Goal: Task Accomplishment & Management: Complete application form

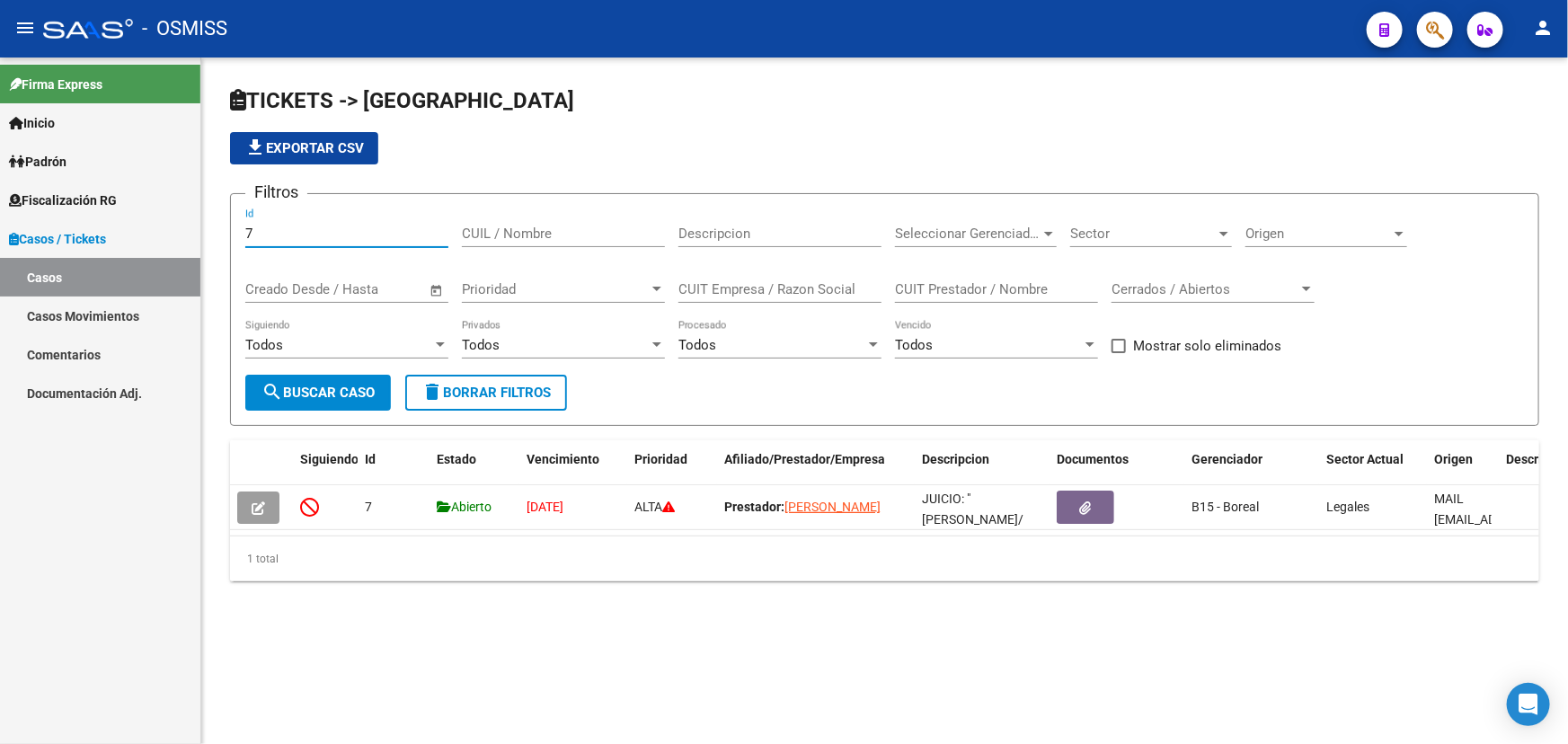
drag, startPoint x: 188, startPoint y: 237, endPoint x: 344, endPoint y: 295, distance: 166.4
click at [167, 240] on mat-sidenav-container "Firma Express Inicio Calendario SSS Instructivos Contacto OS Padrón Afiliados E…" at bounding box center [784, 400] width 1568 height 686
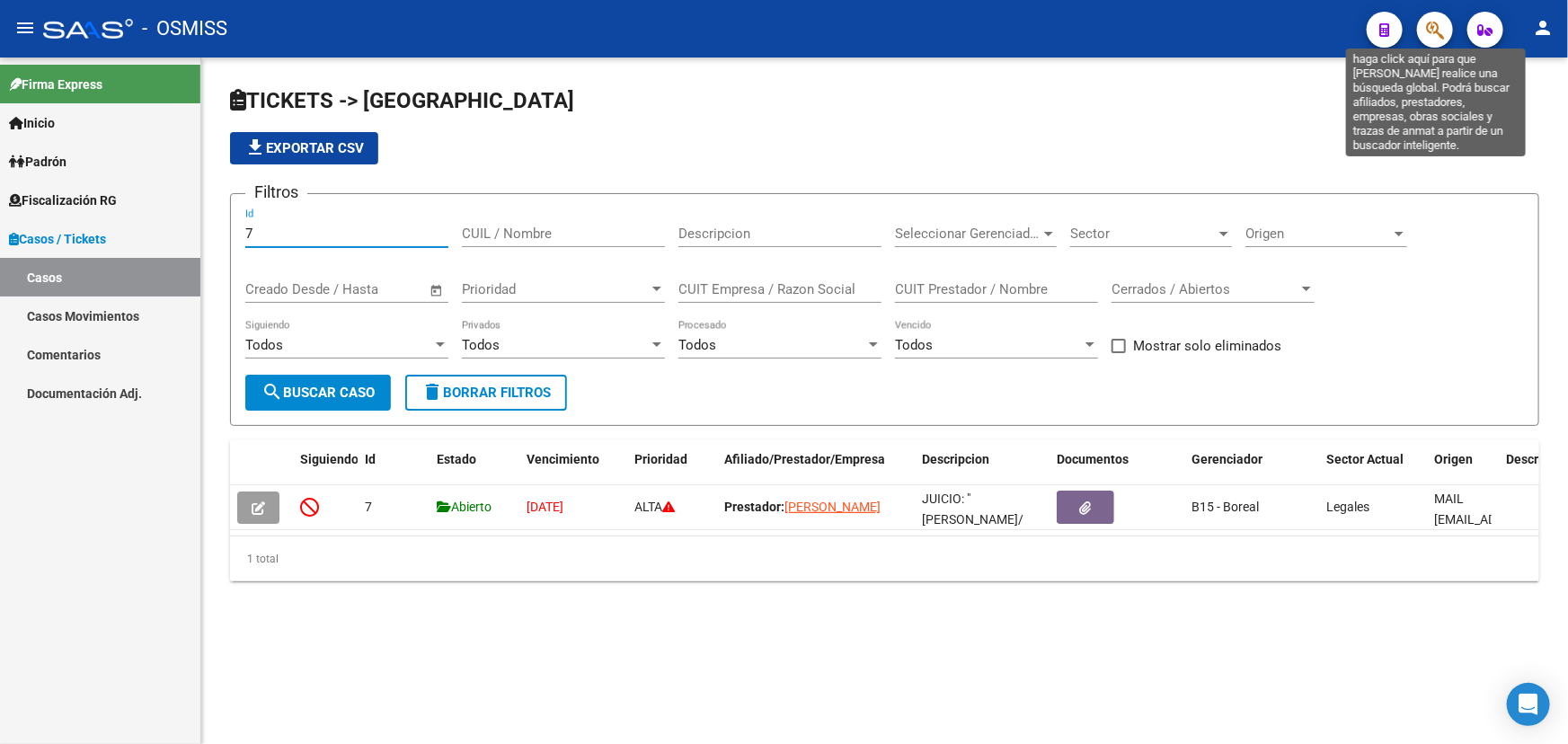
click at [1438, 24] on icon "button" at bounding box center [1434, 30] width 18 height 20
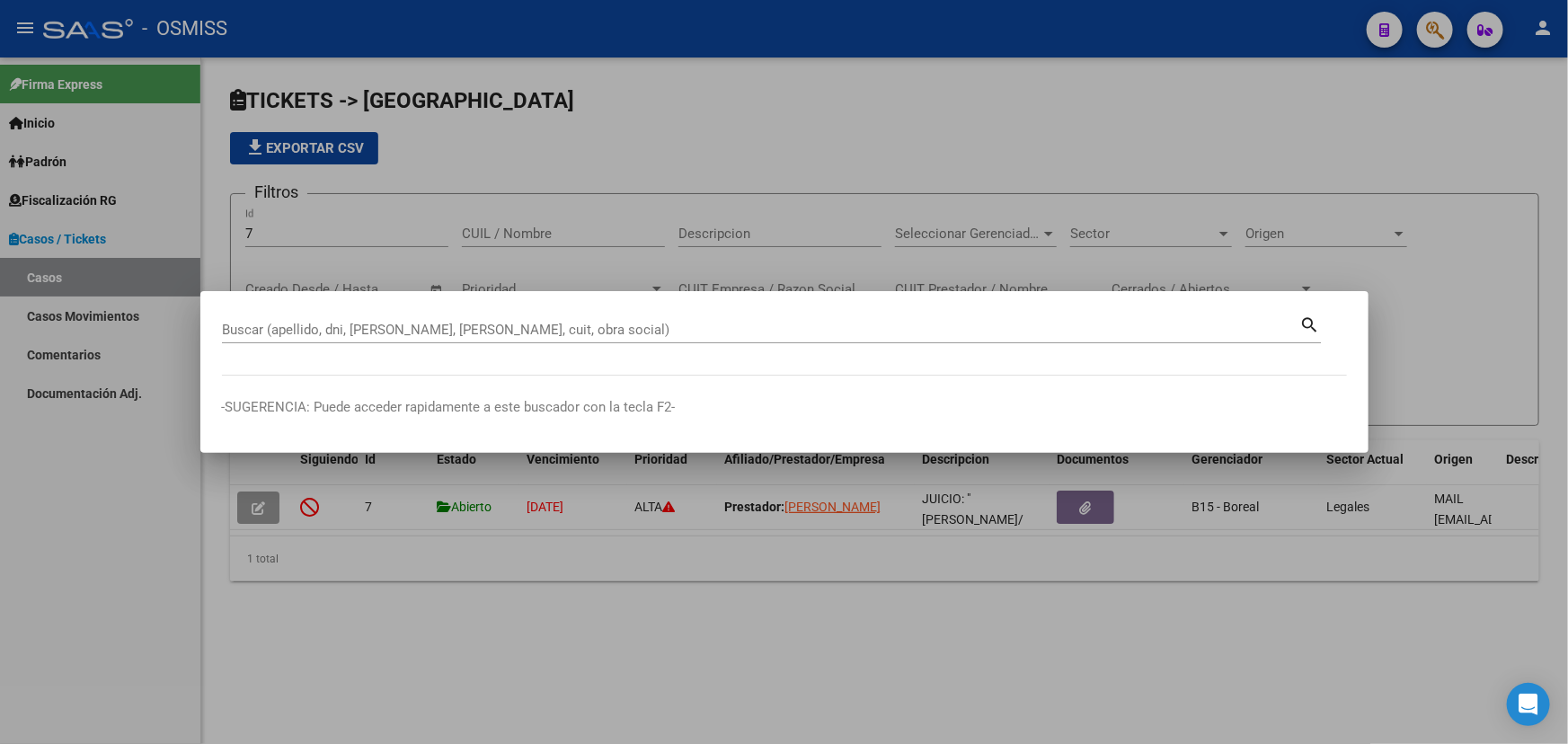
click at [884, 23] on div at bounding box center [784, 372] width 1568 height 744
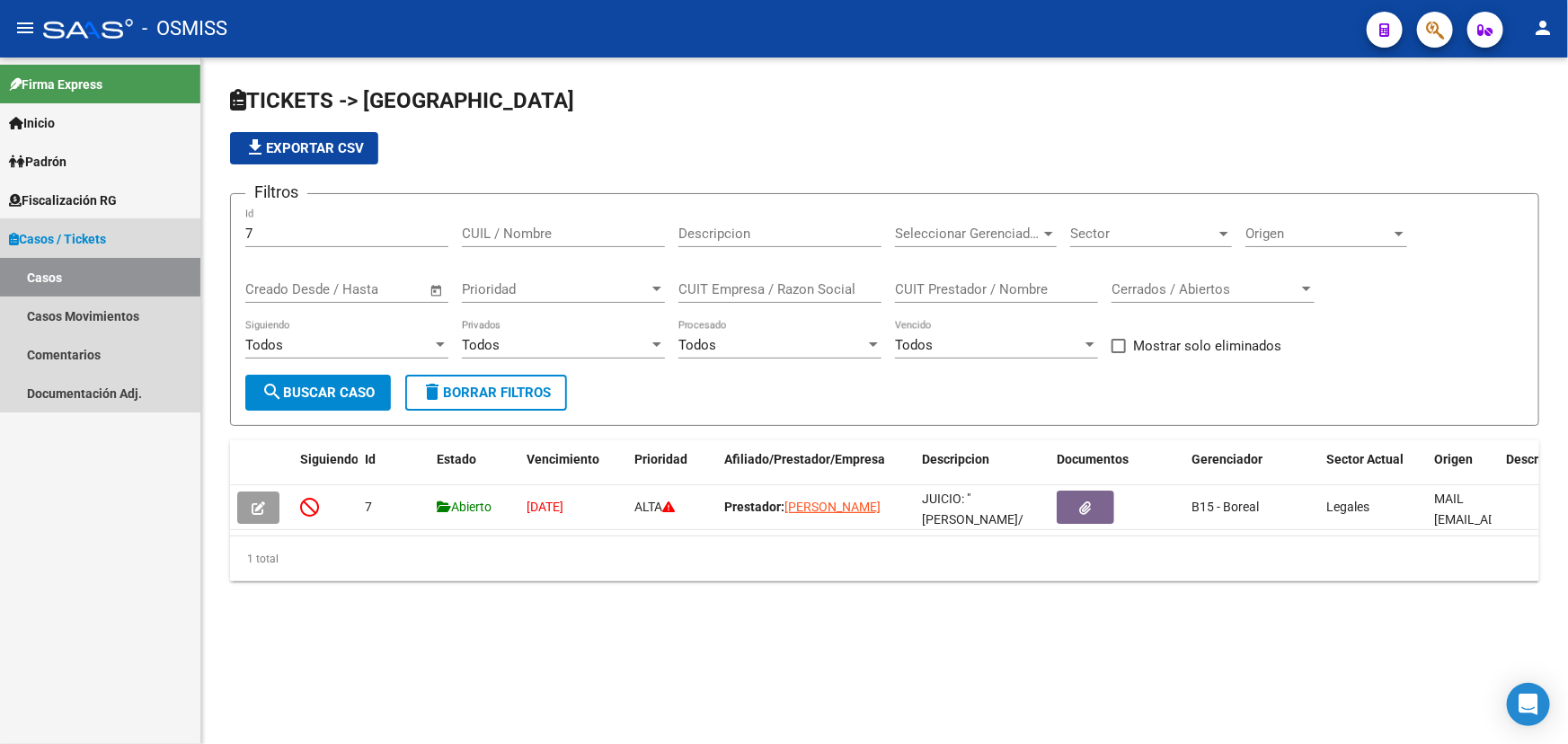
click at [76, 229] on span "Casos / Tickets" at bounding box center [57, 239] width 97 height 20
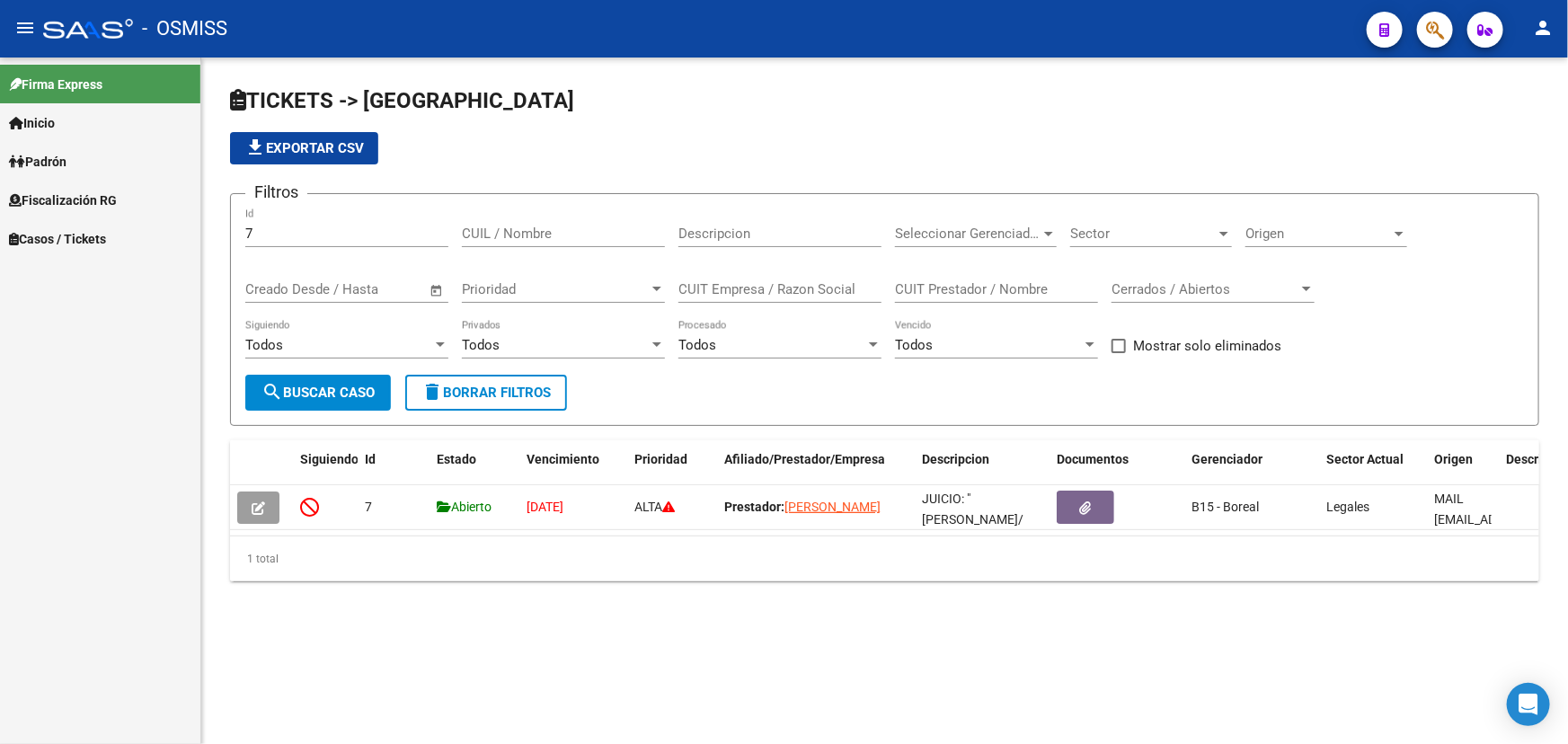
click at [81, 243] on span "Casos / Tickets" at bounding box center [57, 239] width 97 height 20
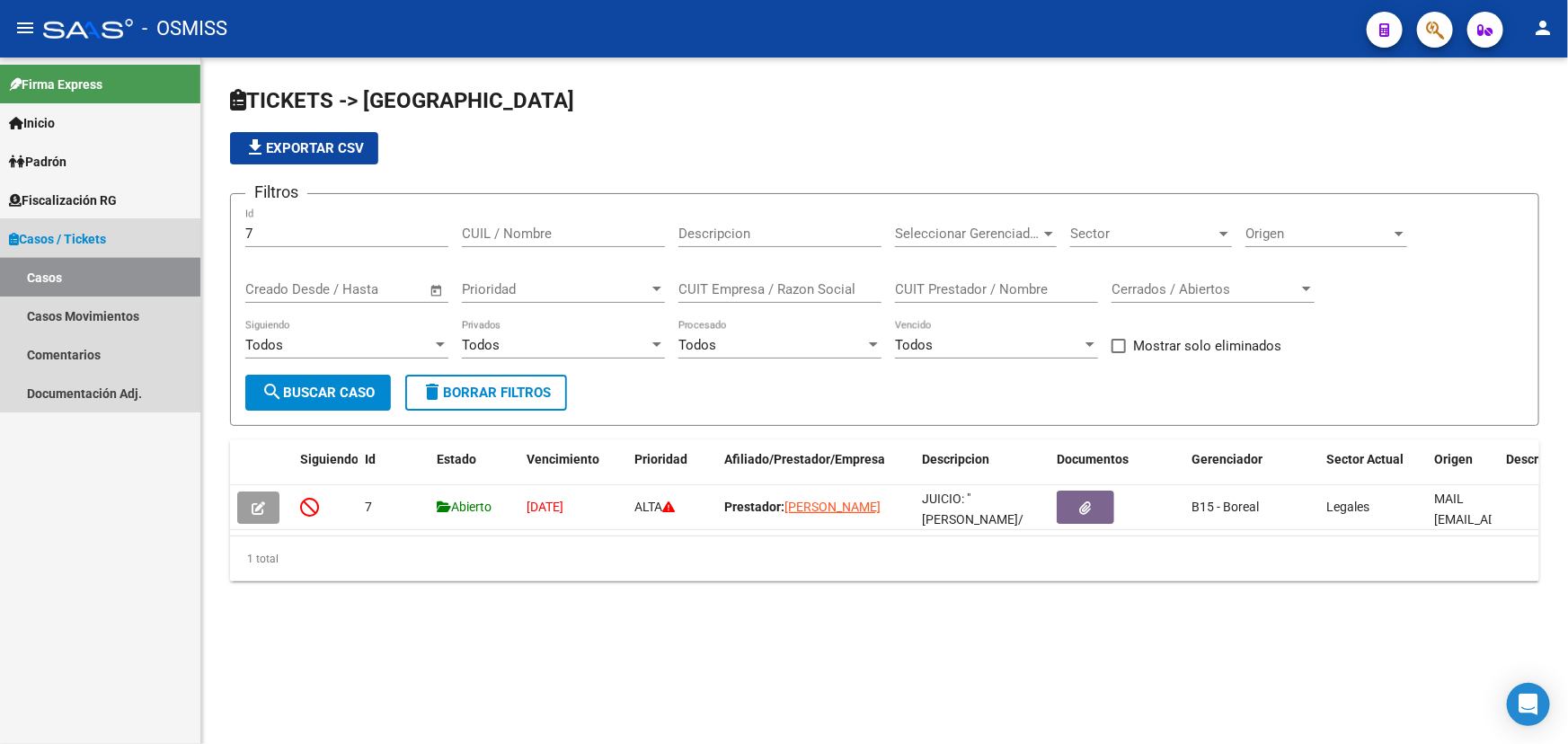
click at [53, 281] on link "Casos" at bounding box center [100, 277] width 200 height 38
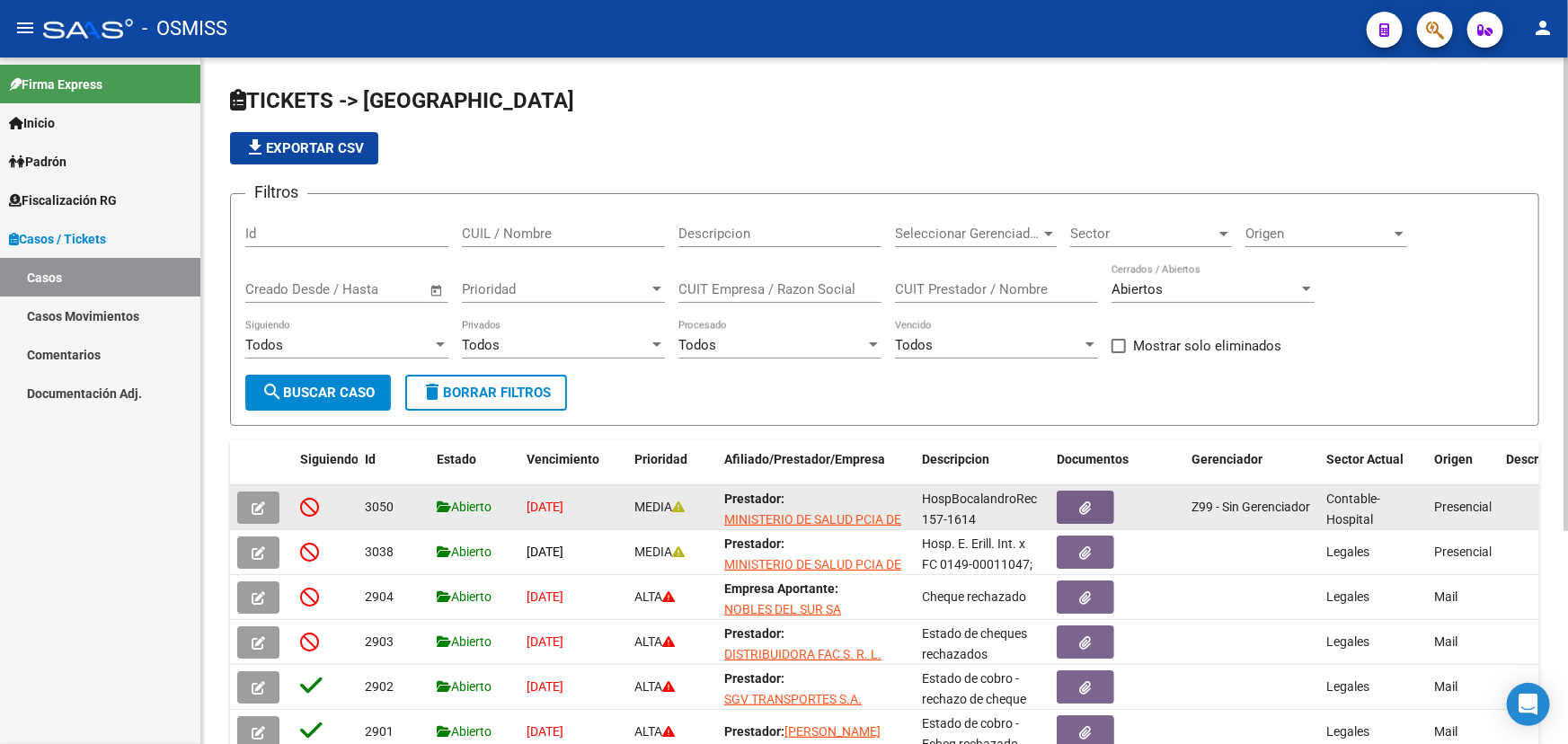
scroll to position [3, 0]
click at [968, 512] on div "HospBocalandroRec 157-1614" at bounding box center [982, 507] width 120 height 38
click at [976, 517] on div "HospBocalandroRec 157-1614" at bounding box center [982, 507] width 120 height 38
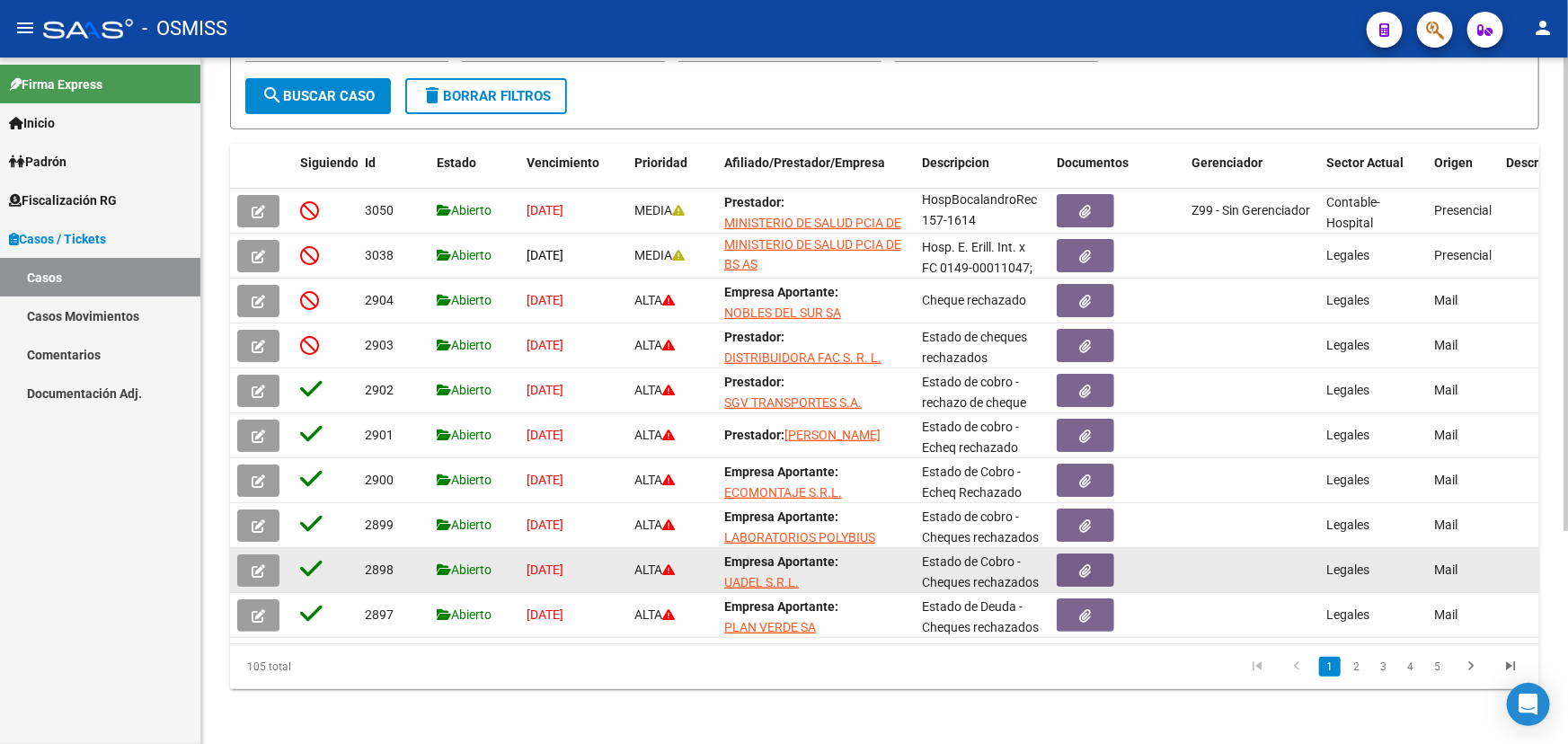
scroll to position [308, 0]
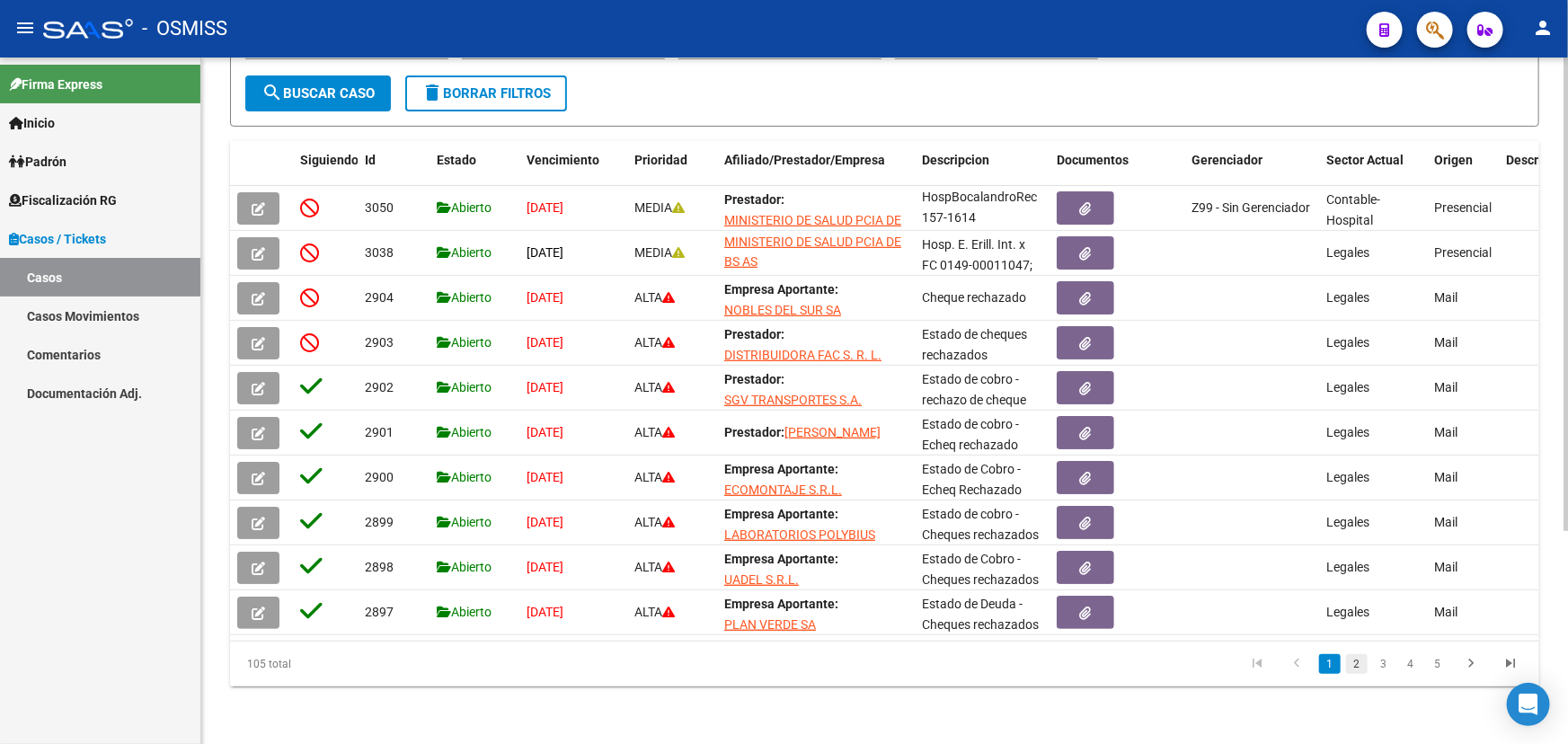
click at [1356, 667] on link "2" at bounding box center [1356, 664] width 21 height 20
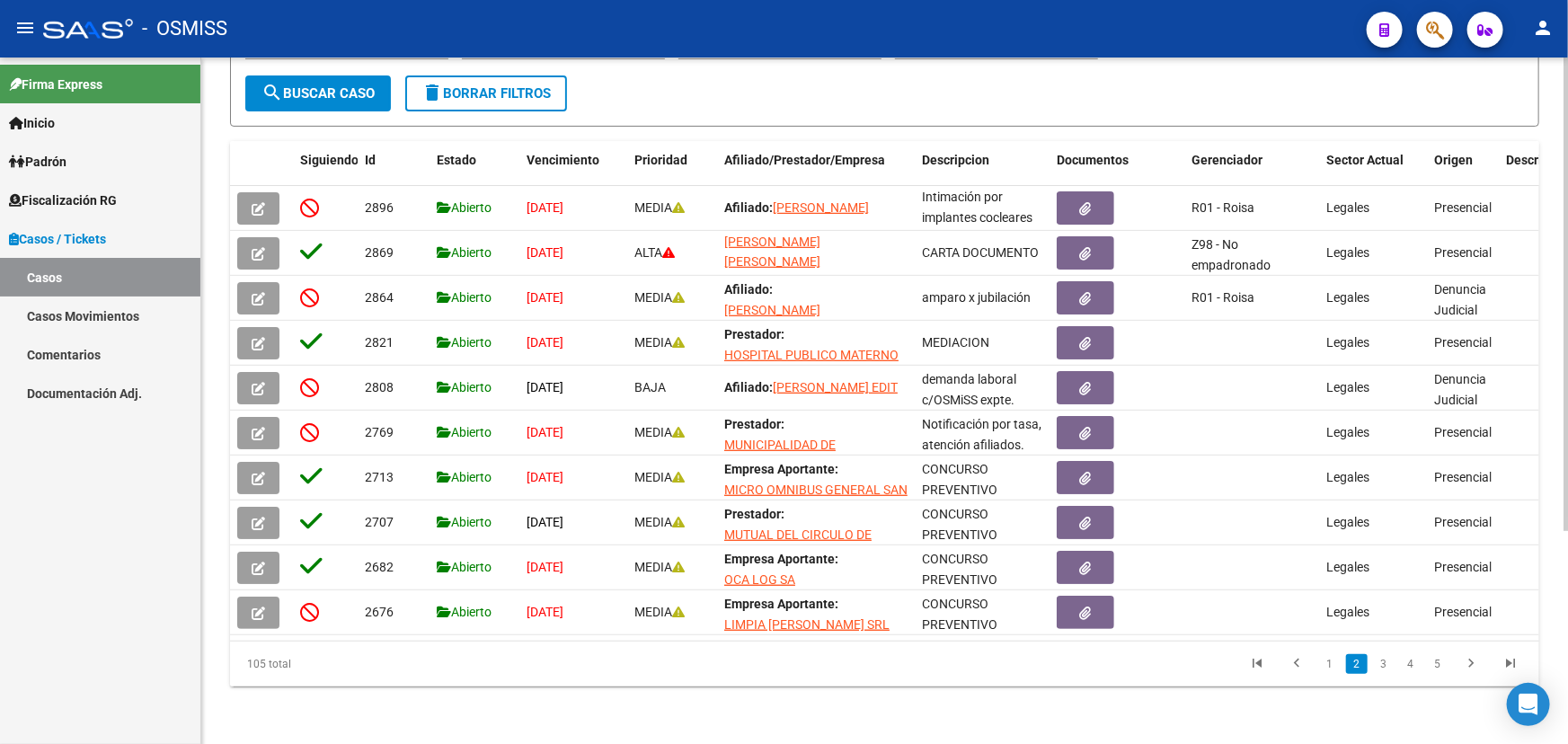
scroll to position [3, 0]
click at [1383, 669] on link "3" at bounding box center [1383, 664] width 21 height 20
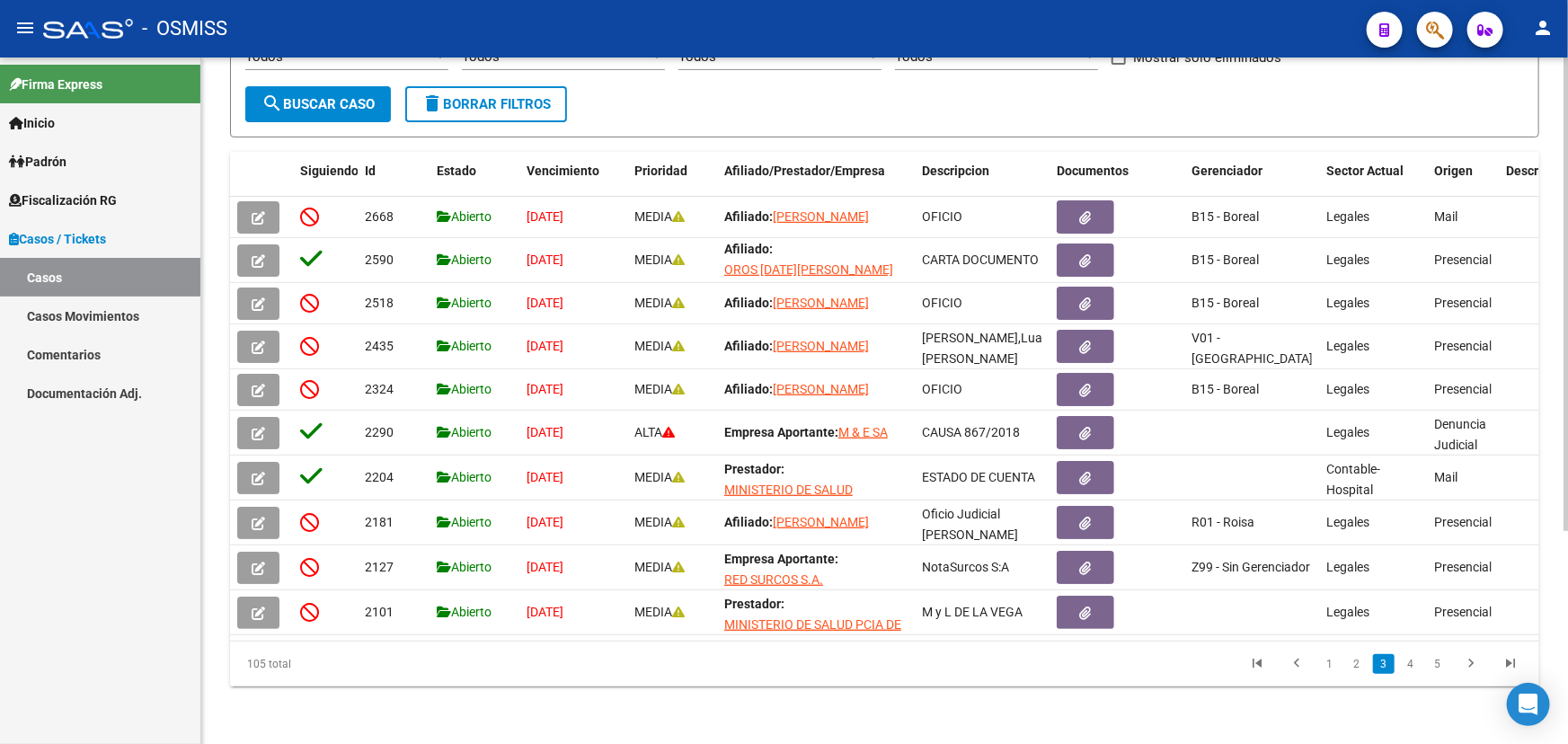
scroll to position [0, 0]
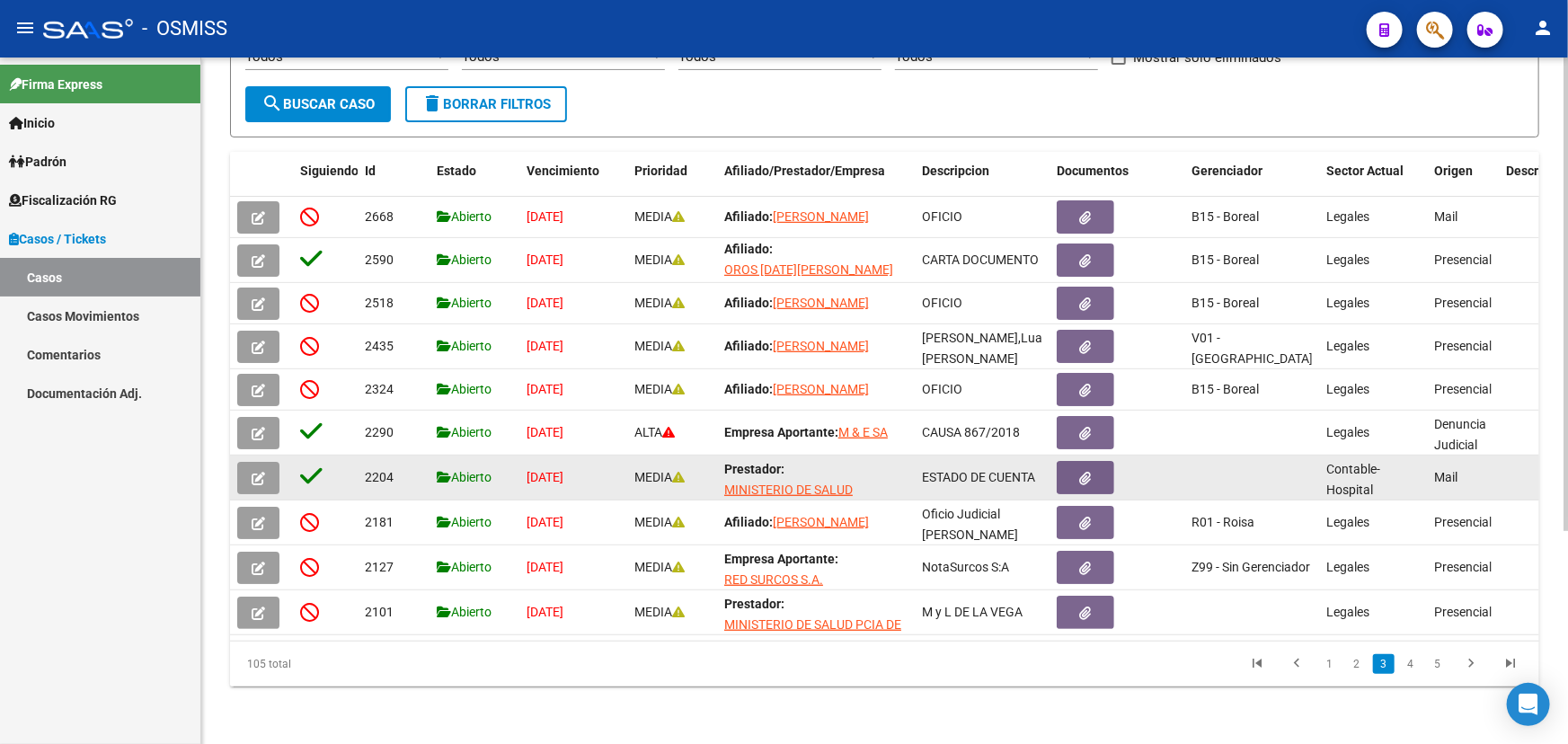
click at [264, 472] on icon "button" at bounding box center [258, 478] width 13 height 13
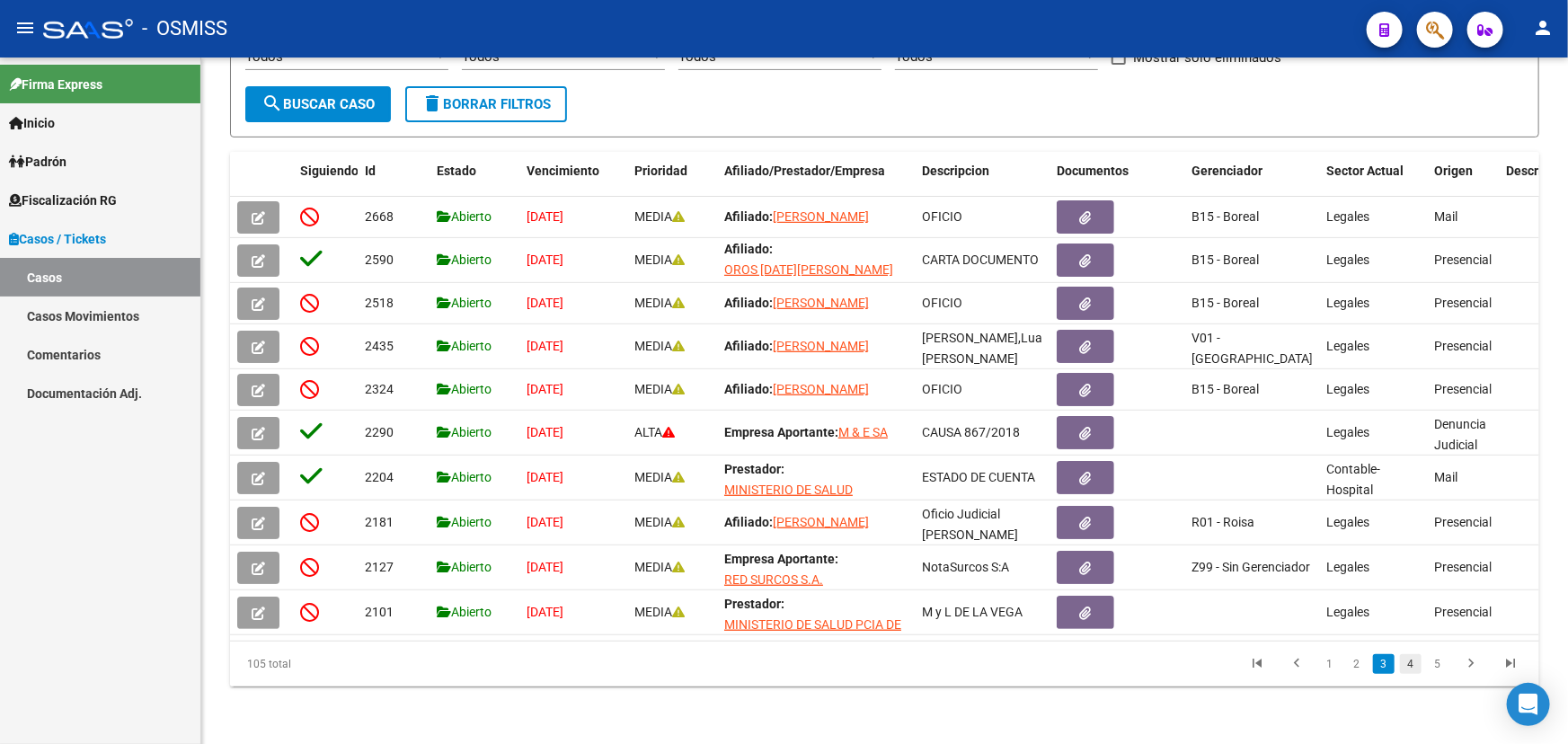
click at [1410, 668] on link "4" at bounding box center [1410, 664] width 21 height 20
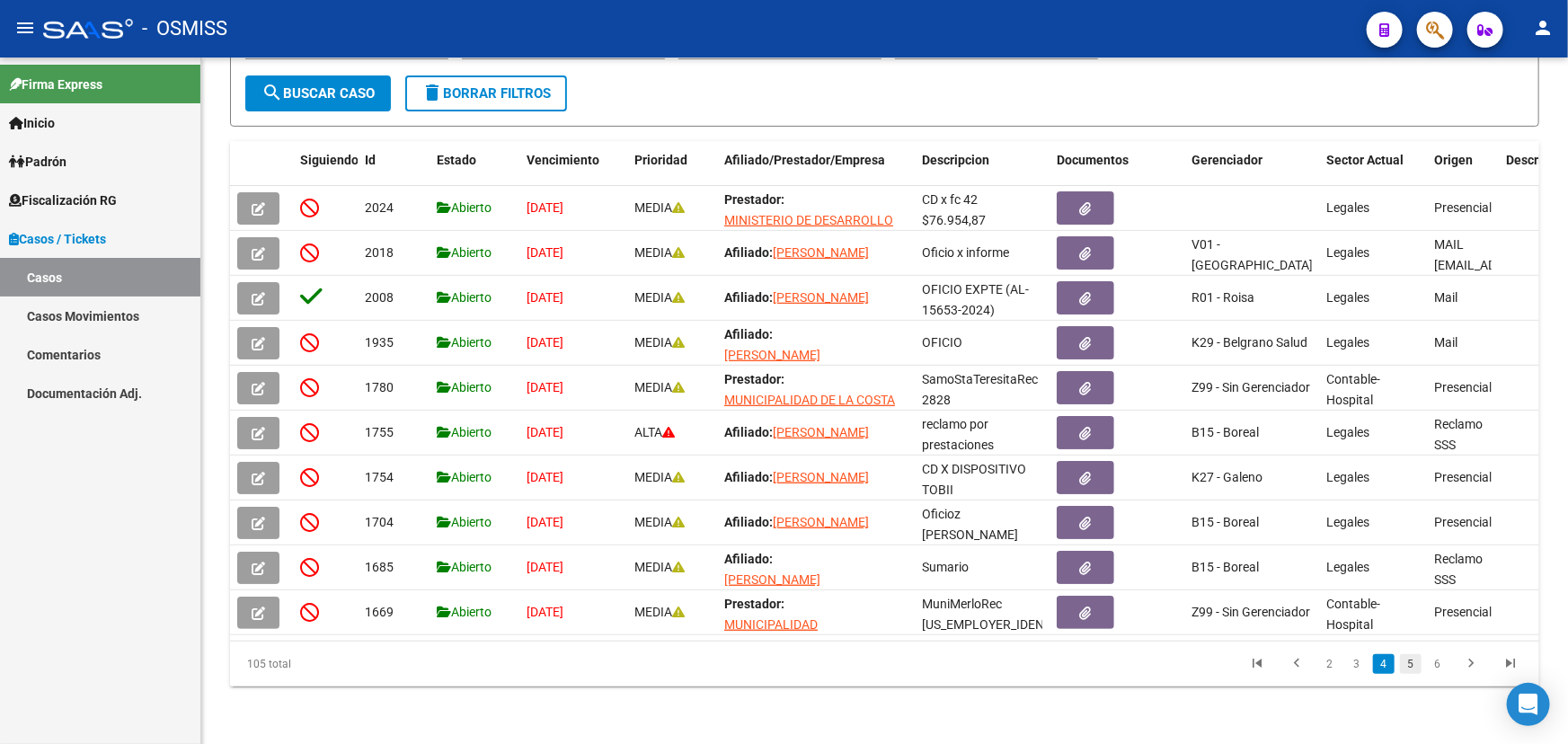
click at [1416, 666] on link "5" at bounding box center [1410, 664] width 21 height 20
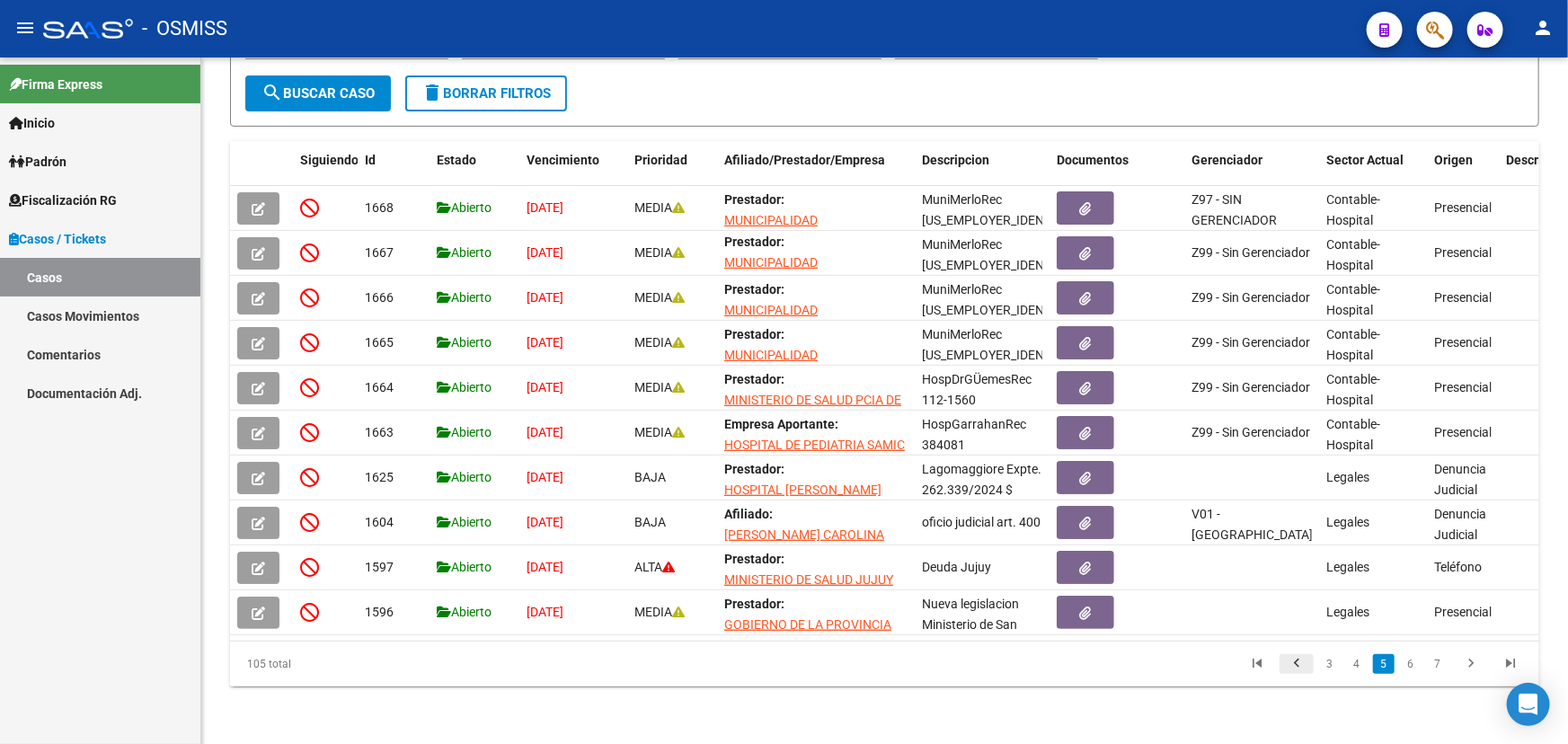
click at [1291, 672] on icon "go to previous page" at bounding box center [1297, 665] width 23 height 21
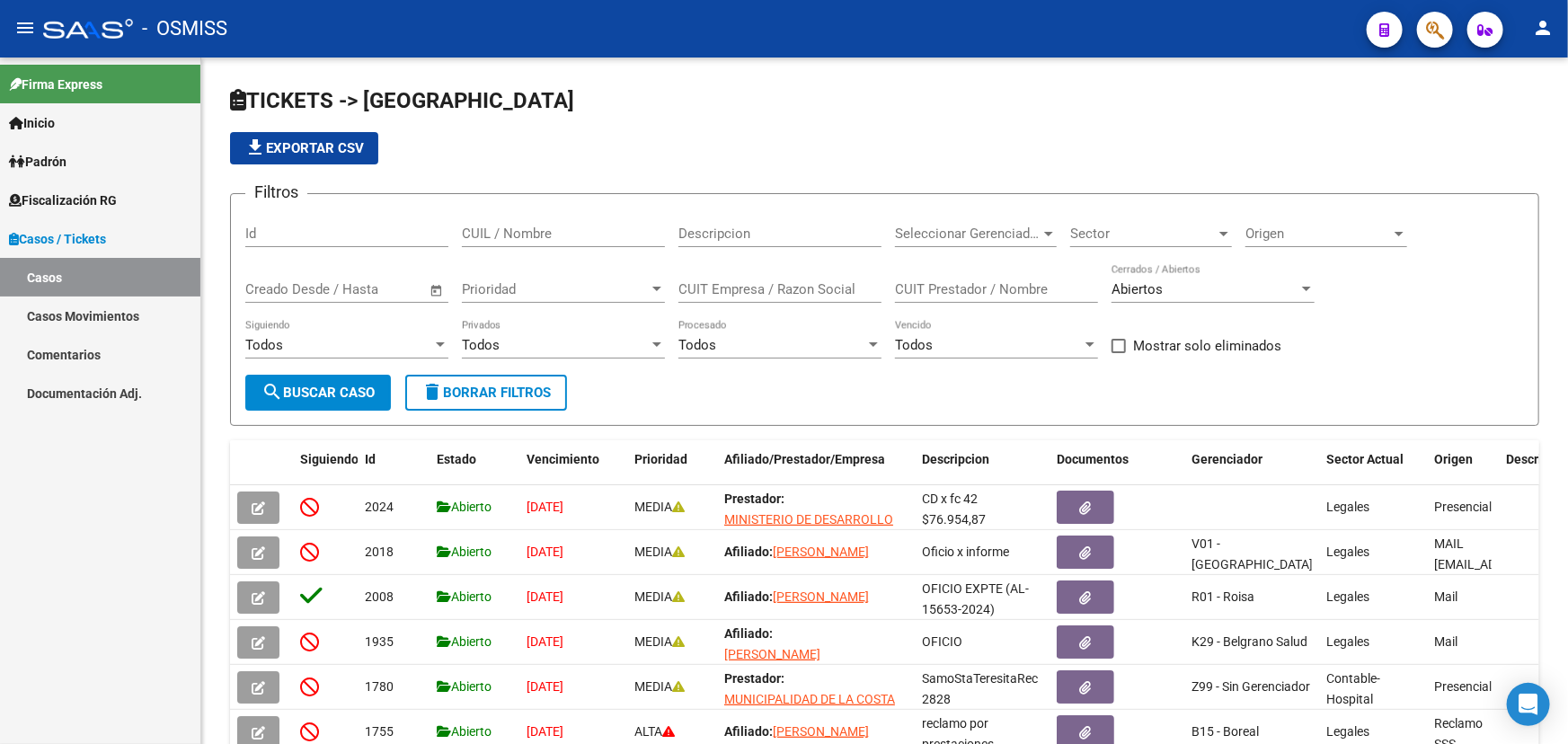
click at [1194, 241] on div "Sector Sector" at bounding box center [1151, 228] width 162 height 38
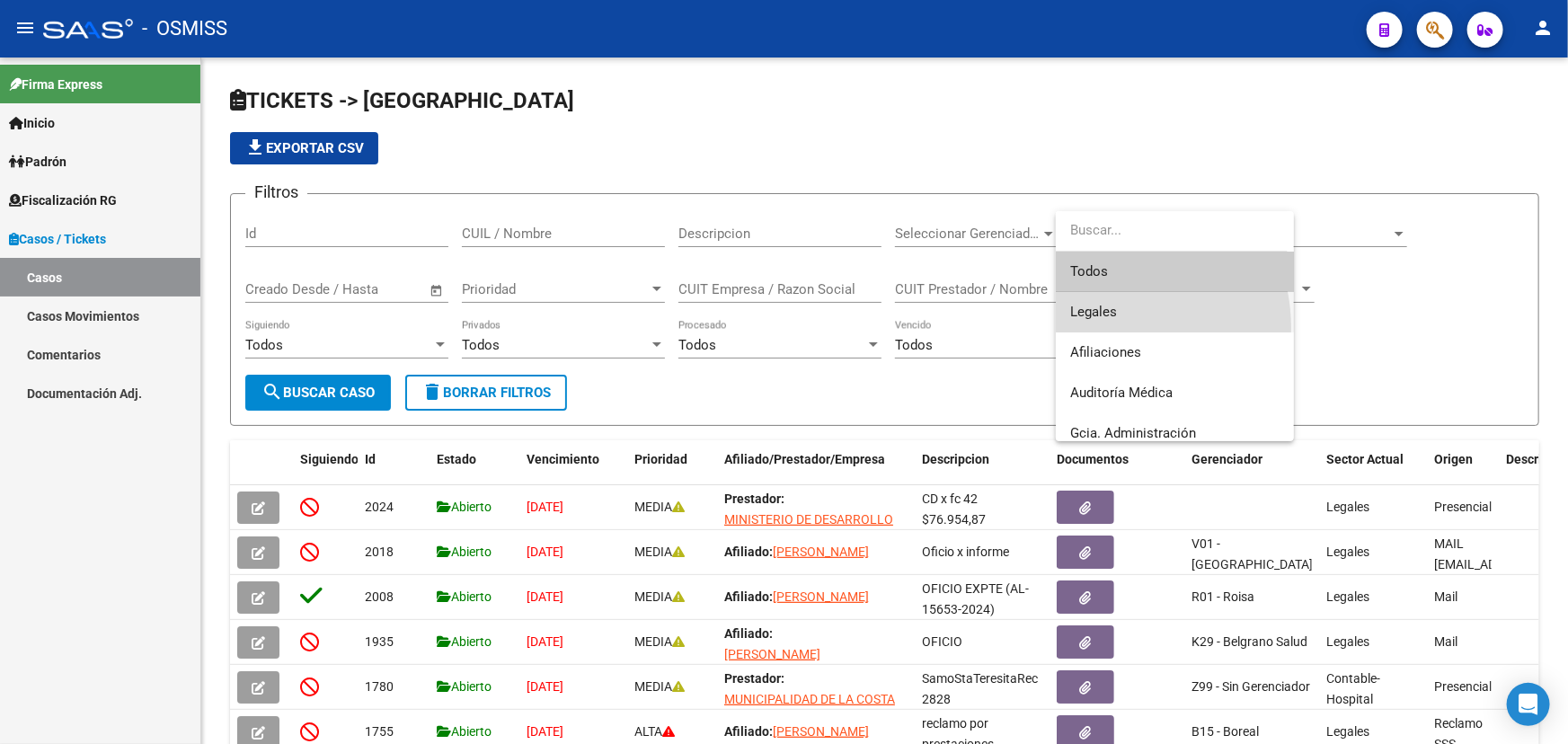
click at [1100, 328] on span "Legales" at bounding box center [1174, 312] width 209 height 40
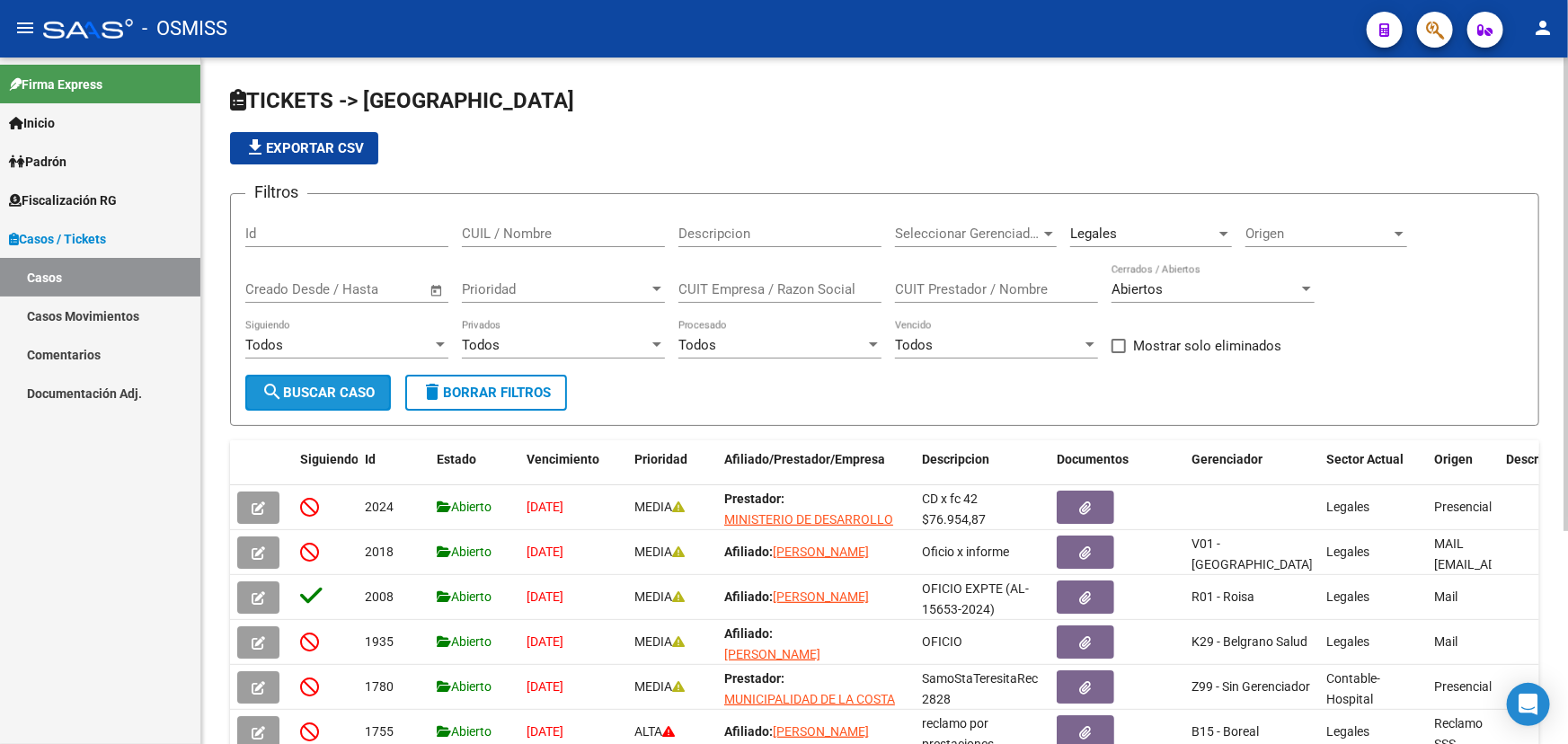
click at [294, 395] on span "search Buscar Caso" at bounding box center [319, 392] width 114 height 16
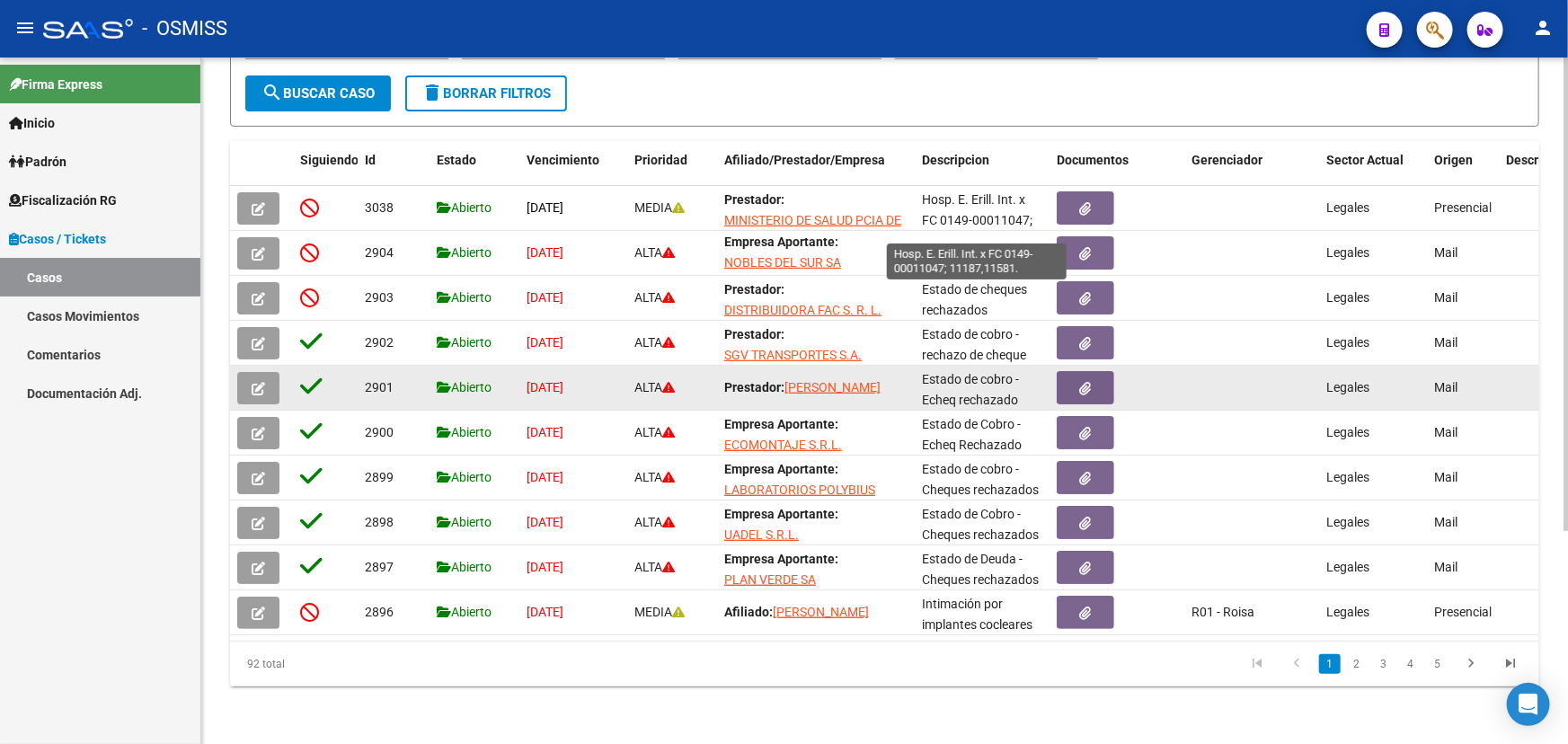
scroll to position [23, 0]
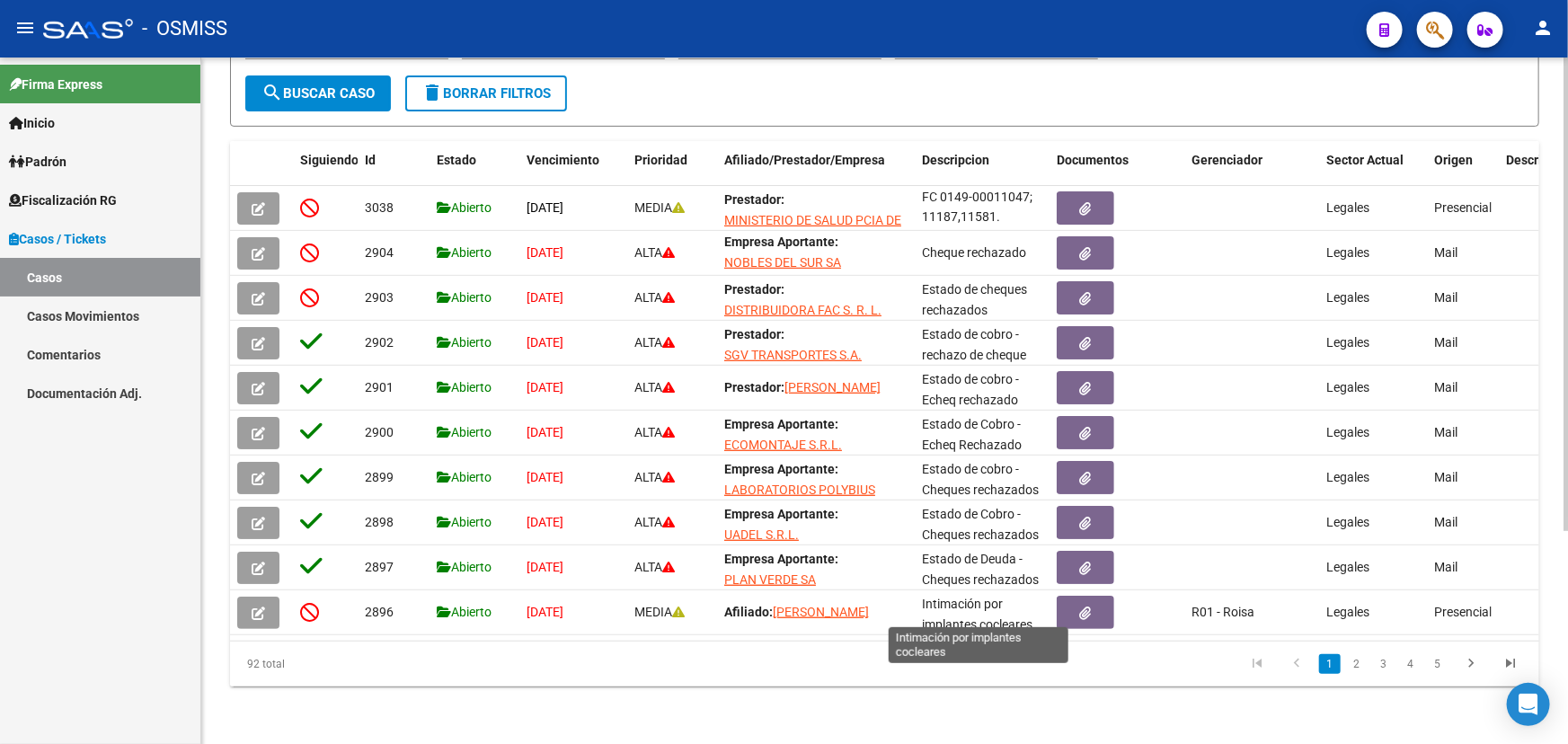
drag, startPoint x: 938, startPoint y: 182, endPoint x: 977, endPoint y: 650, distance: 469.6
click at [1011, 620] on datatable-scroller "3038 Abierto [DATE] MEDIA Prestador: MINISTERIO DE SALUD PCIA DE BS AS Hosp. [P…" at bounding box center [885, 410] width 1309 height 449
click at [903, 650] on datatable-pager "1 2 3 4 5" at bounding box center [1014, 664] width 1032 height 31
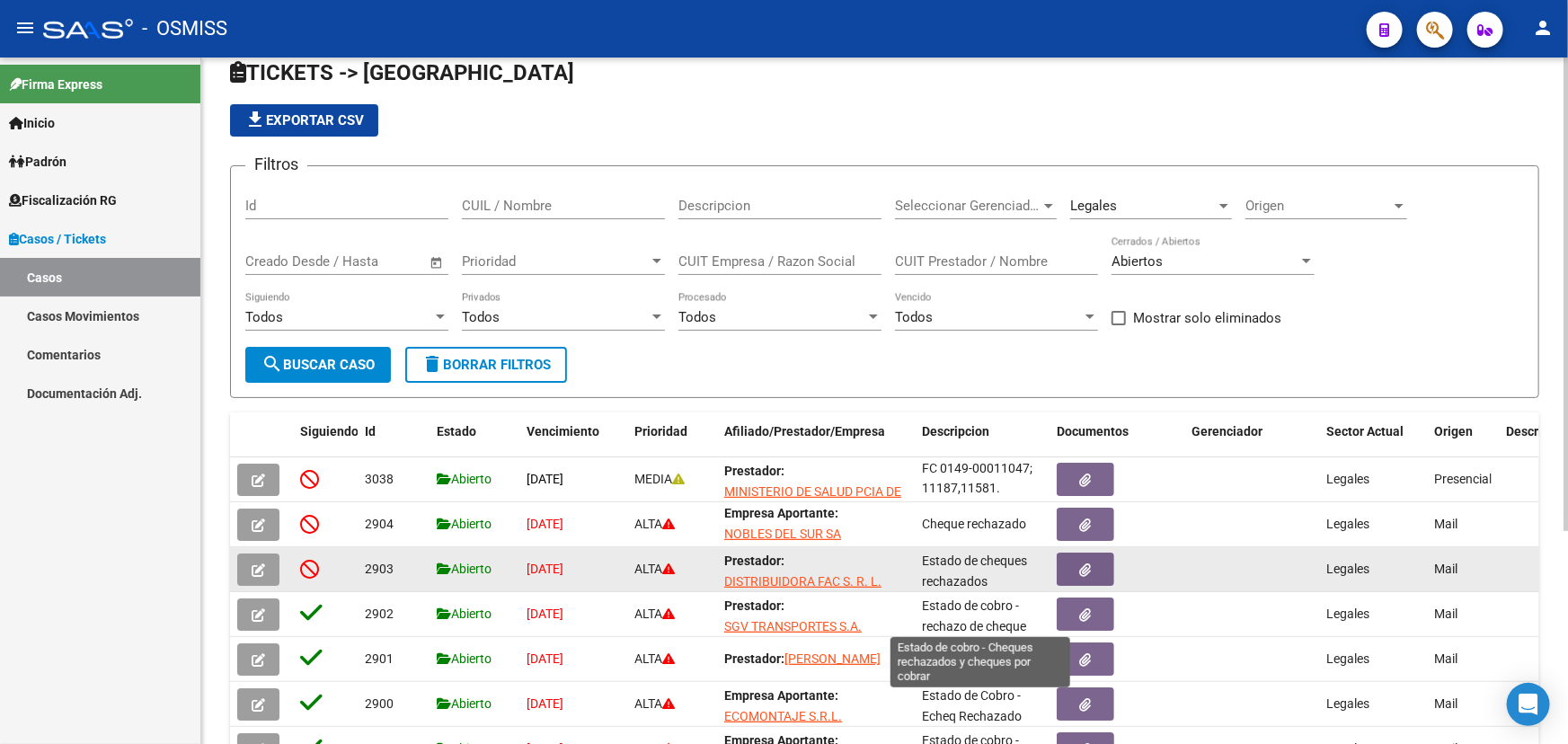
scroll to position [0, 0]
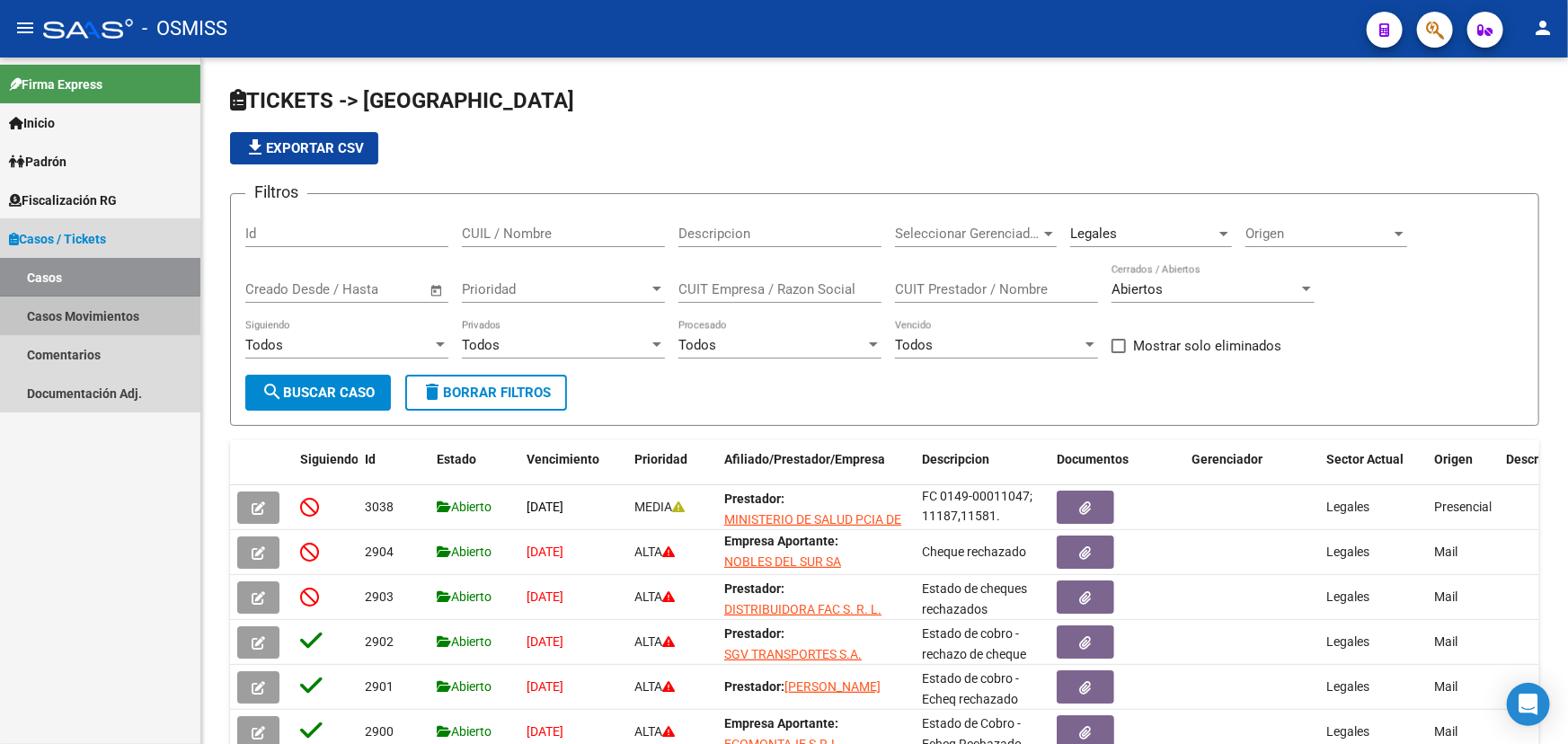
click at [74, 308] on link "Casos Movimientos" at bounding box center [100, 316] width 200 height 38
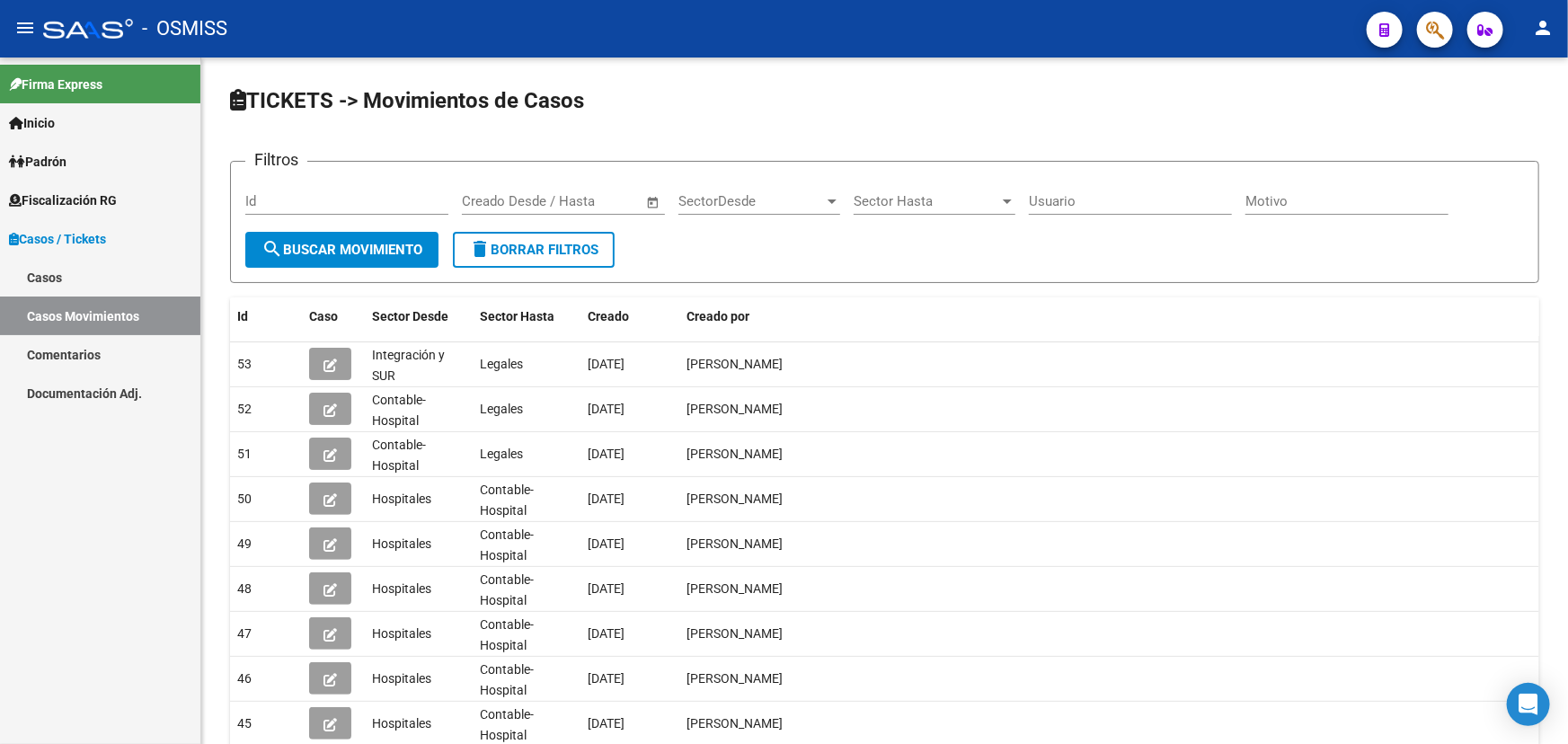
click at [93, 361] on link "Comentarios" at bounding box center [100, 354] width 200 height 38
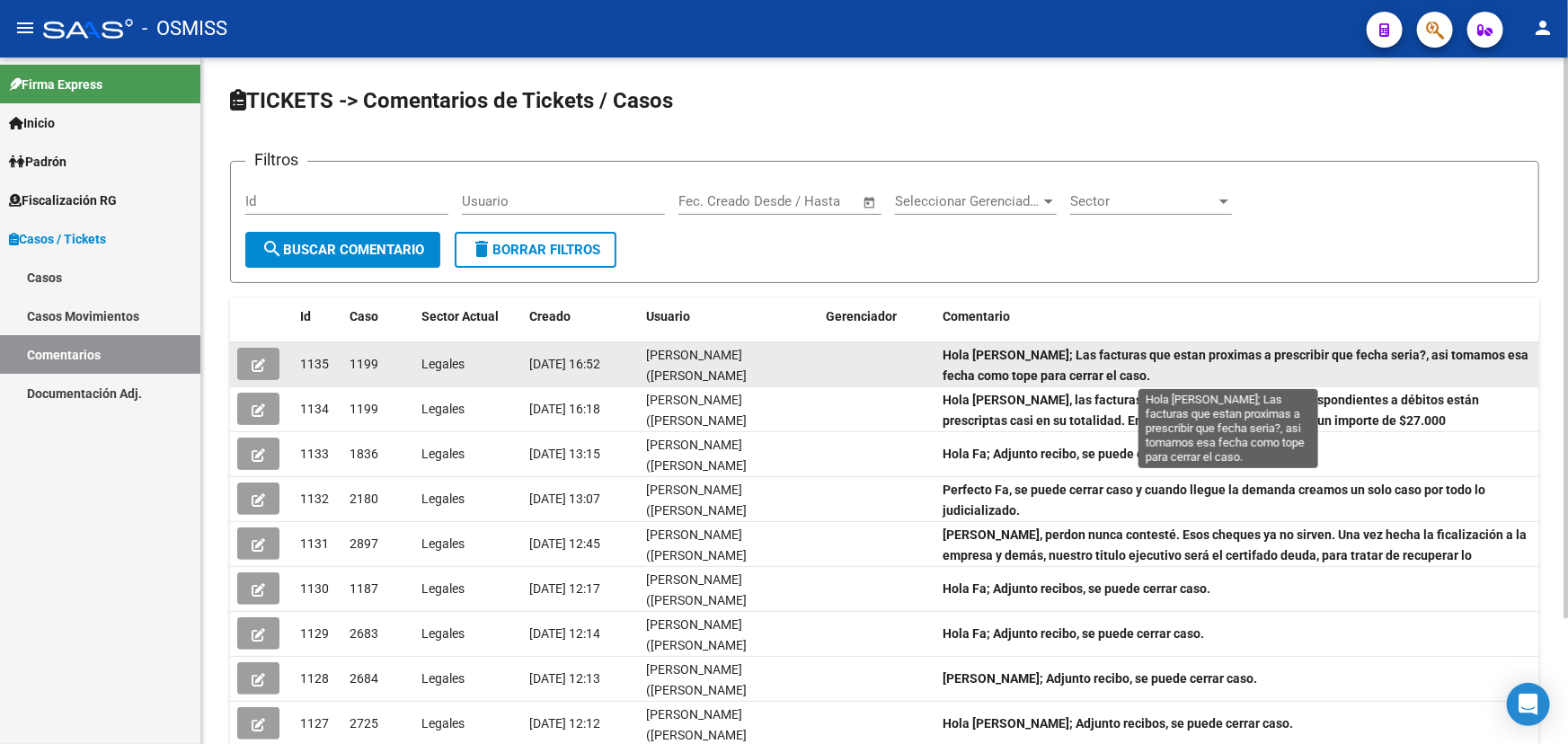
scroll to position [3, 0]
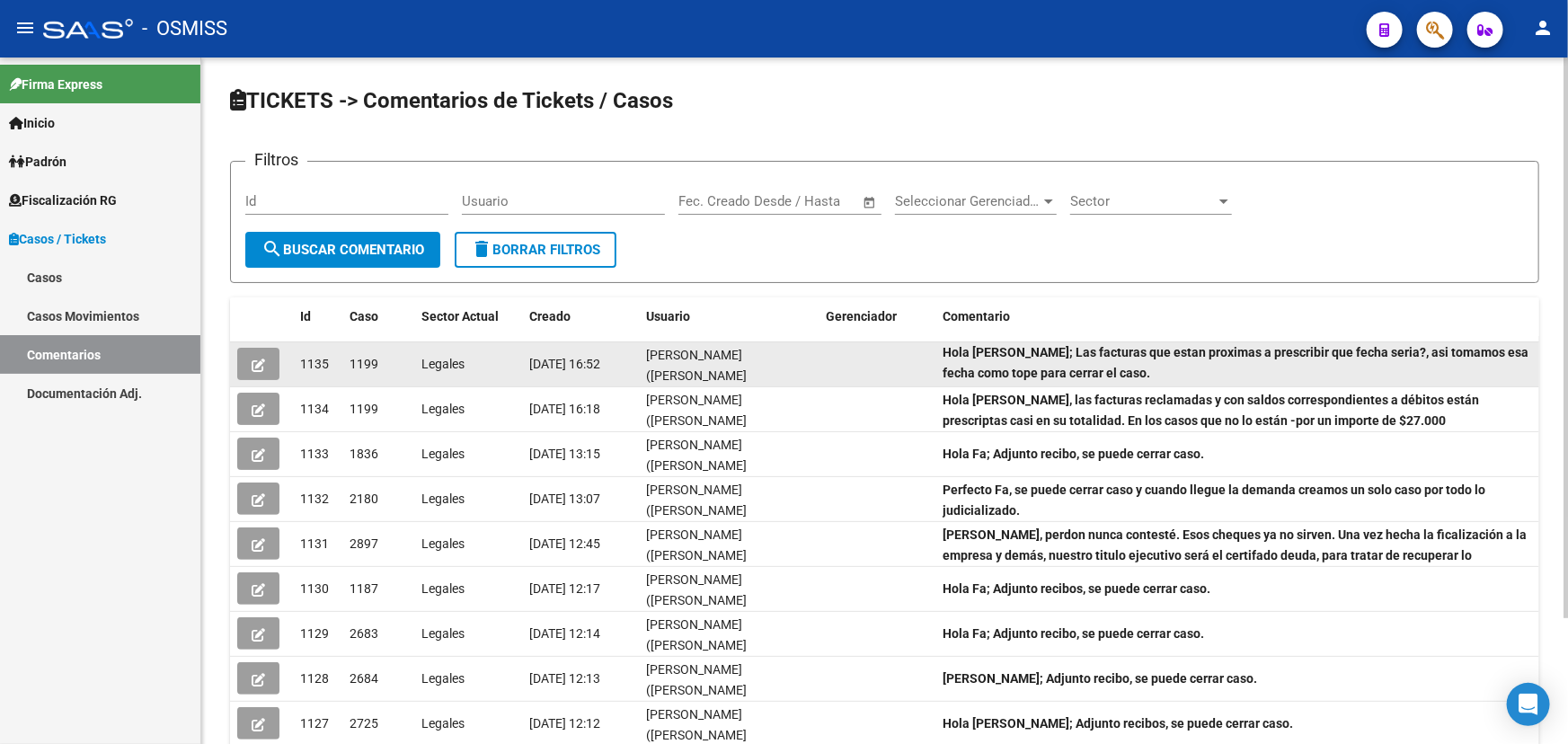
drag, startPoint x: 952, startPoint y: 347, endPoint x: 1139, endPoint y: 372, distance: 188.7
click at [1139, 372] on div "Hola [PERSON_NAME]; Las facturas que estan proximas a prescribir que fecha seri…" at bounding box center [1237, 363] width 589 height 38
click at [1155, 376] on div "Hola [PERSON_NAME]; Las facturas que estan proximas a prescribir que fecha seri…" at bounding box center [1237, 363] width 589 height 38
drag, startPoint x: 1140, startPoint y: 375, endPoint x: 964, endPoint y: 342, distance: 179.1
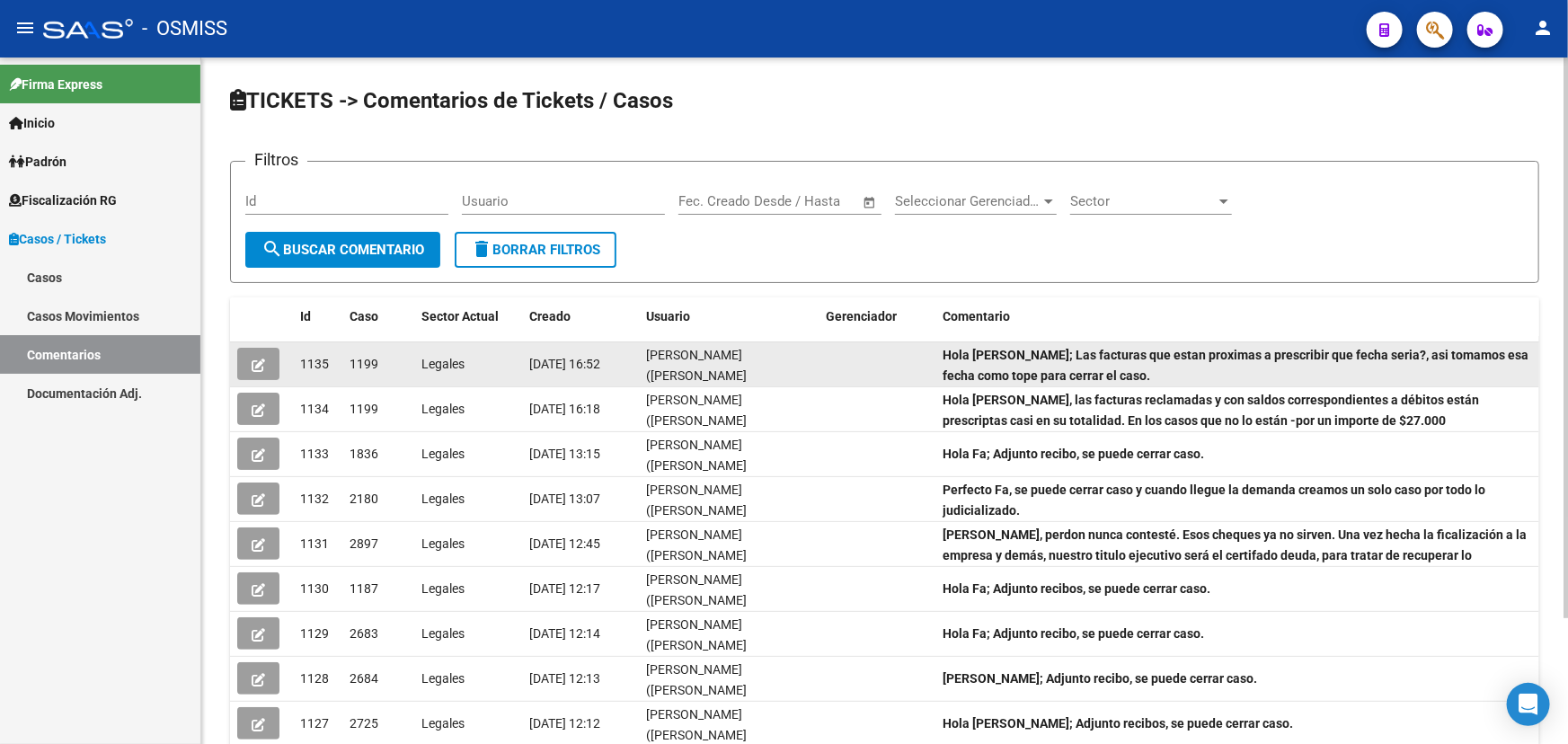
click at [964, 343] on datatable-body-cell "Hola [PERSON_NAME]; Las facturas que estan proximas a prescribir que fecha seri…" at bounding box center [1237, 365] width 604 height 44
click at [938, 345] on datatable-body-cell "Hola [PERSON_NAME]; Las facturas que estan proximas a prescribir que fecha seri…" at bounding box center [1237, 365] width 604 height 44
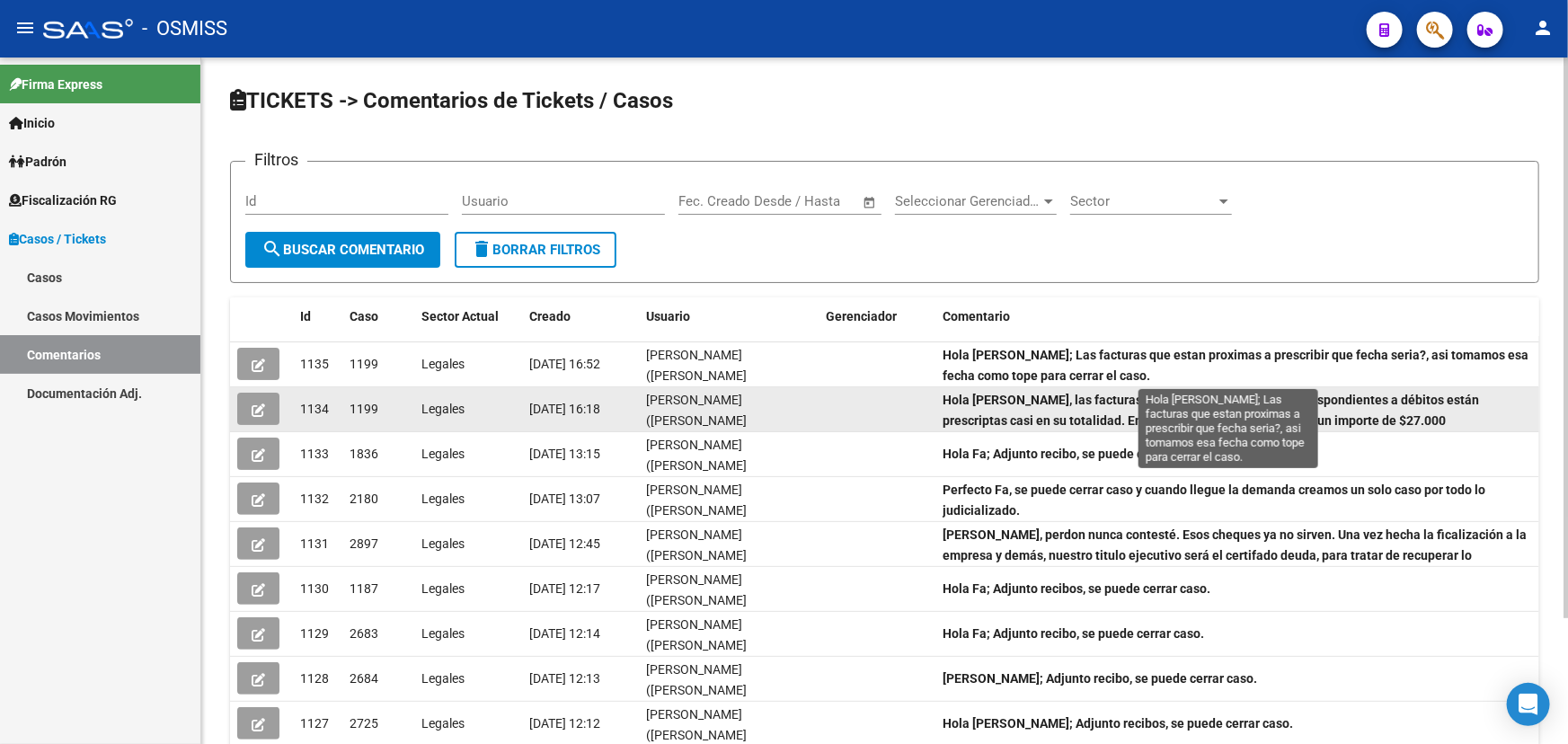
scroll to position [3, 0]
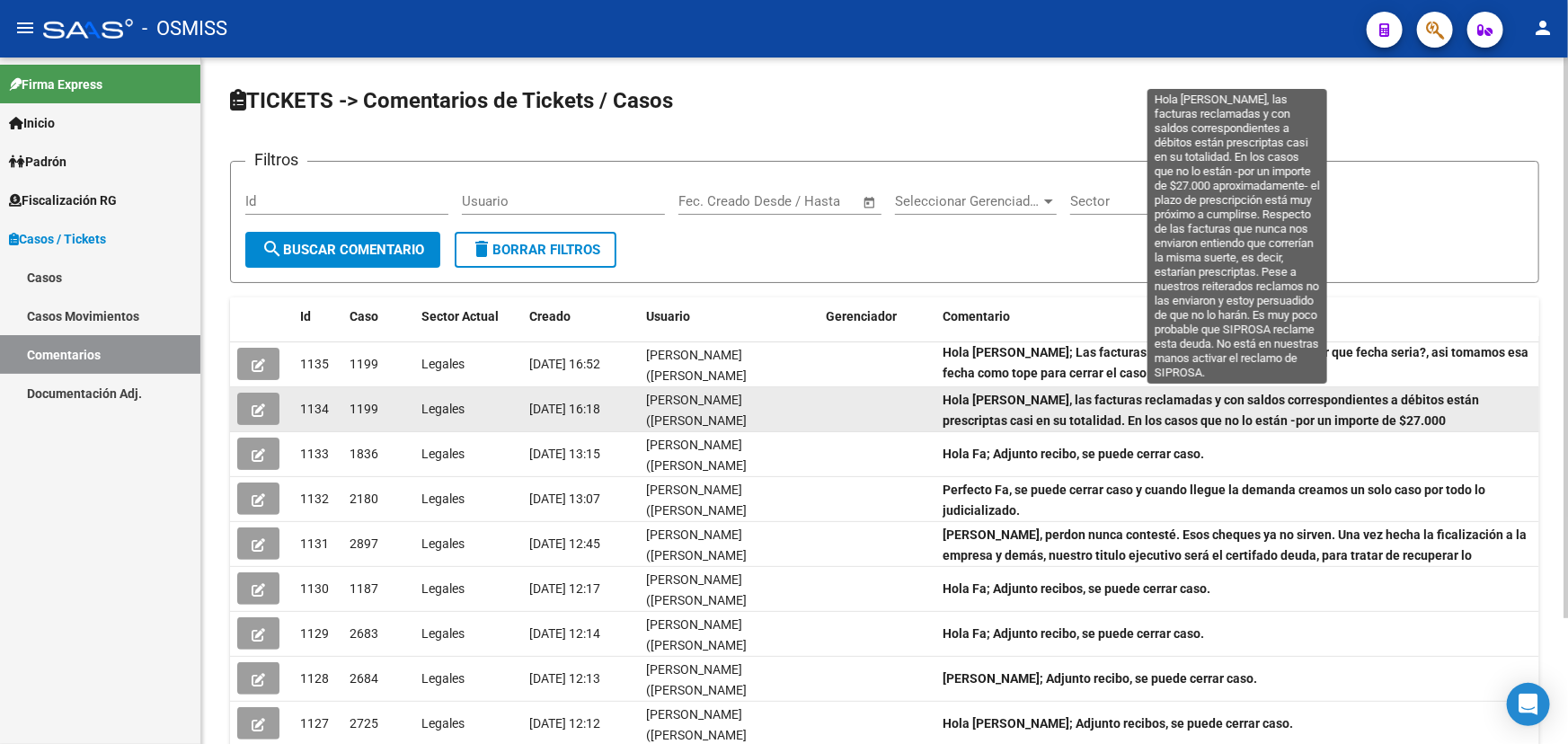
drag, startPoint x: 940, startPoint y: 345, endPoint x: 1123, endPoint y: 398, distance: 190.5
click at [1123, 398] on datatable-scroller "1135 1199 Legales [DATE] 16:52 [PERSON_NAME] ([PERSON_NAME][EMAIL_ADDRESS][PERS…" at bounding box center [885, 567] width 1309 height 449
click at [1143, 399] on strong "Hola [PERSON_NAME], las facturas reclamadas y con saldos correspondientes a déb…" at bounding box center [1231, 461] width 578 height 138
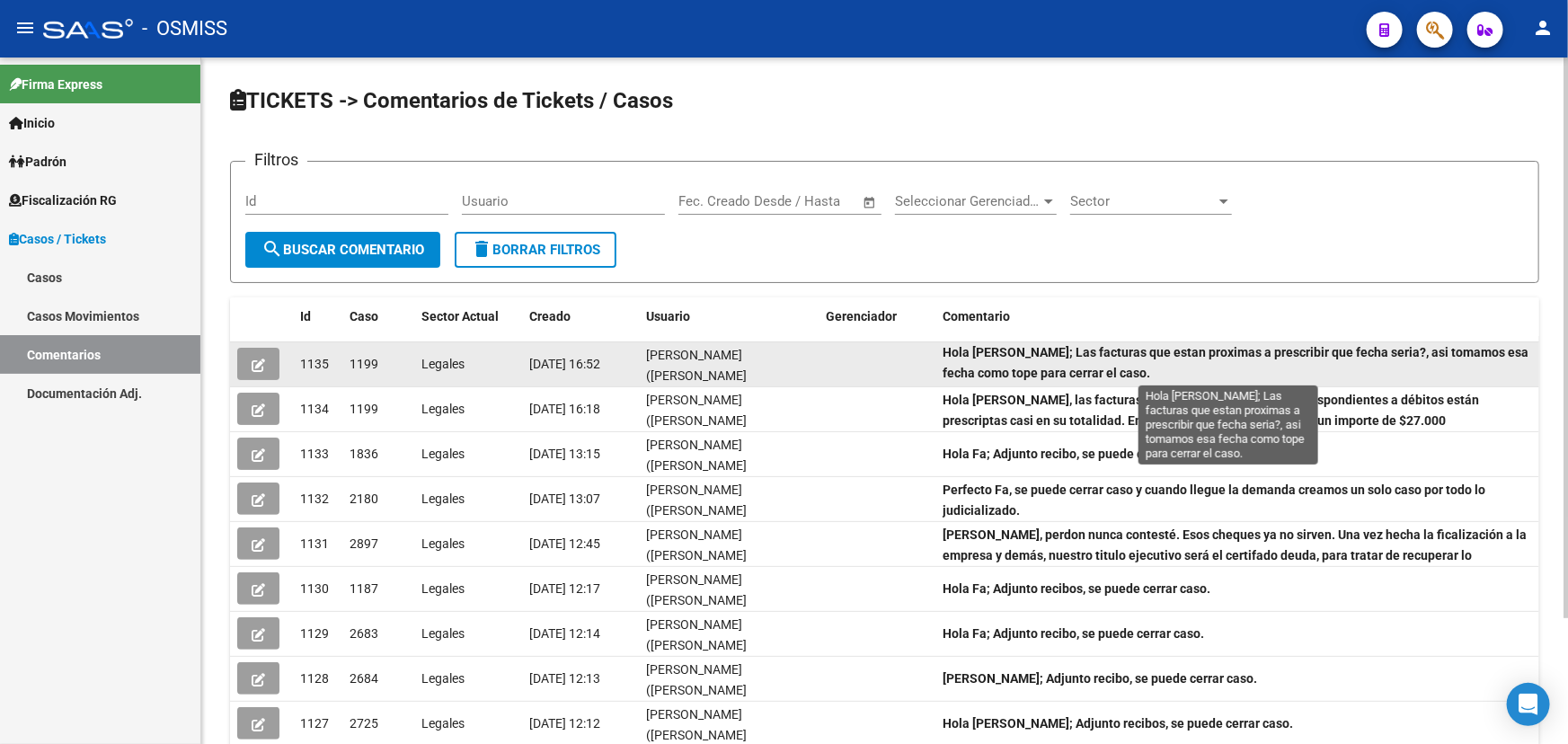
scroll to position [0, 0]
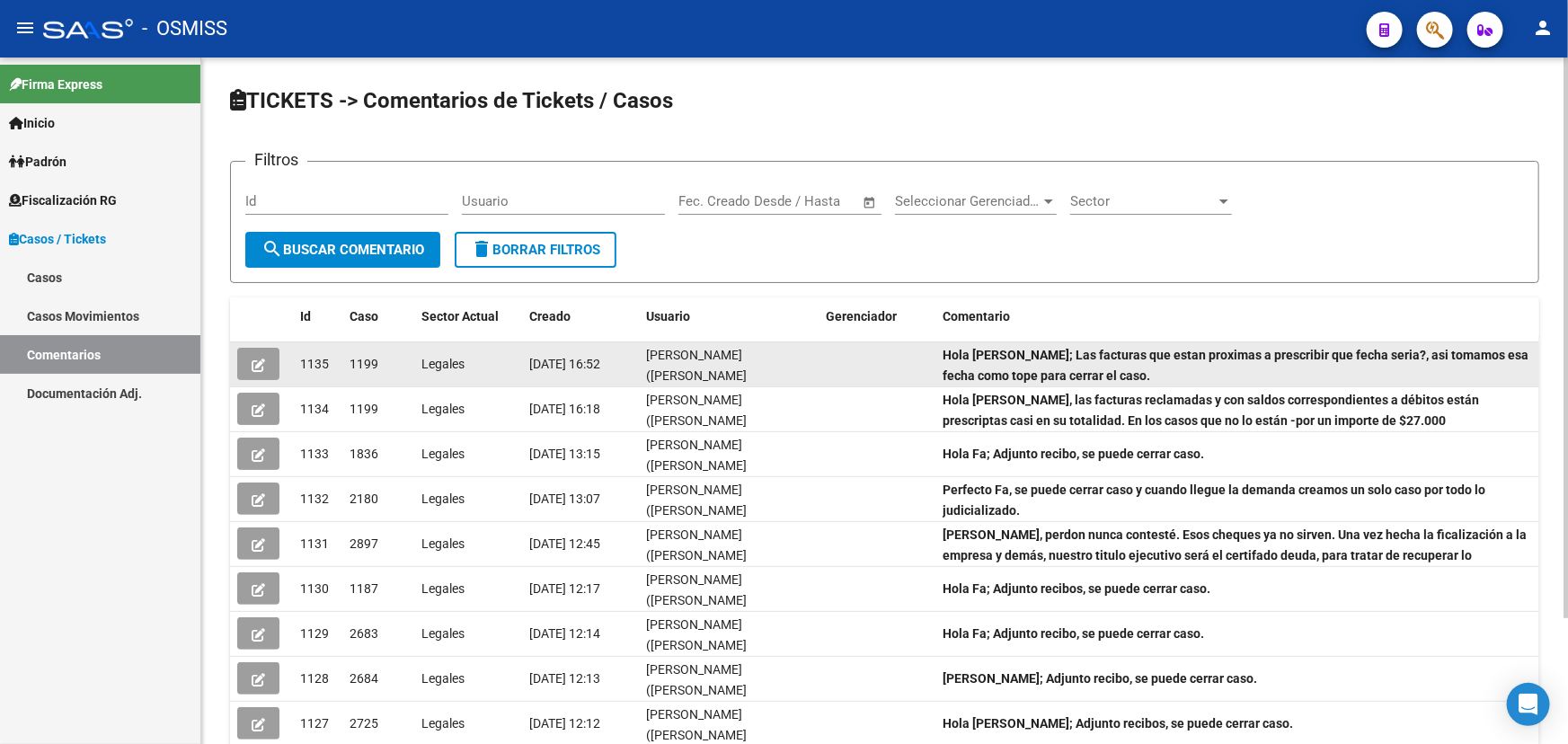
drag, startPoint x: 1141, startPoint y: 377, endPoint x: 935, endPoint y: 342, distance: 209.0
click at [936, 343] on datatable-body-cell "Hola [PERSON_NAME]; Las facturas que estan proximas a prescribir que fecha seri…" at bounding box center [1237, 365] width 604 height 44
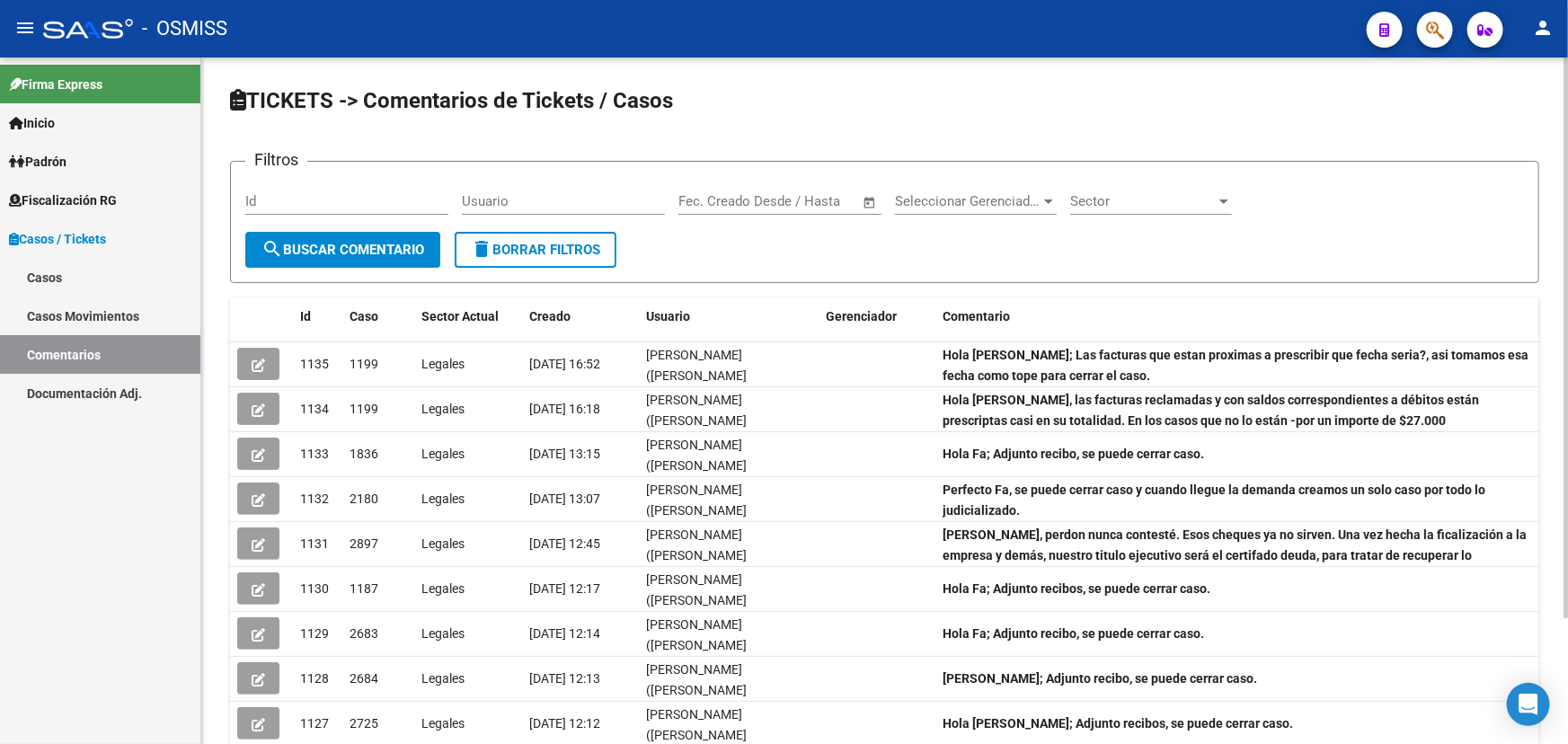
click at [1367, 297] on datatable-header-cell "Comentario" at bounding box center [1237, 317] width 604 height 38
drag, startPoint x: 1129, startPoint y: 372, endPoint x: 1024, endPoint y: 368, distance: 105.1
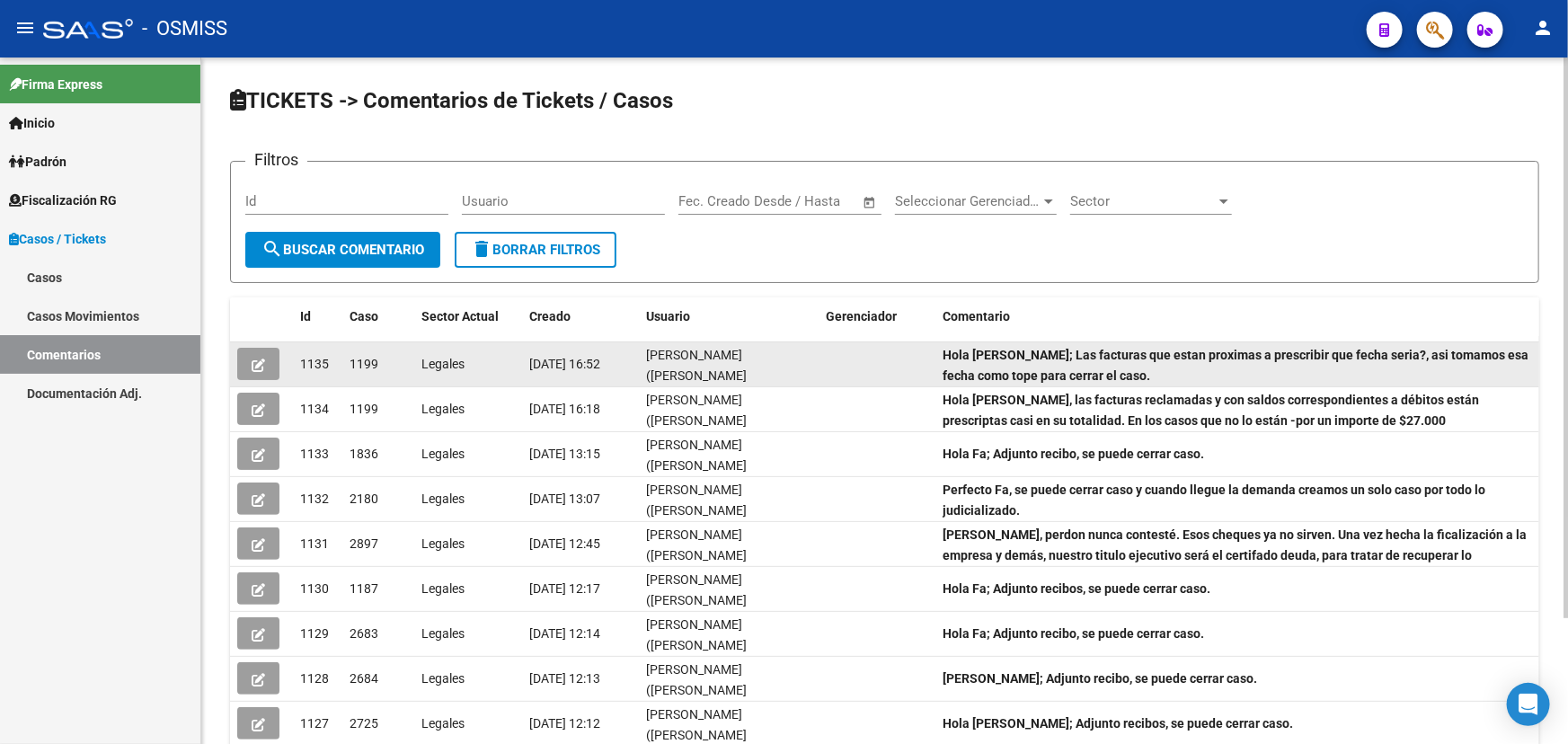
click at [946, 335] on div "Id Caso Sector Actual Creado Usuario Gerenciador Comentario 1135 1199 Legales […" at bounding box center [885, 570] width 1309 height 546
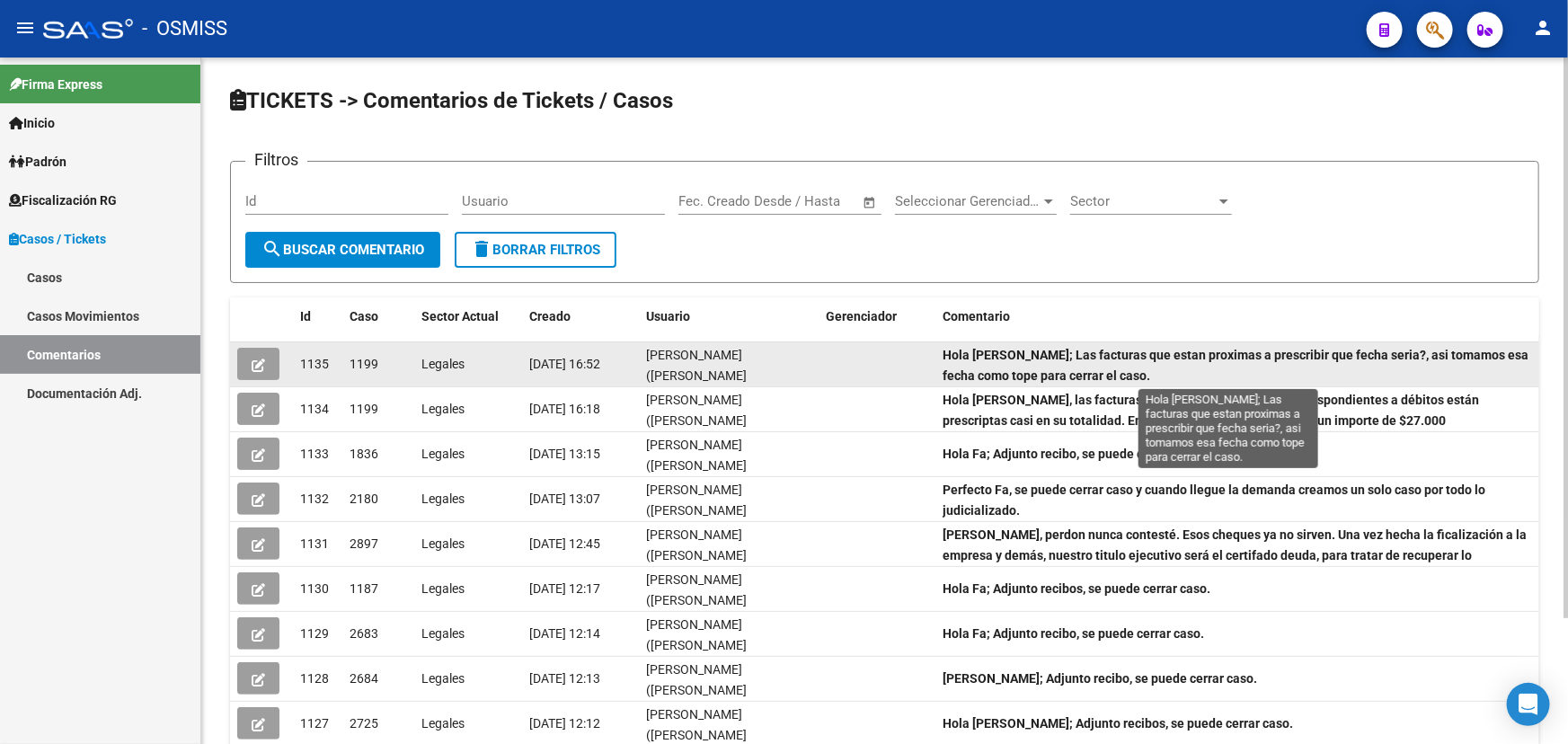
click at [1024, 368] on strong "Hola [PERSON_NAME]; Las facturas que estan proximas a prescribir que fecha seri…" at bounding box center [1235, 365] width 586 height 35
drag, startPoint x: 1133, startPoint y: 378, endPoint x: 945, endPoint y: 346, distance: 190.7
click at [945, 346] on div "Hola [PERSON_NAME]; Las facturas que estan proximas a prescribir que fecha seri…" at bounding box center [1237, 363] width 589 height 38
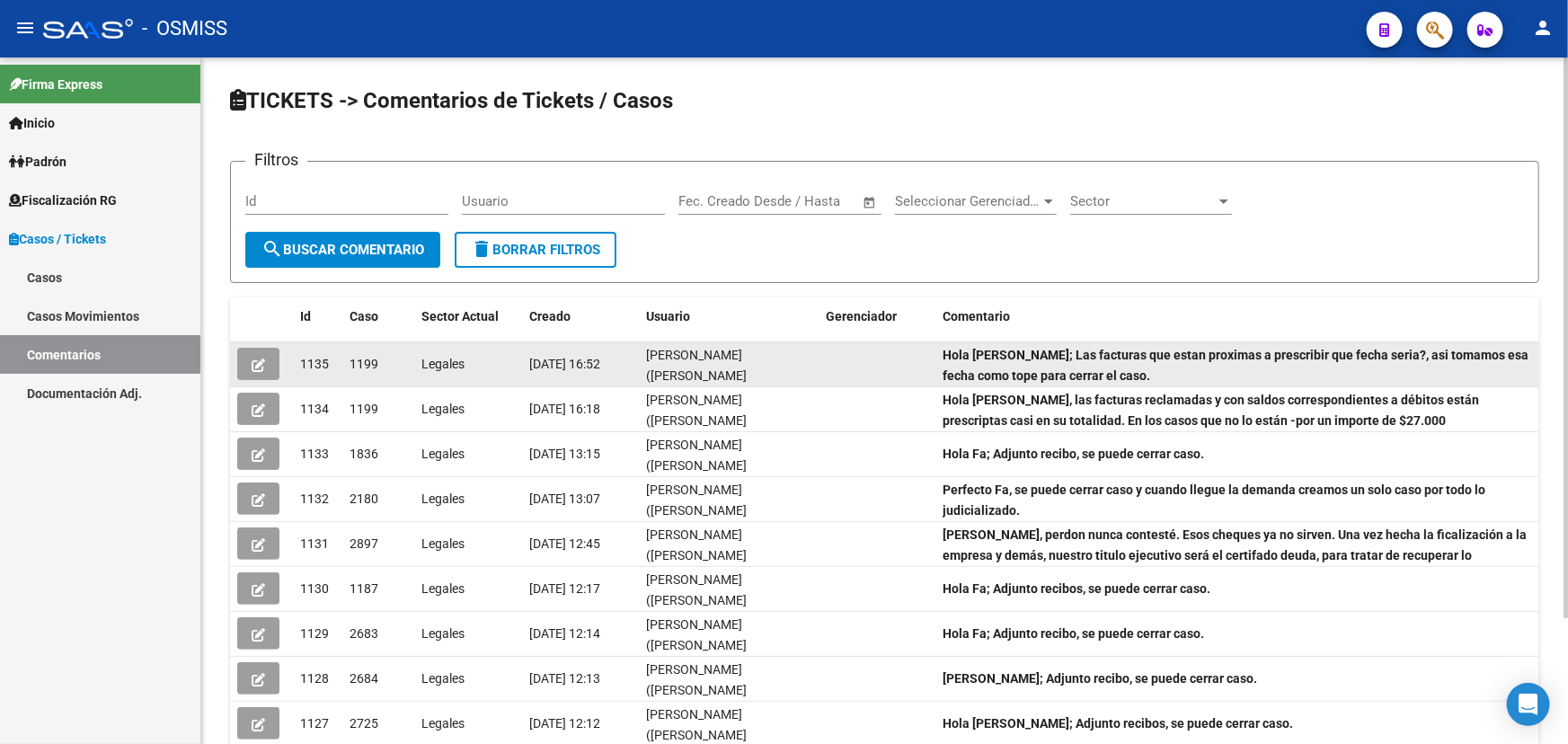
click at [949, 357] on strong "Hola [PERSON_NAME]; Las facturas que estan proximas a prescribir que fecha seri…" at bounding box center [1235, 365] width 586 height 35
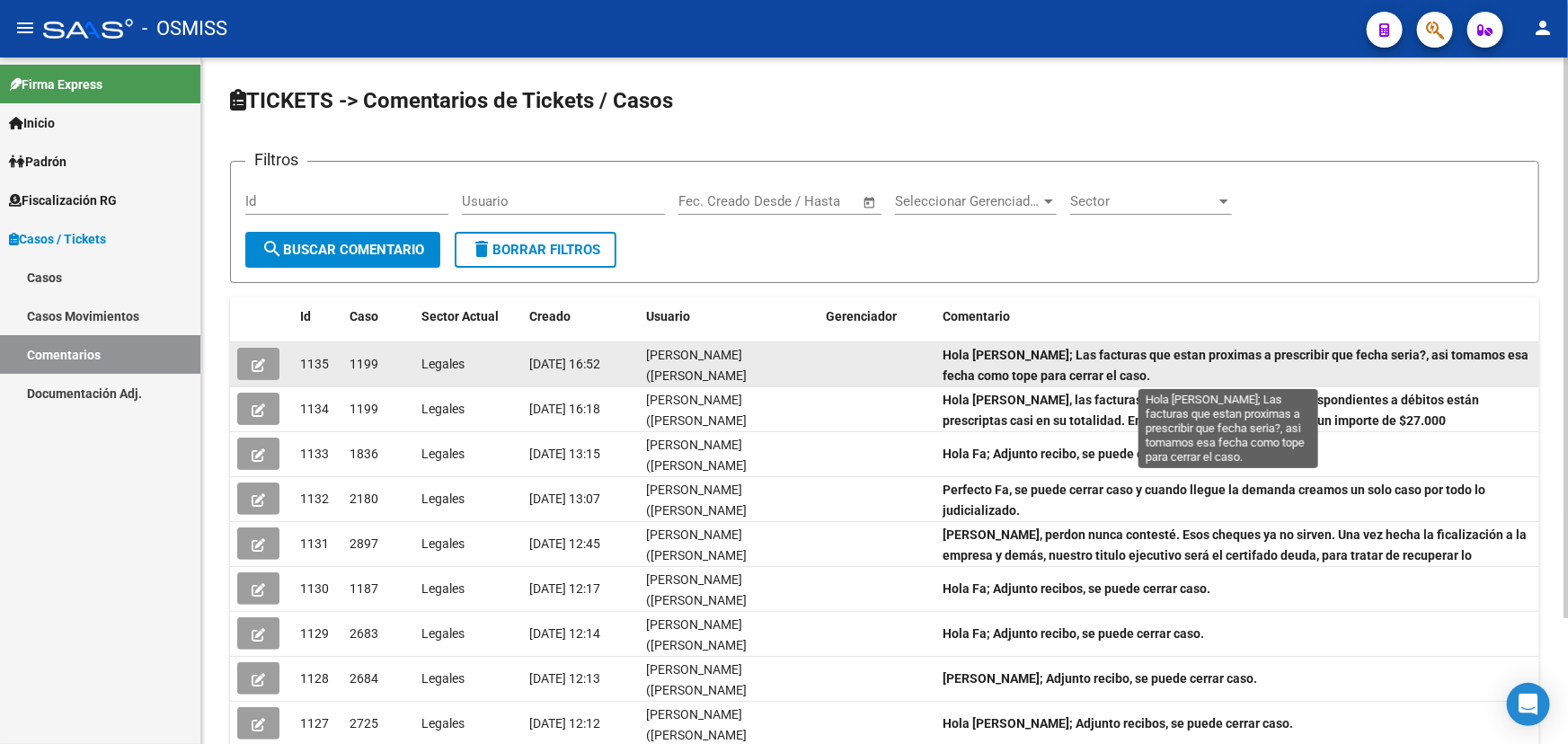
click at [1038, 358] on strong "Hola [PERSON_NAME]; Las facturas que estan proximas a prescribir que fecha seri…" at bounding box center [1235, 365] width 586 height 35
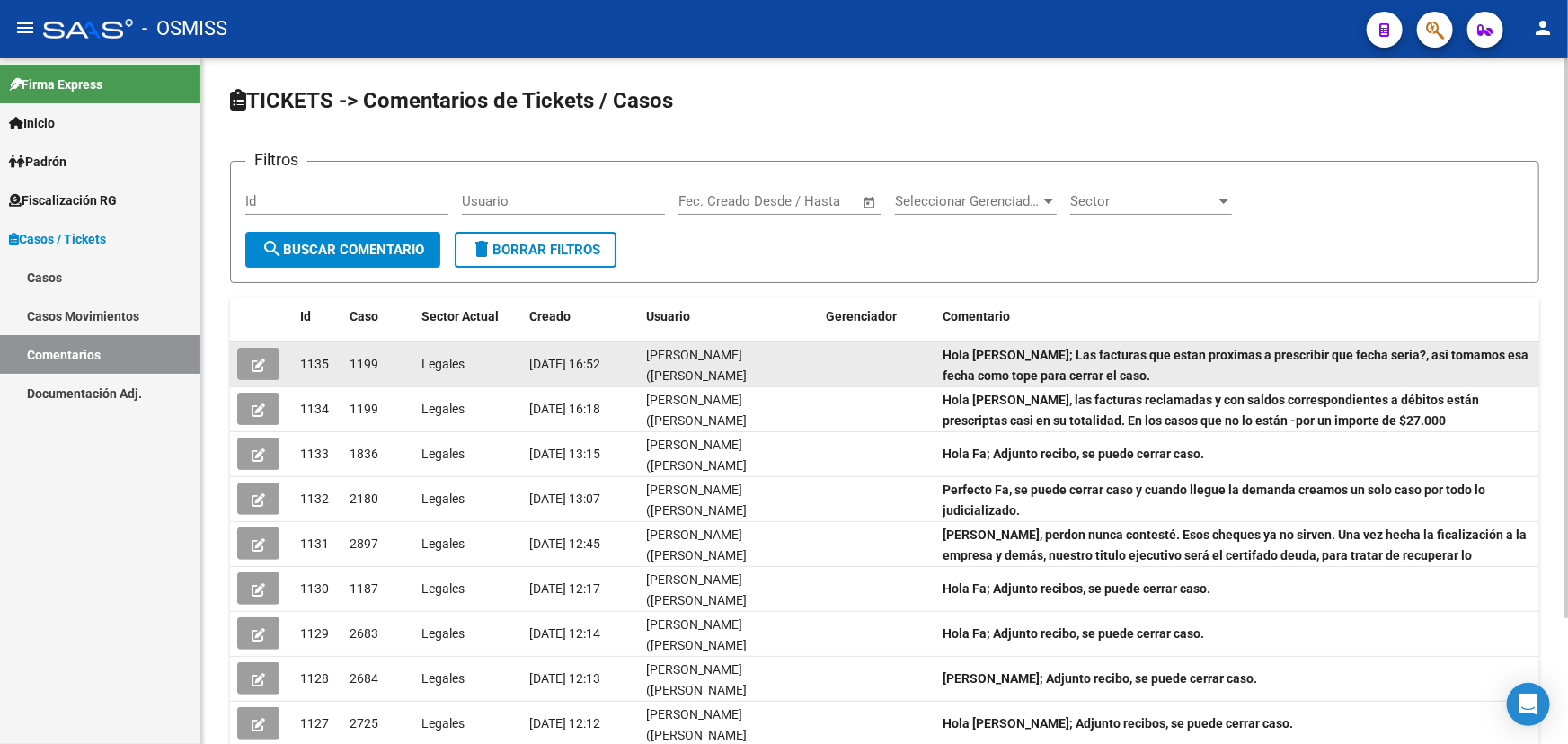
scroll to position [3, 0]
drag, startPoint x: 1018, startPoint y: 357, endPoint x: 1455, endPoint y: 365, distance: 437.1
click at [1455, 365] on div "Hola [PERSON_NAME]; Las facturas que estan proximas a prescribir que fecha seri…" at bounding box center [1237, 363] width 589 height 38
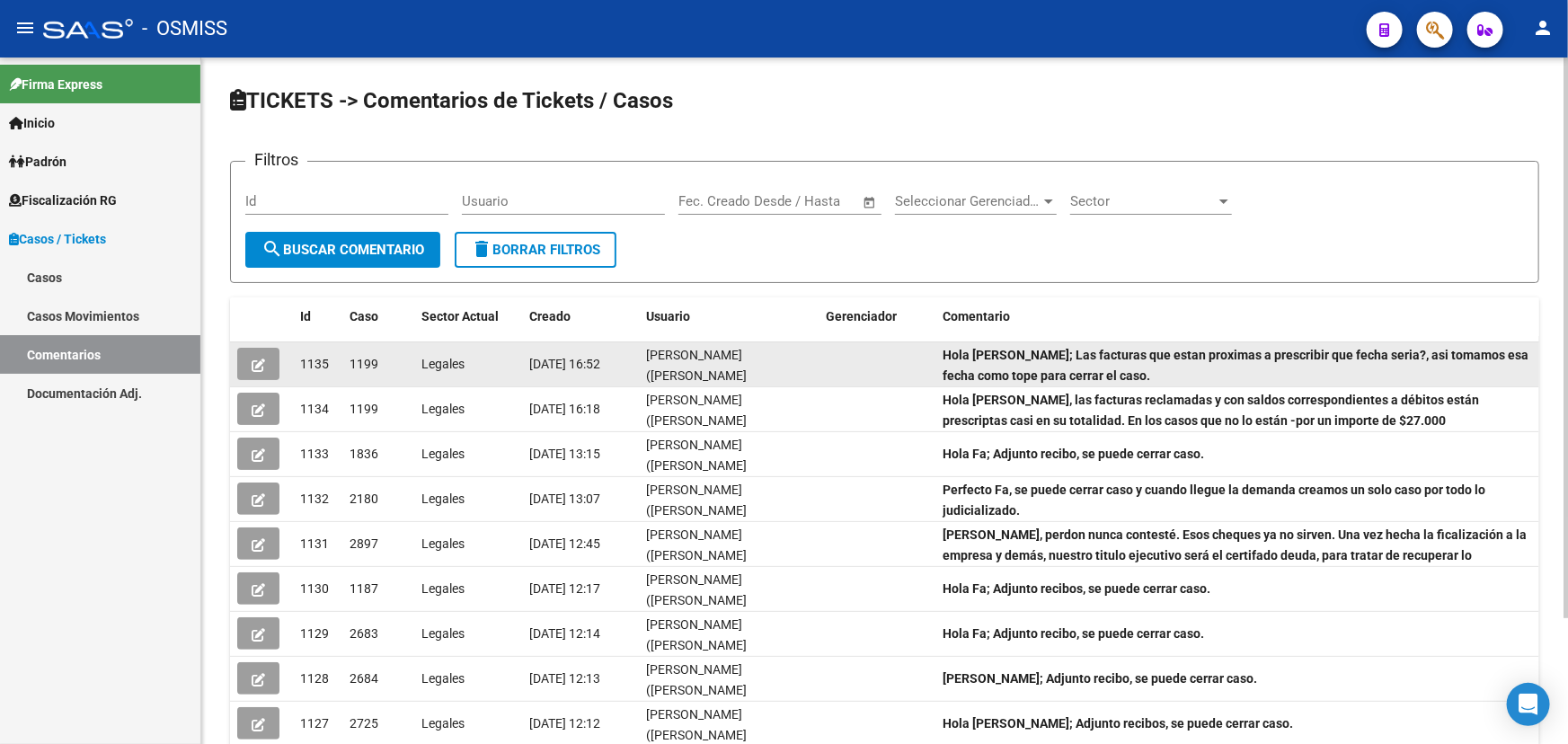
drag, startPoint x: 1140, startPoint y: 366, endPoint x: 935, endPoint y: 345, distance: 206.1
click at [936, 345] on datatable-body-cell "Hola [PERSON_NAME]; Las facturas que estan proximas a prescribir que fecha seri…" at bounding box center [1237, 365] width 604 height 44
click at [946, 362] on div "Hola [PERSON_NAME]; Las facturas que estan proximas a prescribir que fecha seri…" at bounding box center [1237, 363] width 589 height 38
click at [267, 358] on button "button" at bounding box center [258, 364] width 42 height 33
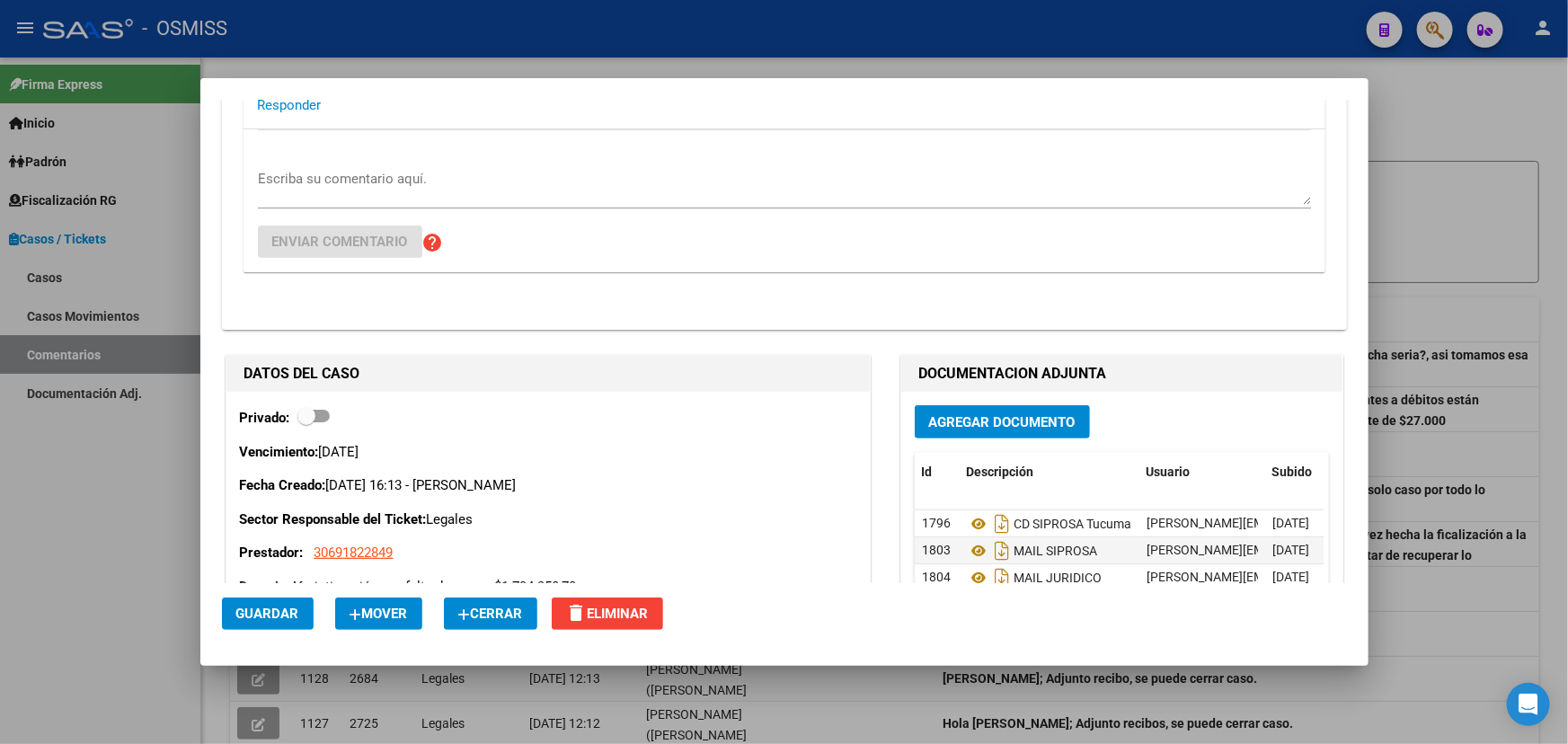
scroll to position [6941, 0]
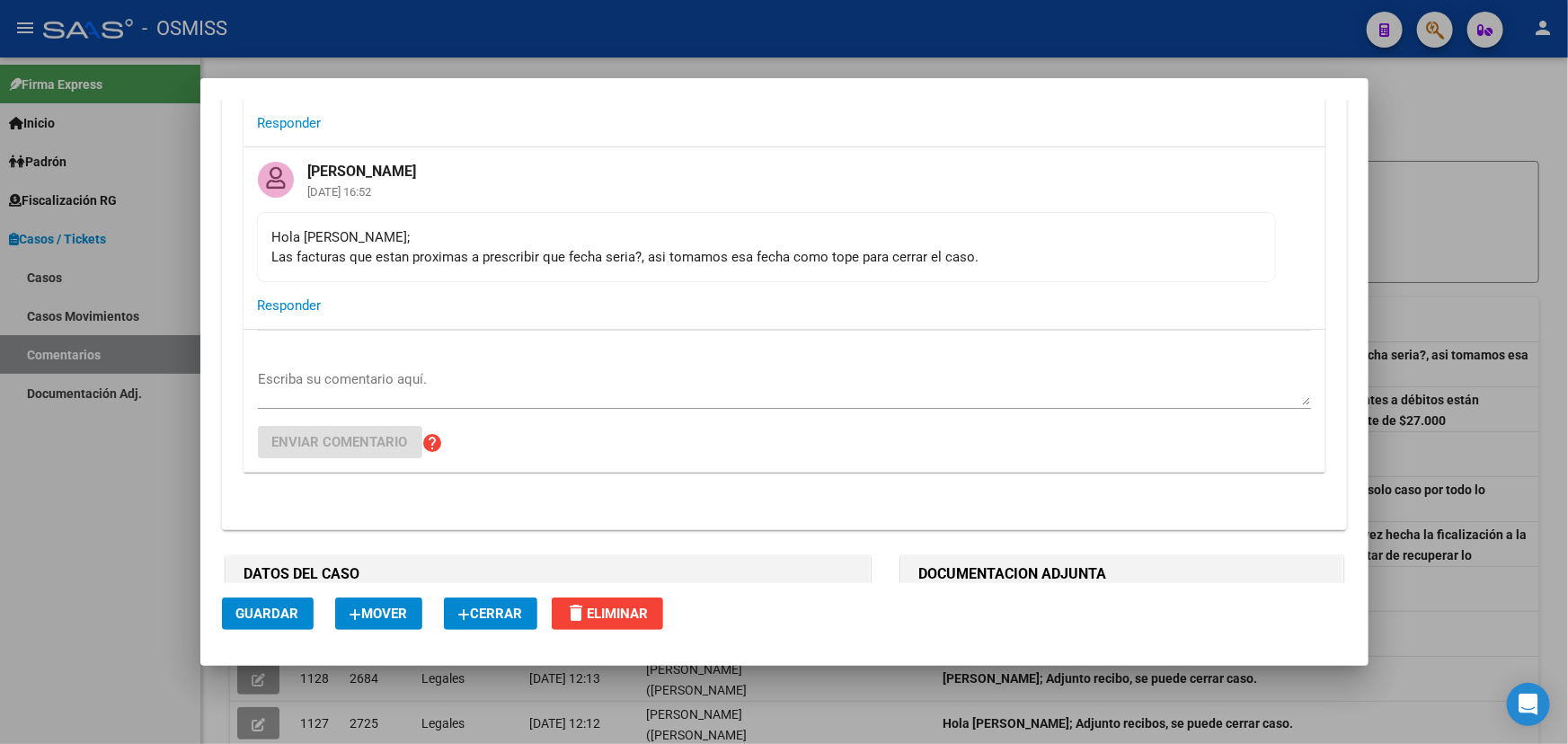
drag, startPoint x: 272, startPoint y: 249, endPoint x: 699, endPoint y: 277, distance: 427.9
click at [699, 277] on mat-card-content "Hola [PERSON_NAME]; Las facturas que estan proximas a prescribir que fecha seri…" at bounding box center [766, 246] width 1018 height 70
click at [911, 302] on mat-card-actions "Responder" at bounding box center [784, 305] width 1082 height 47
drag, startPoint x: 1068, startPoint y: 263, endPoint x: 514, endPoint y: 272, distance: 554.1
click at [514, 267] on div "Hola [PERSON_NAME]; Las facturas que estan proximas a prescribir que fecha seri…" at bounding box center [766, 246] width 989 height 39
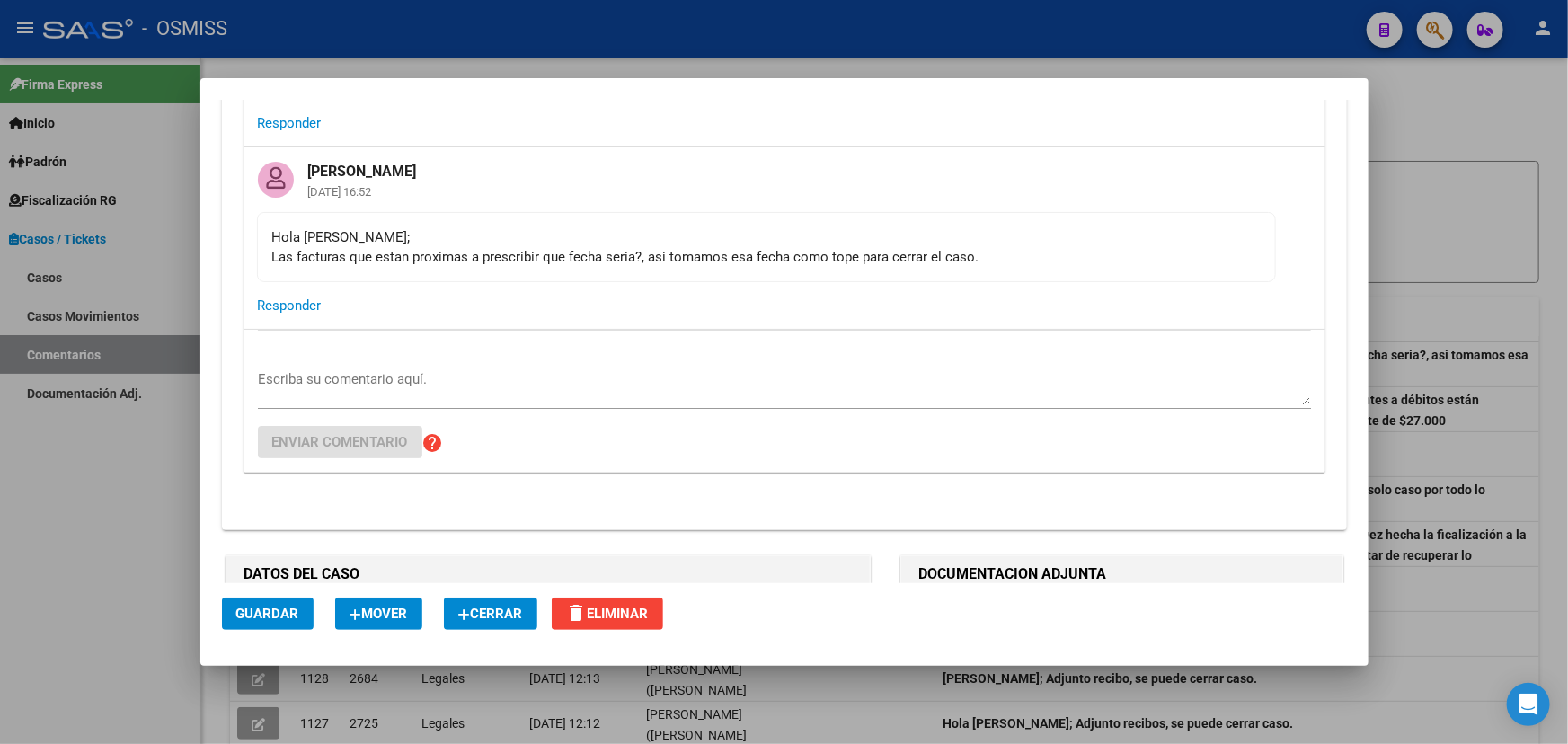
click at [580, 276] on mat-card-content "Hola [PERSON_NAME]; Las facturas que estan proximas a prescribir que fecha seri…" at bounding box center [766, 246] width 1018 height 70
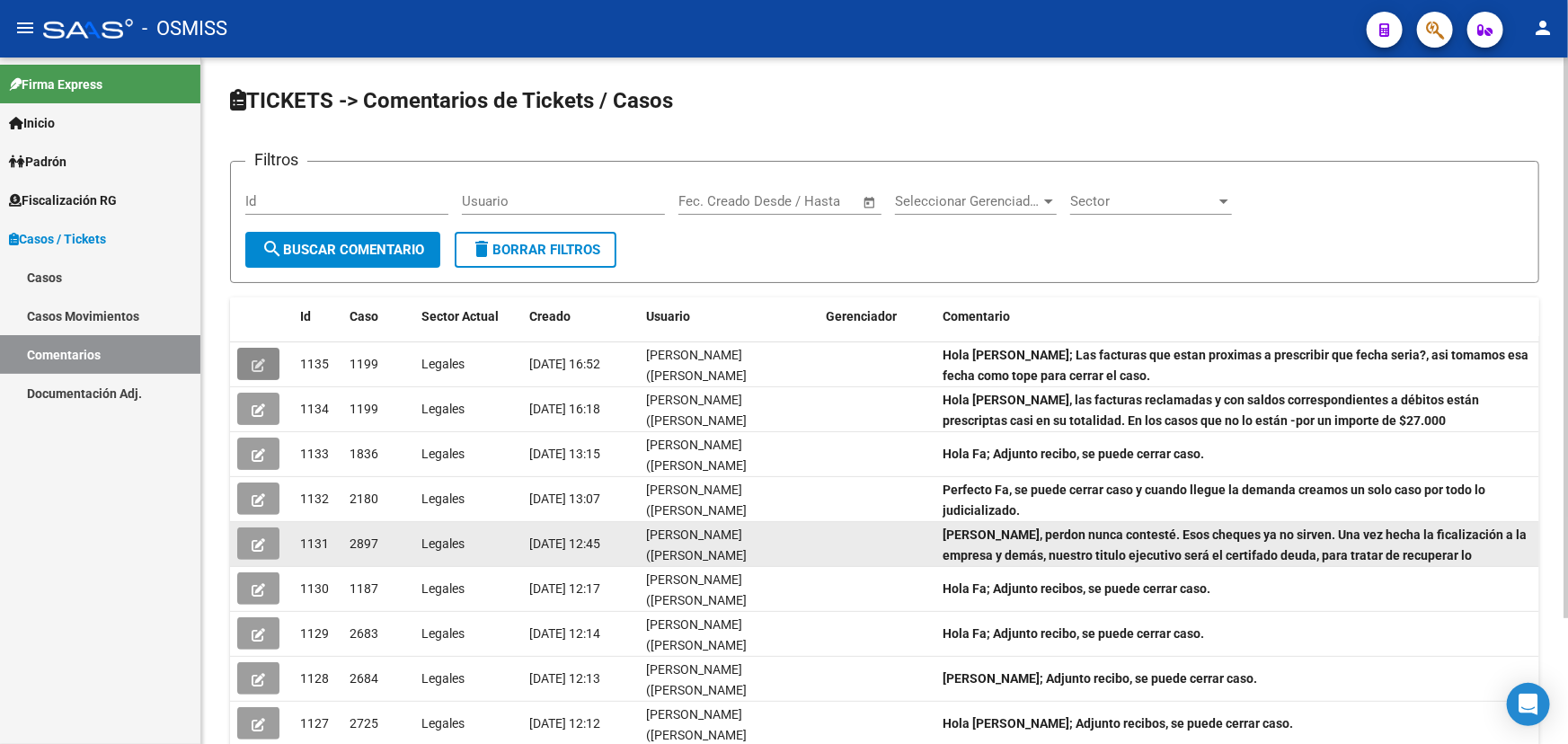
scroll to position [3, 0]
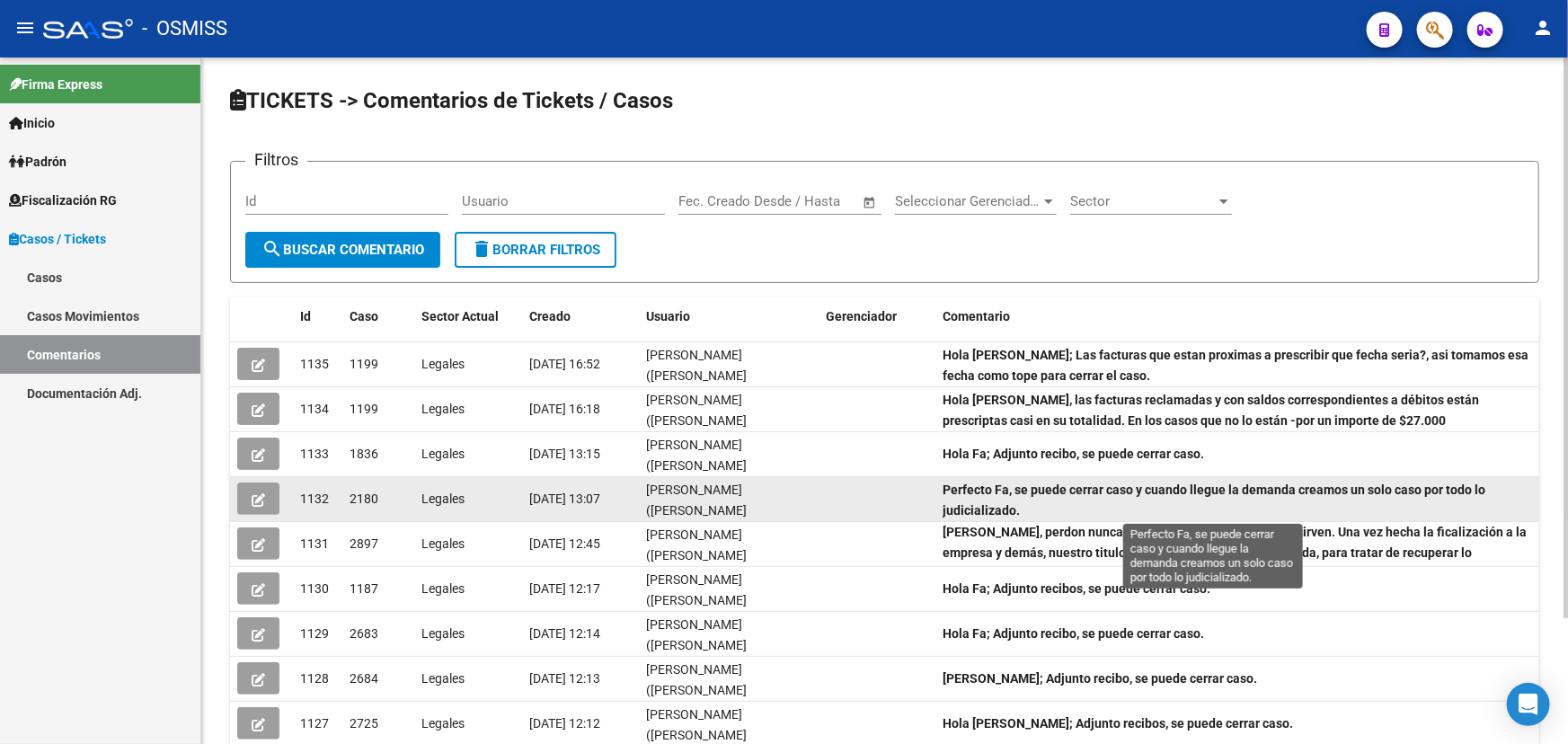
drag, startPoint x: 1116, startPoint y: 484, endPoint x: 1476, endPoint y: 483, distance: 360.0
click at [1461, 482] on strong "Perfecto Fa, se puede cerrar caso y cuando llegue la demanda creamos un solo ca…" at bounding box center [1214, 500] width 543 height 35
click at [1478, 483] on strong "Perfecto Fa, se puede cerrar caso y cuando llegue la demanda creamos un solo ca…" at bounding box center [1214, 500] width 543 height 35
click at [256, 498] on icon "button" at bounding box center [258, 500] width 13 height 13
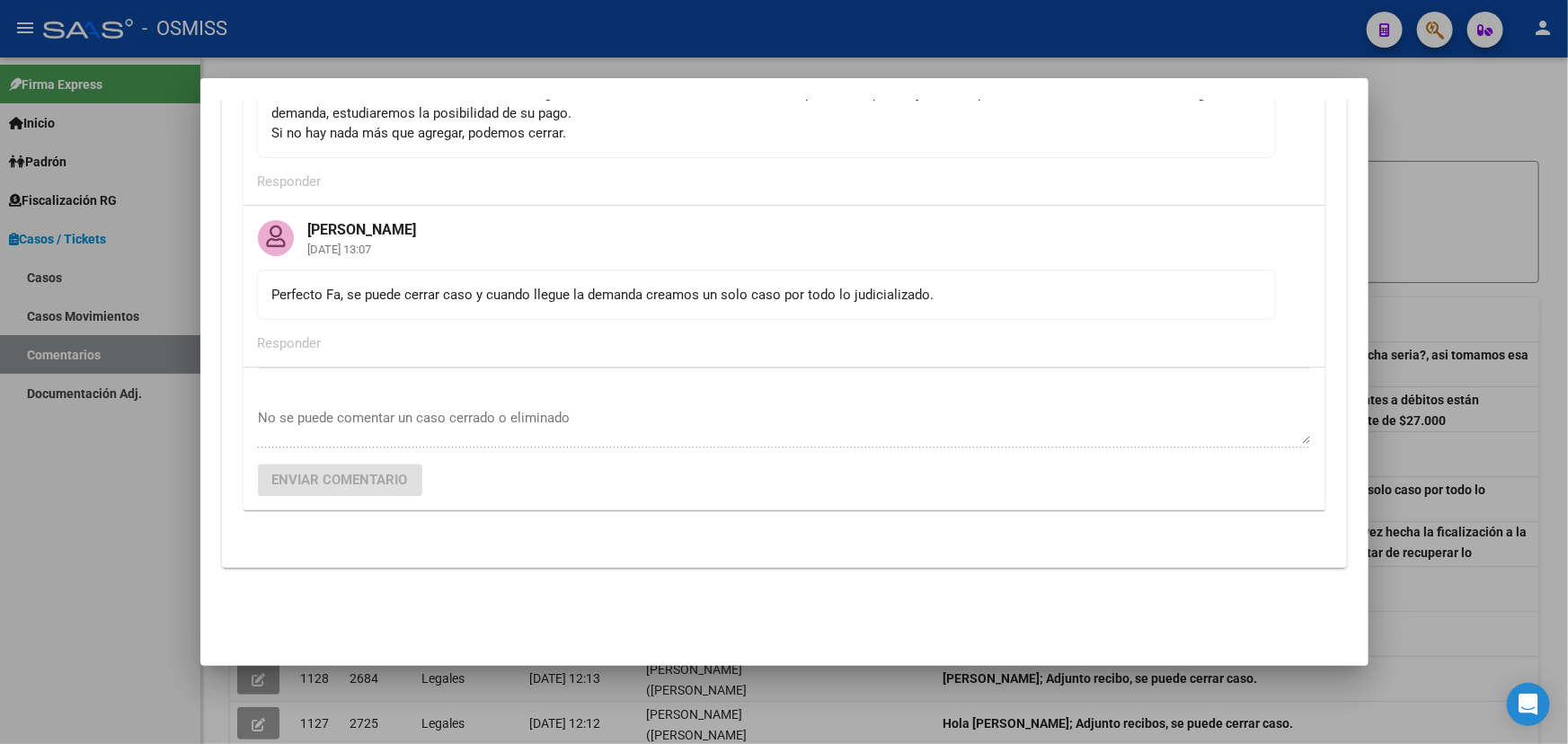
scroll to position [2014, 0]
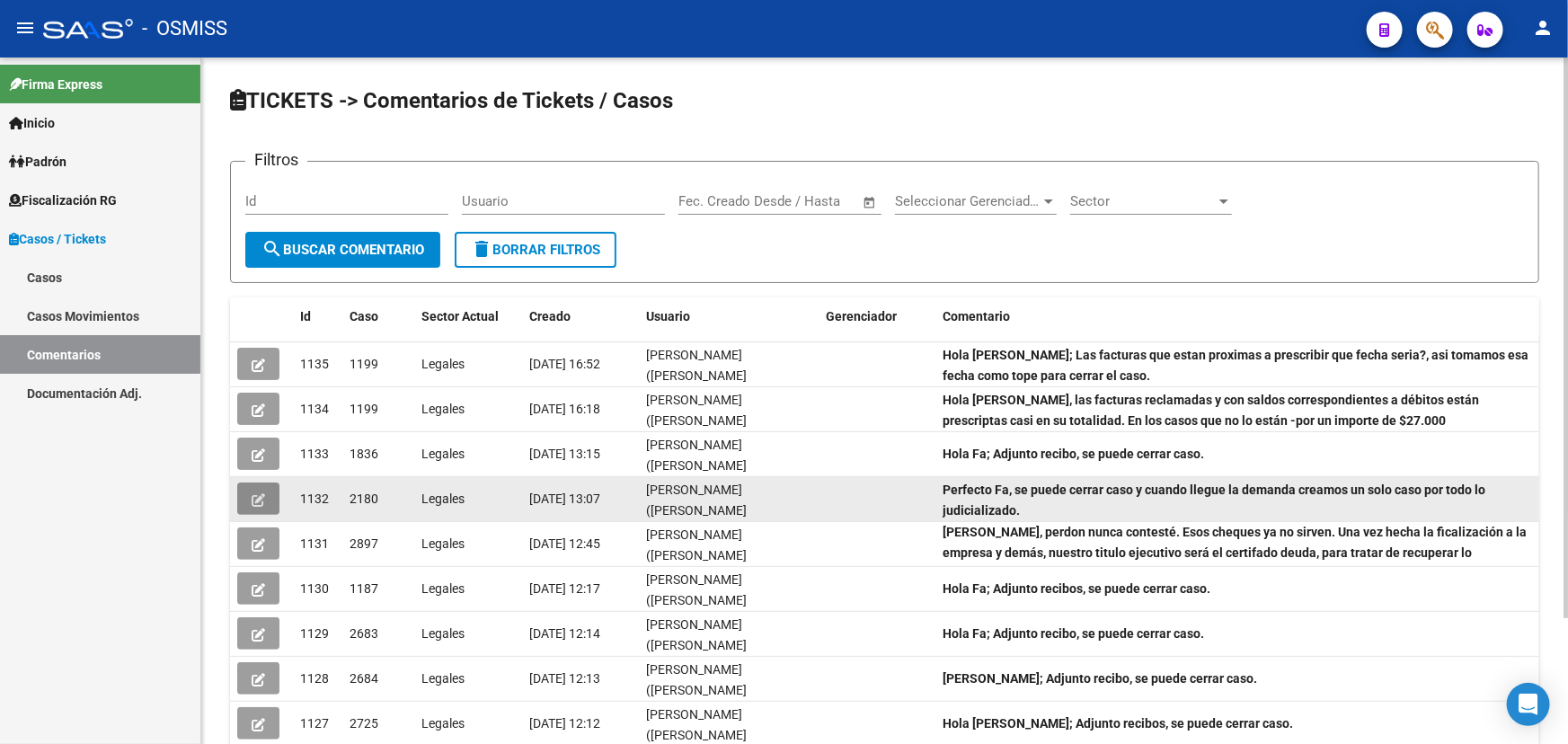
click at [255, 508] on button "button" at bounding box center [258, 499] width 42 height 33
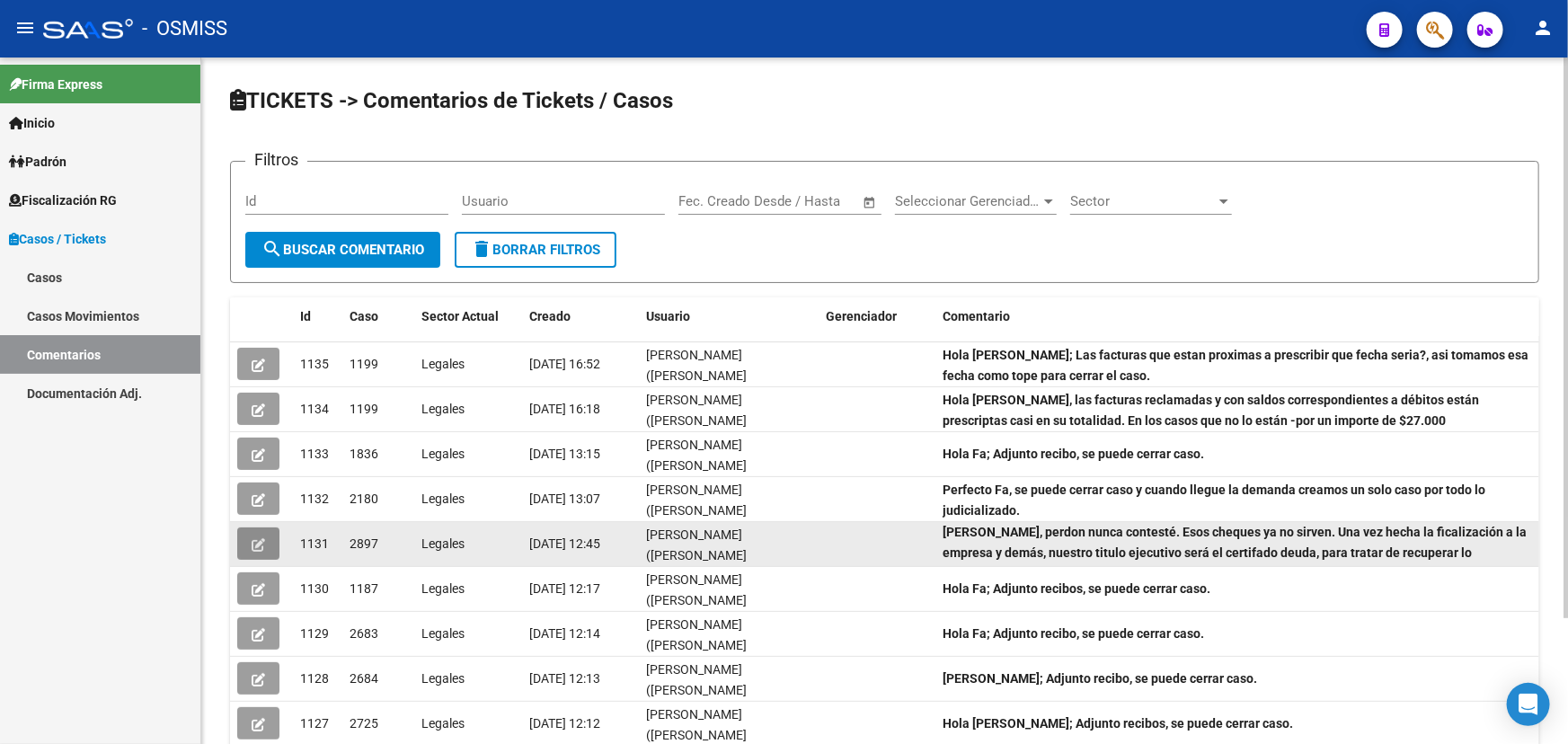
click at [270, 543] on button "button" at bounding box center [258, 544] width 42 height 33
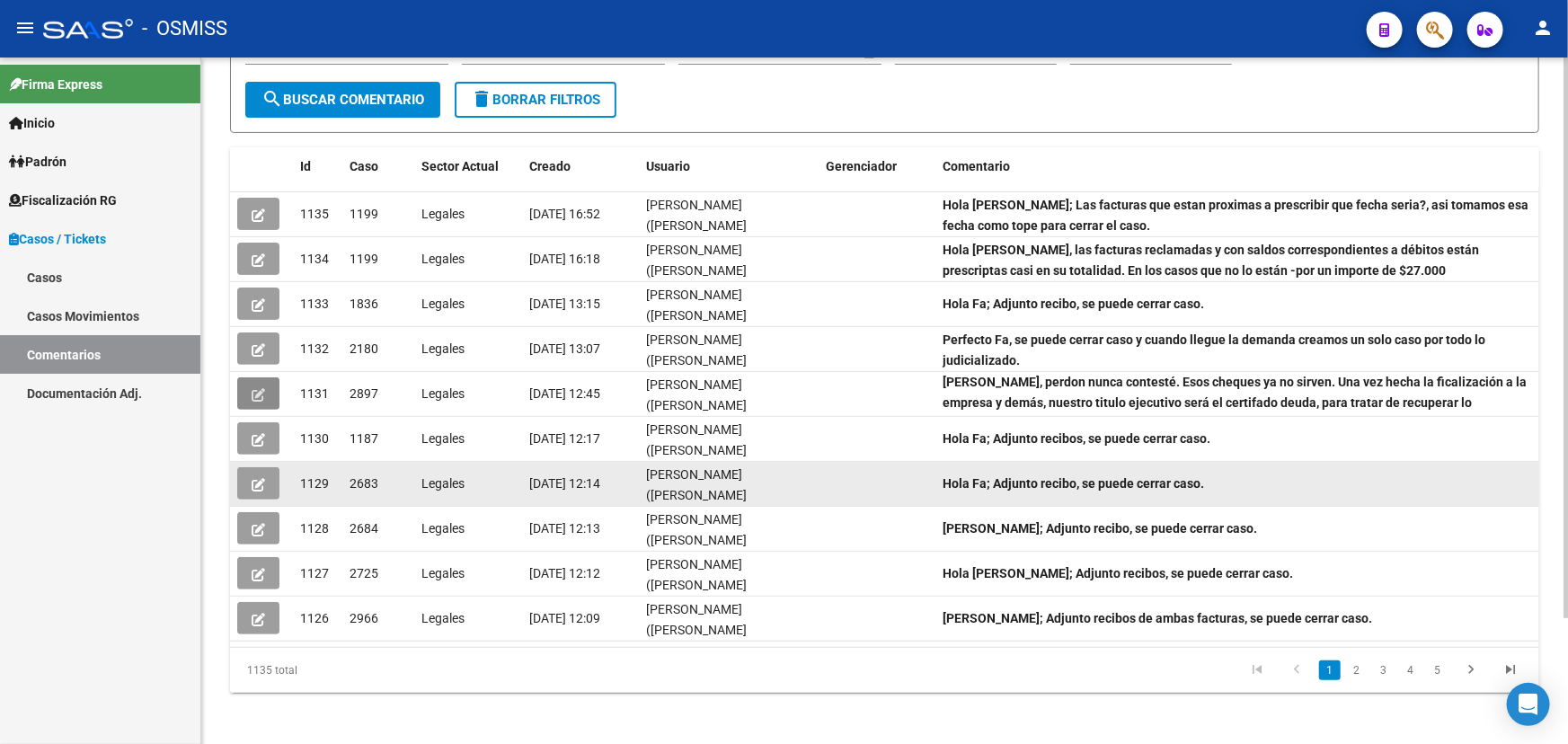
scroll to position [153, 0]
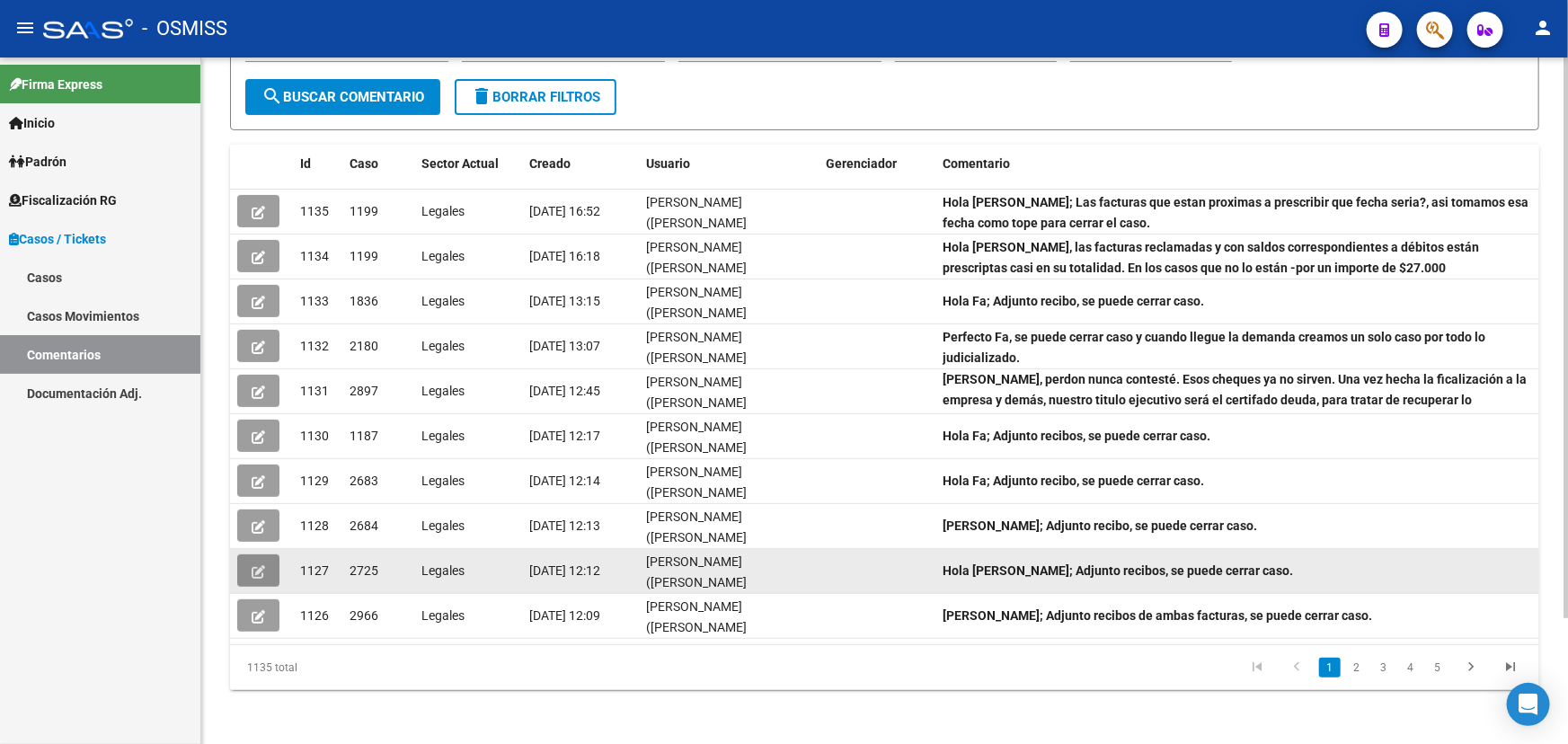
click at [244, 574] on button "button" at bounding box center [258, 571] width 42 height 33
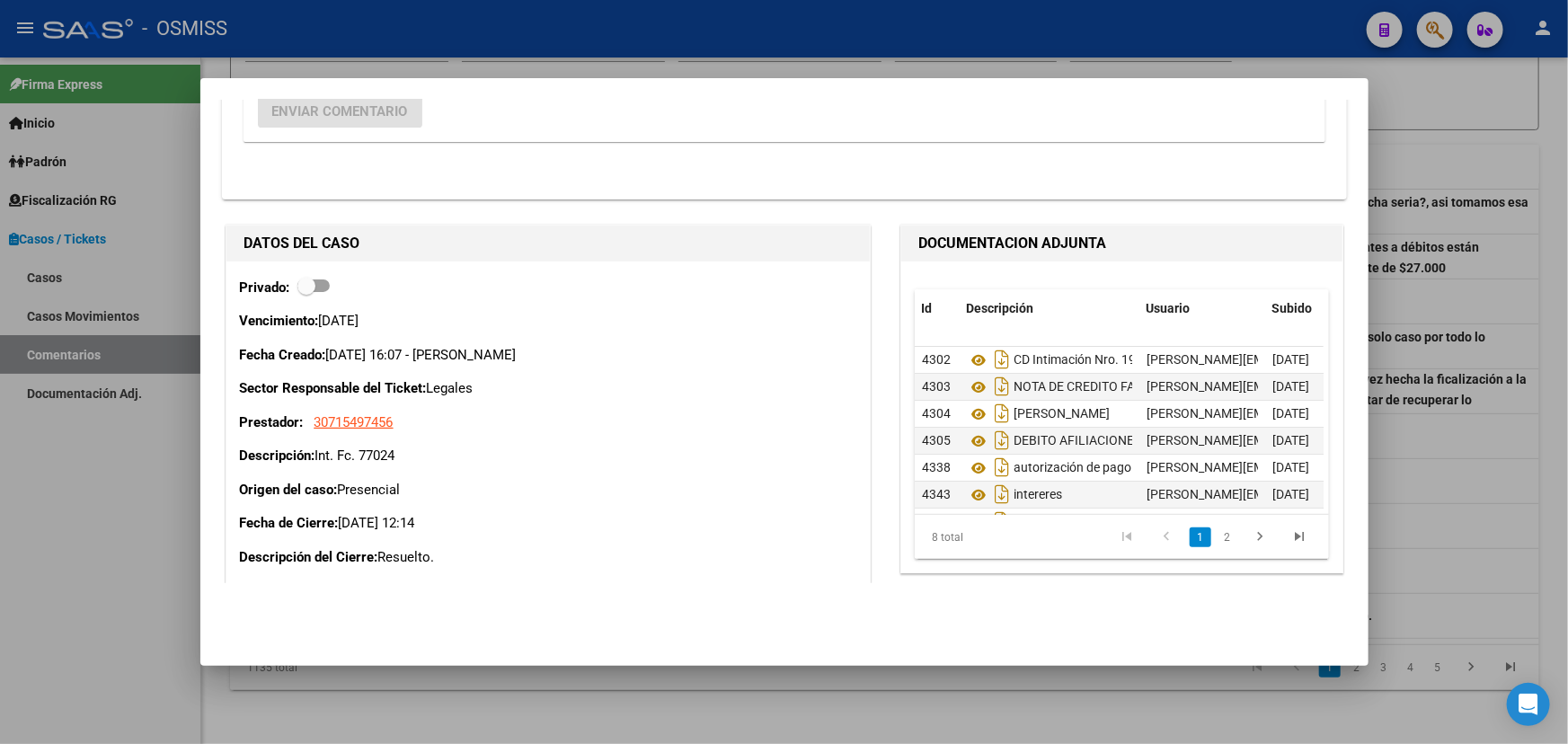
scroll to position [2286, 0]
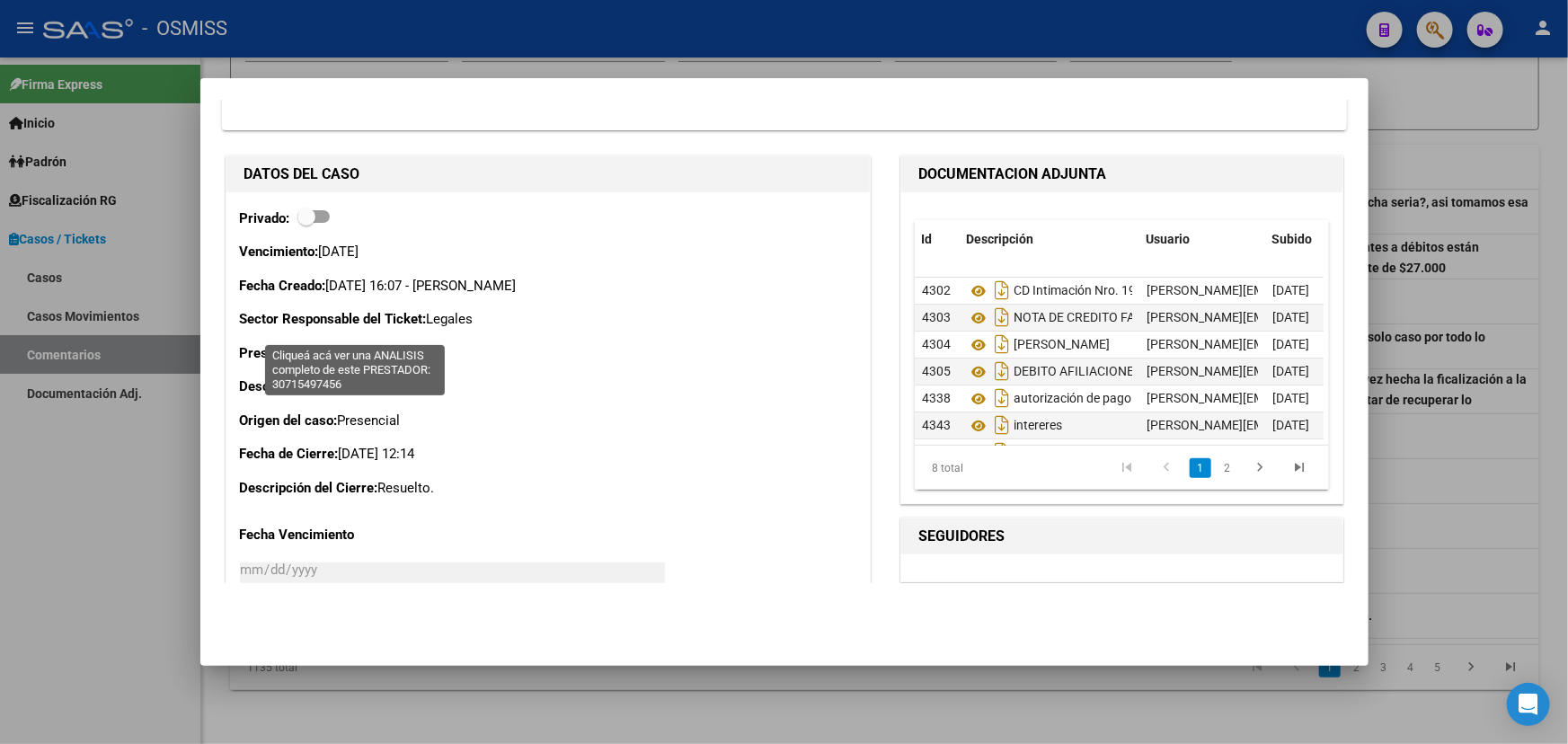
click at [369, 345] on span "30715497456" at bounding box center [354, 352] width 79 height 16
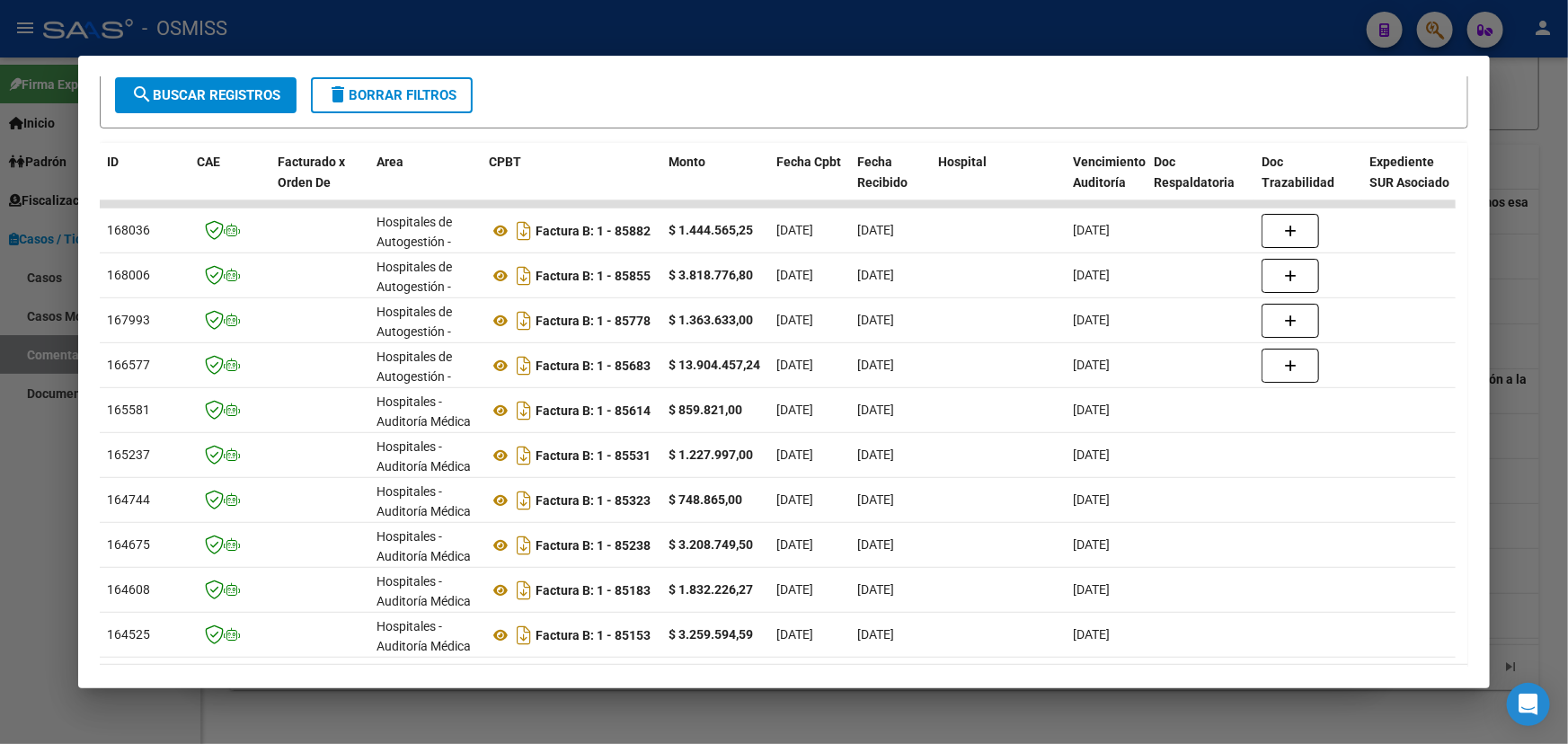
scroll to position [0, 0]
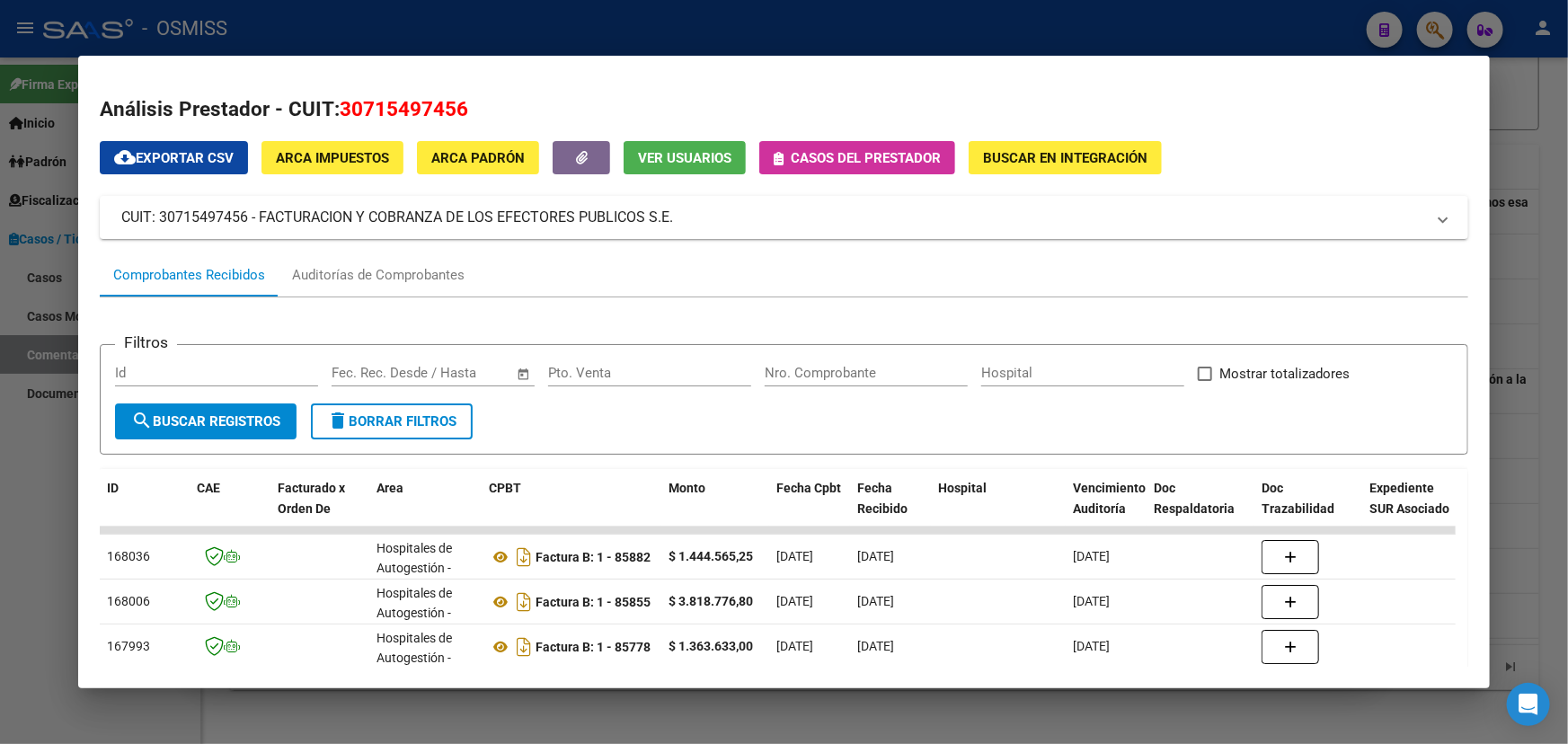
click at [872, 162] on span "Casos del prestador" at bounding box center [865, 158] width 150 height 16
click at [851, 164] on span "Casos del prestador" at bounding box center [865, 158] width 150 height 16
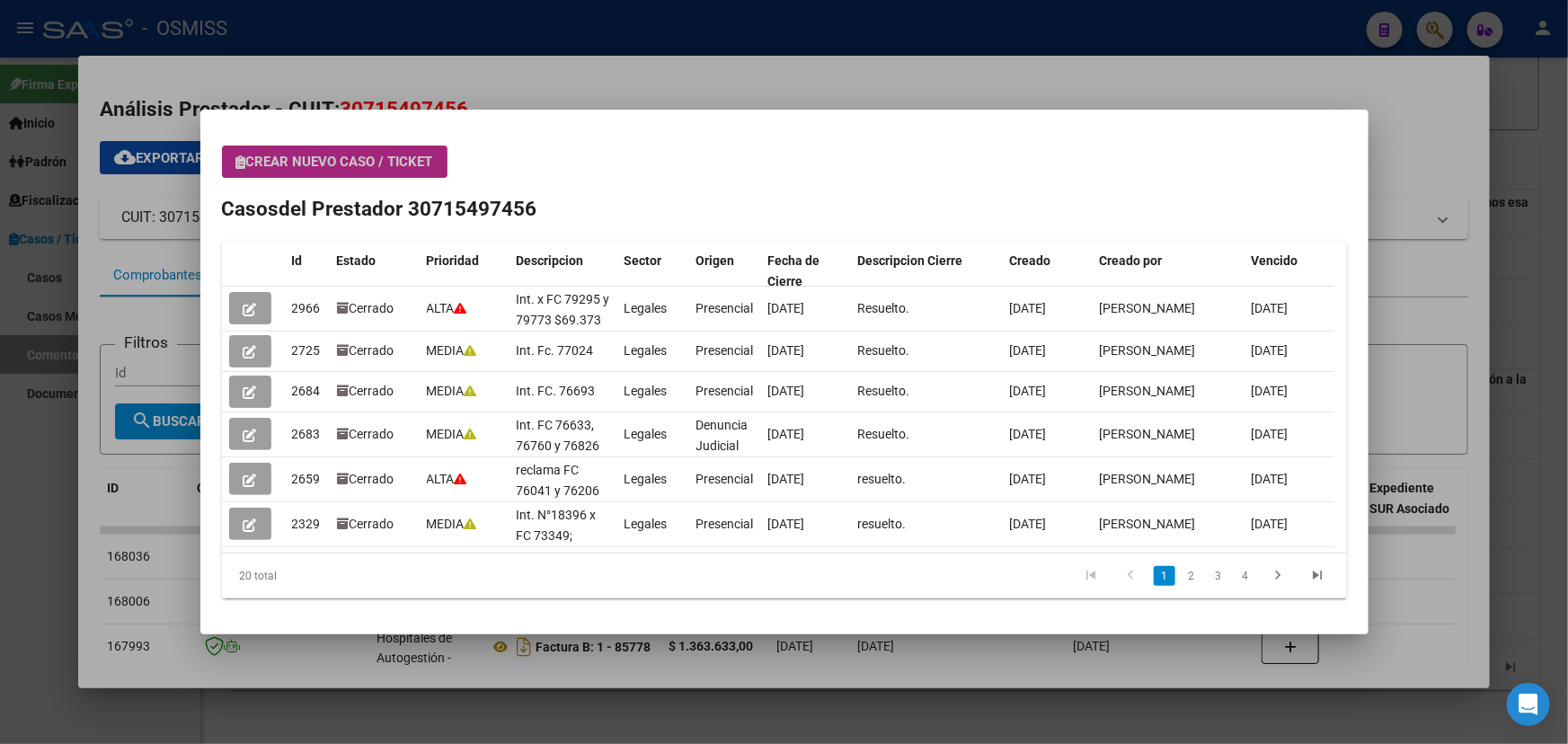
click at [350, 165] on span "Crear nuevo caso / ticket" at bounding box center [334, 162] width 196 height 16
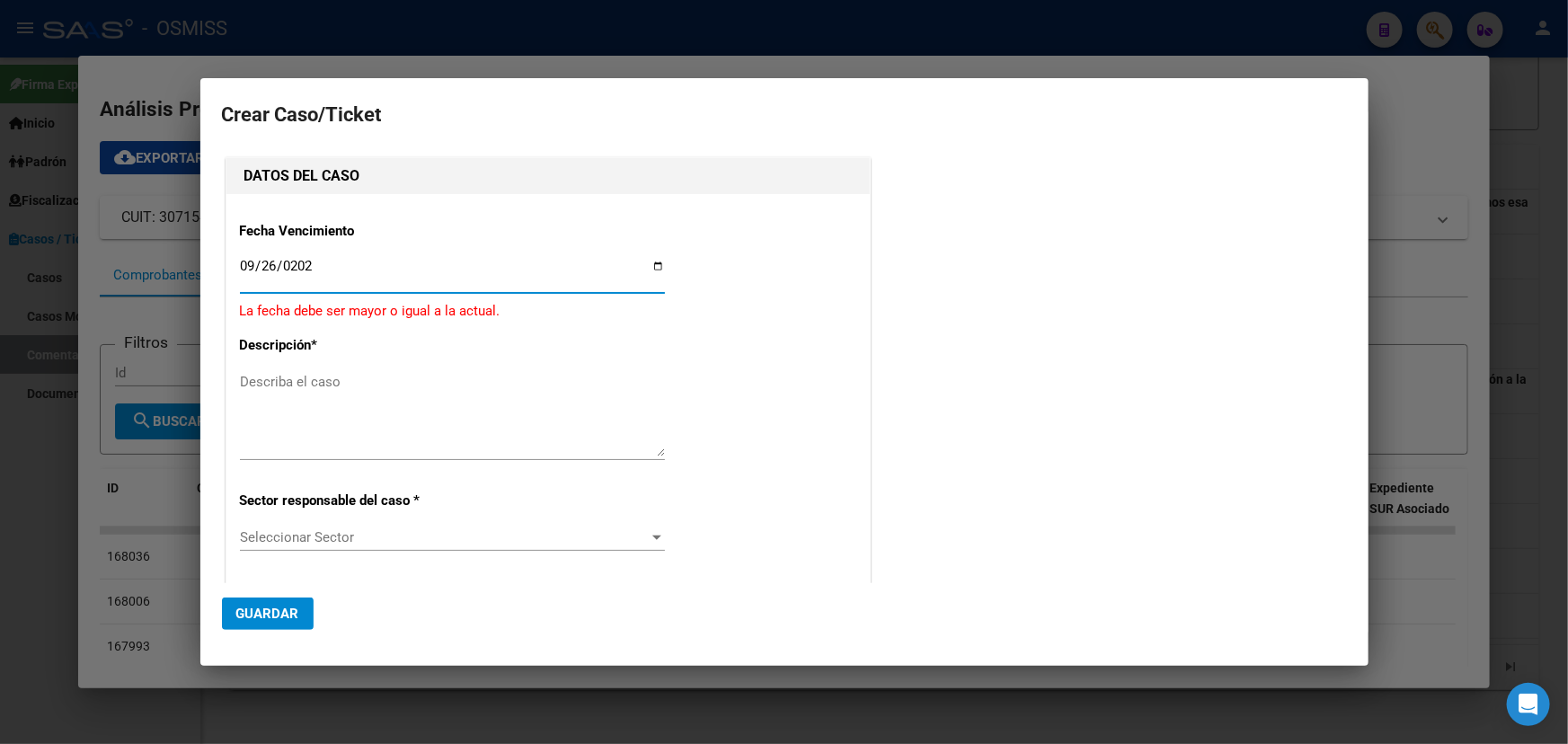
type input "[DATE]"
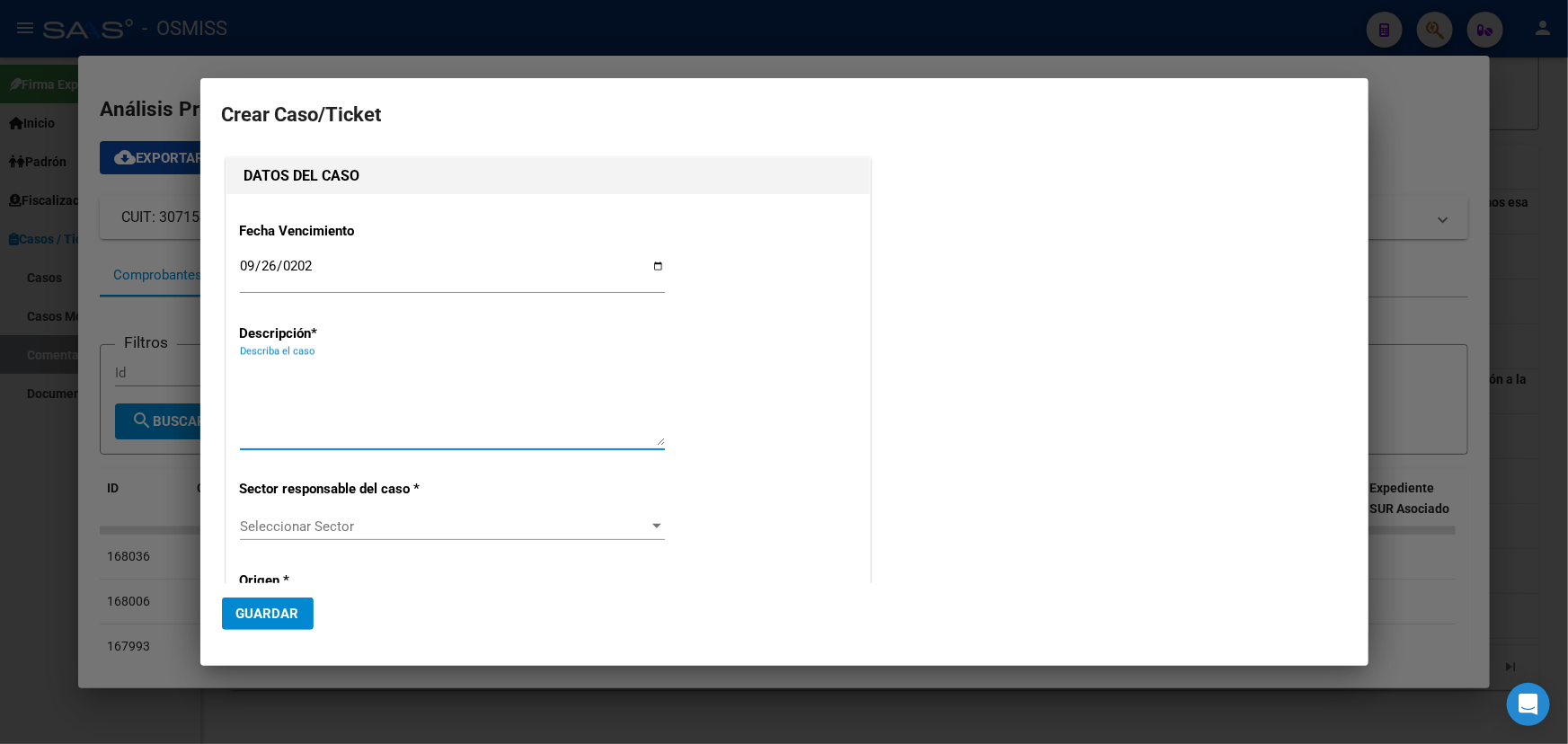
click at [386, 395] on textarea "Describa el caso" at bounding box center [451, 403] width 424 height 85
type textarea "i"
click at [367, 363] on textarea "Int. 21536 intima por FC 81010 y 81103" at bounding box center [451, 403] width 424 height 85
click at [566, 365] on textarea "Int. 21536 intima por FC 81010 y 81103" at bounding box center [451, 403] width 424 height 85
drag, startPoint x: 503, startPoint y: 372, endPoint x: 257, endPoint y: 380, distance: 246.1
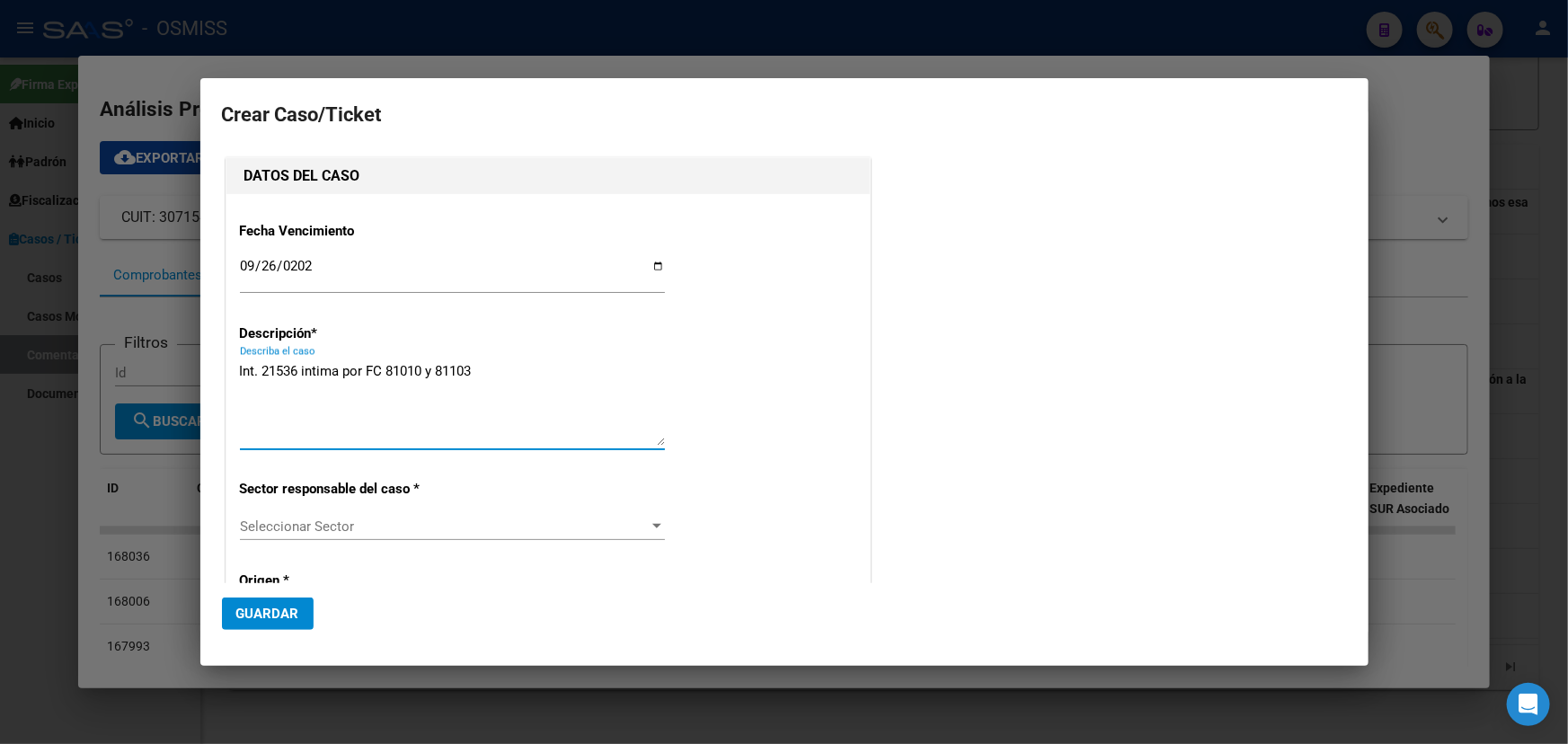
click at [243, 377] on textarea "Int. 21536 intima por FC 81010 y 81103" at bounding box center [451, 403] width 424 height 85
click at [374, 385] on textarea "Int. 21536 intima por FC 81010 y 81103" at bounding box center [451, 403] width 424 height 85
click at [495, 388] on textarea "Int. 21536 intima por FC 81010 y 81103" at bounding box center [451, 403] width 424 height 85
click at [475, 370] on textarea "Int. 21536 intima por FC 81010 y 81103" at bounding box center [451, 403] width 424 height 85
click at [504, 369] on textarea "Int. 21536 intima por FC 81010 y 81103" at bounding box center [451, 403] width 424 height 85
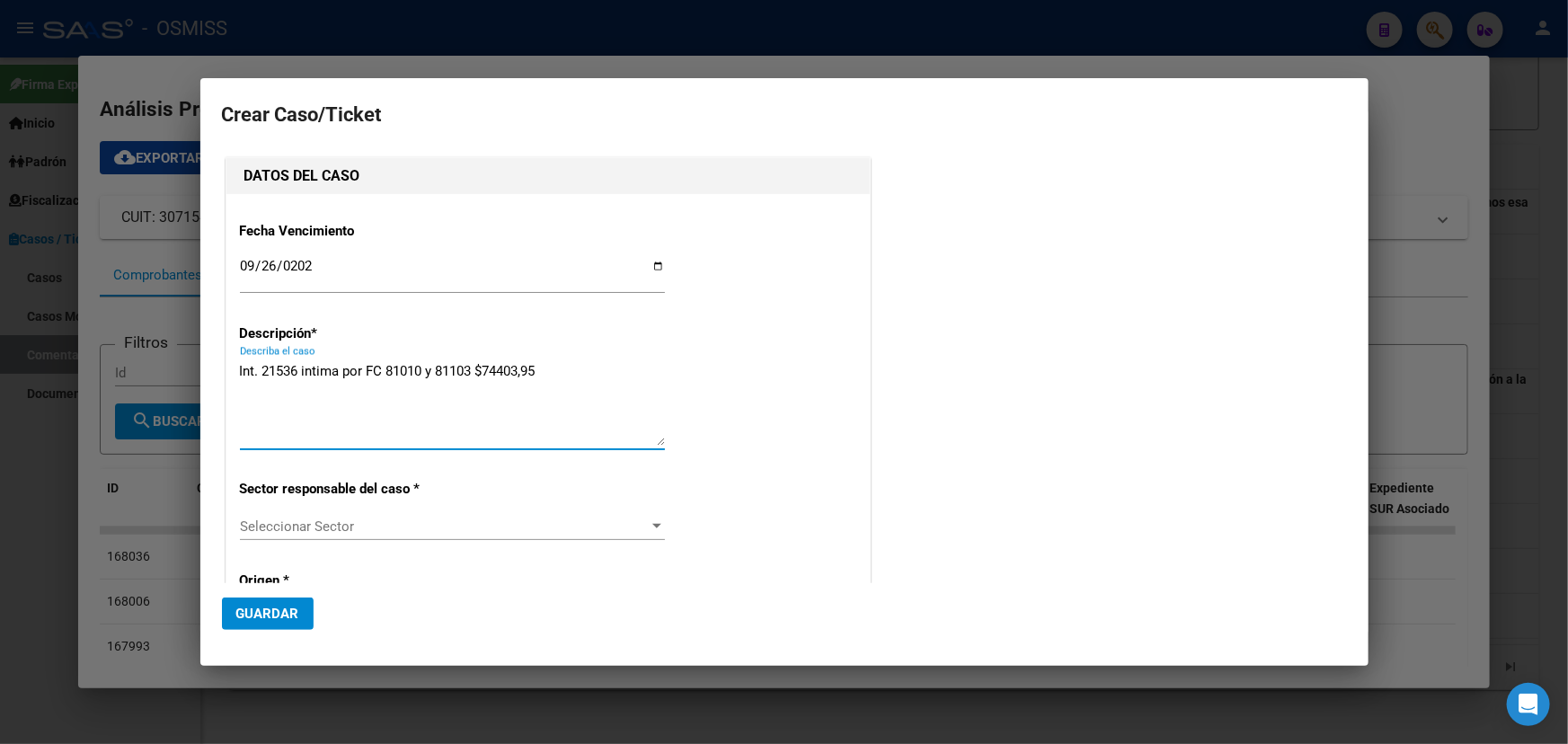
drag, startPoint x: 469, startPoint y: 372, endPoint x: 506, endPoint y: 376, distance: 37.2
click at [501, 377] on textarea "Int. 21536 intima por FC 81010 y 81103 $74403,95" at bounding box center [451, 403] width 424 height 85
click at [509, 375] on textarea "Int. 21536 intima por FC 81010 y 81103 $74403,95" at bounding box center [451, 403] width 424 height 85
drag, startPoint x: 548, startPoint y: 373, endPoint x: 196, endPoint y: 372, distance: 352.0
click at [200, 371] on mat-dialog-content "Crear Caso/Ticket DATOS DEL CASO Fecha Vencimiento [DATE] Ingresar fecha Descri…" at bounding box center [784, 342] width 1168 height 483
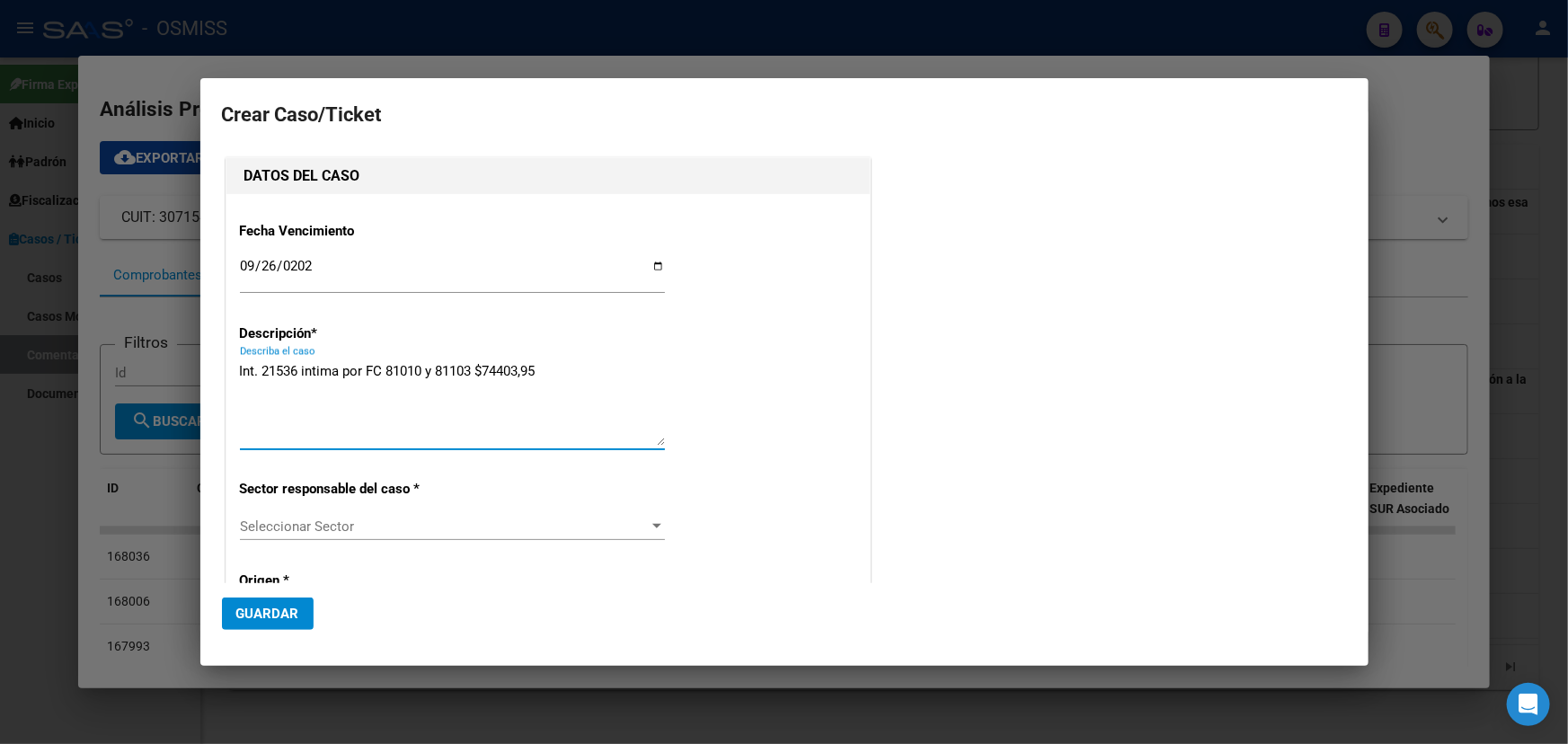
click at [578, 382] on textarea "Int. 21536 intima por FC 81010 y 81103 $74403,95" at bounding box center [451, 403] width 424 height 85
drag, startPoint x: 273, startPoint y: 378, endPoint x: 356, endPoint y: 377, distance: 83.0
click at [355, 377] on textarea "Int. 21536 intima por FC 81010 y 81103 $74403,95" at bounding box center [451, 403] width 424 height 85
click at [401, 384] on textarea "Int. 21536 intima por FC 81010 y 81103 $74403,95" at bounding box center [451, 403] width 424 height 85
click at [483, 380] on textarea "Int. 21536 intima por FC 81010 y 81103 $74403,95" at bounding box center [451, 403] width 424 height 85
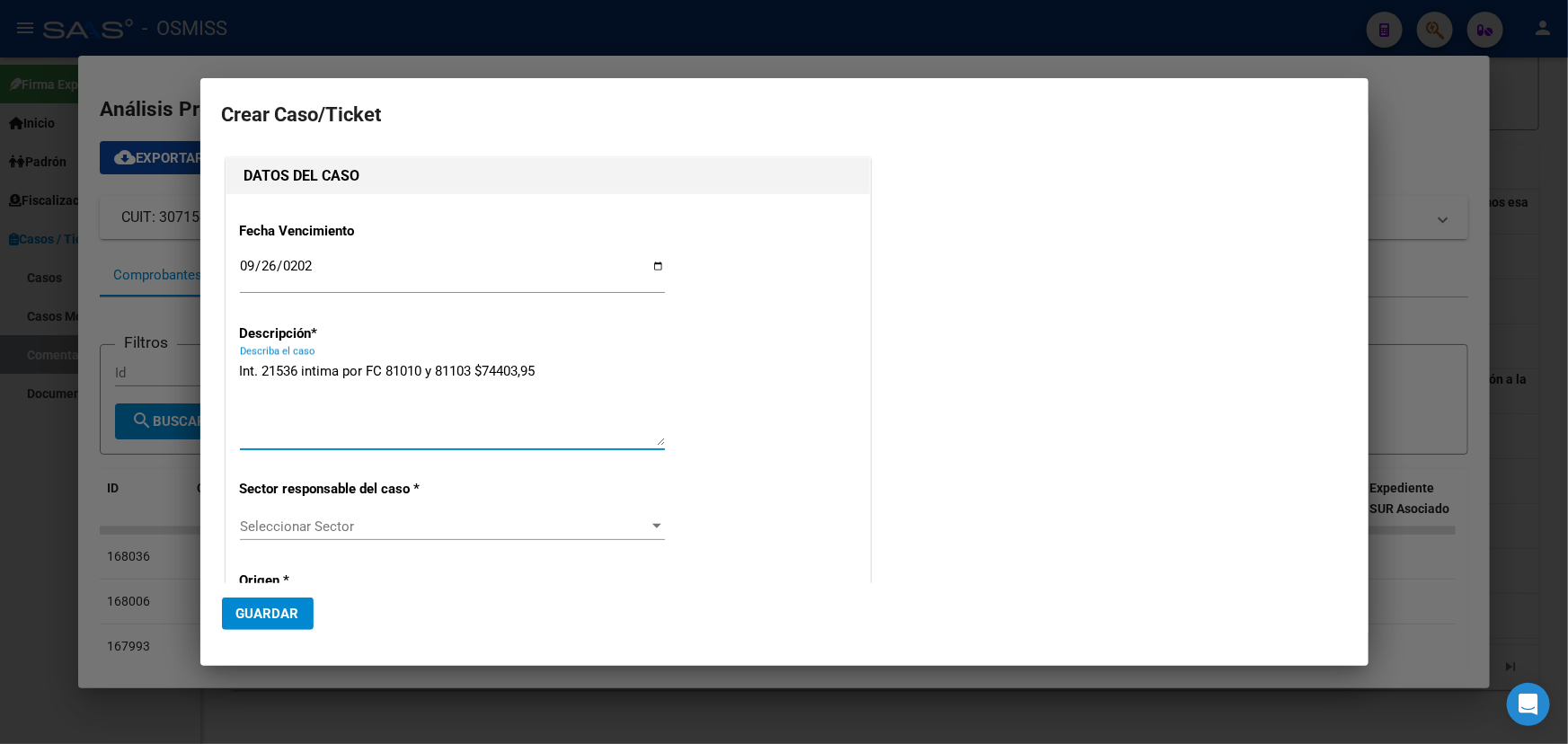
click at [557, 377] on textarea "Int. 21536 intima por FC 81010 y 81103 $74403,95" at bounding box center [451, 403] width 424 height 85
drag, startPoint x: 503, startPoint y: 365, endPoint x: 515, endPoint y: 371, distance: 13.4
click at [509, 369] on textarea "Int. 21536 intima por FC 81010 y 81103 $74403,95" at bounding box center [451, 403] width 424 height 85
click at [548, 380] on textarea "Int. 21536 intima por FC 81010 y 81103 $74.403,95" at bounding box center [451, 403] width 424 height 85
type textarea "Int. 21536 intima por FC 81010 y 81103 $74.403,95."
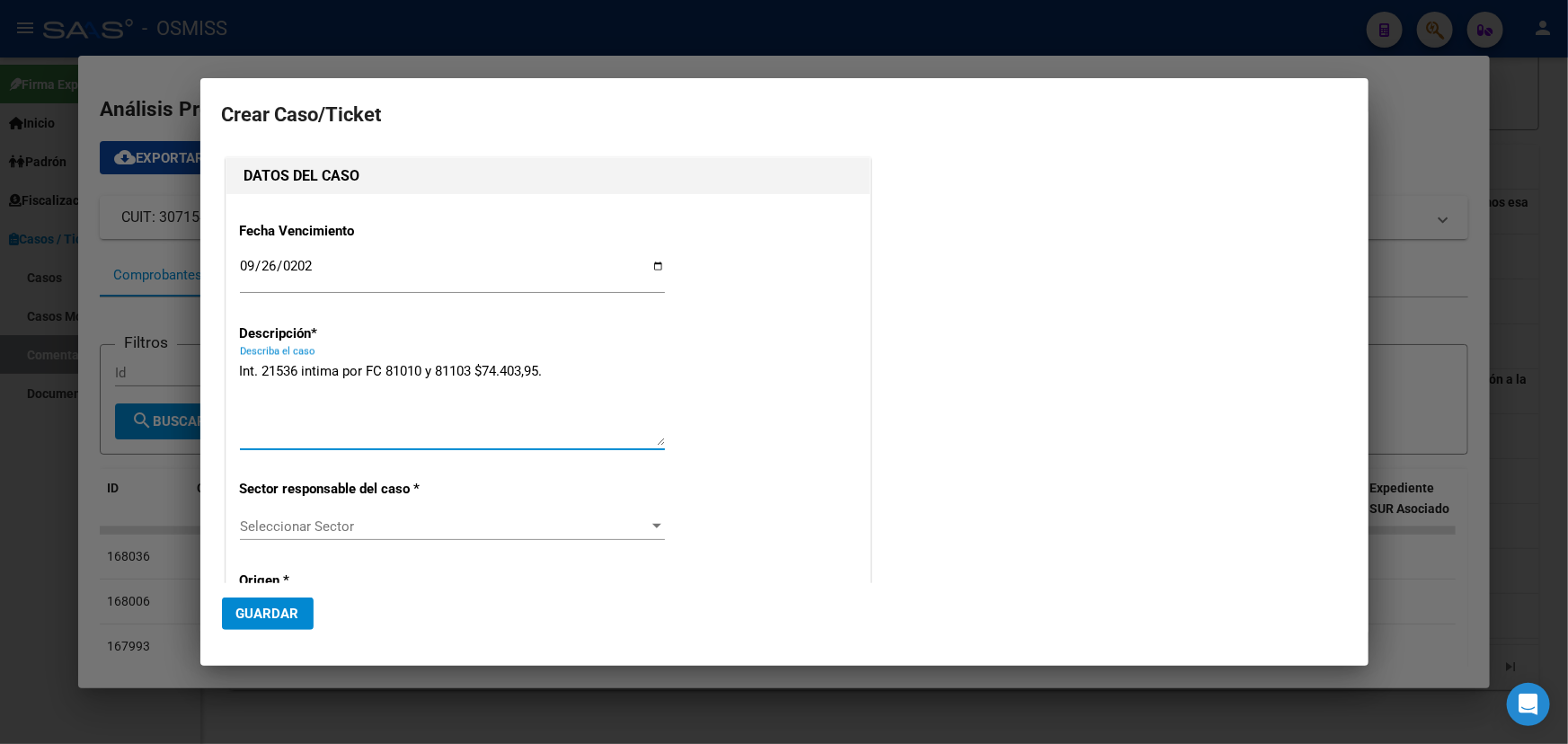
click at [467, 455] on div "Int. 21536 intima por FC 81010 y 81103 $74.403,95. Describa el caso" at bounding box center [451, 411] width 424 height 109
click at [327, 377] on textarea "Int. 21536 intima por FC 81010 y 81103 $74.403,95." at bounding box center [451, 403] width 424 height 85
drag, startPoint x: 338, startPoint y: 372, endPoint x: 446, endPoint y: 377, distance: 108.1
click at [405, 377] on textarea "Int. 21536 intima por FC 81010 y 81103 $74.403,95." at bounding box center [451, 403] width 424 height 85
click at [446, 377] on textarea "Int. 21536 intima por FC 81010 y 81103 $74.403,95." at bounding box center [451, 403] width 424 height 85
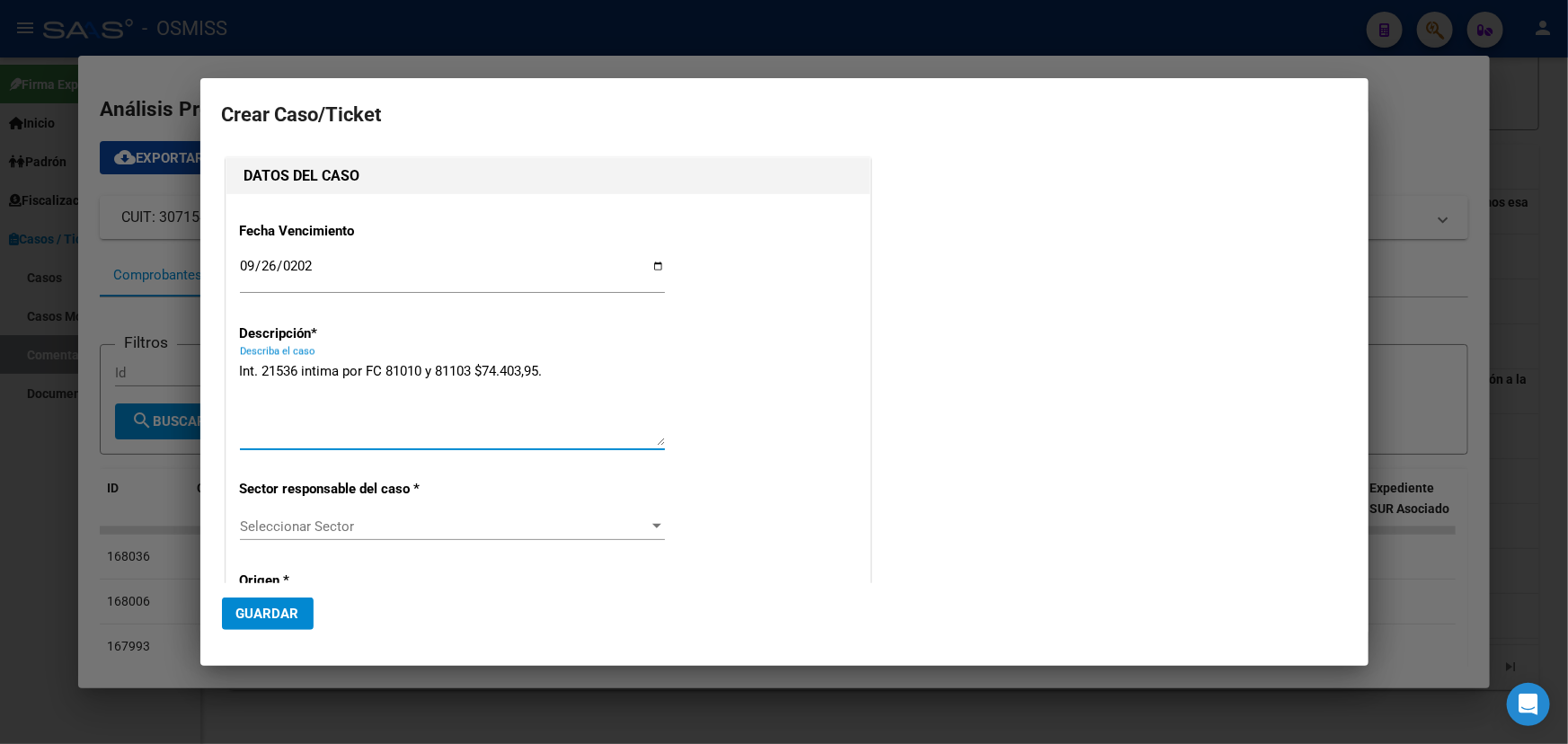
drag, startPoint x: 430, startPoint y: 368, endPoint x: 455, endPoint y: 371, distance: 25.2
click at [455, 371] on textarea "Int. 21536 intima por FC 81010 y 81103 $74.403,95." at bounding box center [451, 403] width 424 height 85
click at [478, 372] on textarea "Int. 21536 intima por FC 81010 y 81103 $74.403,95." at bounding box center [451, 403] width 424 height 85
click at [545, 372] on textarea "Int. 21536 intima por FC 81010 y 81103 $74.403,95." at bounding box center [451, 403] width 424 height 85
click at [592, 371] on textarea "Int. 21536 intima por FC 81010 y 81103 $74.403,95." at bounding box center [451, 403] width 424 height 85
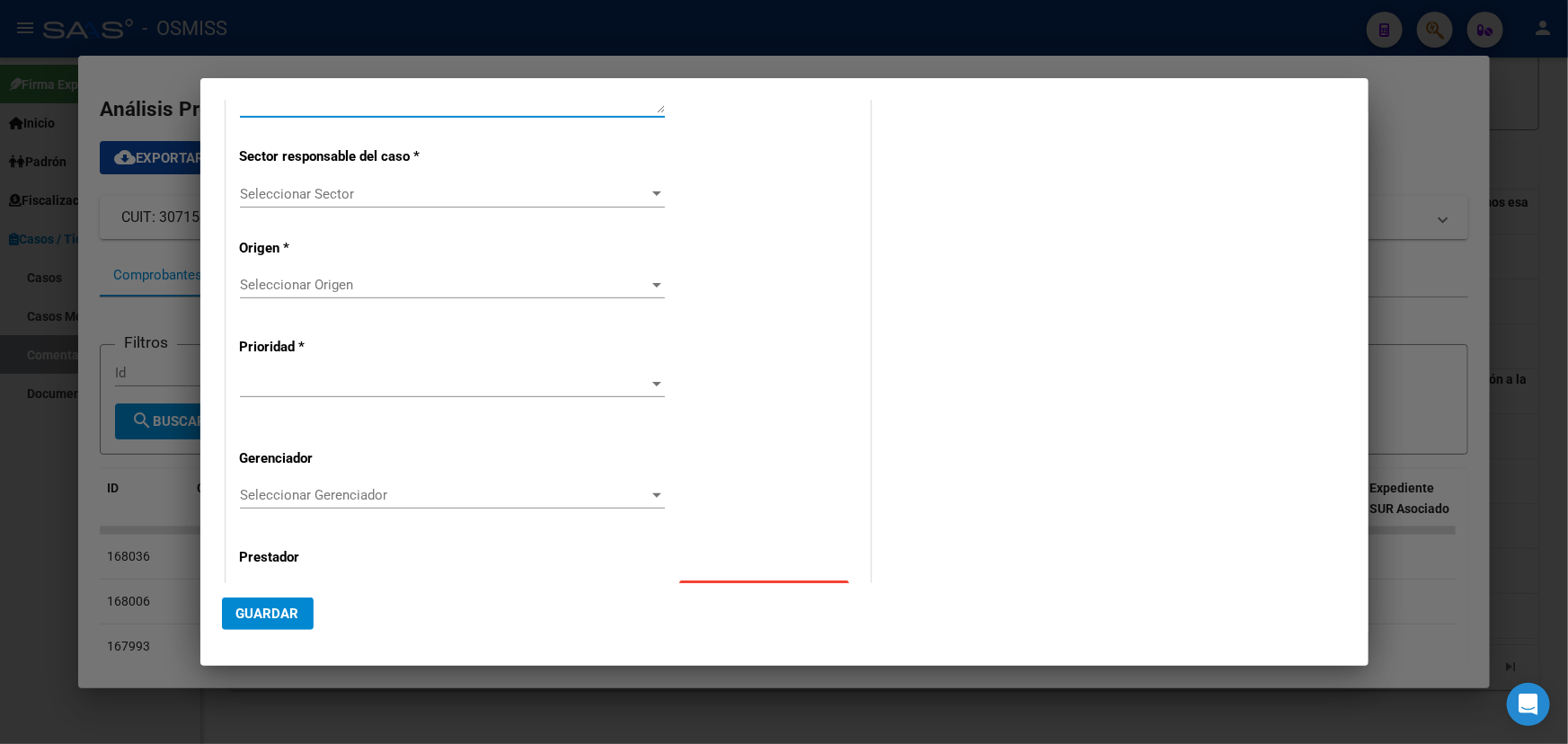
scroll to position [149, 0]
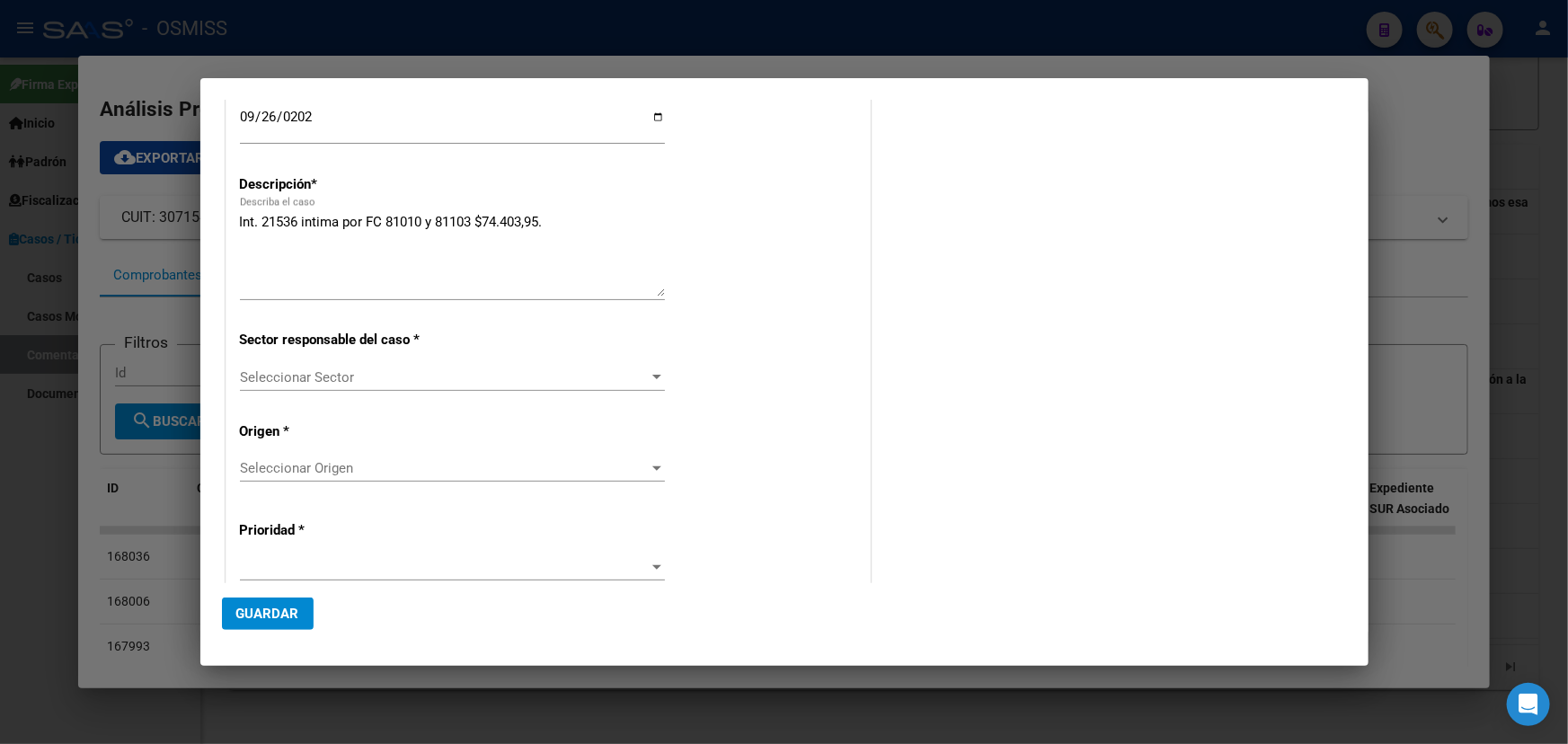
click at [493, 387] on div "Seleccionar Sector Seleccionar Sector" at bounding box center [451, 377] width 424 height 27
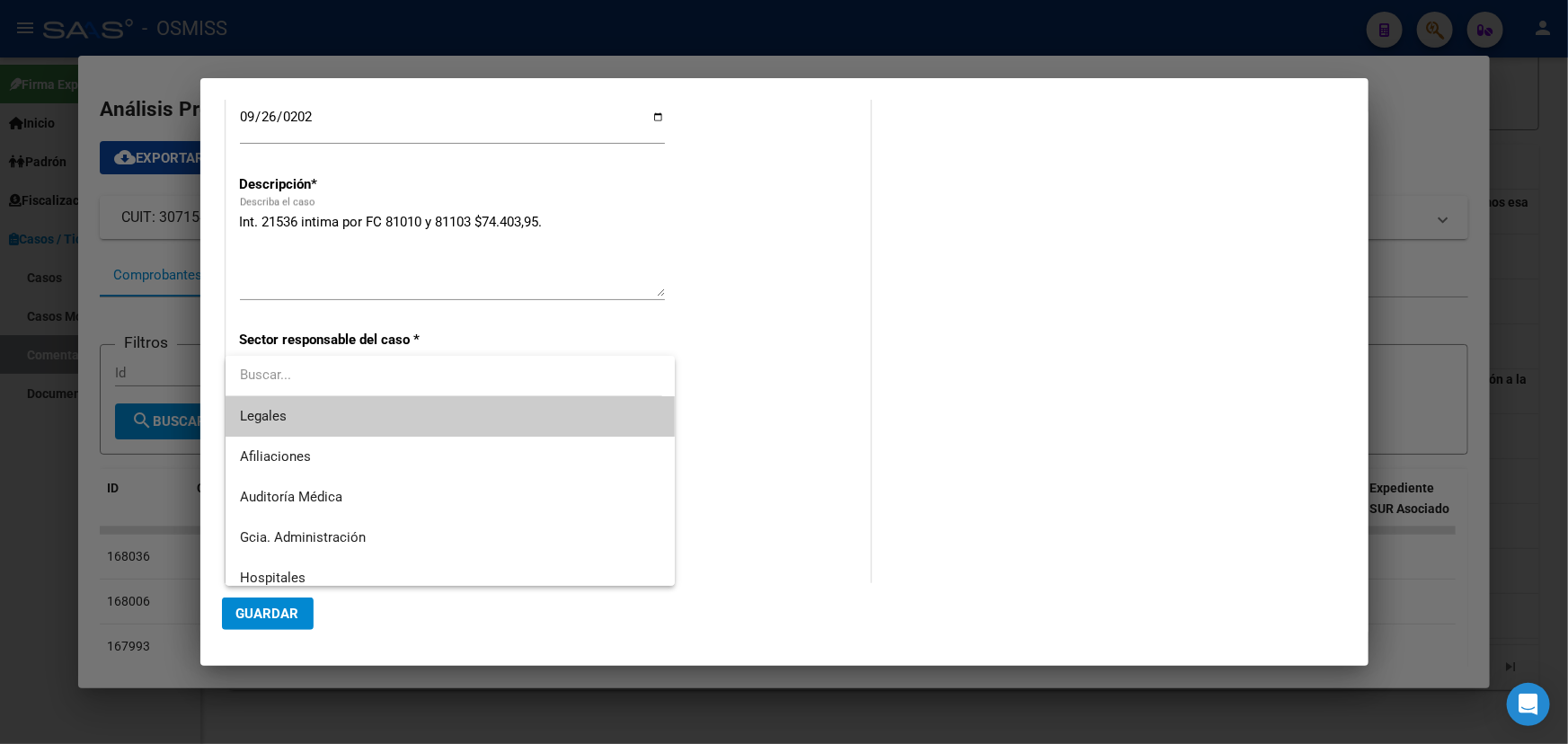
click at [289, 422] on span "Legales" at bounding box center [450, 417] width 421 height 40
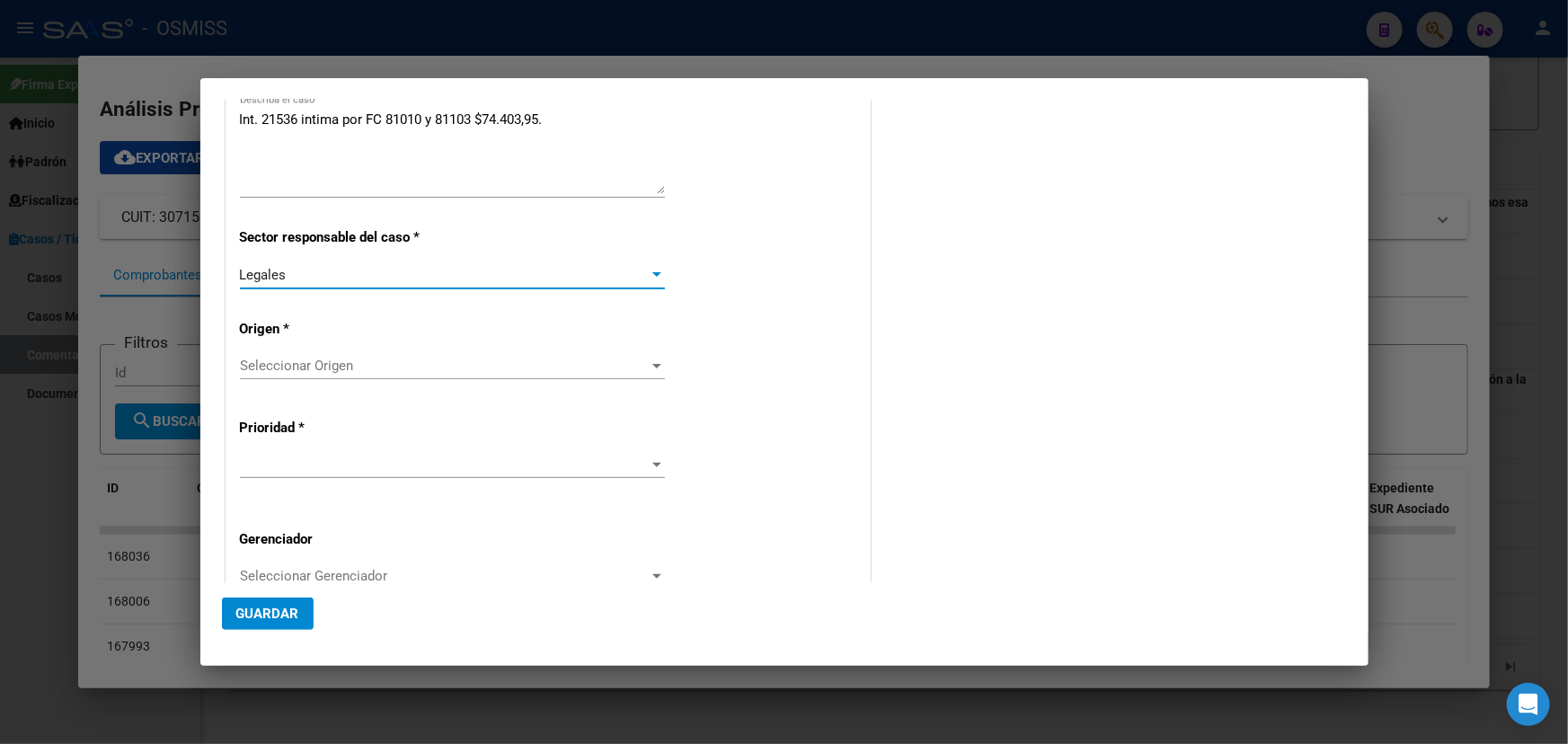
scroll to position [395, 0]
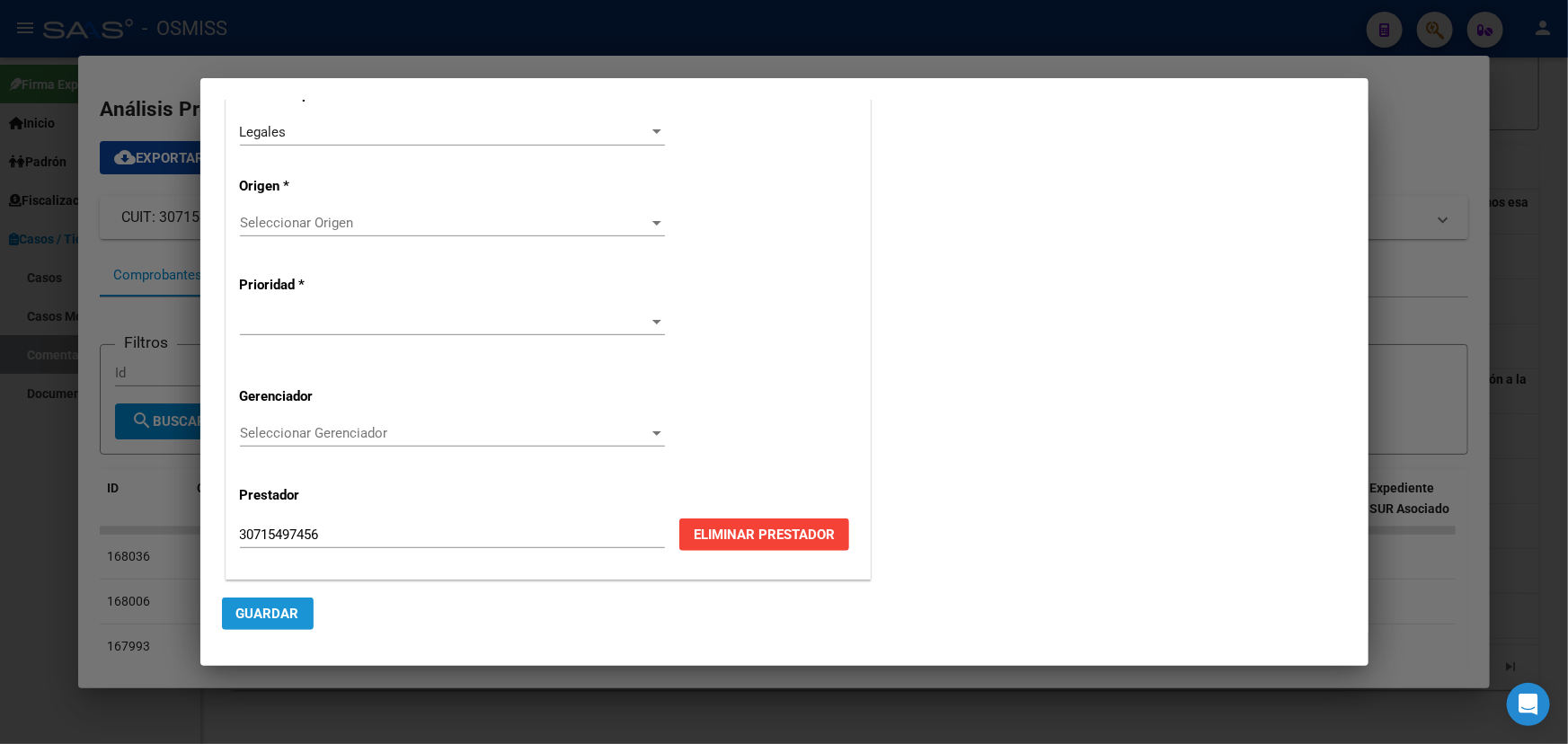
click at [272, 614] on span "Guardar" at bounding box center [267, 613] width 63 height 16
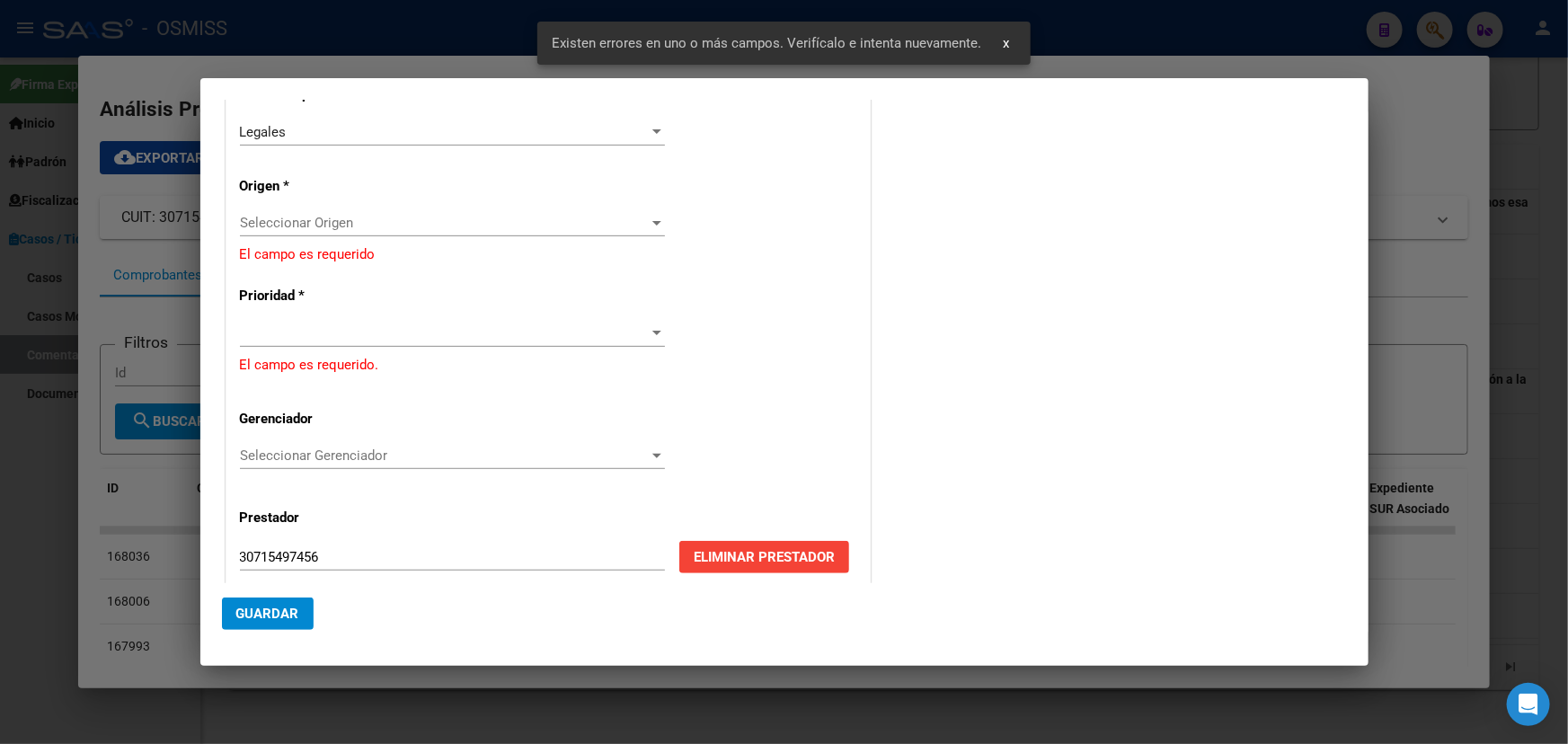
scroll to position [313, 0]
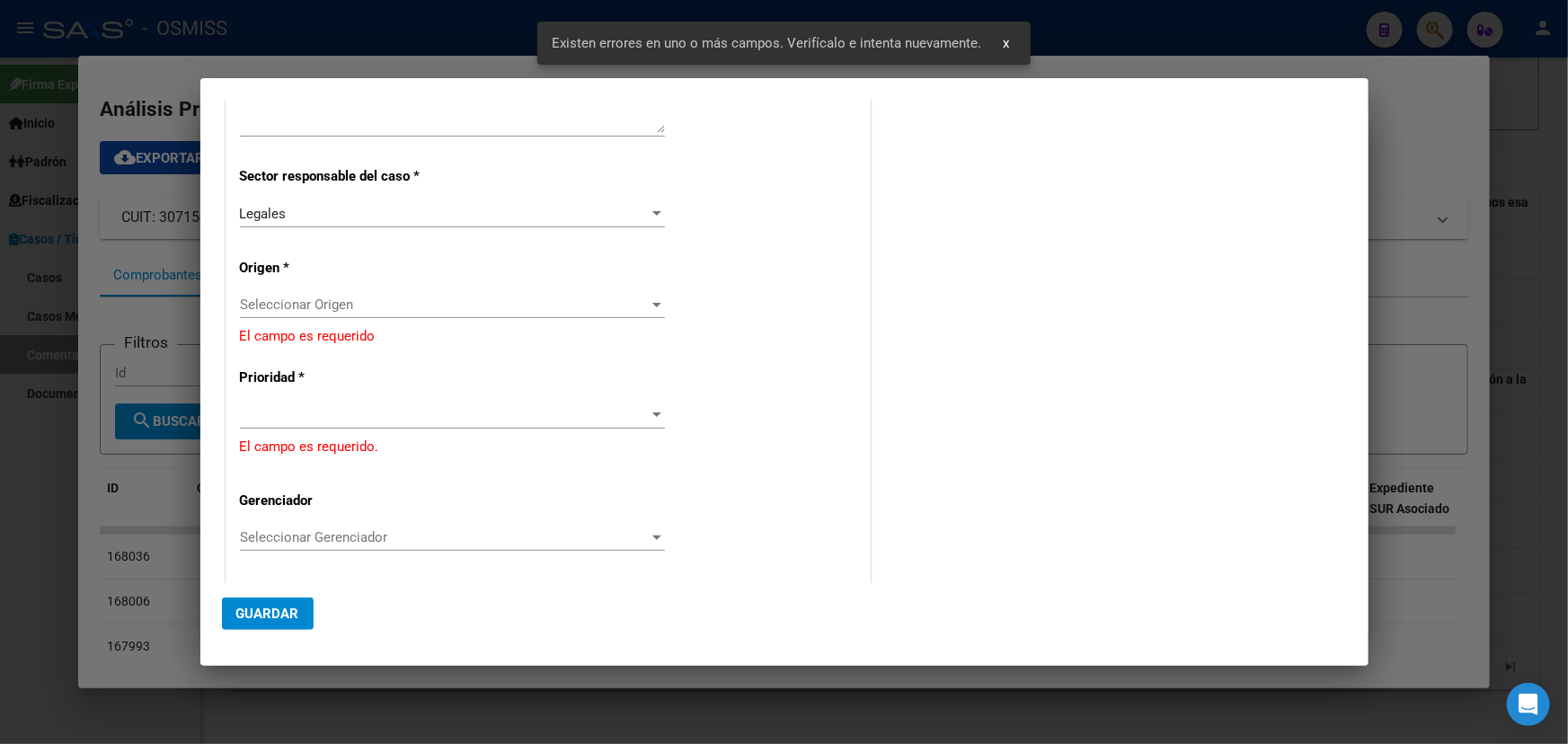
click at [545, 303] on span "Seleccionar Origen" at bounding box center [444, 304] width 409 height 16
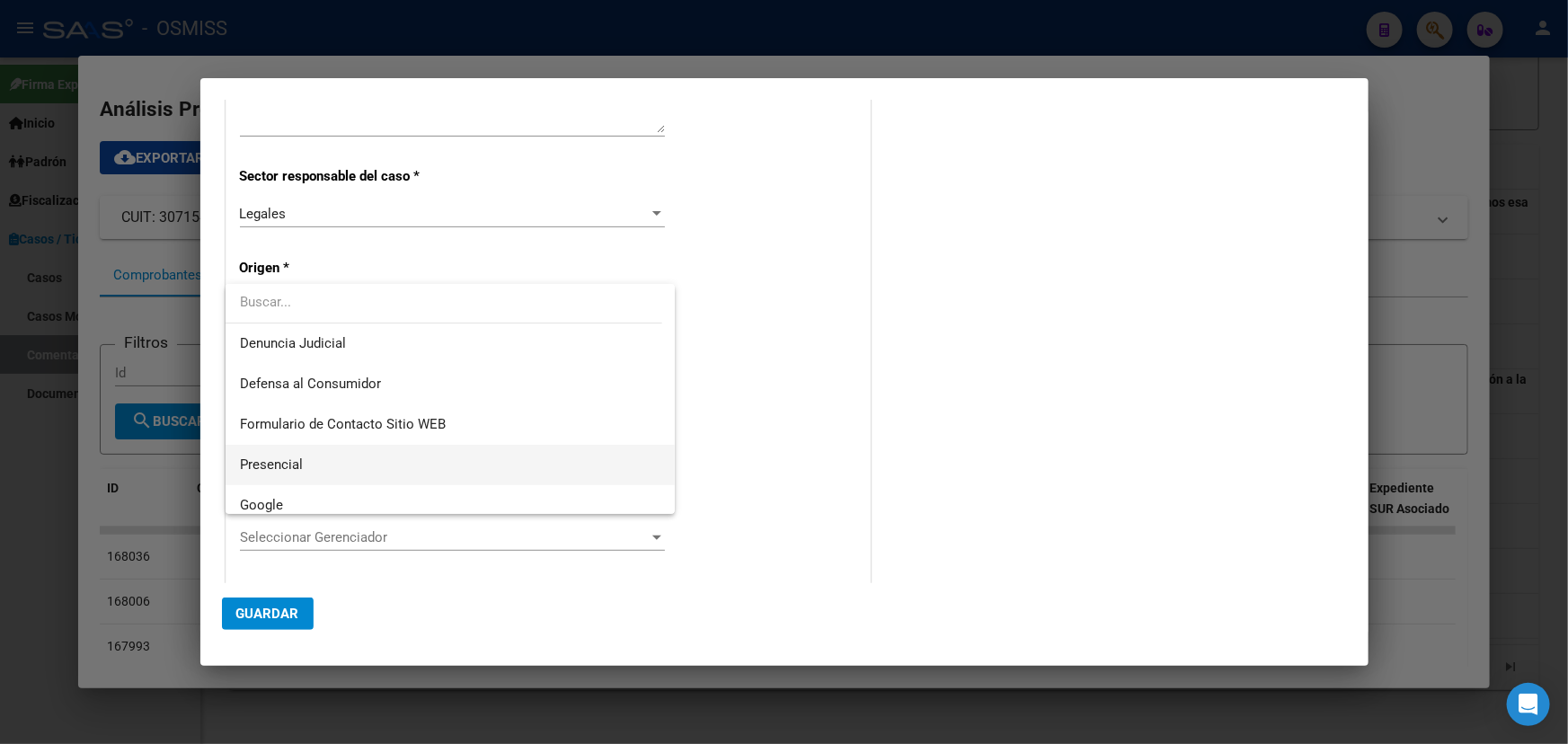
scroll to position [244, 0]
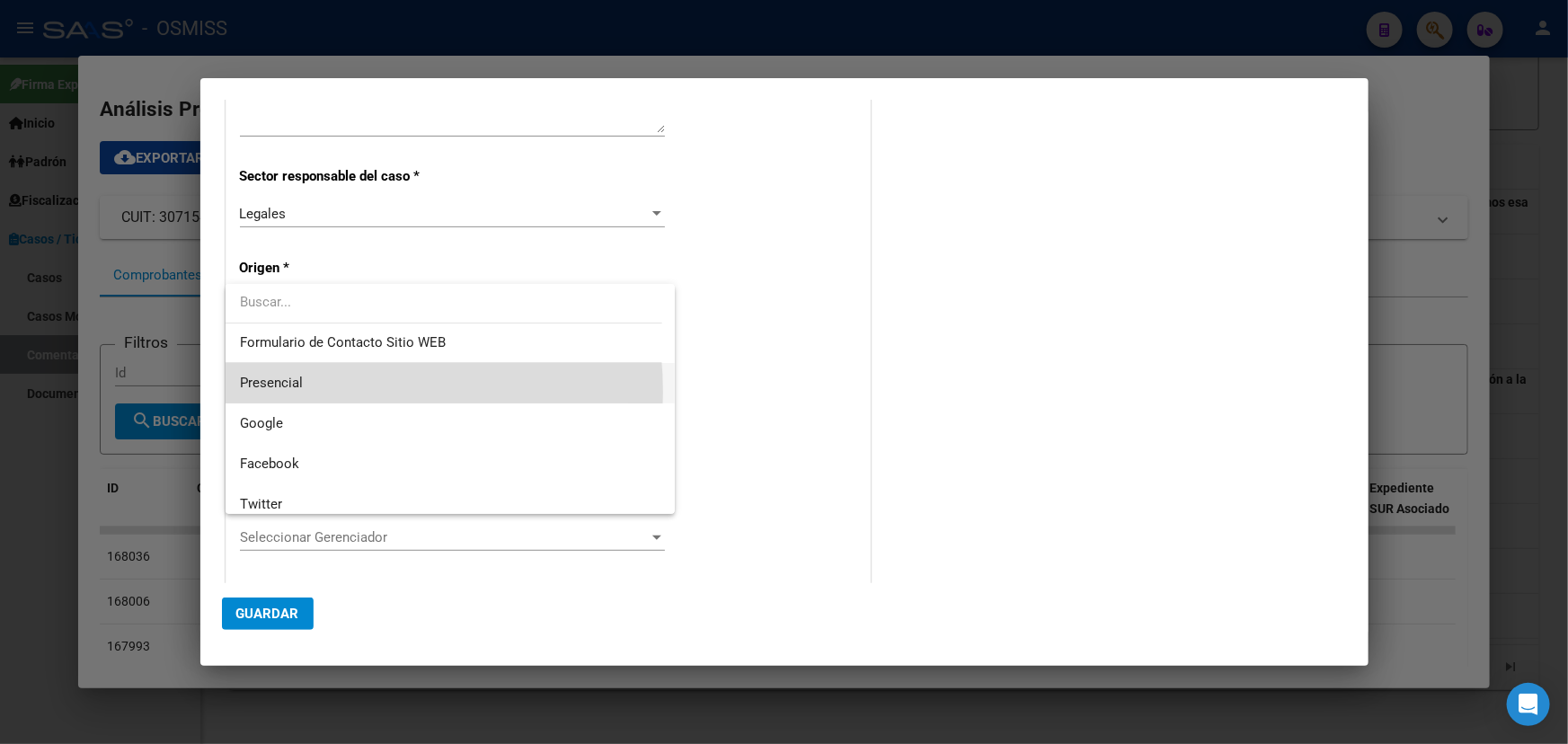
click at [303, 392] on span "Presencial" at bounding box center [450, 383] width 421 height 40
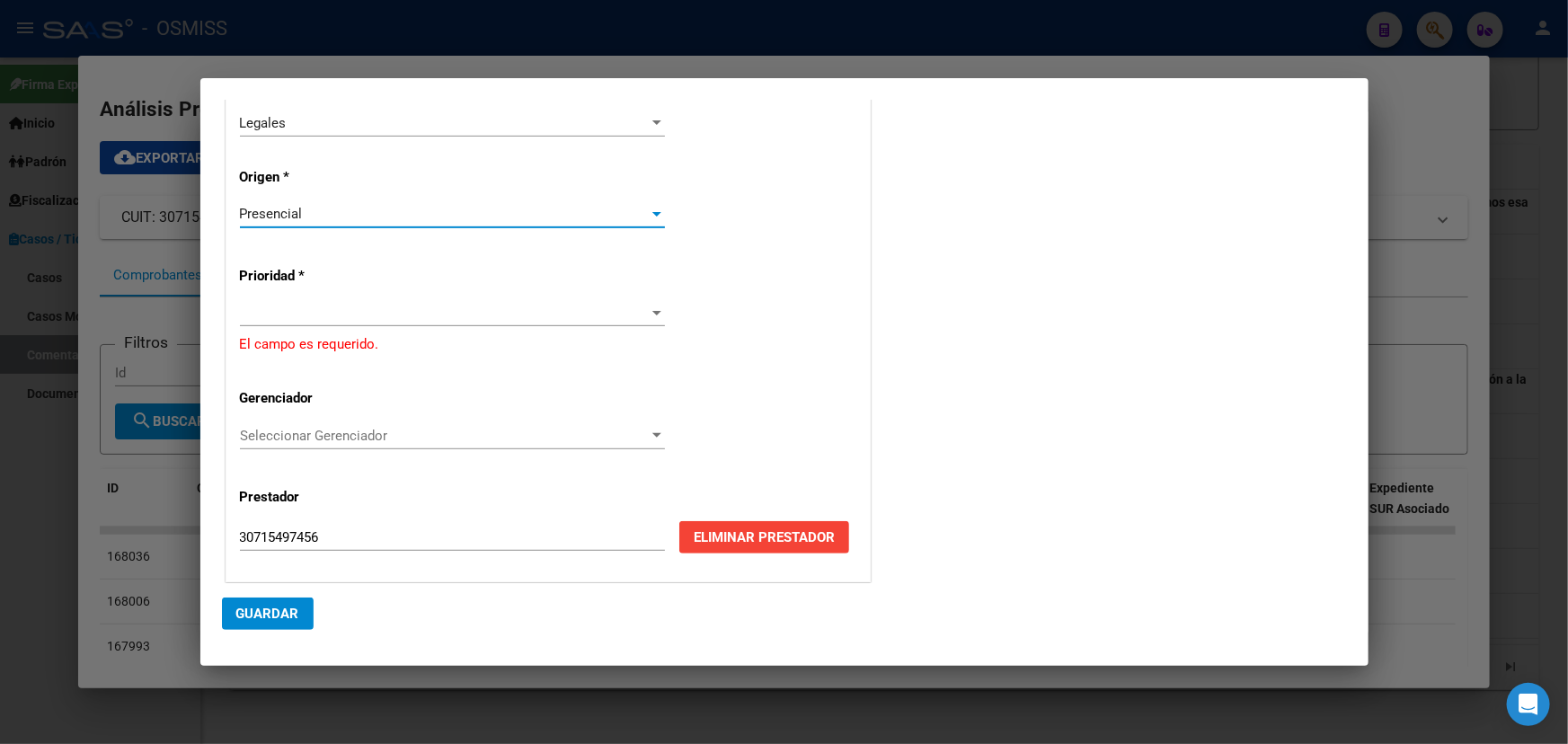
scroll to position [404, 0]
click at [323, 323] on div at bounding box center [451, 312] width 424 height 27
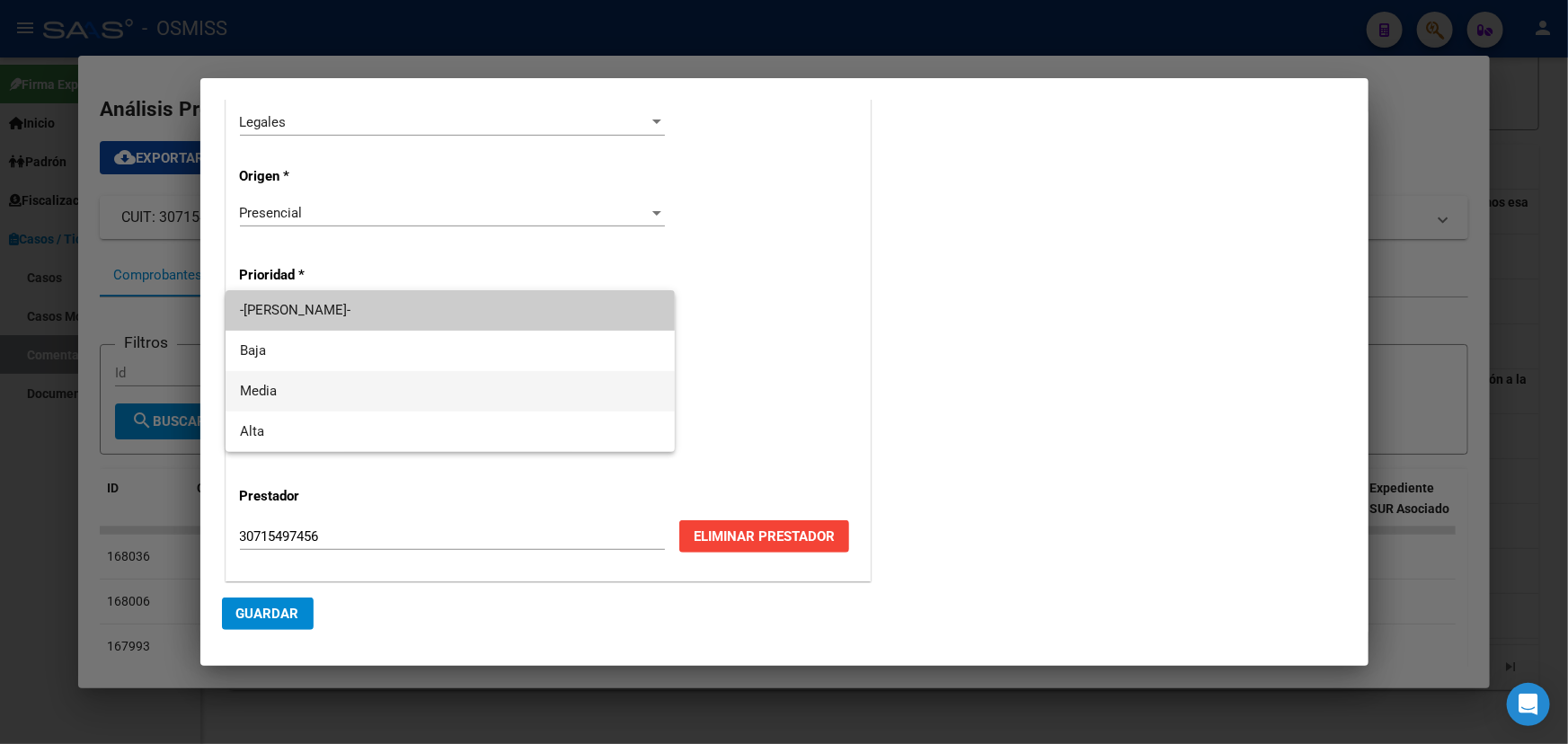
click at [319, 395] on span "Media" at bounding box center [450, 391] width 421 height 40
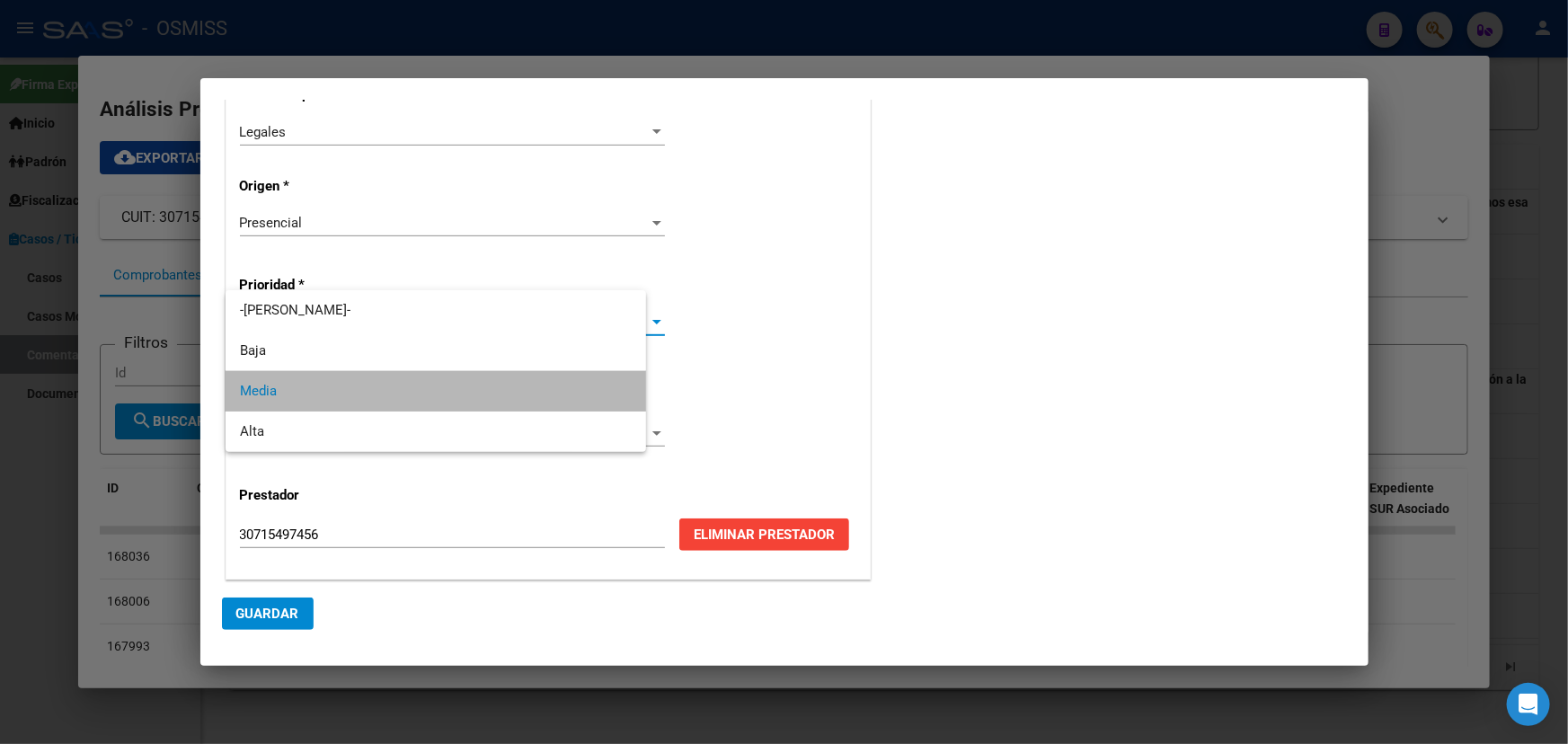
scroll to position [395, 0]
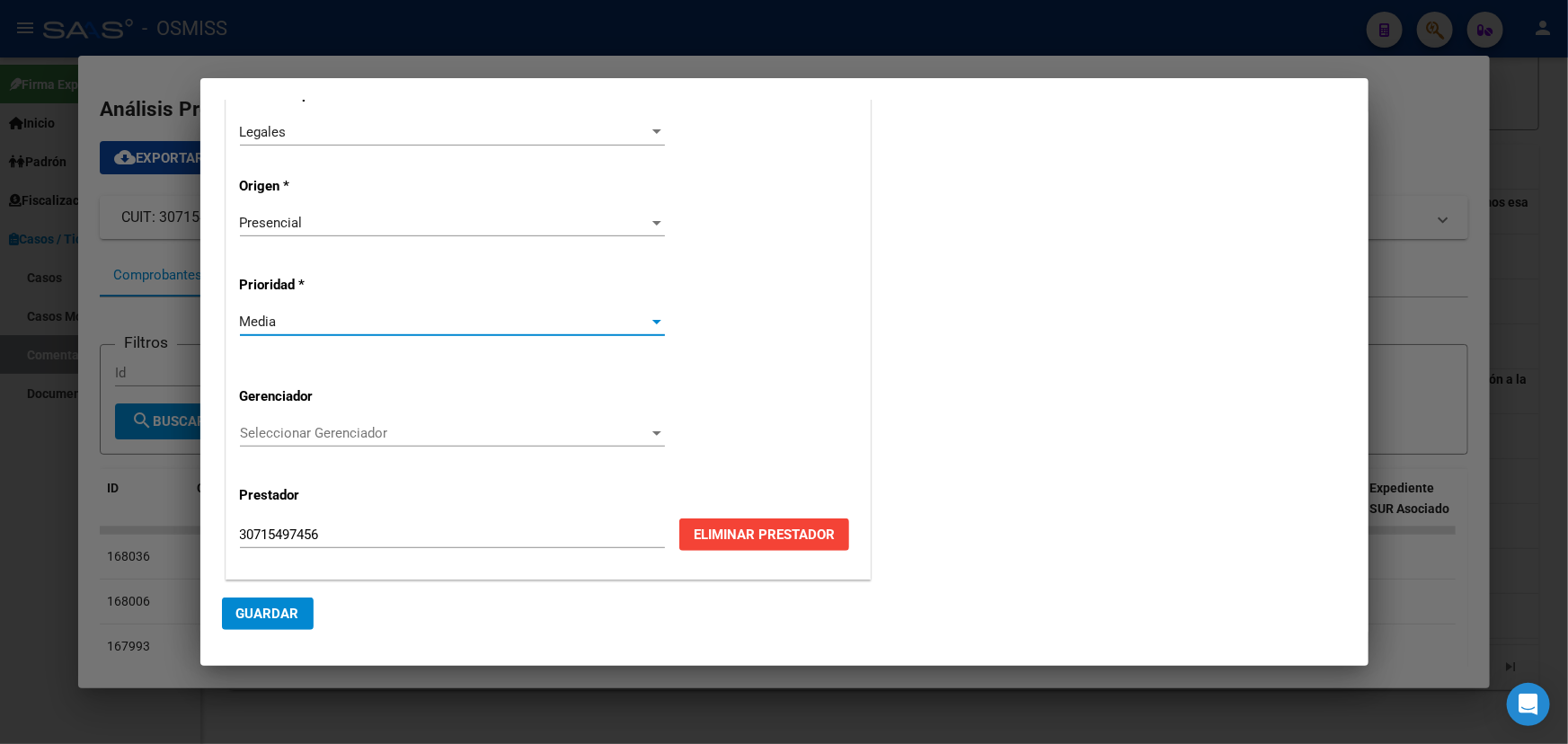
click at [421, 323] on div "Media" at bounding box center [444, 321] width 409 height 16
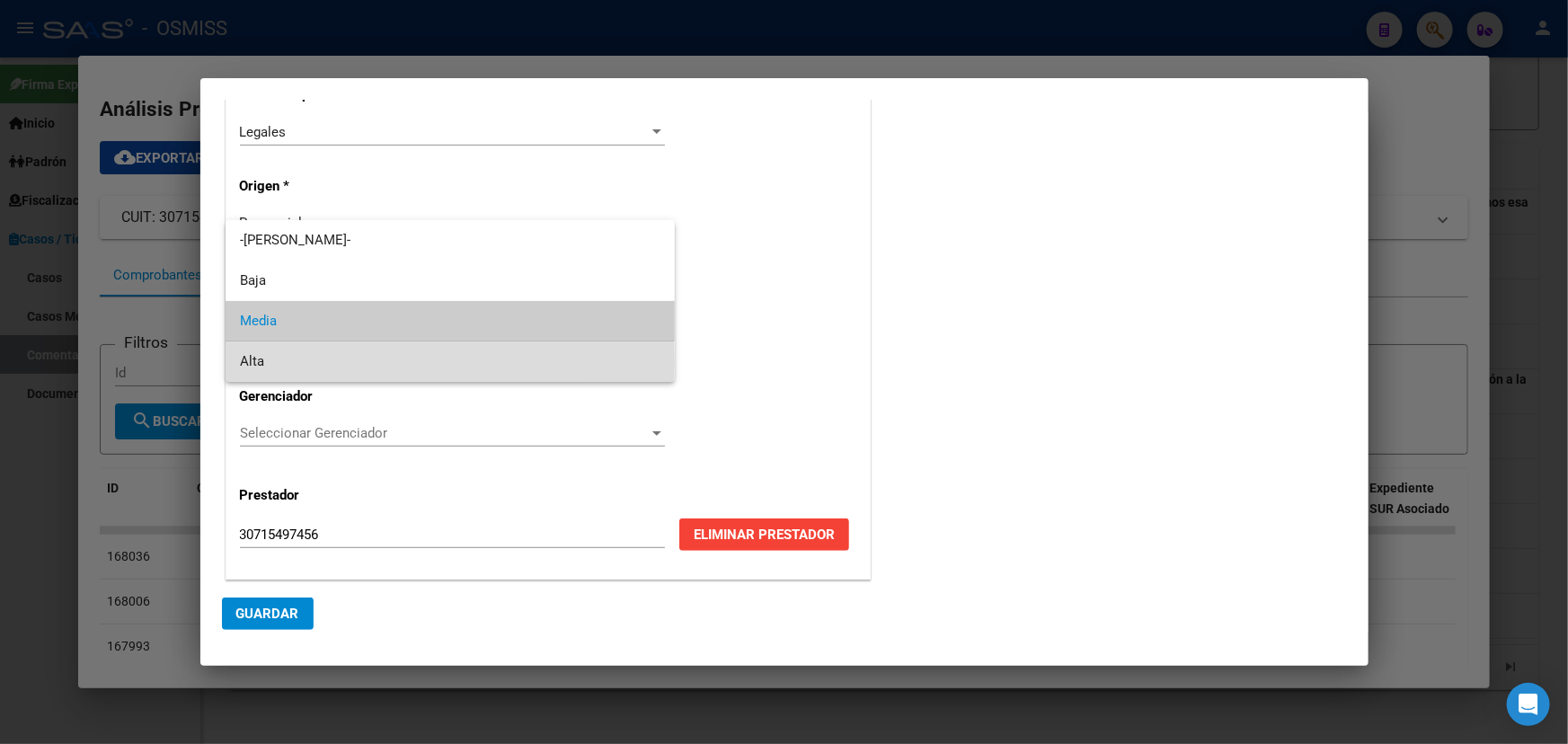
click at [289, 362] on span "Alta" at bounding box center [450, 362] width 421 height 40
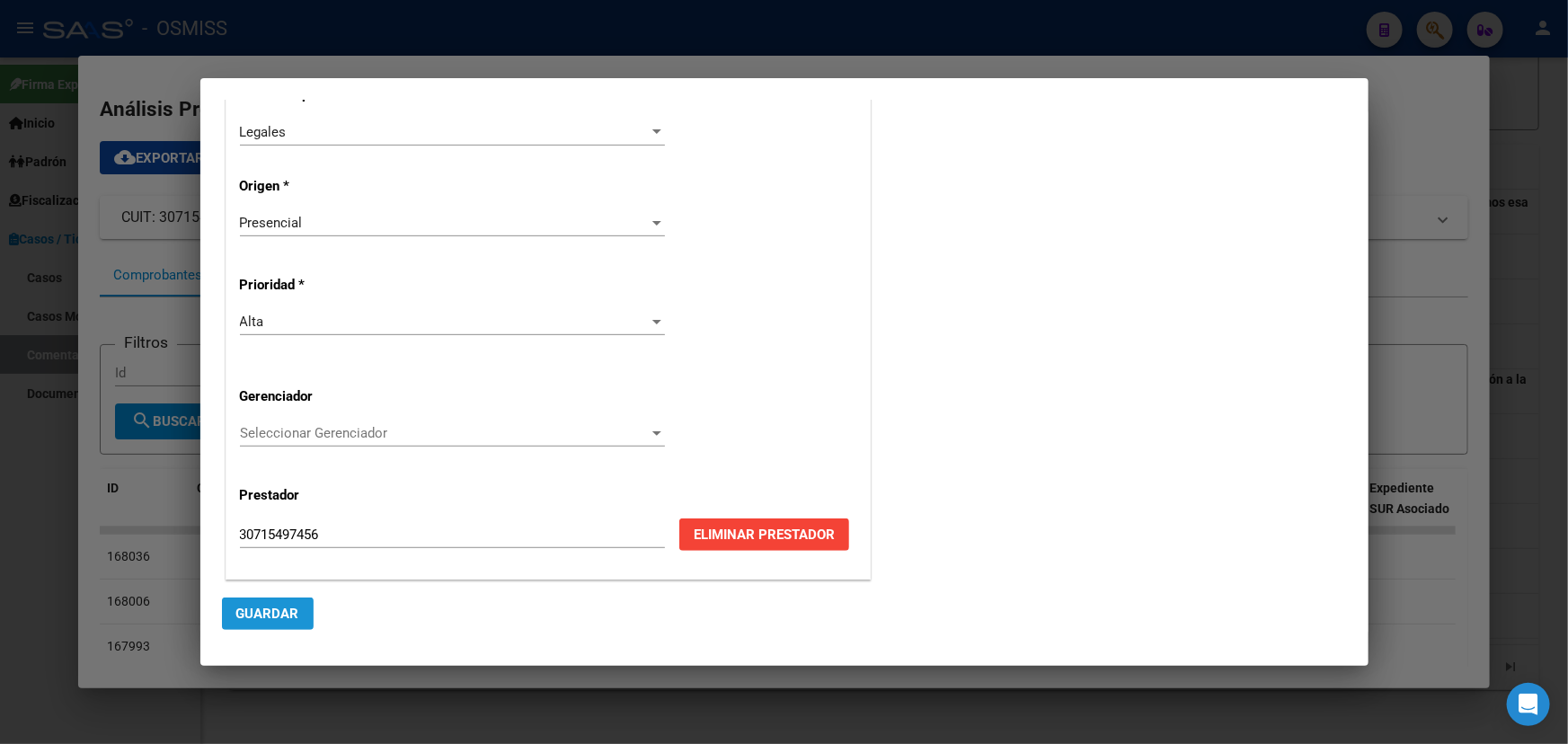
drag, startPoint x: 287, startPoint y: 614, endPoint x: 369, endPoint y: 631, distance: 83.7
click at [286, 614] on span "Guardar" at bounding box center [267, 613] width 63 height 16
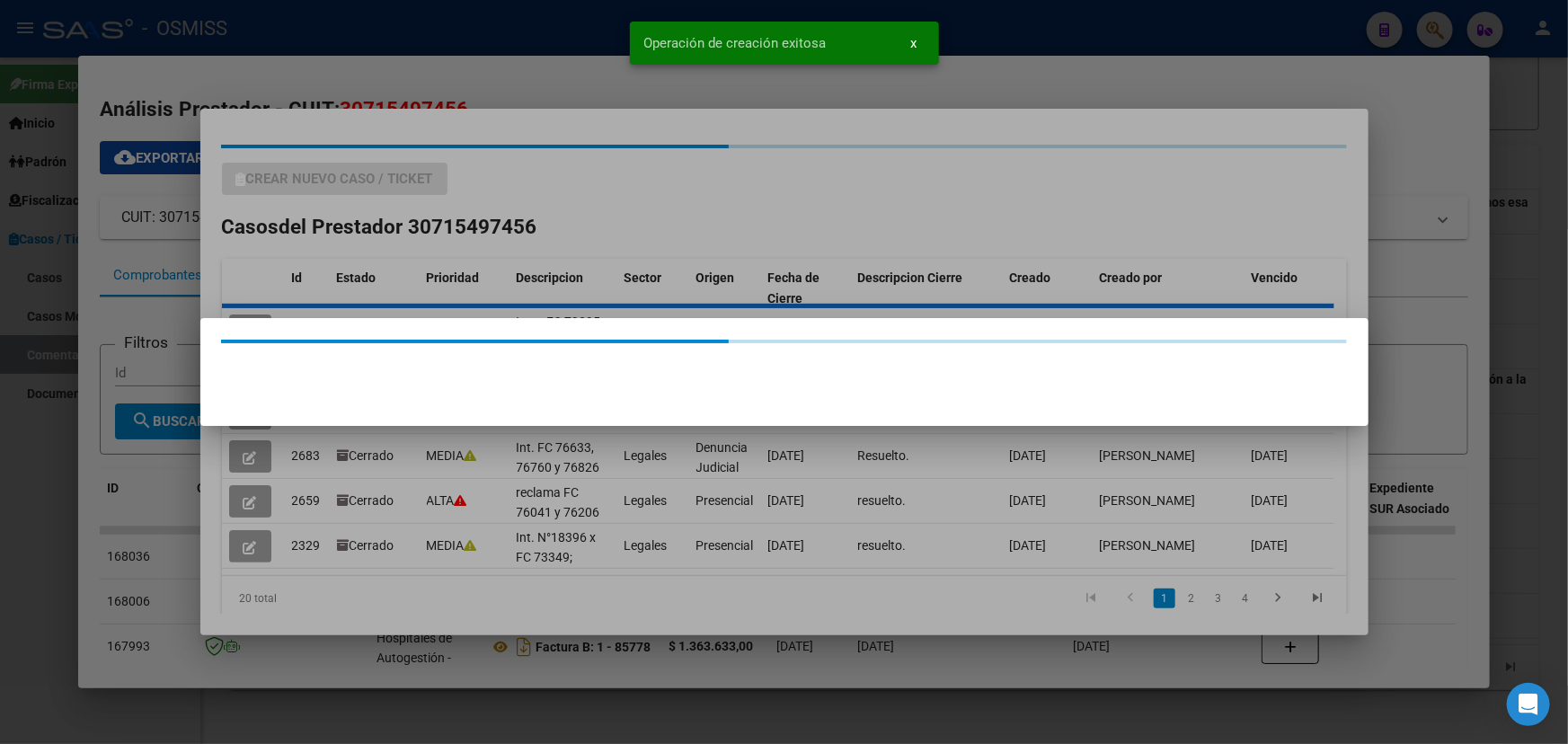
scroll to position [0, 0]
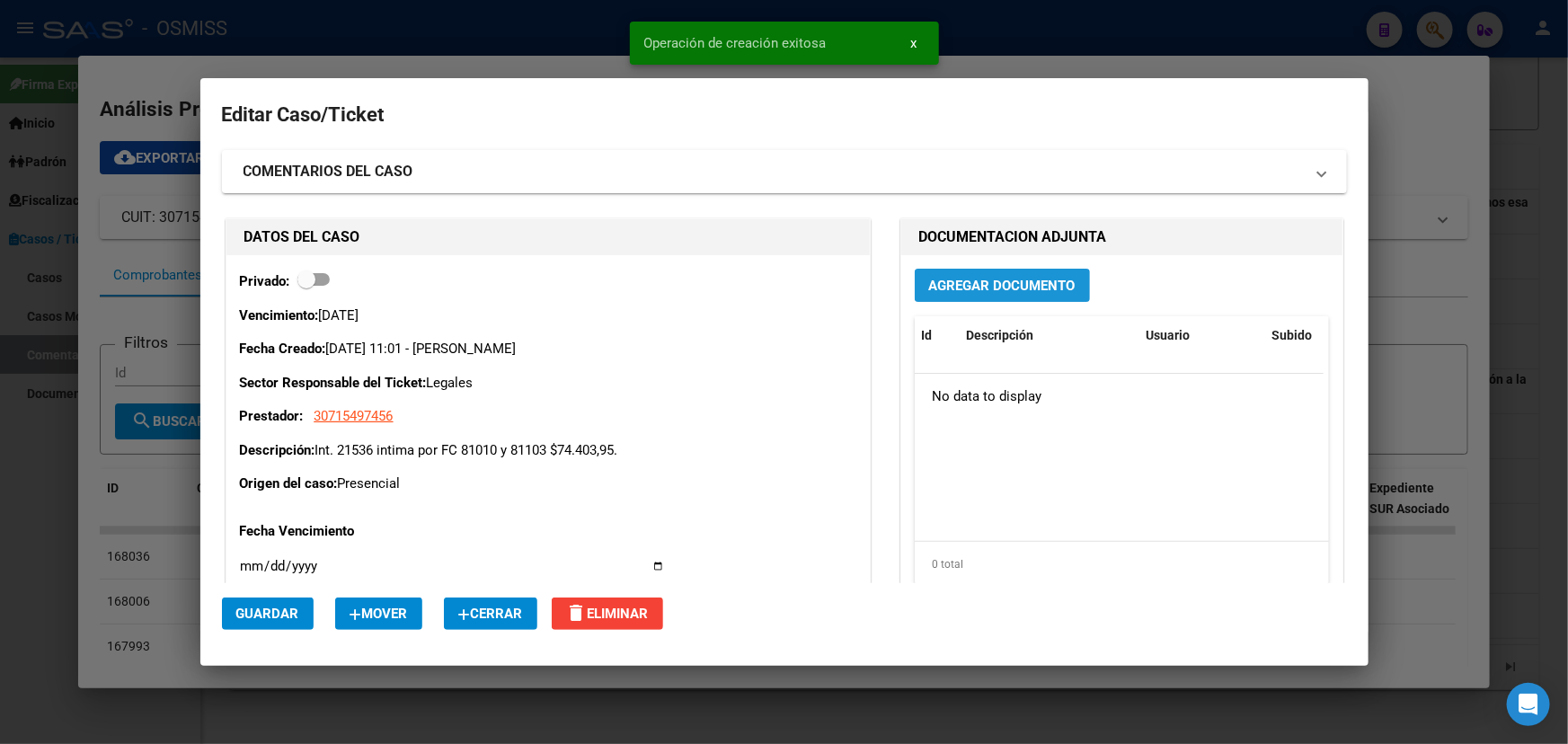
click at [974, 292] on span "Agregar Documento" at bounding box center [1002, 285] width 146 height 16
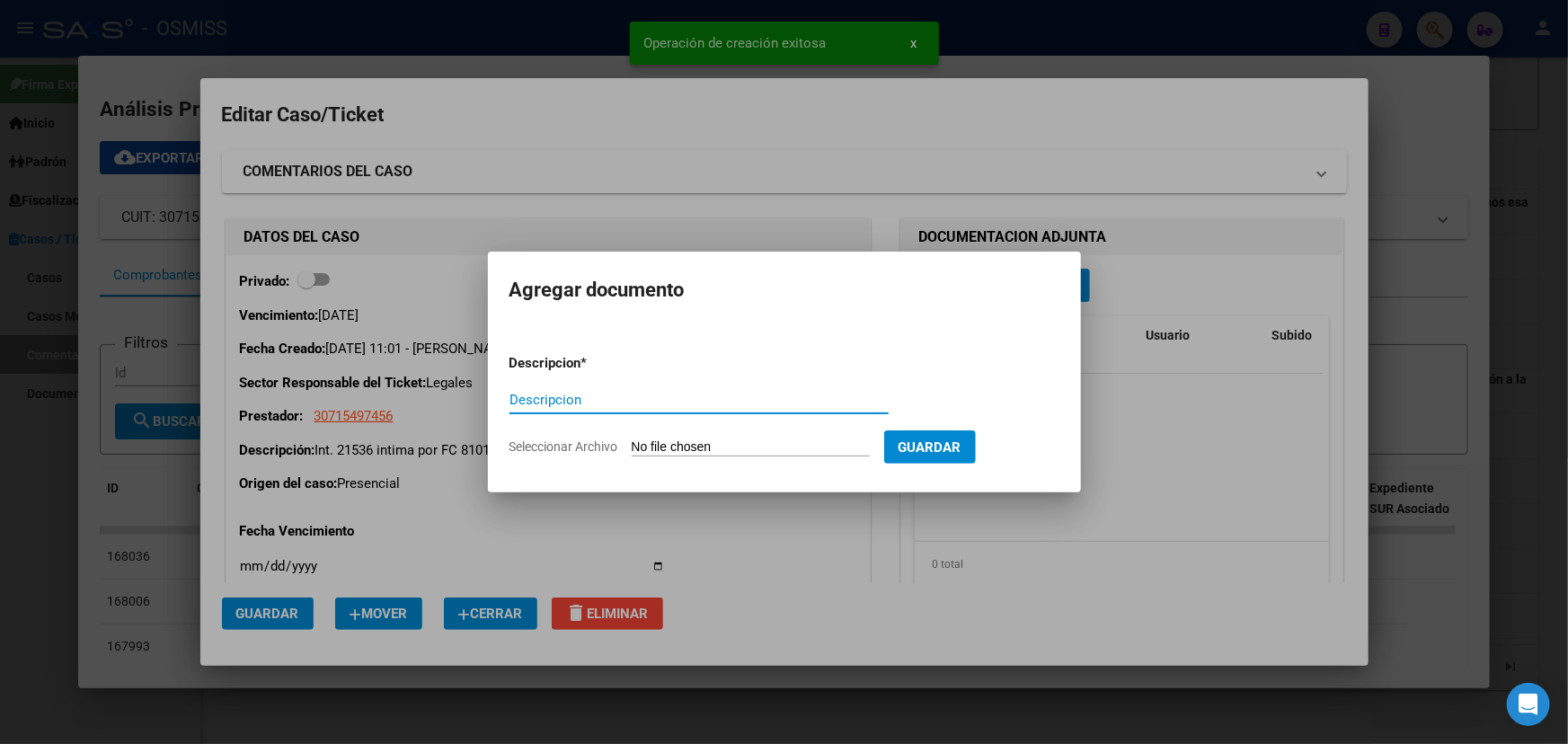
click at [707, 434] on form "Descripcion * Descripcion Seleccionar Archivo Guardar" at bounding box center [784, 405] width 550 height 131
click at [680, 453] on input "Seleccionar Archivo" at bounding box center [750, 448] width 238 height 17
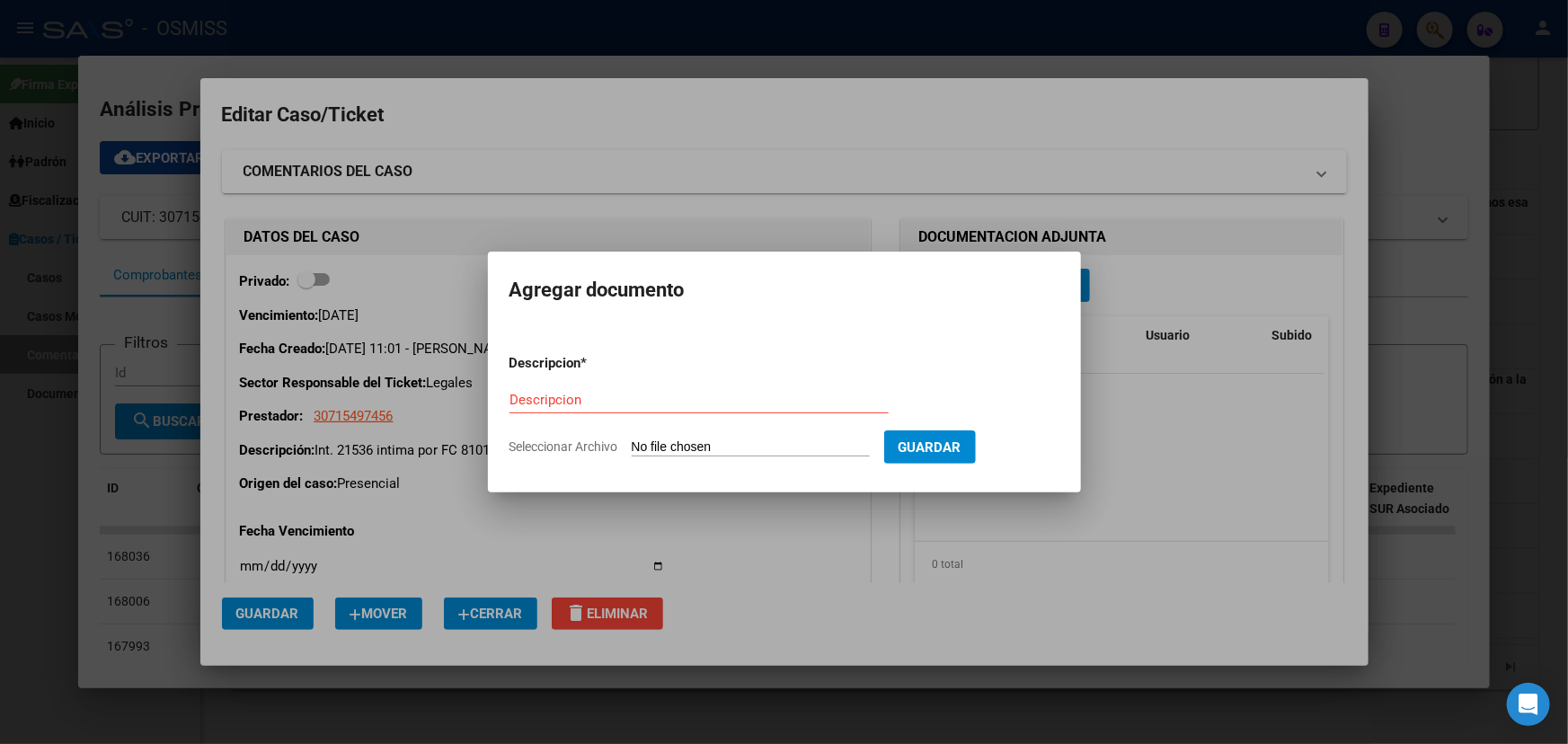
type input "C:\fakepath\FACOEP int. 21536.PDF"
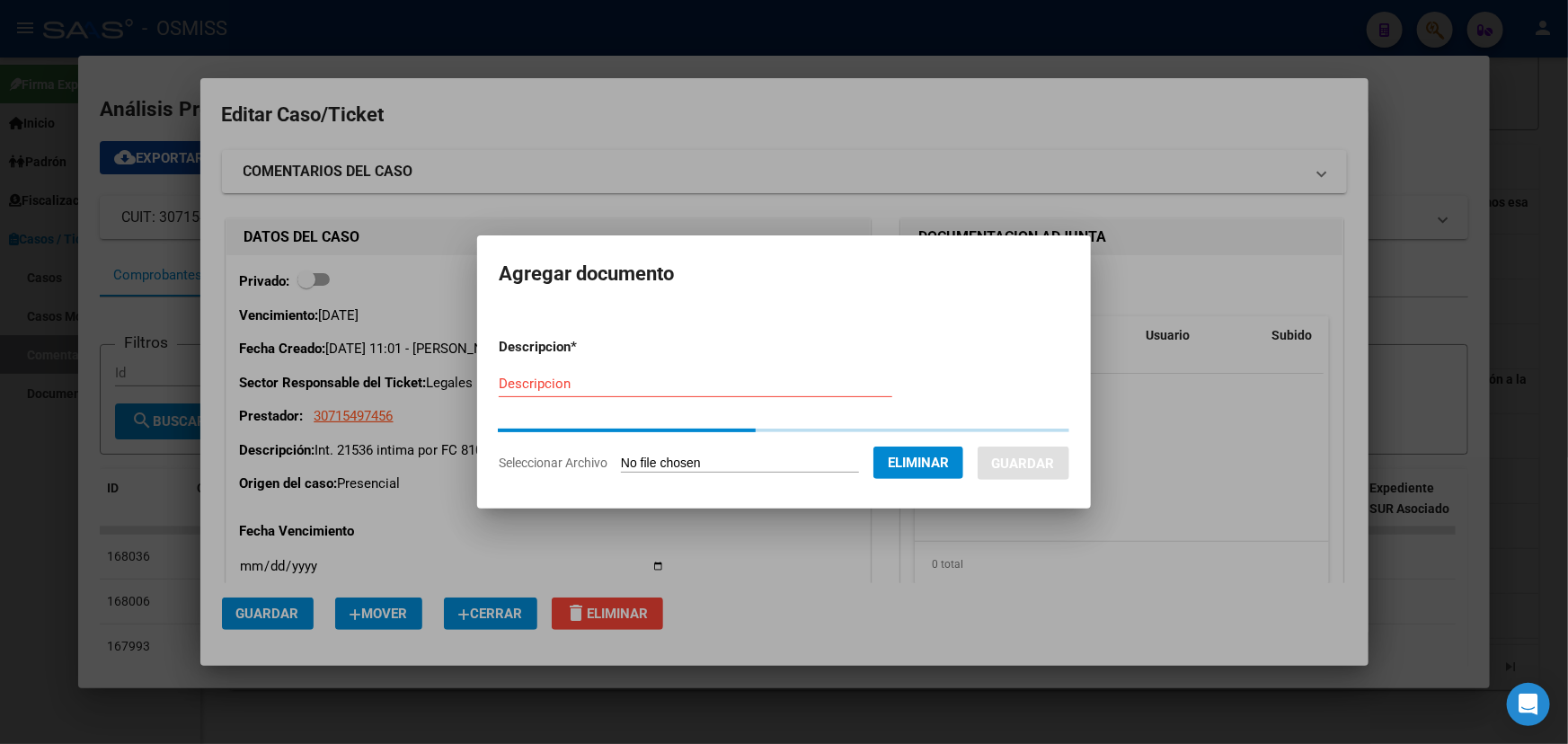
click at [558, 383] on input "Descripcion" at bounding box center [695, 383] width 394 height 16
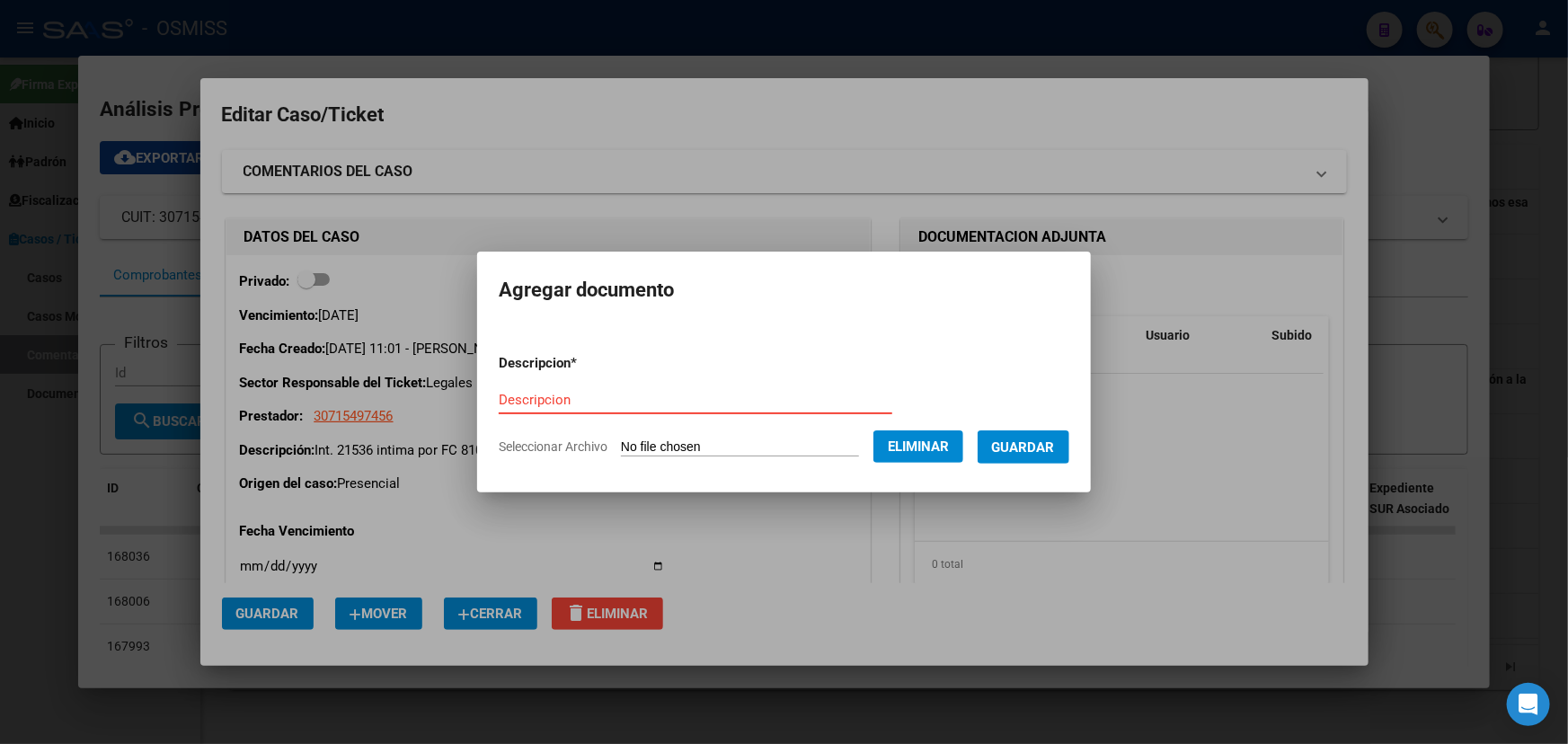
paste input "FACOEP int. 21536"
type input "FACOEP int. 21536"
click at [1030, 451] on span "Guardar" at bounding box center [1022, 447] width 63 height 16
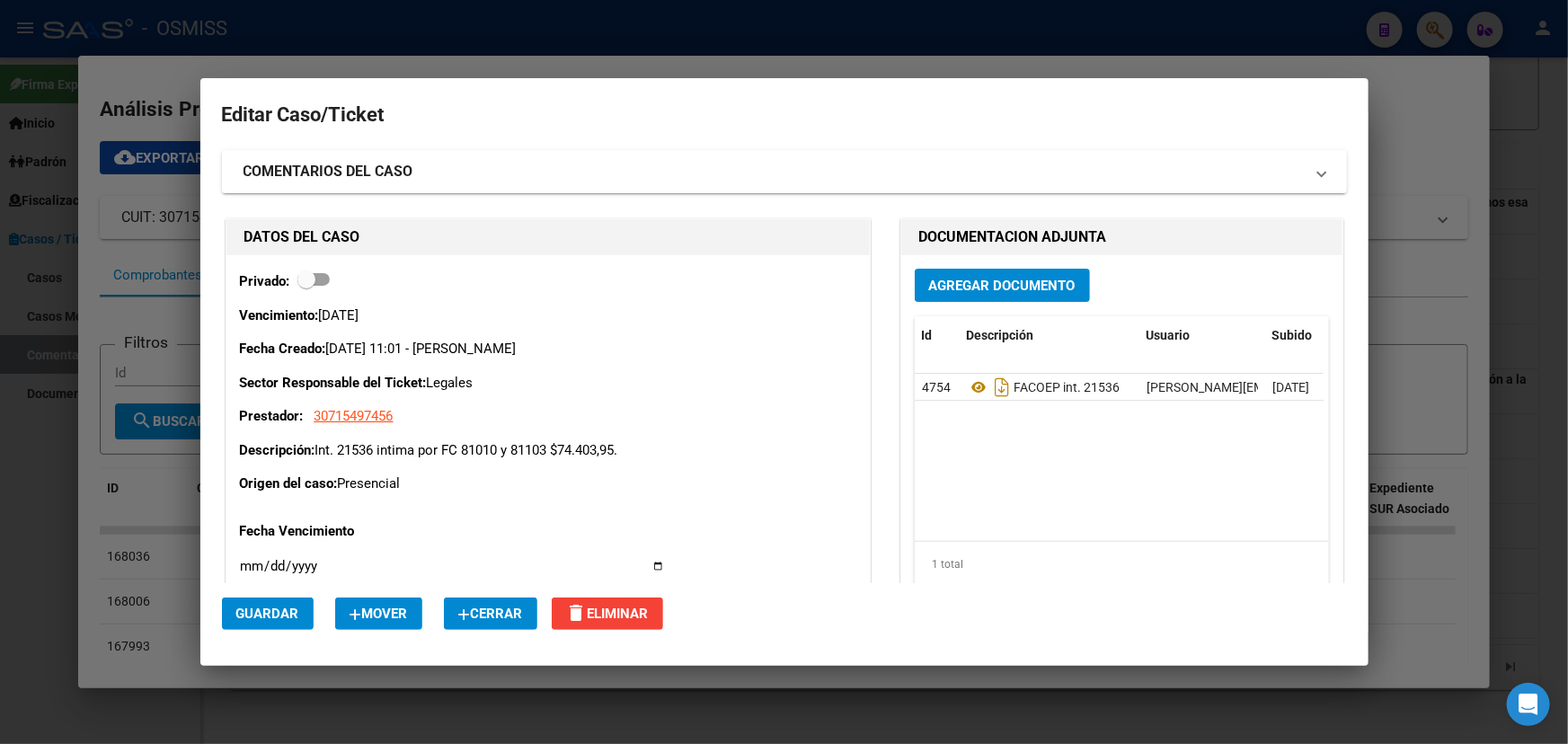
click at [376, 167] on strong "COMENTARIOS DEL CASO" at bounding box center [328, 171] width 169 height 21
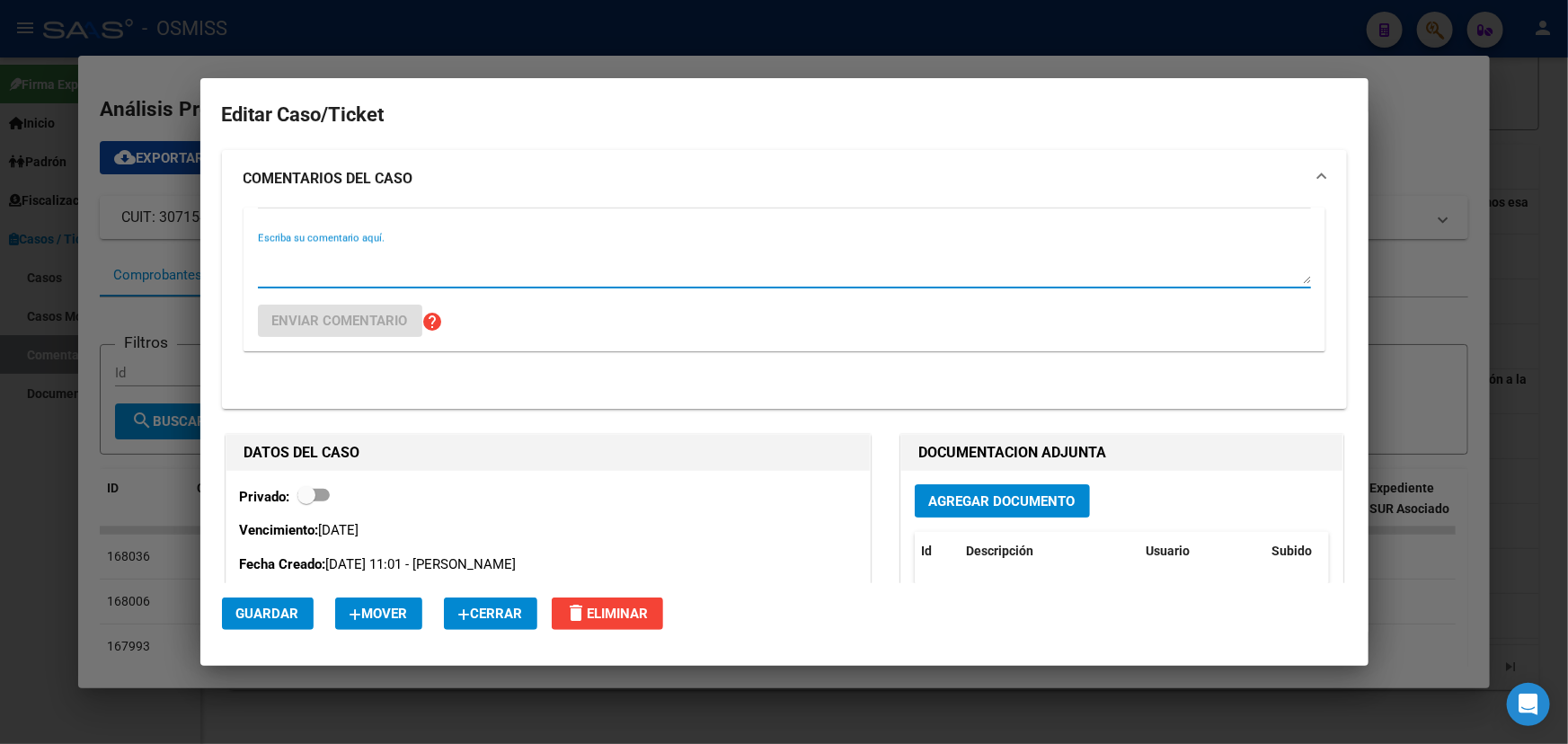
click at [296, 266] on textarea "Escriba su comentario aquí." at bounding box center [784, 266] width 1053 height 36
click at [384, 268] on textarea "Buen día Flor:" at bounding box center [784, 266] width 1053 height 36
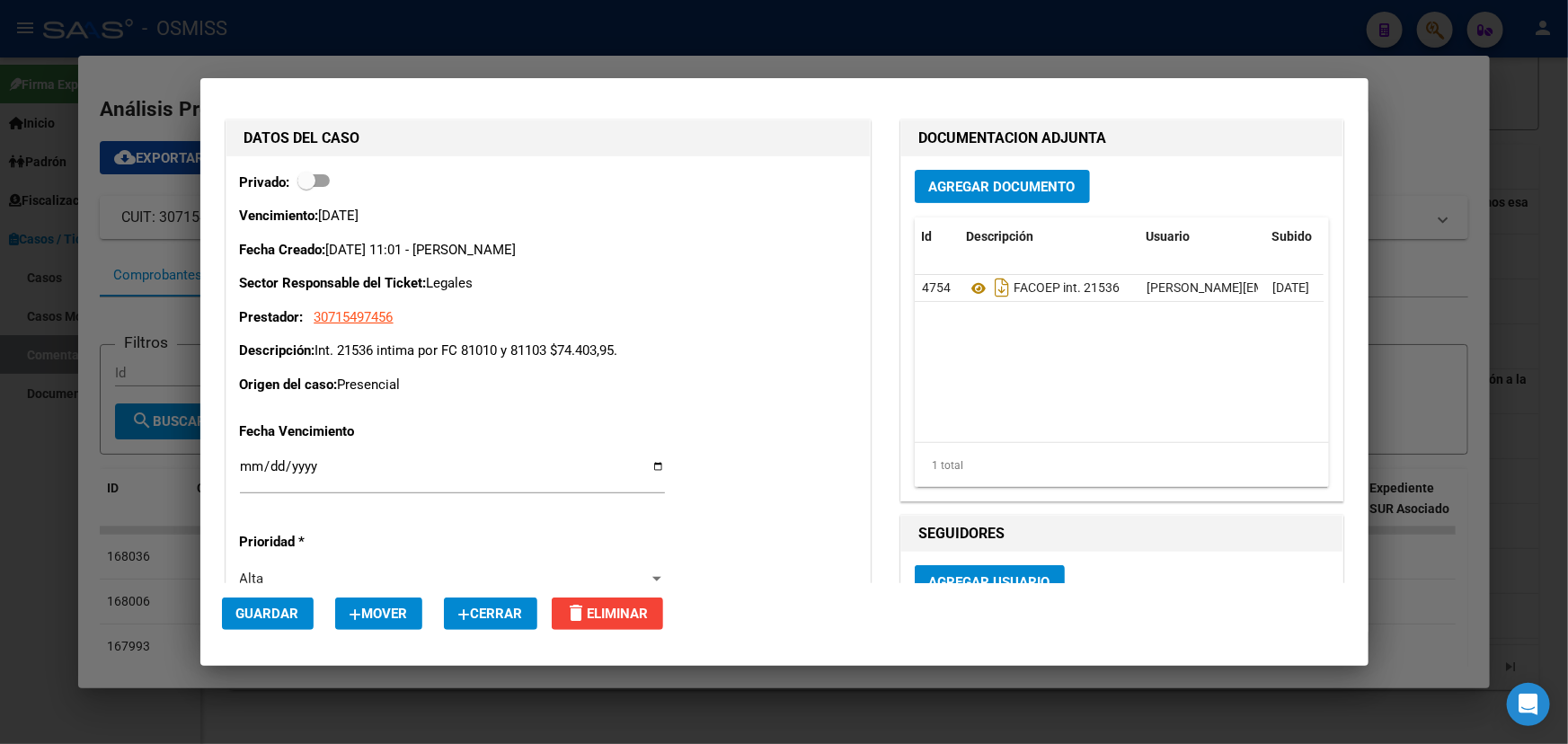
scroll to position [326, 0]
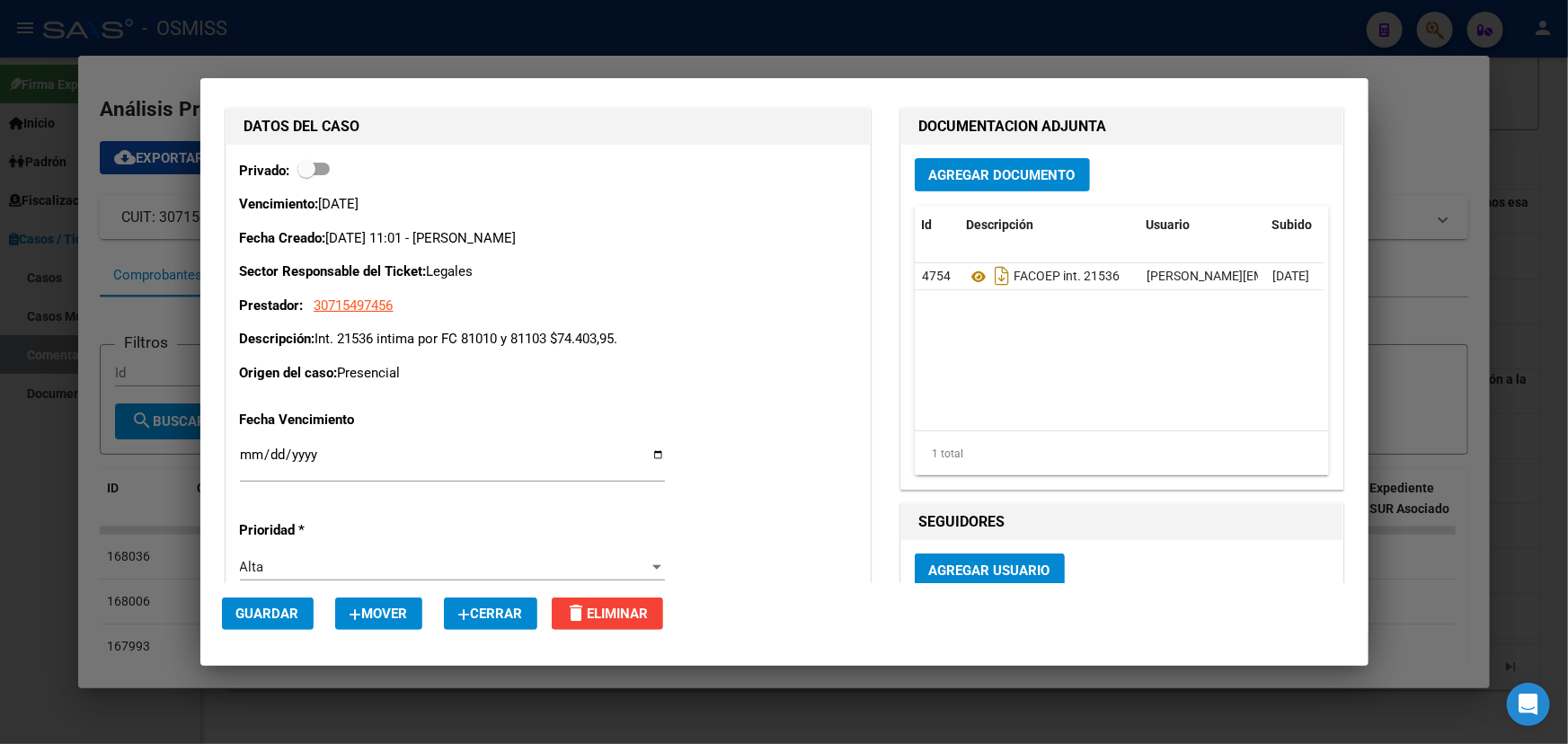
drag, startPoint x: 641, startPoint y: 338, endPoint x: 554, endPoint y: 333, distance: 87.1
click at [554, 333] on p "Descripción: Int. 21536 intima por FC 81010 y 81103 $74.403,95." at bounding box center [548, 339] width 616 height 20
copy p "$74.403,95."
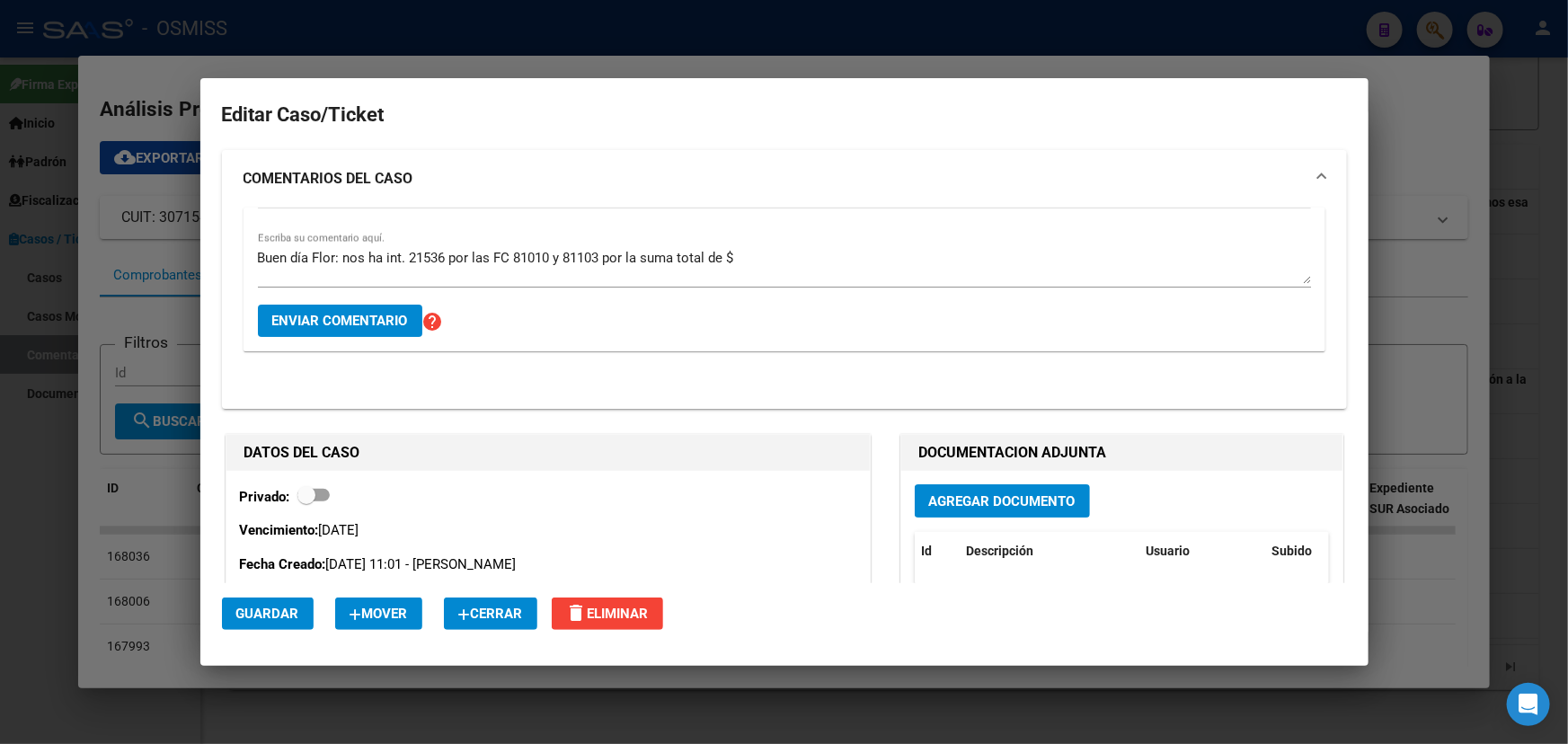
click at [762, 256] on textarea "Buen día Flor: nos ha int. 21536 por las FC 81010 y 81103 por la suma total de $" at bounding box center [784, 266] width 1053 height 36
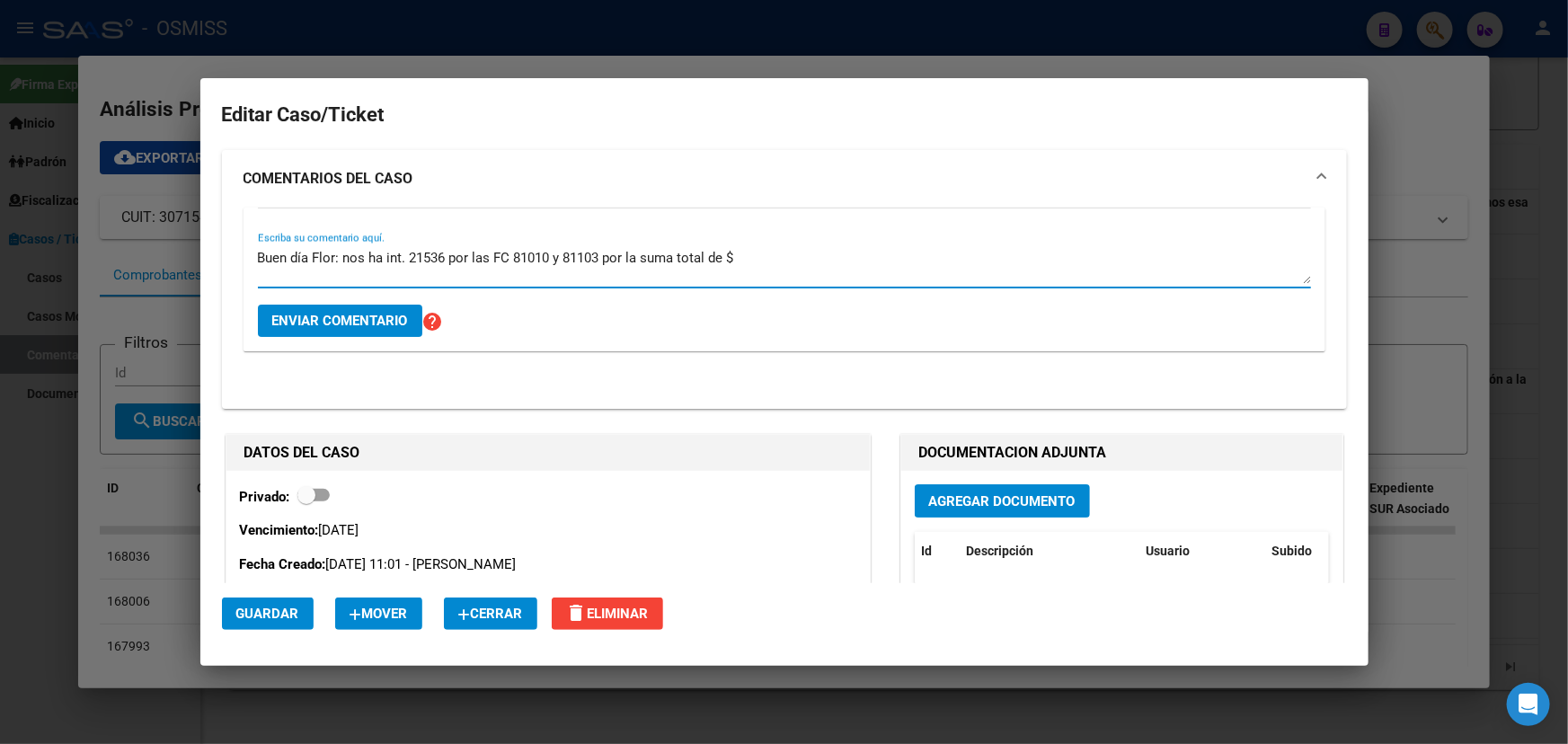
paste textarea "$74.403,95."
click at [743, 243] on div "Buen día Flor: nos ha int. 21536 por las FC 81010 y 81103 por la suma total de …" at bounding box center [784, 279] width 1053 height 142
click at [745, 257] on textarea "Buen día Flor: nos ha int. 21536 por las FC 81010 y 81103 por la suma total de …" at bounding box center [784, 266] width 1053 height 36
click at [840, 256] on textarea "Buen día Flor: nos ha int. 21536 por las FC 81010 y 81103 por la suma total de …" at bounding box center [784, 266] width 1053 height 36
drag, startPoint x: 307, startPoint y: 254, endPoint x: 380, endPoint y: 254, distance: 73.0
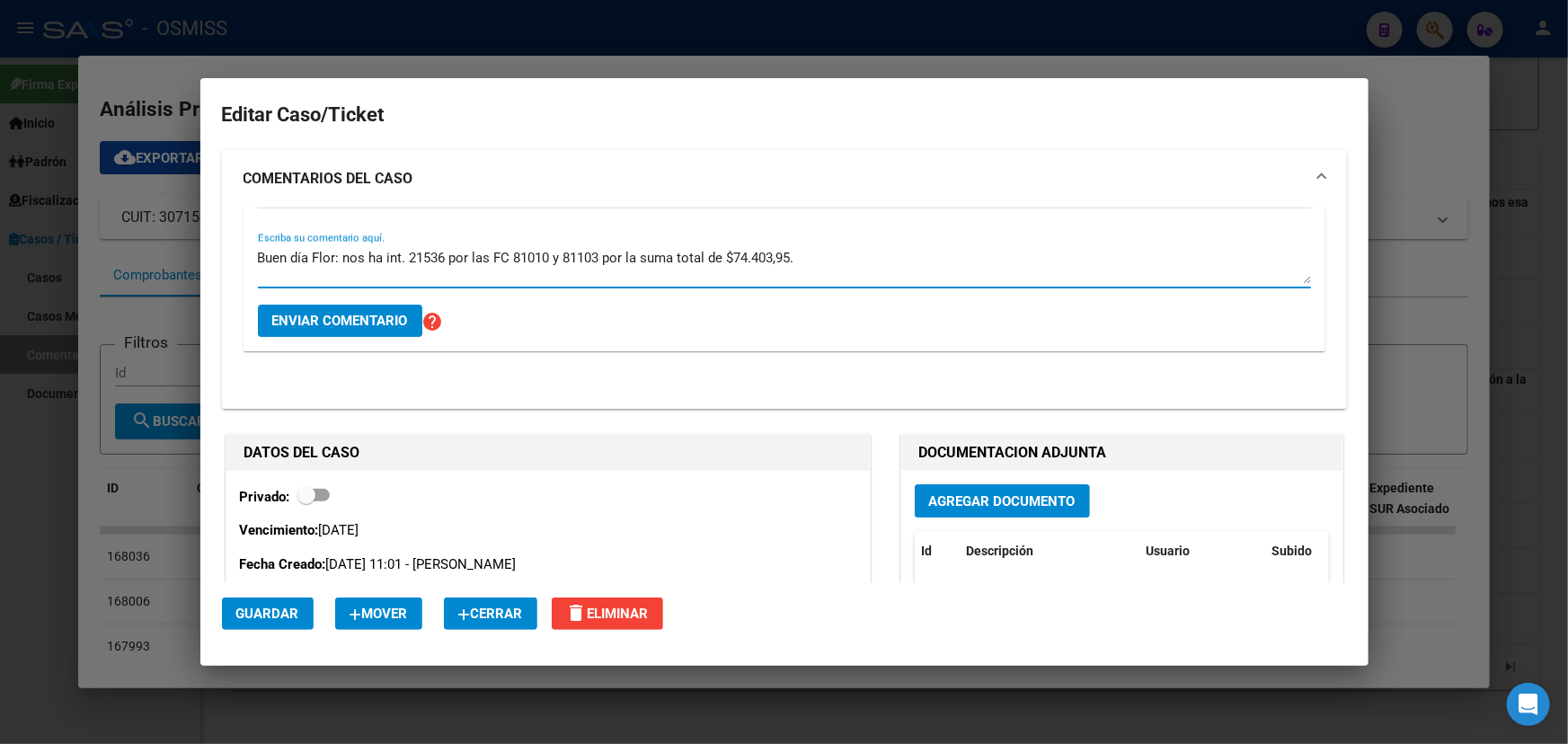
click at [380, 254] on textarea "Buen día Flor: nos ha int. 21536 por las FC 81010 y 81103 por la suma total de …" at bounding box center [784, 266] width 1053 height 36
click at [439, 257] on textarea "Buen día Flor: nos ha int. 21536 por las FC 81010 y 81103 por la suma total de …" at bounding box center [784, 266] width 1053 height 36
click at [345, 254] on textarea "Buen día Flor: nos ha int. 21536 por las FC 81010 y 81103 por la suma total de …" at bounding box center [784, 266] width 1053 height 36
click at [435, 257] on textarea "Buen día Flor: FACOEP nos ha int. 21536 por las FC 81010 y 81103 por la suma to…" at bounding box center [784, 266] width 1053 height 36
click at [740, 254] on textarea "Buen día Flor: FACOEP nos ha intimado (Int. 21536) por las FC 81010 y 81103 por…" at bounding box center [784, 266] width 1053 height 36
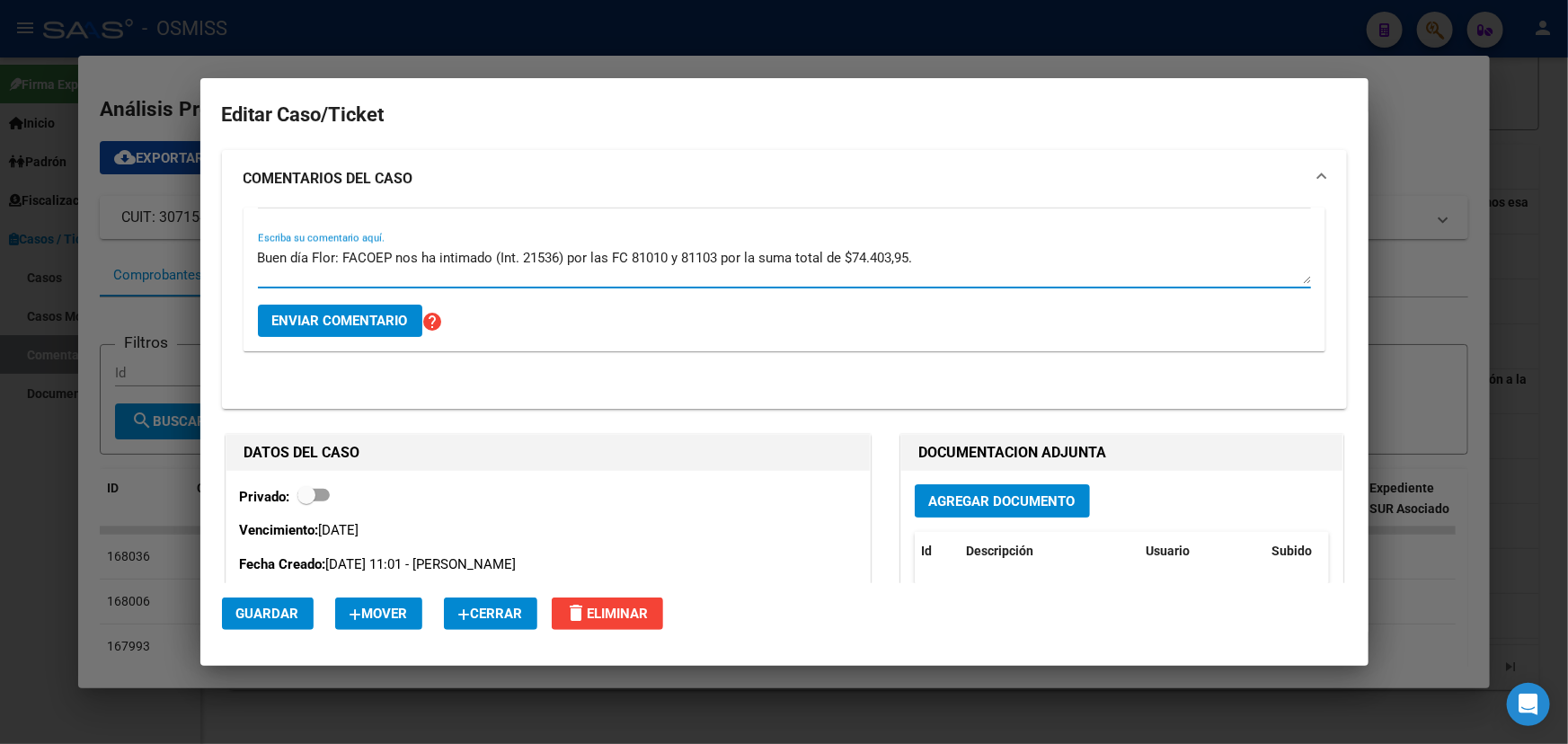
click at [745, 252] on textarea "Buen día Flor: FACOEP nos ha intimado (Int. 21536) por las FC 81010 y 81103 por…" at bounding box center [784, 266] width 1053 height 36
click at [759, 252] on textarea "Buen día Flor: FACOEP nos ha intimado (Int. 21536) por las FC 81010 y 81103 por…" at bounding box center [784, 266] width 1053 height 36
click at [625, 253] on textarea "Buen día Flor: FACOEP nos ha intimado (Int. 21536) por las FC 81010 y 81103, su…" at bounding box center [784, 266] width 1053 height 36
click at [1002, 253] on textarea "Buen día Flor: FACOEP nos ha intimado (Int. 21536) por las FC N°81010 y 81103, …" at bounding box center [784, 266] width 1053 height 36
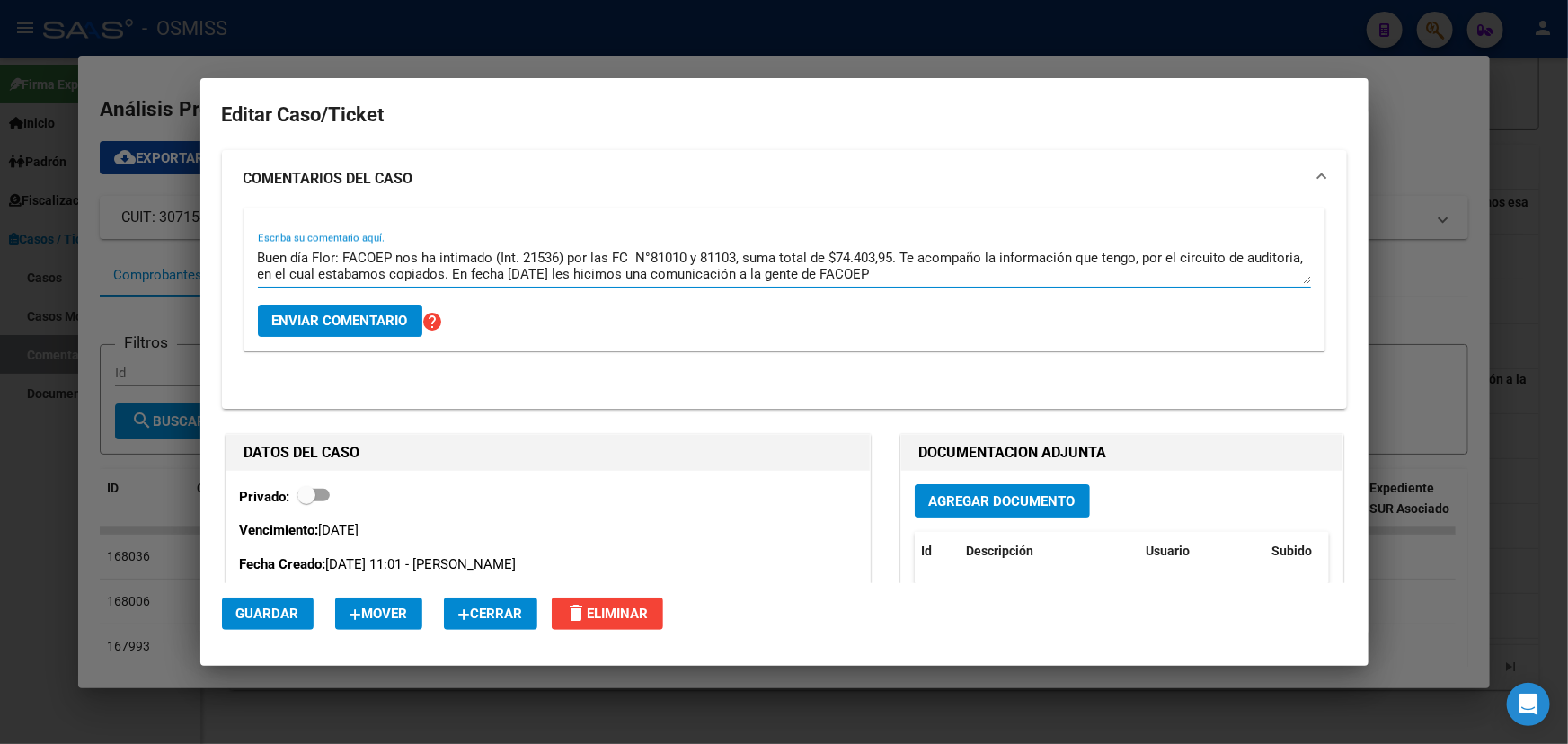
click at [672, 282] on textarea "Buen día Flor: FACOEP nos ha intimado (Int. 21536) por las FC N°81010 y 81103, …" at bounding box center [784, 266] width 1053 height 36
drag, startPoint x: 719, startPoint y: 273, endPoint x: 835, endPoint y: 273, distance: 116.0
click at [826, 273] on textarea "Buen día Flor: FACOEP nos ha intimado (Int. 21536) por las FC N°81010 y 81103, …" at bounding box center [784, 266] width 1053 height 36
click at [905, 276] on textarea "Buen día Flor: FACOEP nos ha intimado (Int. 21536) por las FC N°81010 y 81103, …" at bounding box center [784, 266] width 1053 height 36
click at [983, 269] on textarea "Buen día Flor: FACOEP nos ha intimado (Int. 21536) por las FC N°81010 y 81103, …" at bounding box center [784, 266] width 1053 height 36
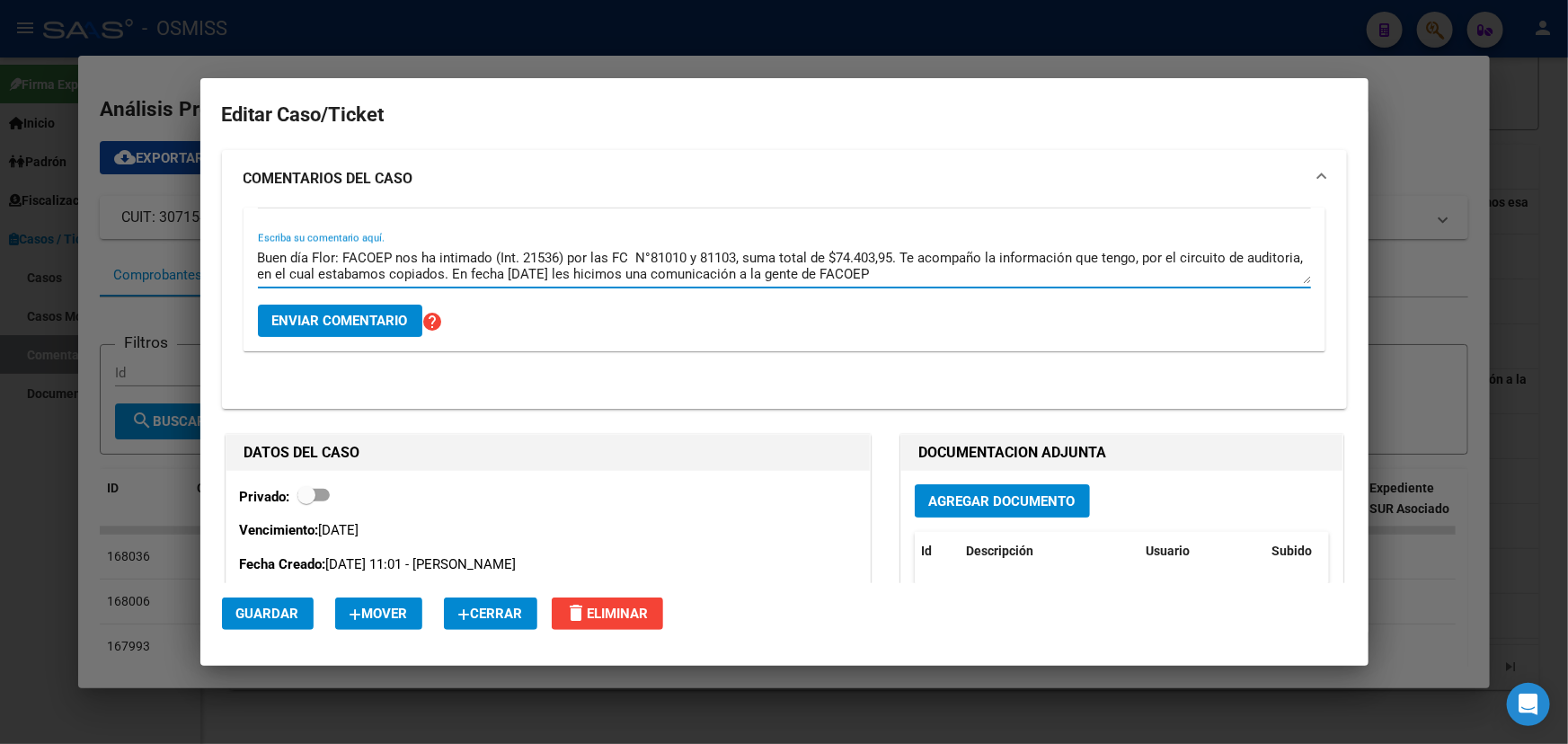
click at [838, 269] on textarea "Buen día Flor: FACOEP nos ha intimado (Int. 21536) por las FC N°81010 y 81103, …" at bounding box center [784, 266] width 1053 height 36
click at [951, 281] on textarea "Buen día Flor: FACOEP nos ha intimado (Int. 21536) por las FC N°81010 y 81103, …" at bounding box center [784, 266] width 1053 height 36
click at [948, 271] on textarea "Buen día Flor: FACOEP nos ha intimado (Int. 21536) por las FC N°81010 y 81103, …" at bounding box center [784, 266] width 1053 height 36
drag, startPoint x: 564, startPoint y: 263, endPoint x: 945, endPoint y: 273, distance: 381.1
click at [896, 273] on textarea "Buen día Flor: FACOEP nos ha intimado (Int. 21536) por las FC N°81010 y 81103, …" at bounding box center [784, 266] width 1053 height 36
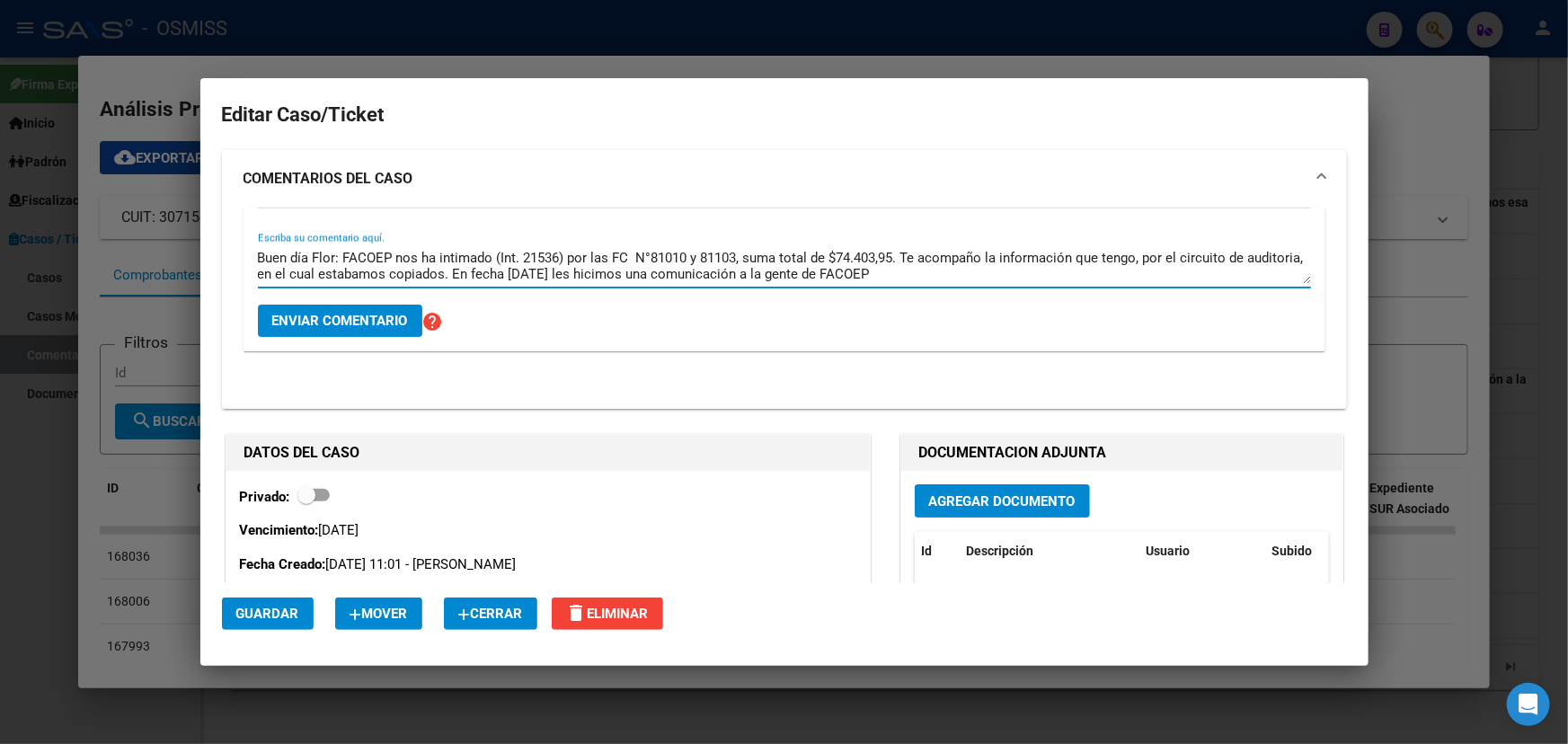
click at [1009, 273] on textarea "Buen día Flor: FACOEP nos ha intimado (Int. 21536) por las FC N°81010 y 81103, …" at bounding box center [784, 266] width 1053 height 36
drag, startPoint x: 291, startPoint y: 248, endPoint x: 463, endPoint y: 257, distance: 172.2
click at [446, 255] on textarea "Buen día Flor: FACOEP nos ha intimado (Int. 21536) por las FC N°81010 y 81103, …" at bounding box center [784, 266] width 1053 height 36
click at [475, 257] on textarea "Buen día Flor: FACOEP nos ha intimado (Int. 21536) por las FC N°81010 y 81103, …" at bounding box center [784, 266] width 1053 height 36
drag, startPoint x: 495, startPoint y: 259, endPoint x: 934, endPoint y: 267, distance: 439.1
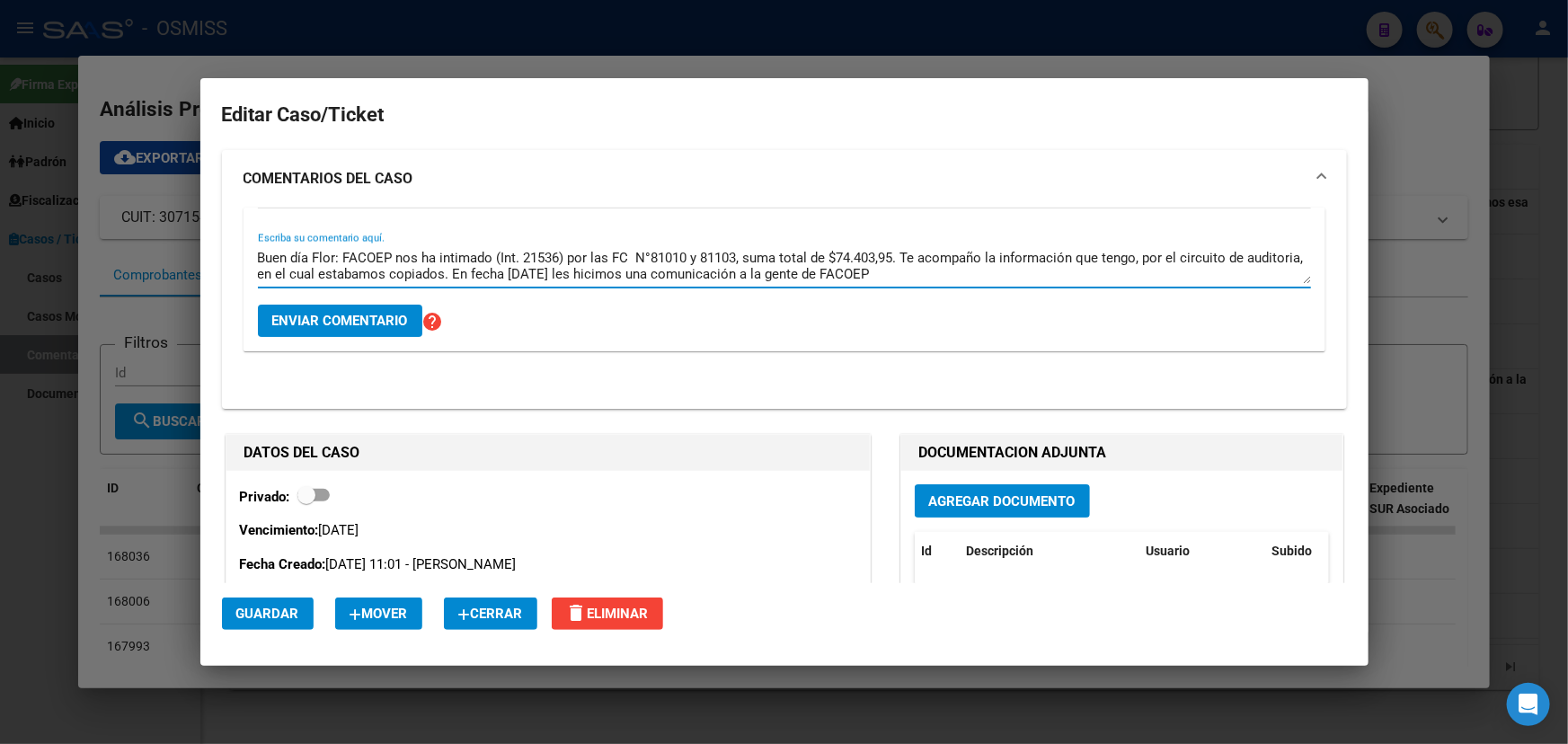
click at [930, 267] on textarea "Buen día Flor: FACOEP nos ha intimado (Int. 21536) por las FC N°81010 y 81103, …" at bounding box center [784, 266] width 1053 height 36
drag, startPoint x: 1006, startPoint y: 266, endPoint x: 1024, endPoint y: 268, distance: 18.1
click at [1006, 266] on textarea "Buen día Flor: FACOEP nos ha intimado (Int. 21536) por las FC N°81010 y 81103, …" at bounding box center [784, 266] width 1053 height 36
click at [1087, 271] on textarea "Buen día Flor: FACOEP nos ha intimado (Int. 21536) por las FC N°81010 y 81103, …" at bounding box center [784, 266] width 1053 height 36
click at [1018, 283] on textarea "Buen día Flor: FACOEP nos ha intimado (Int. 21536) por las FC N°81010 y 81103, …" at bounding box center [784, 266] width 1053 height 36
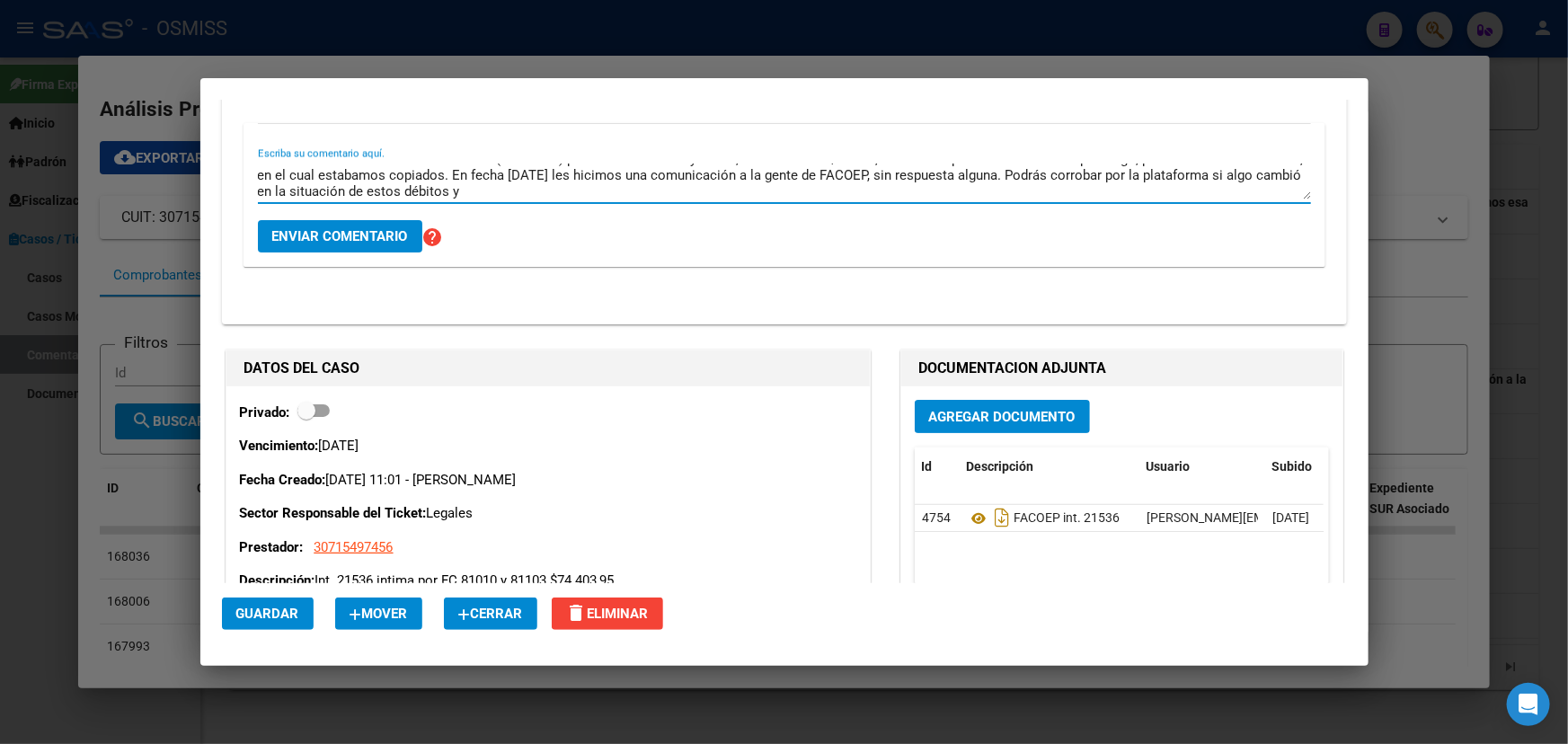
scroll to position [163, 0]
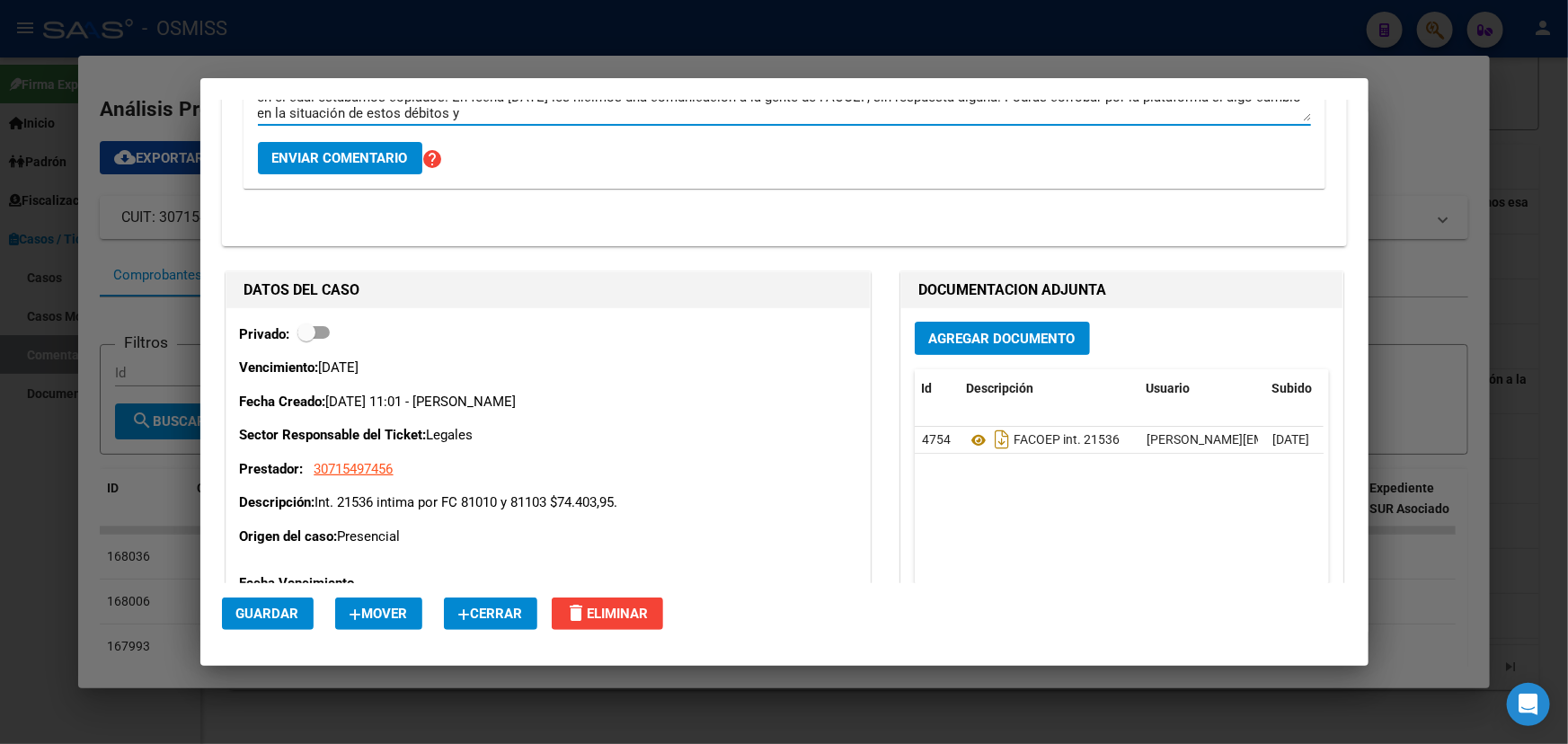
type textarea "Buen día Flor: FACOEP nos ha intimado (Int. 21536) por las FC N°81010 y 81103, …"
click at [1015, 350] on button "Agregar Documento" at bounding box center [1002, 338] width 175 height 34
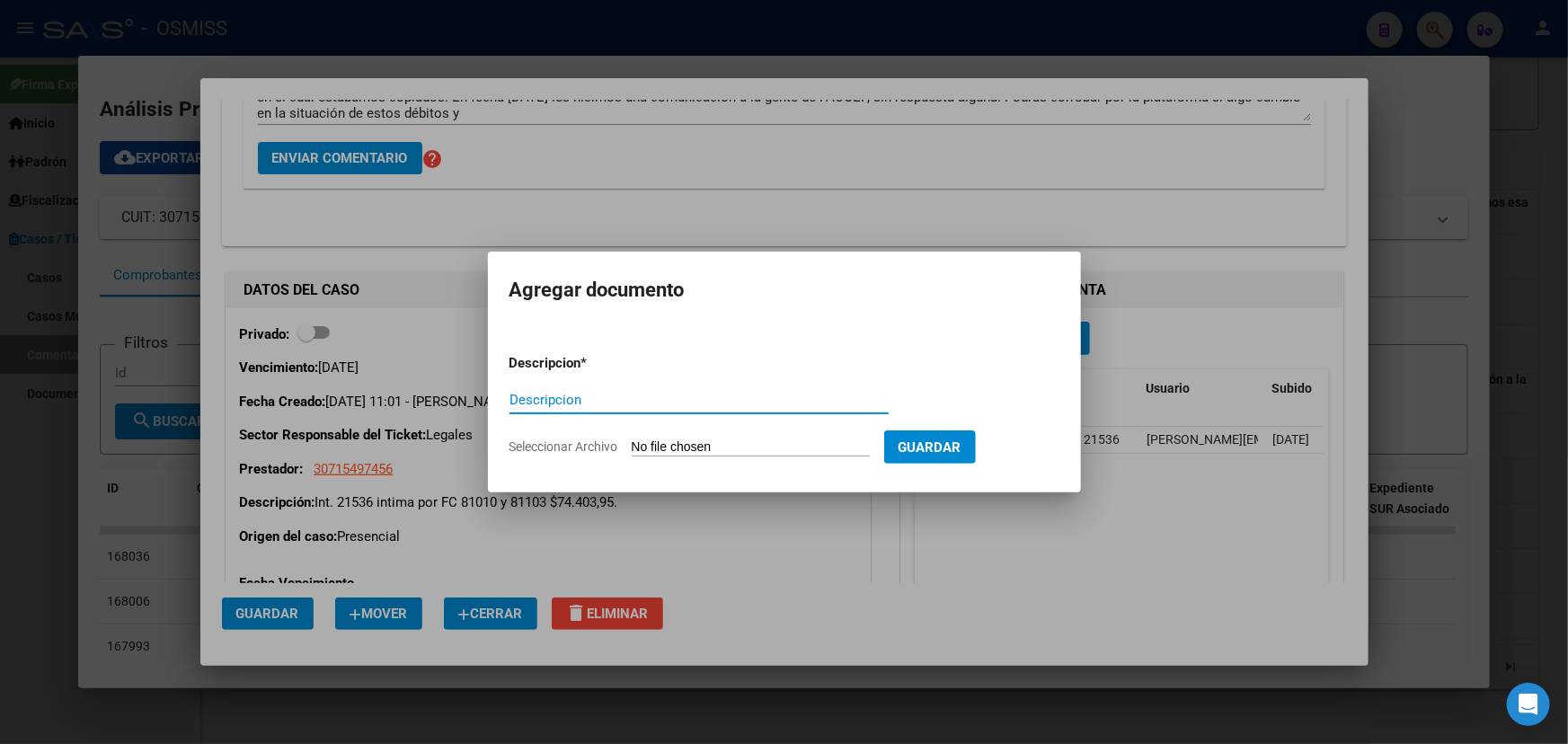
click at [733, 447] on input "Seleccionar Archivo" at bounding box center [750, 448] width 238 height 17
type input "C:\fakepath\Comunicación a FACOEPx Debito FC 81010 y 81103.pdf"
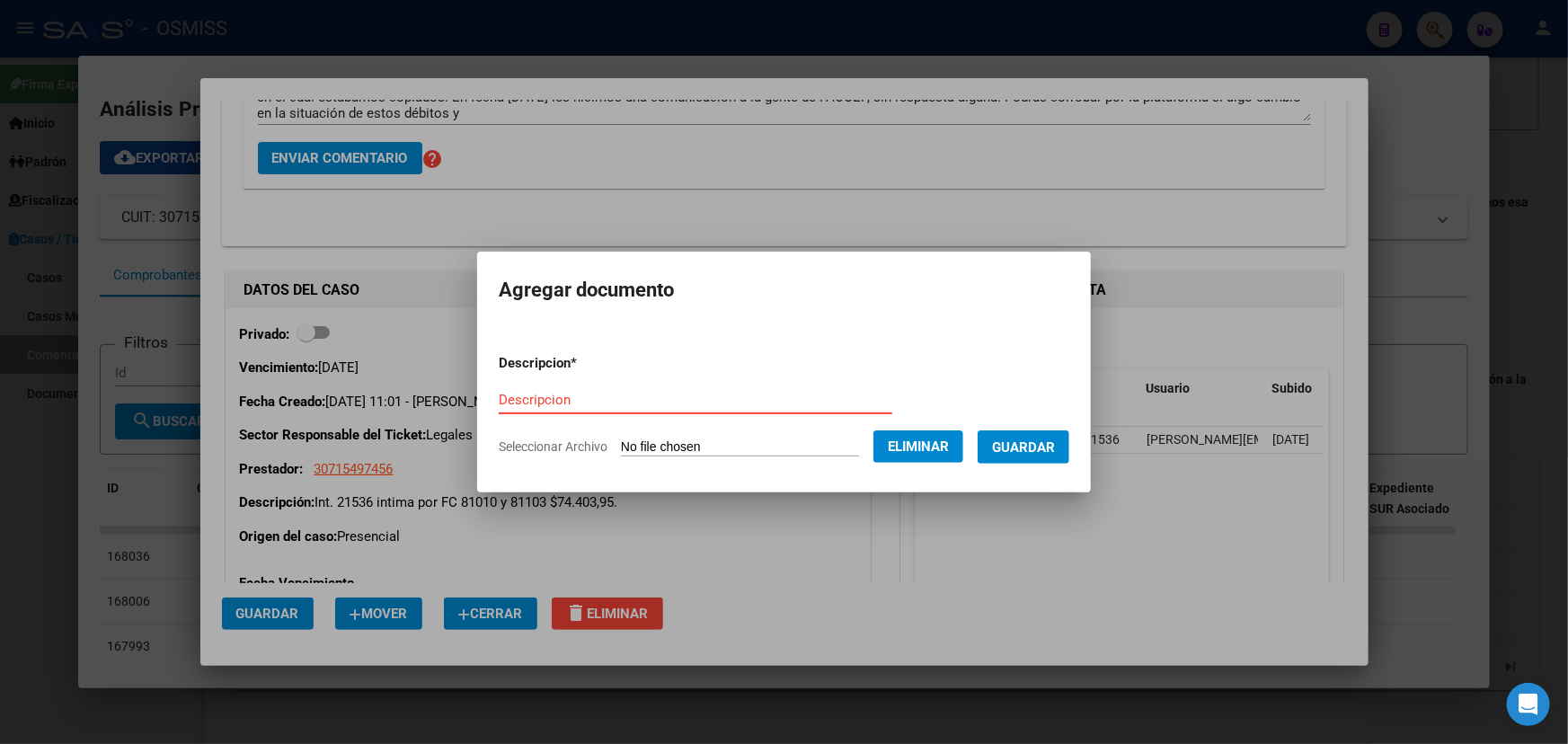
click at [587, 397] on input "Descripcion" at bounding box center [695, 399] width 394 height 16
type input "Comunicación a FACOEP x debitos"
click at [1055, 446] on span "Guardar" at bounding box center [1022, 447] width 63 height 16
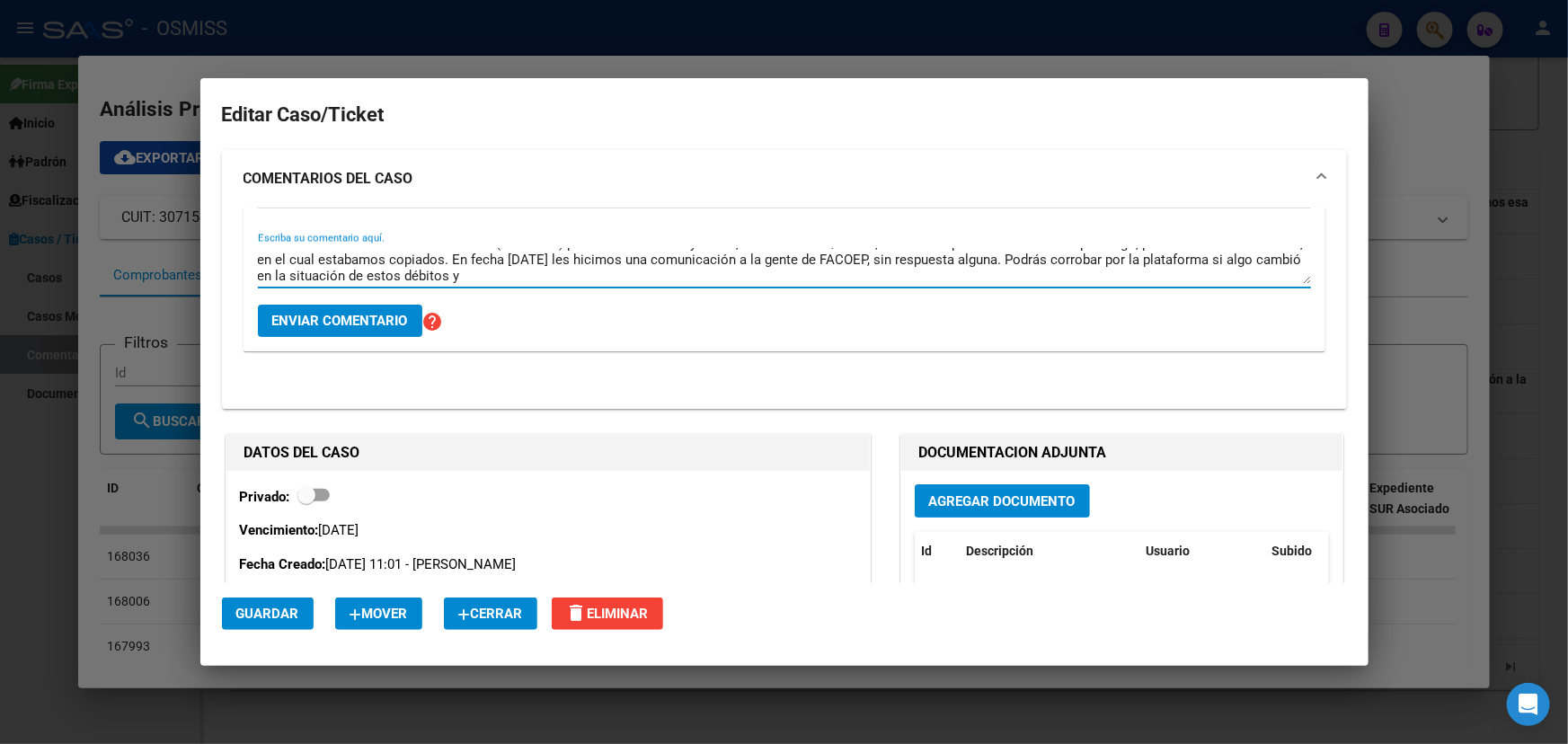
scroll to position [0, 0]
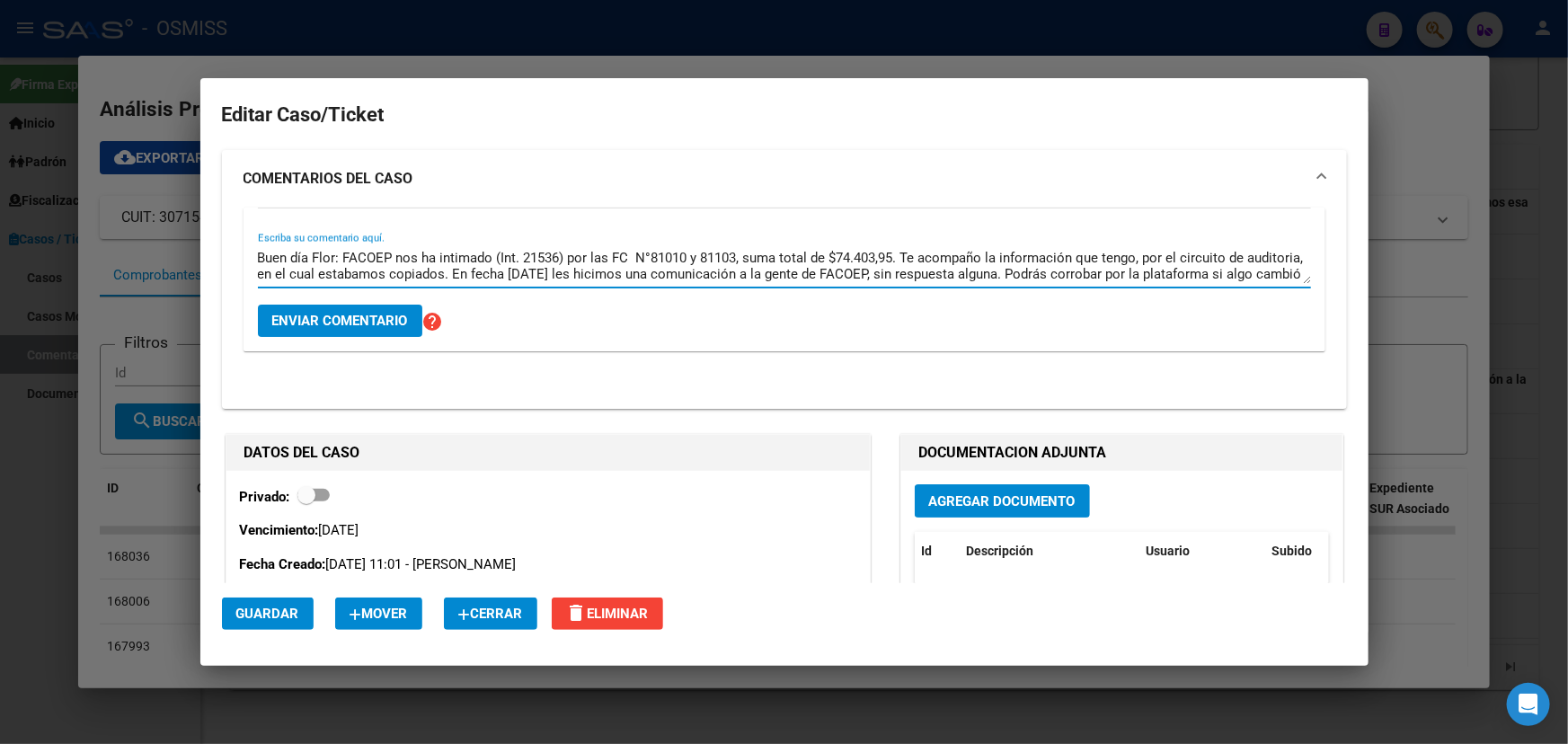
drag, startPoint x: 1176, startPoint y: 256, endPoint x: 1163, endPoint y: 254, distance: 13.2
click at [1163, 254] on textarea "Buen día Flor: FACOEP nos ha intimado (Int. 21536) por las FC N°81010 y 81103, …" at bounding box center [784, 266] width 1053 height 36
click at [1186, 269] on textarea "Buen día Flor: FACOEP nos ha intimado (Int. 21536) por las FC N°81010 y 81103, …" at bounding box center [784, 266] width 1053 height 36
click at [1178, 272] on textarea "Buen día Flor: FACOEP nos ha intimado (Int. 21536) por las FC N°81010 y 81103, …" at bounding box center [784, 266] width 1053 height 36
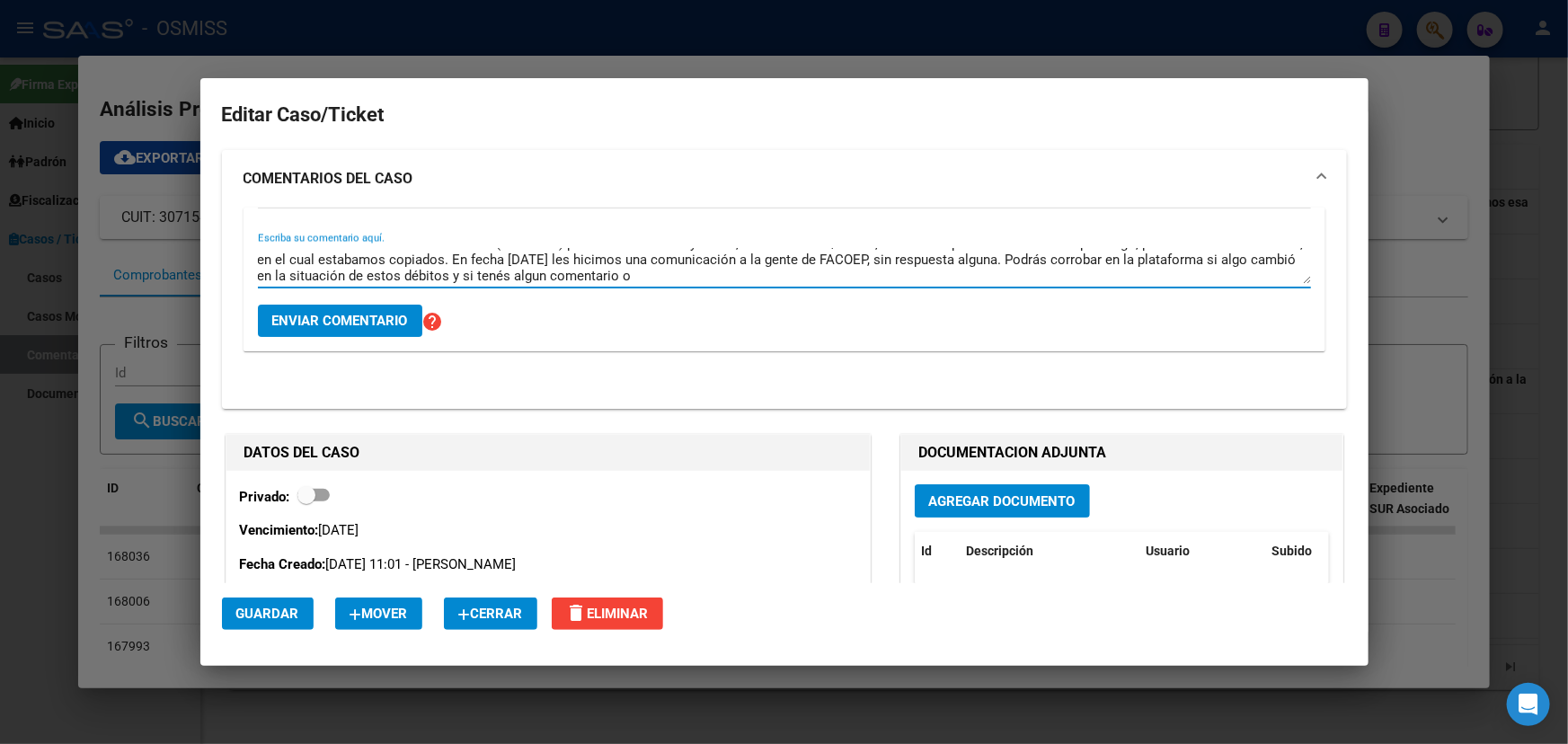
click at [525, 276] on textarea "Buen día Flor: FACOEP nos ha intimado (Int. 21536) por las FC N°81010 y 81103, …" at bounding box center [784, 266] width 1053 height 36
click at [787, 271] on textarea "Buen día Flor: FACOEP nos ha intimado (Int. 21536) por las FC N°81010 y 81103, …" at bounding box center [784, 266] width 1053 height 36
drag, startPoint x: 285, startPoint y: 261, endPoint x: 503, endPoint y: 286, distance: 219.4
click at [450, 276] on textarea "Buen día Flor: FACOEP nos ha intimado (Int. 21536) por las FC N°81010 y 81103, …" at bounding box center [784, 266] width 1053 height 36
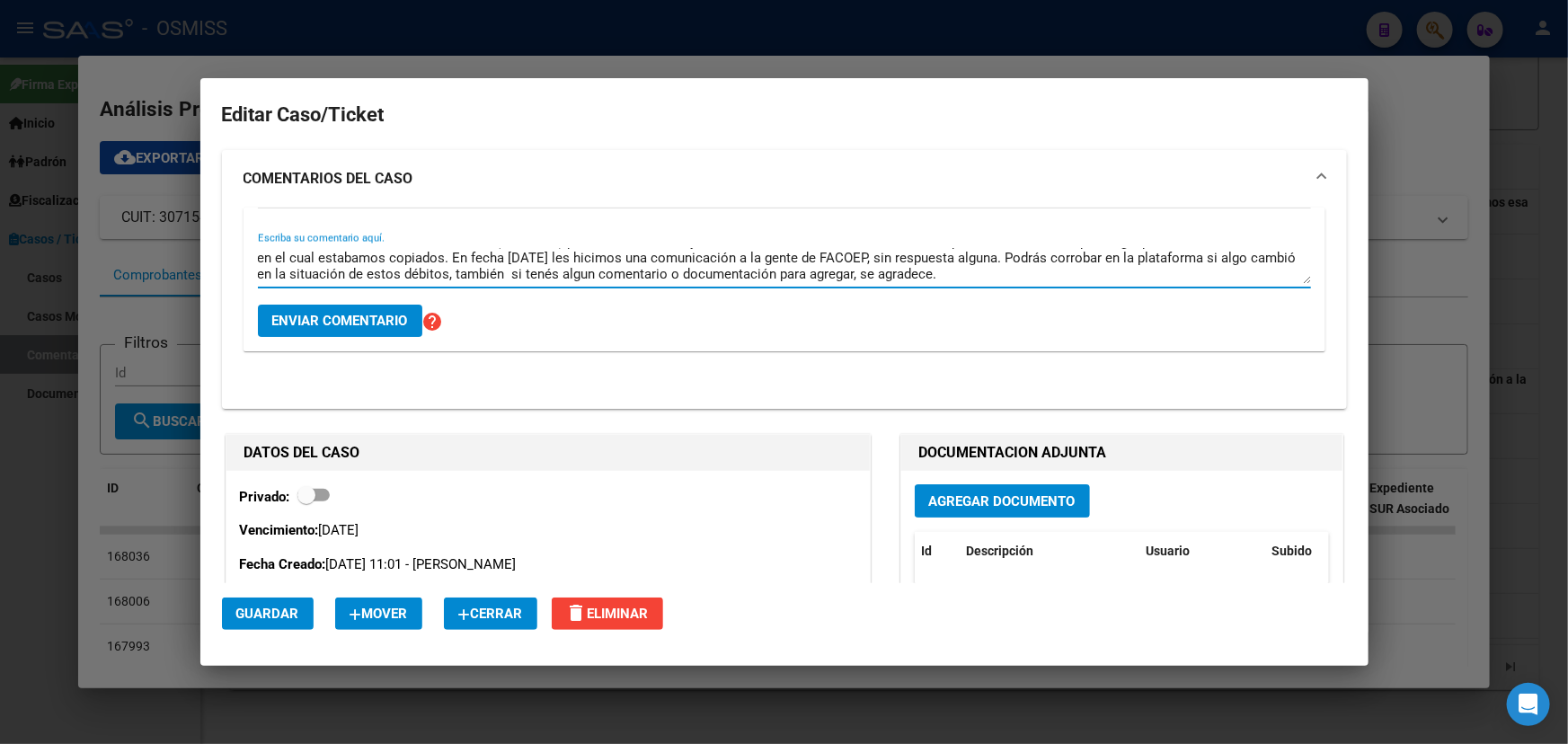
type textarea "Buen día Flor: FACOEP nos ha intimado (Int. 21536) por las FC N°81010 y 81103, …"
click at [516, 287] on div "Buen día Flor: FACOEP nos ha intimado (Int. 21536) por las FC N°81010 y 81103, …" at bounding box center [784, 266] width 1053 height 43
drag, startPoint x: 536, startPoint y: 270, endPoint x: 715, endPoint y: 293, distance: 180.5
click at [537, 271] on textarea "Buen día Flor: FACOEP nos ha intimado (Int. 21536) por las FC N°81010 y 81103, …" at bounding box center [784, 266] width 1053 height 36
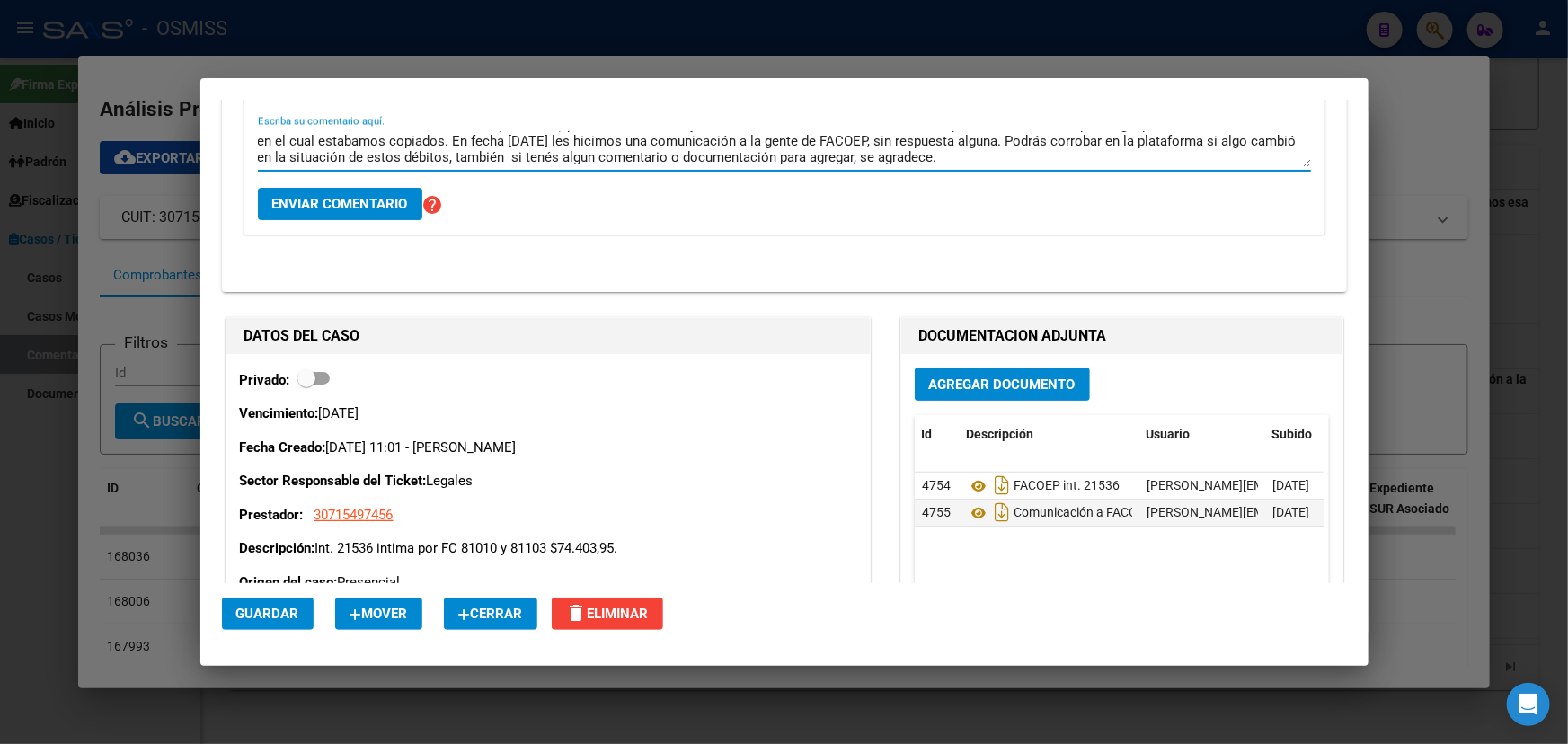
scroll to position [0, 0]
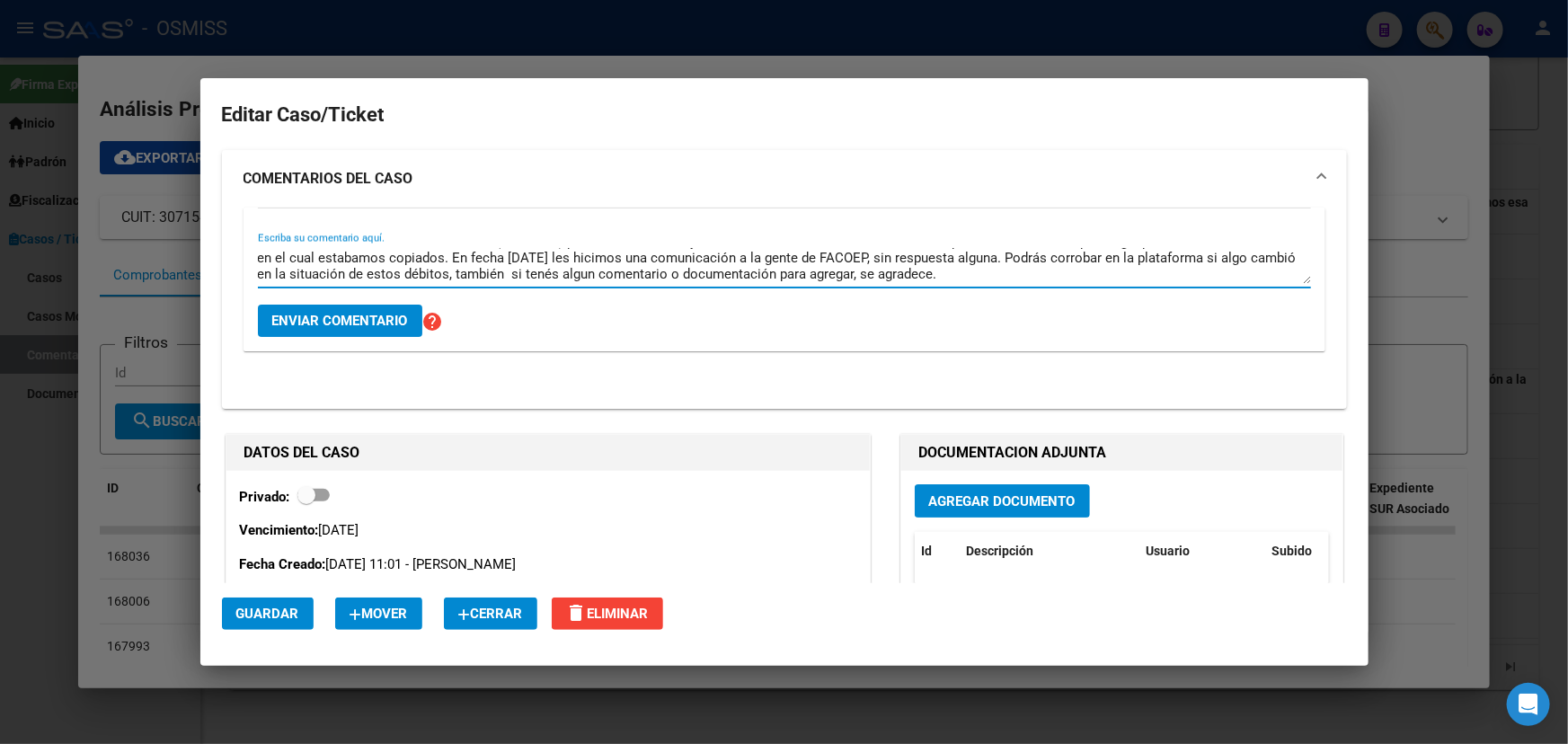
drag, startPoint x: 350, startPoint y: 318, endPoint x: 476, endPoint y: 305, distance: 126.7
click at [350, 318] on span "Enviar comentario" at bounding box center [340, 321] width 136 height 16
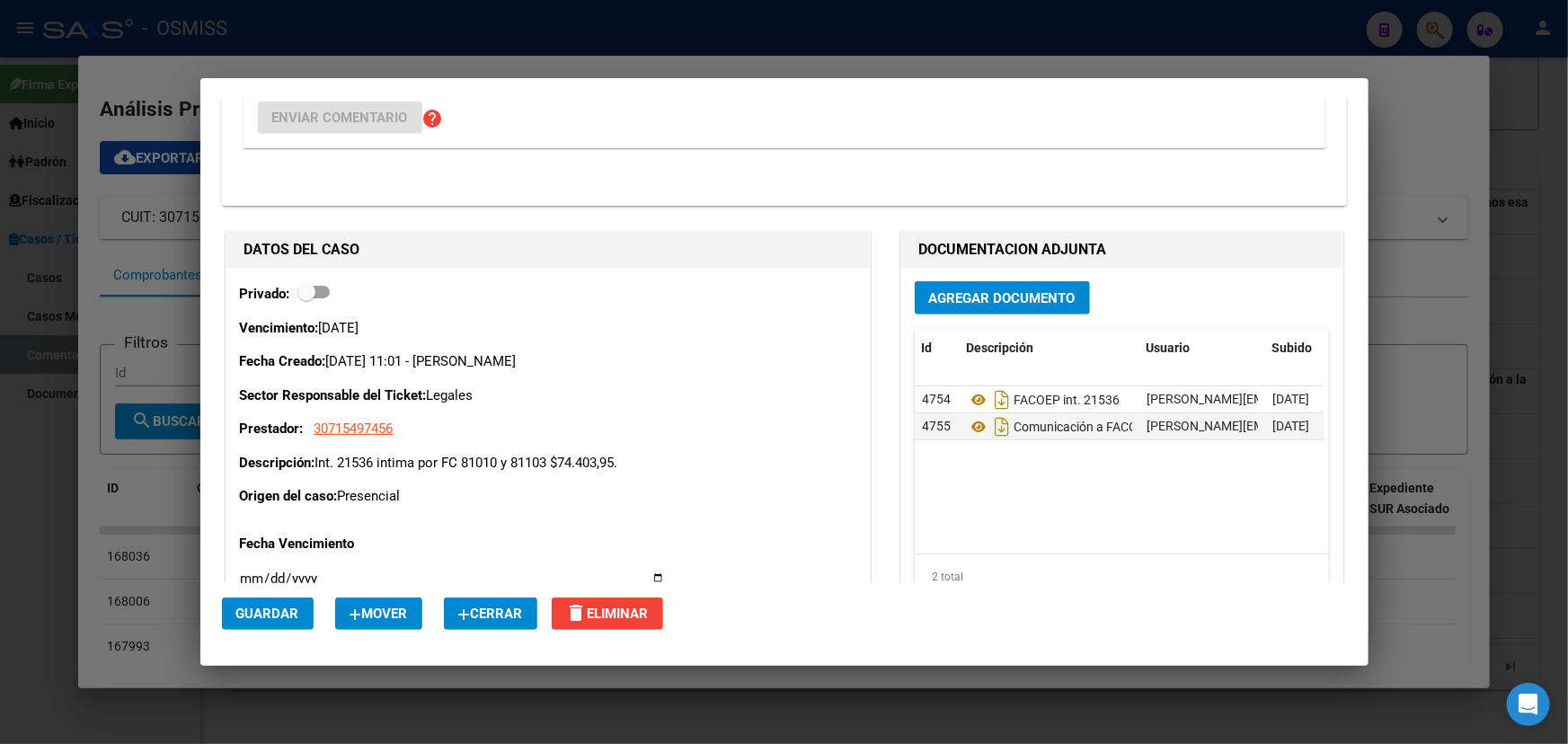
scroll to position [898, 0]
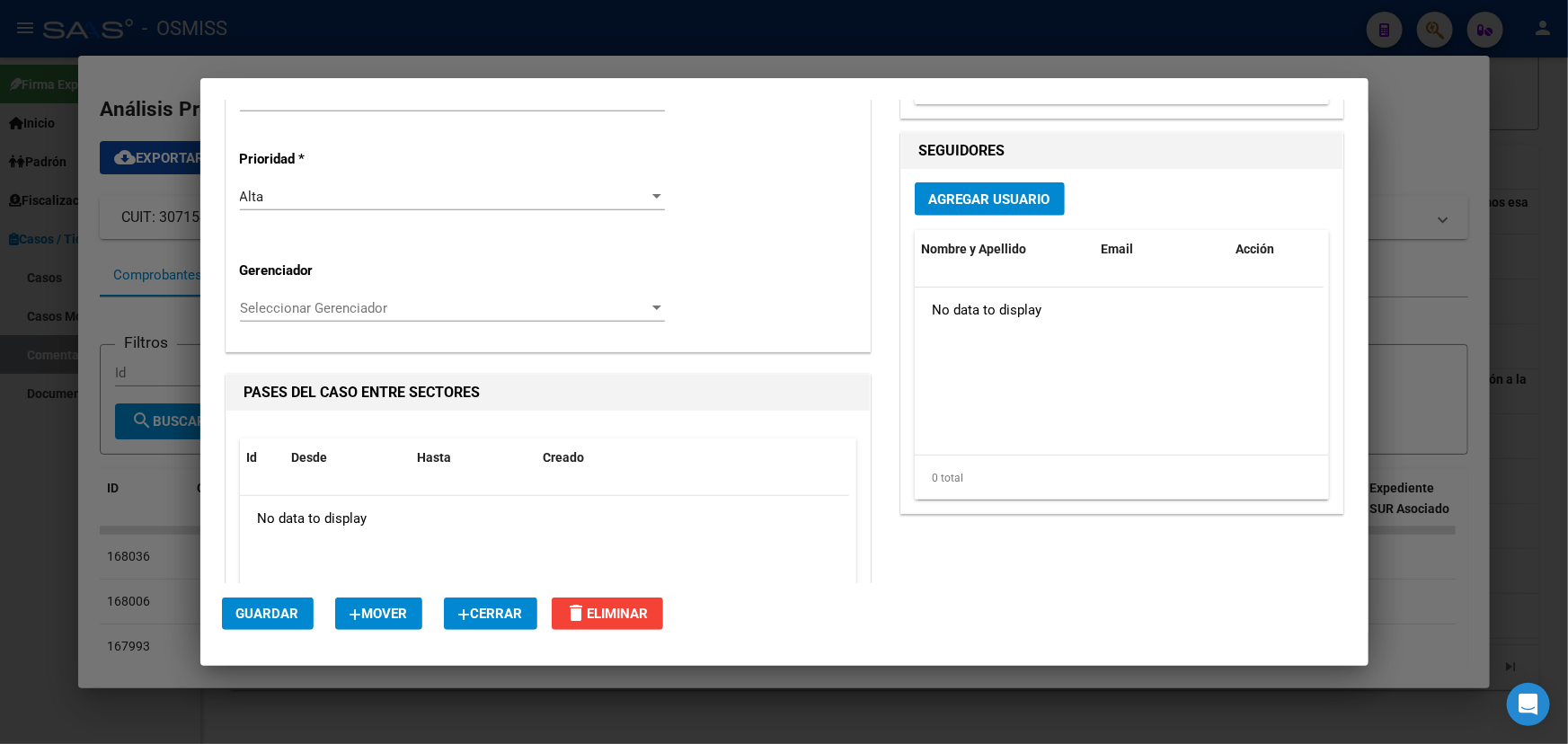
click at [989, 176] on div "Agregar Usuario Nombre y Apellido Email Acción No data to display 0 total 1" at bounding box center [1121, 340] width 441 height 344
click at [979, 193] on span "Agregar Usuario" at bounding box center [990, 199] width 121 height 16
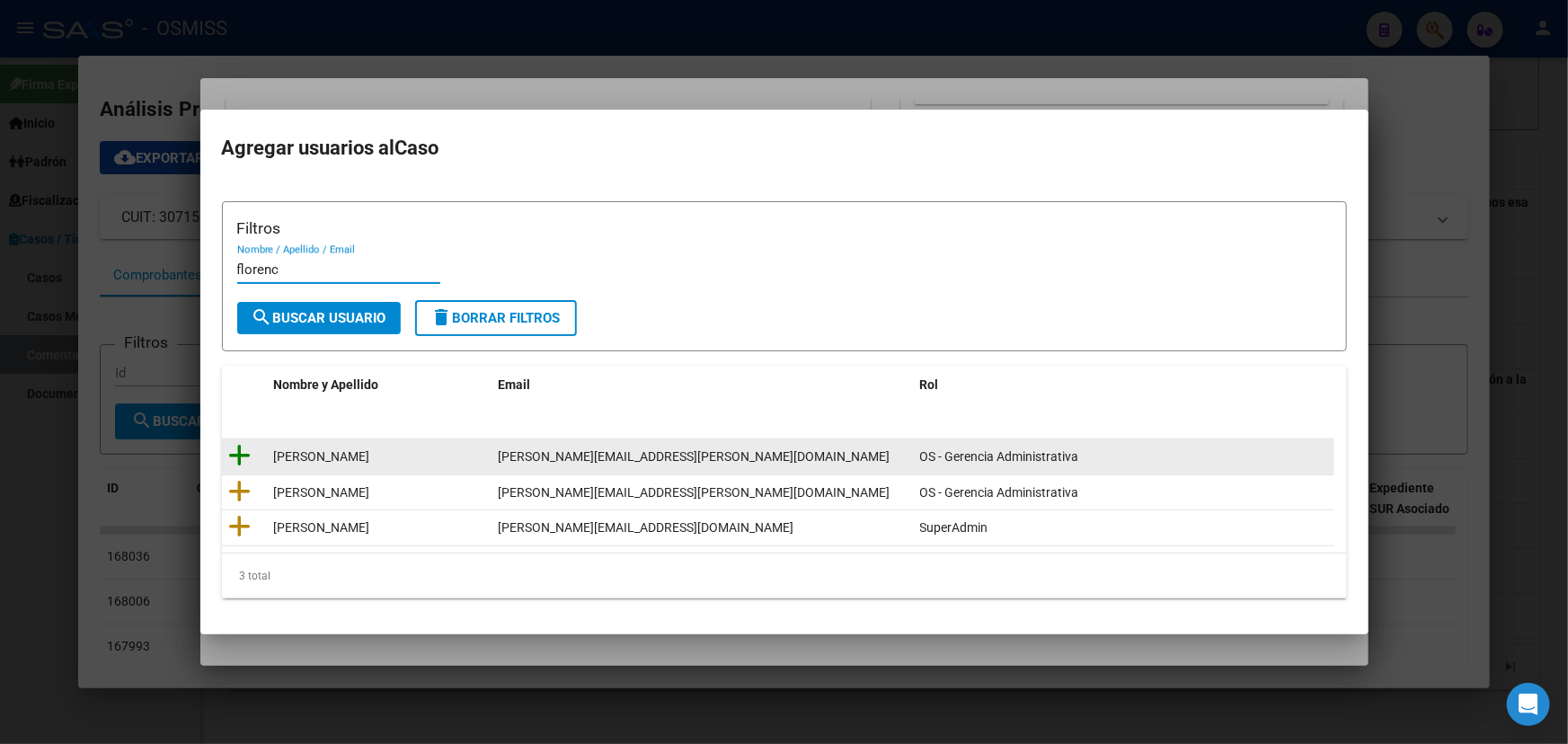
type input "florenc"
click at [233, 456] on icon at bounding box center [240, 455] width 22 height 25
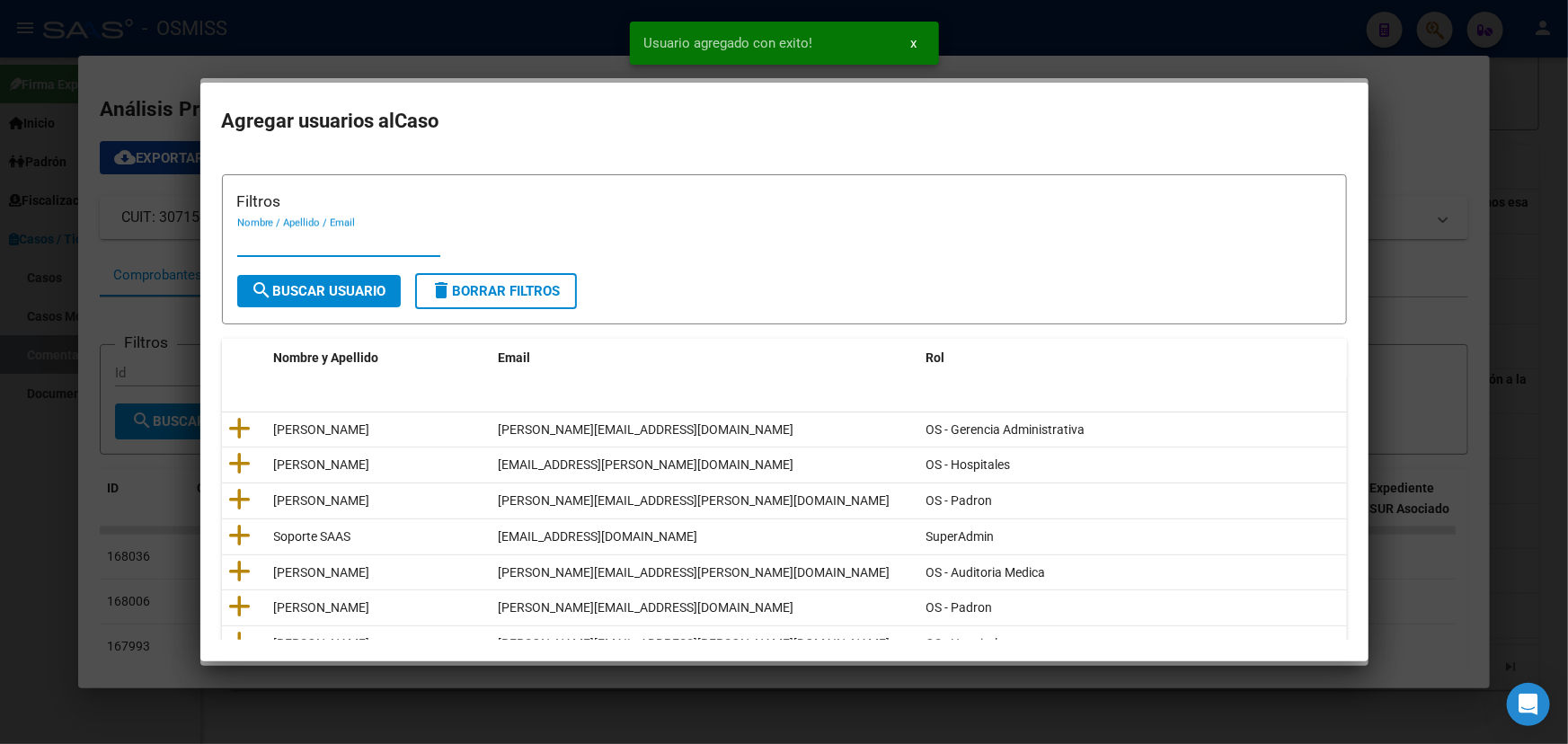
click at [306, 235] on input "Nombre / Apellido / Email" at bounding box center [338, 243] width 203 height 16
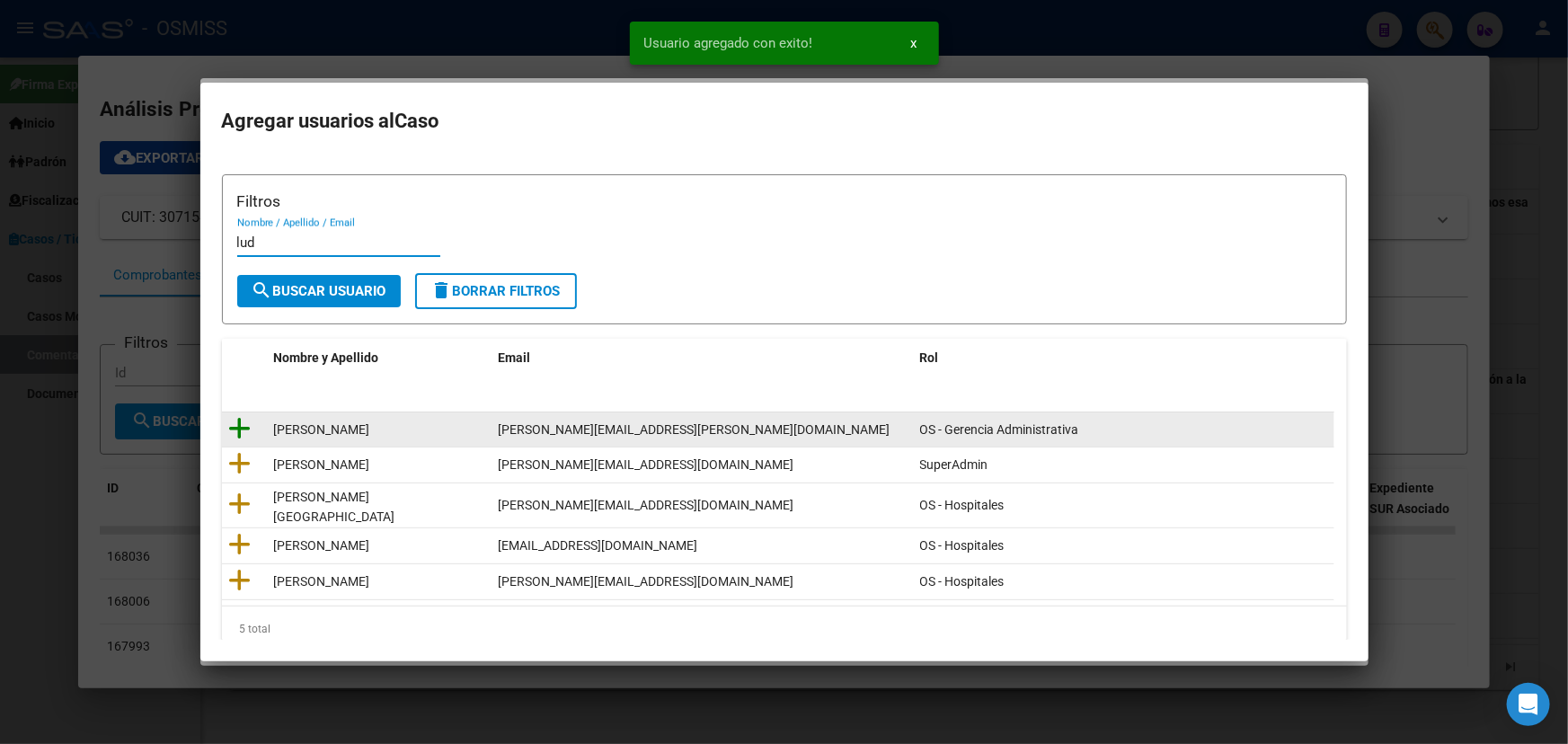
type input "lud"
click at [238, 426] on icon at bounding box center [240, 428] width 22 height 25
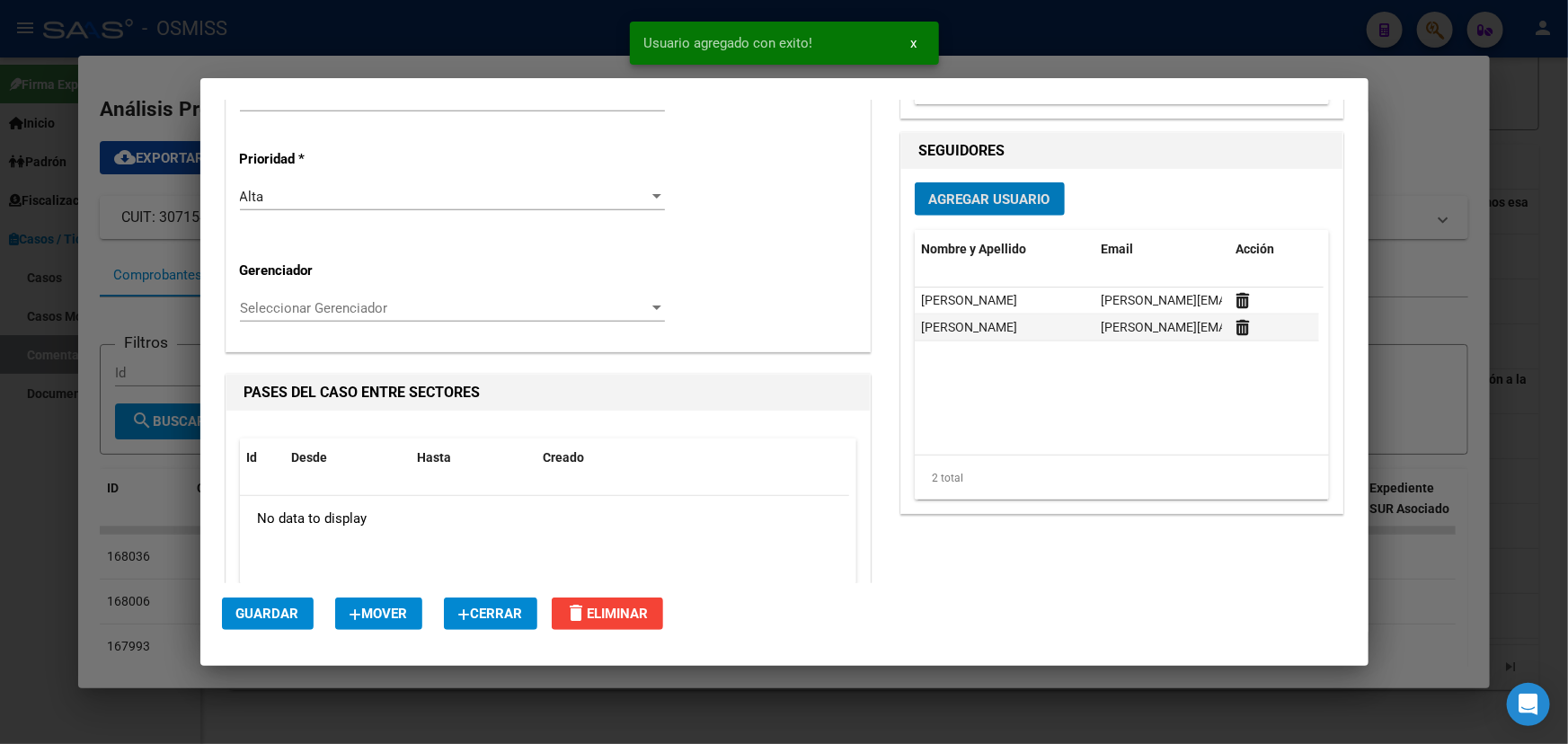
click at [972, 192] on span "Agregar Usuario" at bounding box center [990, 199] width 121 height 16
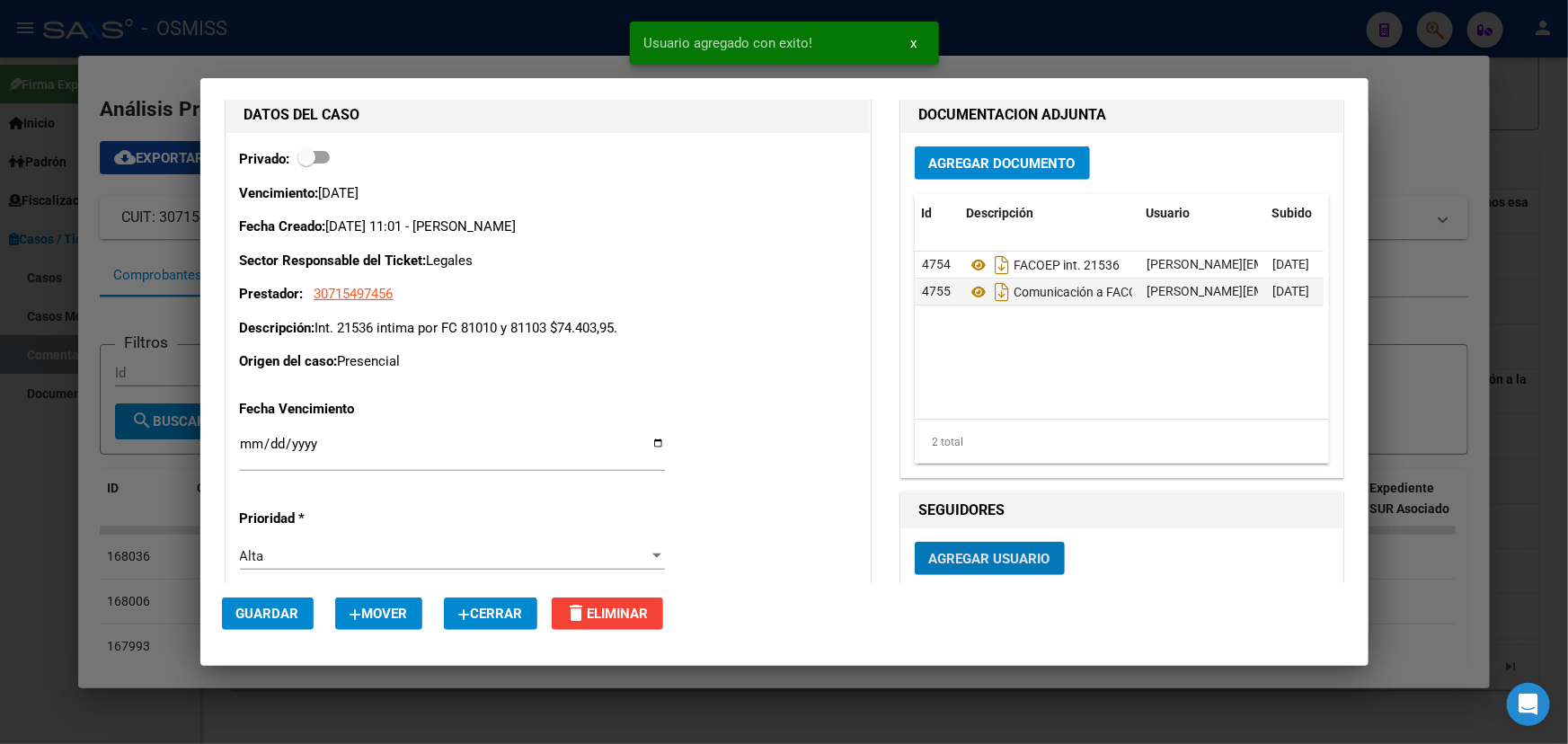
scroll to position [408, 0]
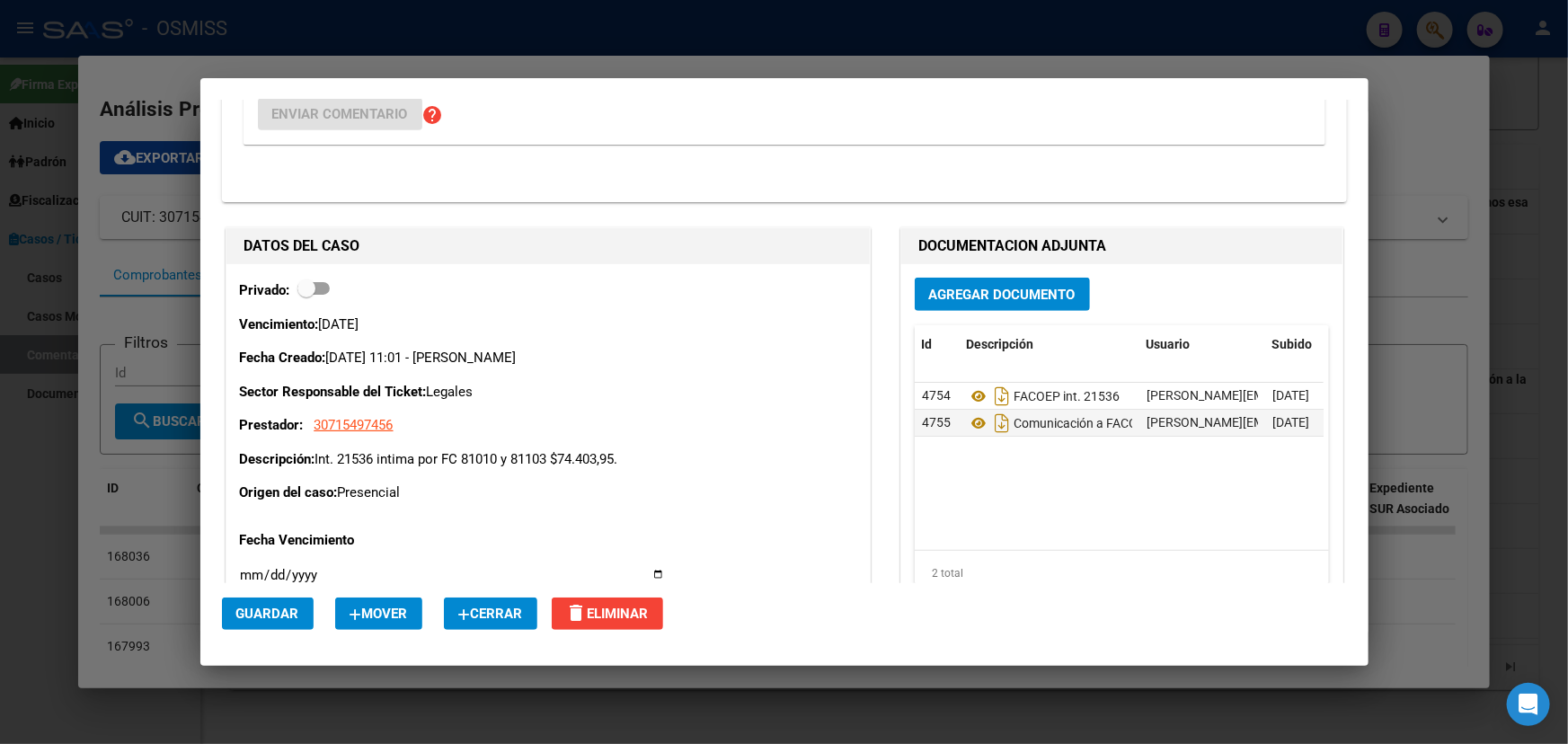
click at [966, 287] on span "Agregar Documento" at bounding box center [1002, 295] width 146 height 16
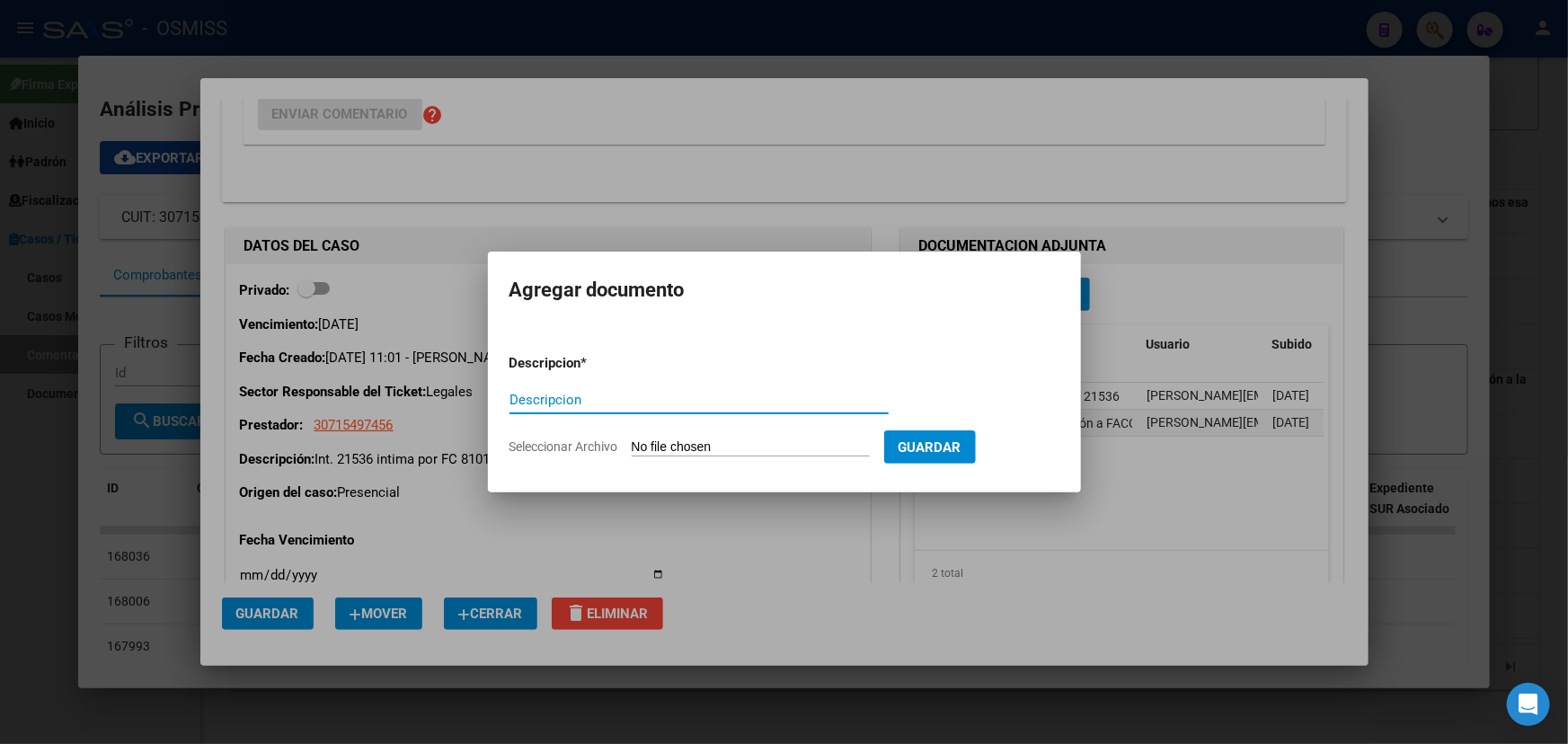
click at [721, 449] on input "Seleccionar Archivo" at bounding box center [750, 448] width 238 height 17
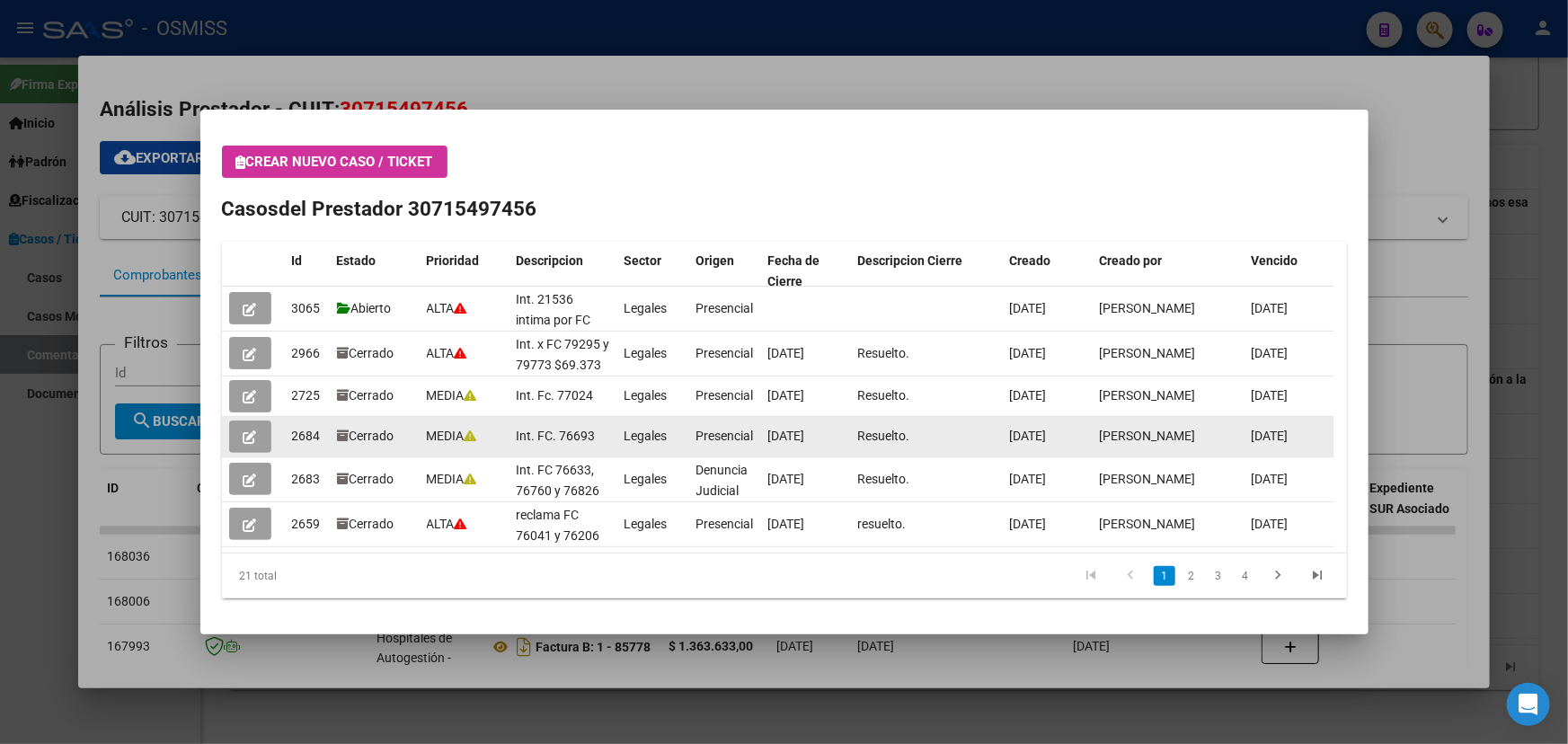
drag, startPoint x: 685, startPoint y: 307, endPoint x: 1057, endPoint y: 430, distance: 391.8
click at [1042, 363] on datatable-scroller "3065 Abierto ALTA Int. 21536 intima por FC 81010 y 81103 $74.403,95. Legales Pr…" at bounding box center [779, 417] width 1113 height 261
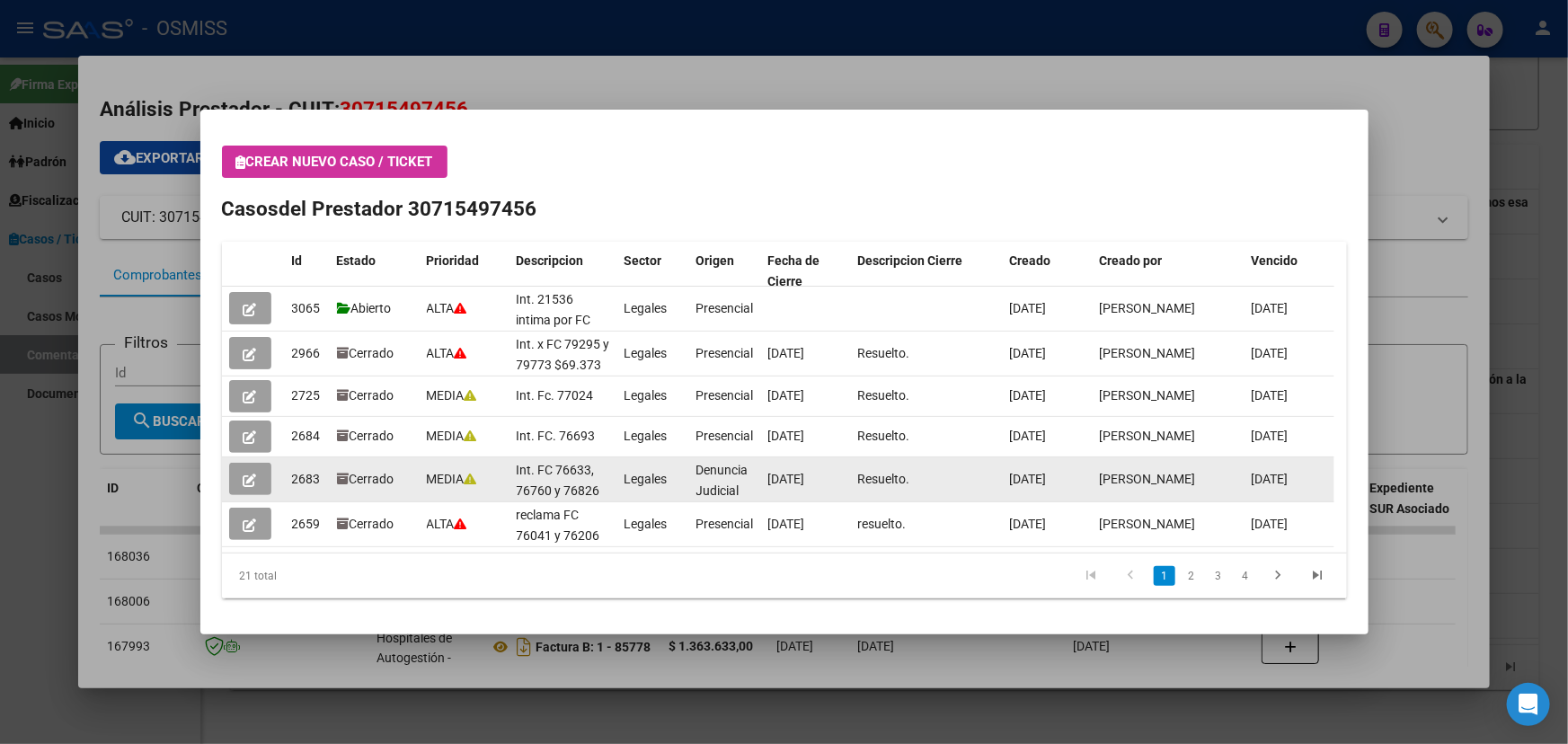
click at [823, 488] on div "[DATE]" at bounding box center [806, 478] width 75 height 20
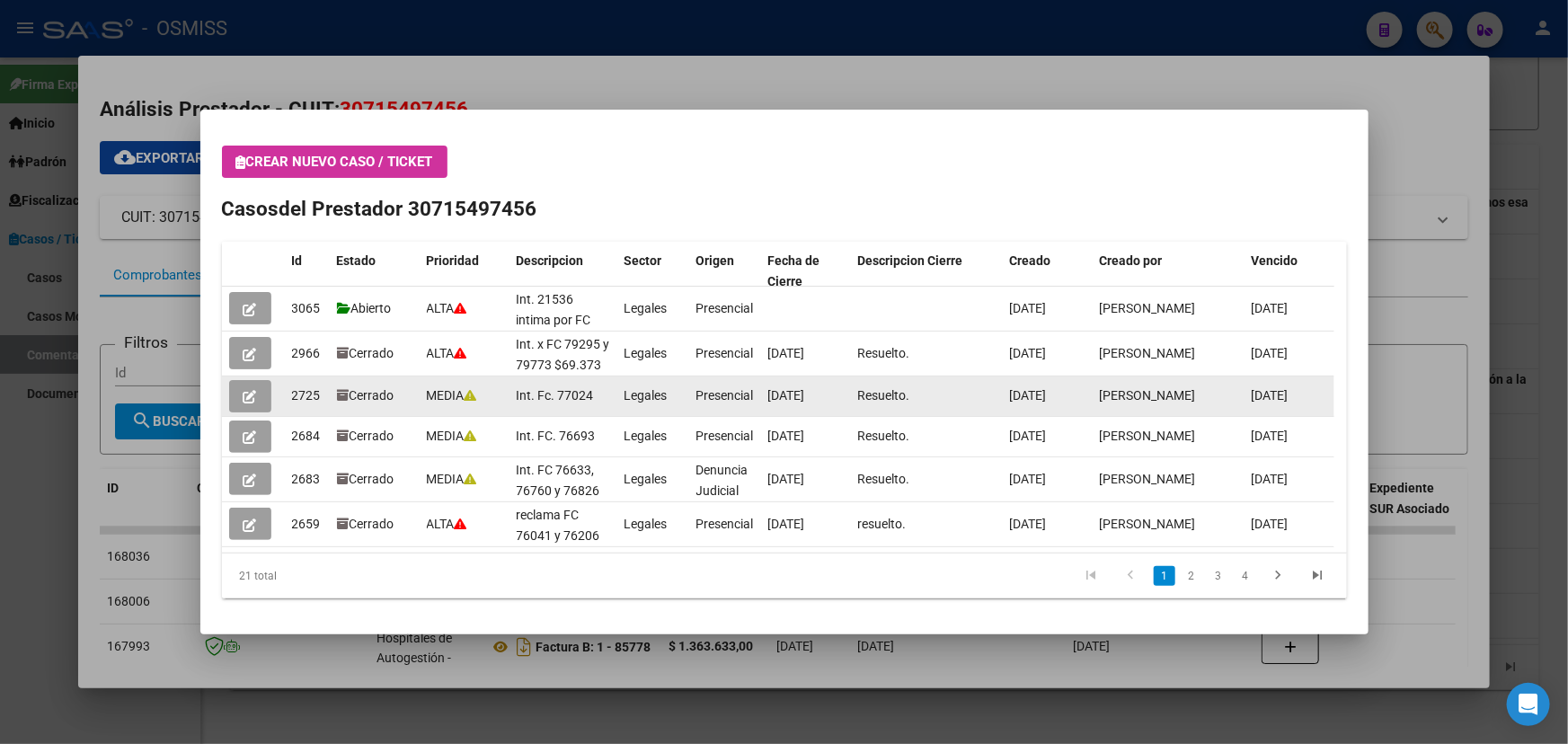
drag, startPoint x: 1093, startPoint y: 421, endPoint x: 658, endPoint y: 399, distance: 435.6
click at [658, 399] on datatable-scroller "3065 Abierto ALTA Int. 21536 intima por FC 81010 y 81103 $74.403,95. Legales Pr…" at bounding box center [779, 417] width 1113 height 261
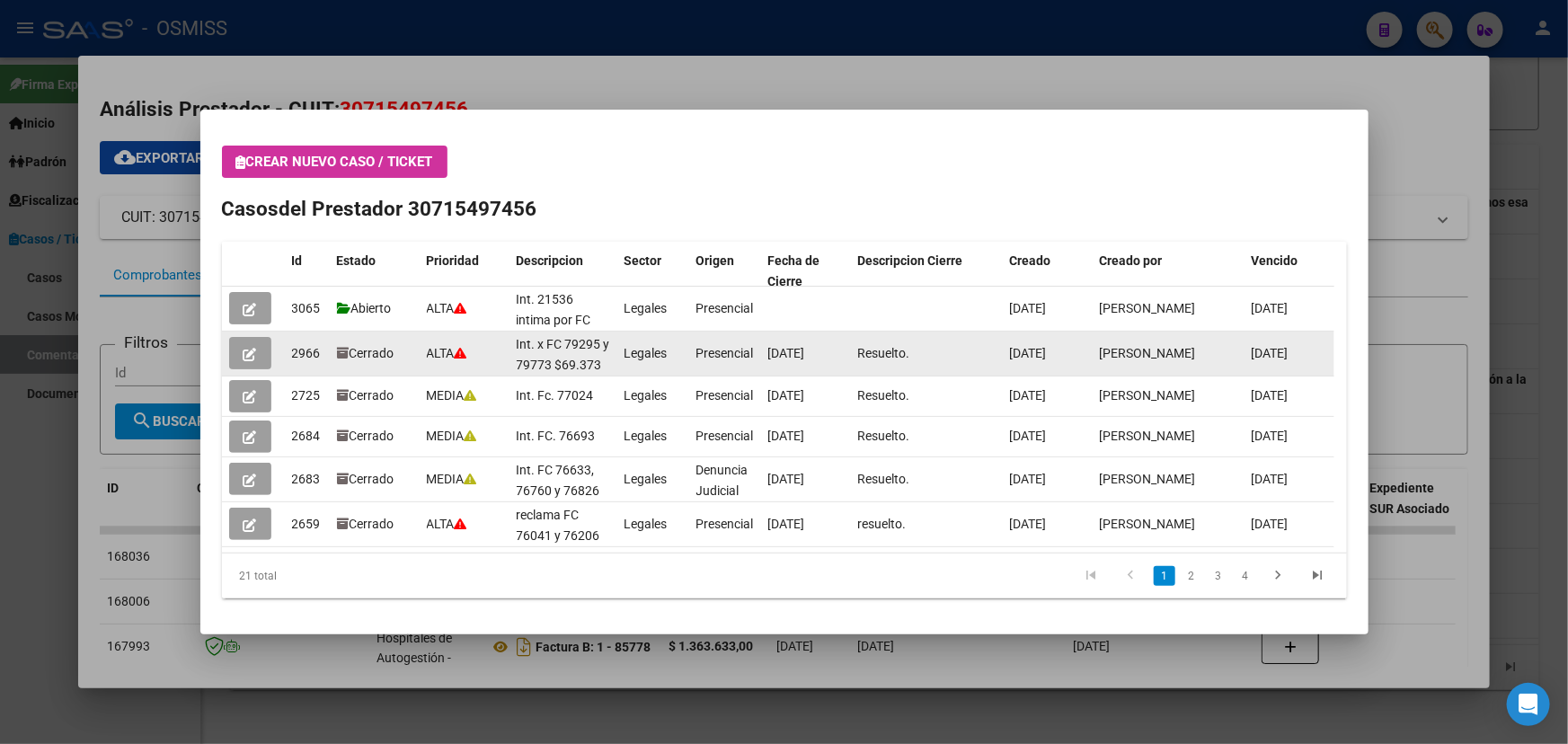
click at [869, 364] on datatable-body-cell "Resuelto." at bounding box center [927, 353] width 152 height 44
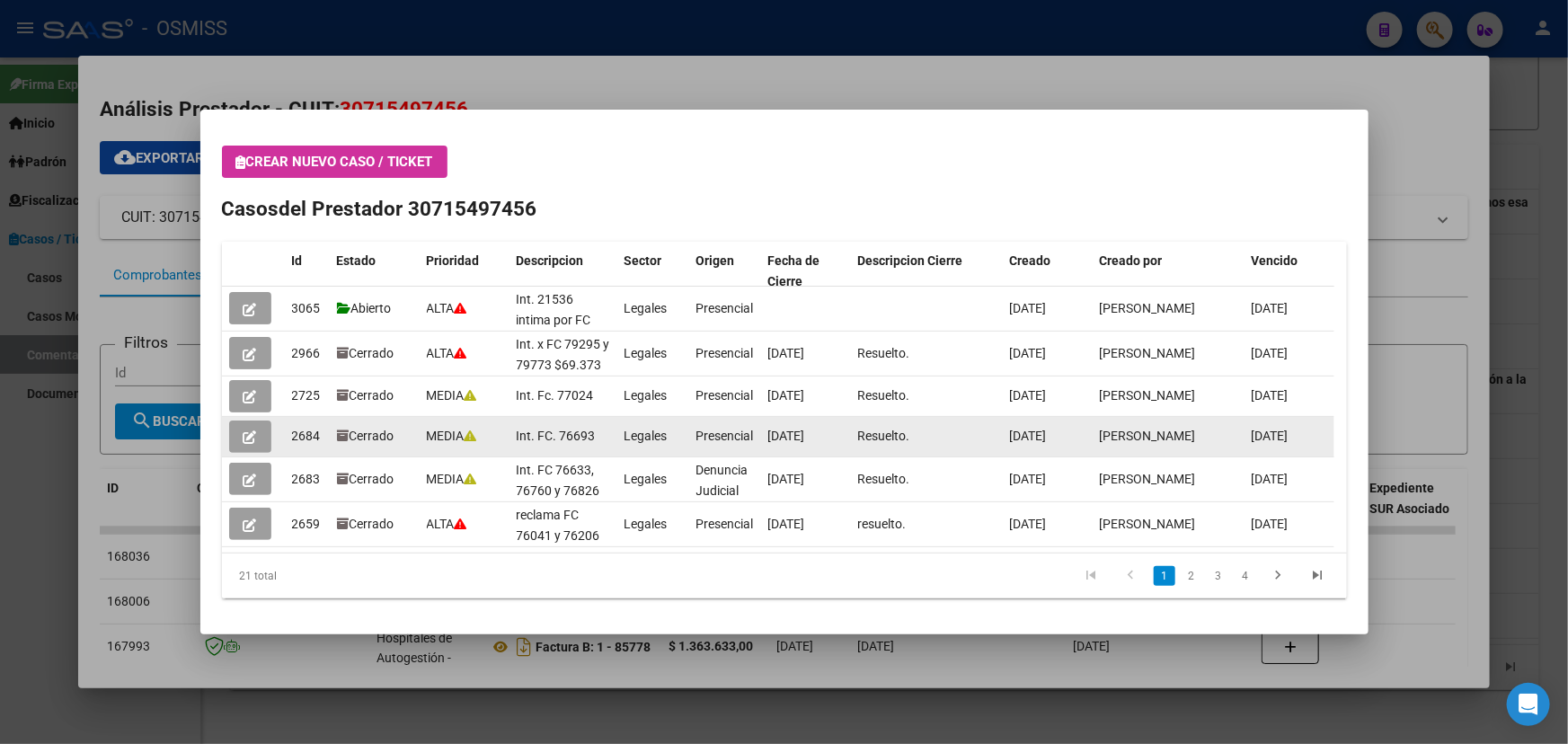
drag, startPoint x: 543, startPoint y: 394, endPoint x: 1150, endPoint y: 426, distance: 607.8
click at [1150, 426] on datatable-scroller "3065 Abierto ALTA Int. 21536 intima por FC 81010 y 81103 $74.403,95. Legales Pr…" at bounding box center [779, 417] width 1113 height 261
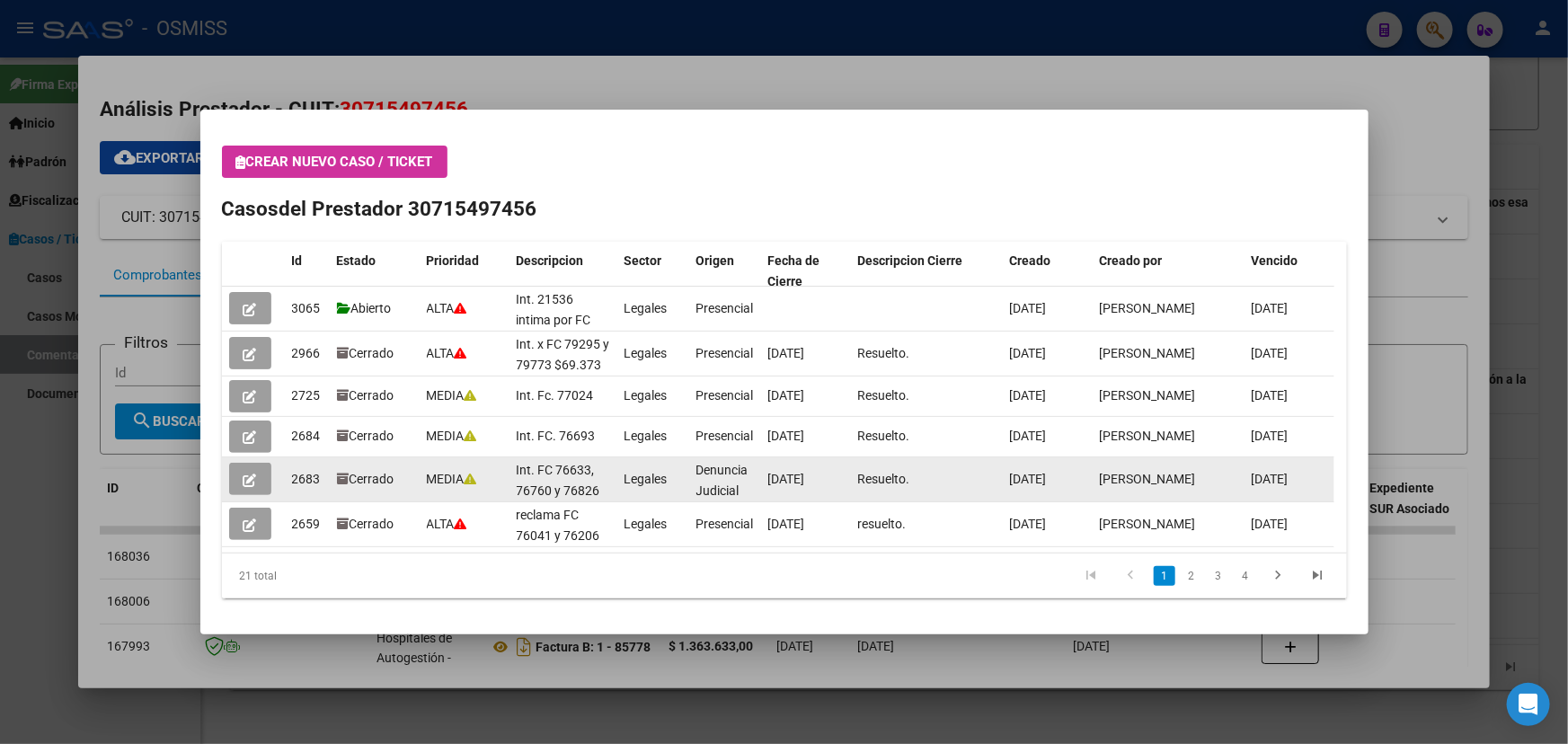
click at [1015, 496] on datatable-body-cell "[DATE]" at bounding box center [1047, 479] width 90 height 44
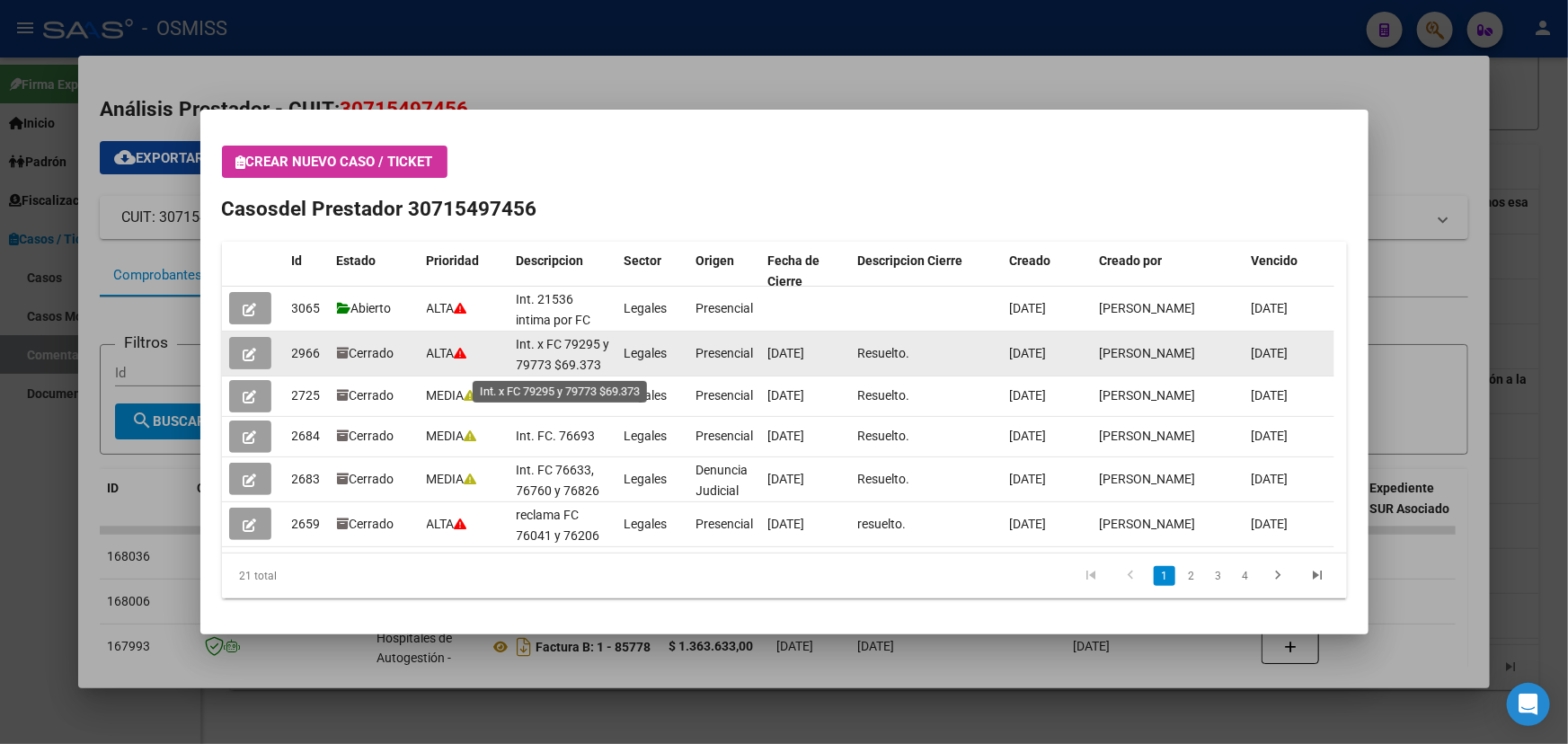
drag, startPoint x: 1090, startPoint y: 523, endPoint x: 527, endPoint y: 337, distance: 592.9
click at [527, 337] on datatable-scroller "3065 Abierto ALTA Int. 21536 intima por FC 81010 y 81103 $74.403,95. Legales Pr…" at bounding box center [779, 417] width 1113 height 261
click at [590, 360] on span "Int. x FC 79295 y 79773 $69.373" at bounding box center [563, 354] width 93 height 35
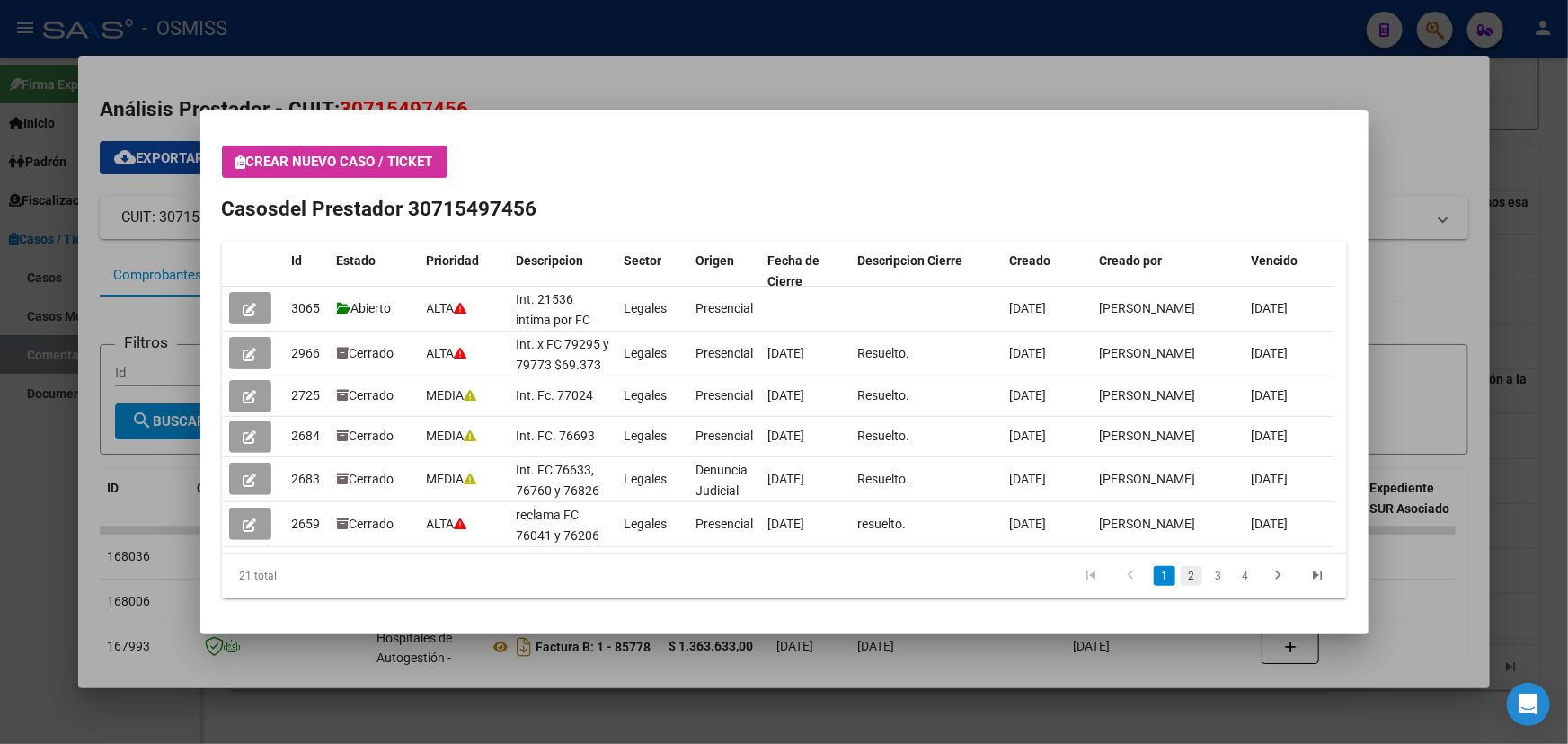
click at [1190, 574] on link "2" at bounding box center [1191, 576] width 21 height 20
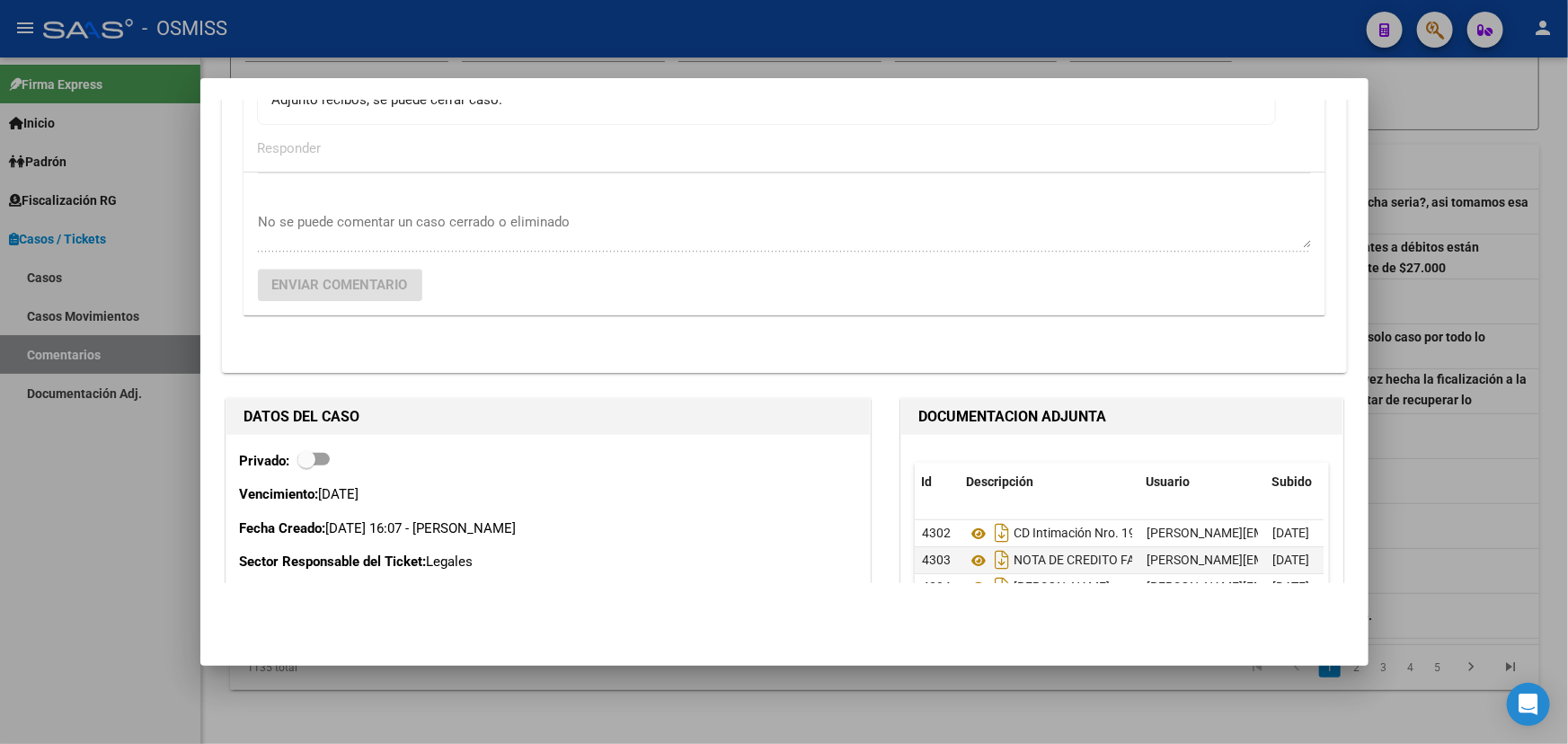
scroll to position [2041, 0]
